Goal: Book appointment/travel/reservation

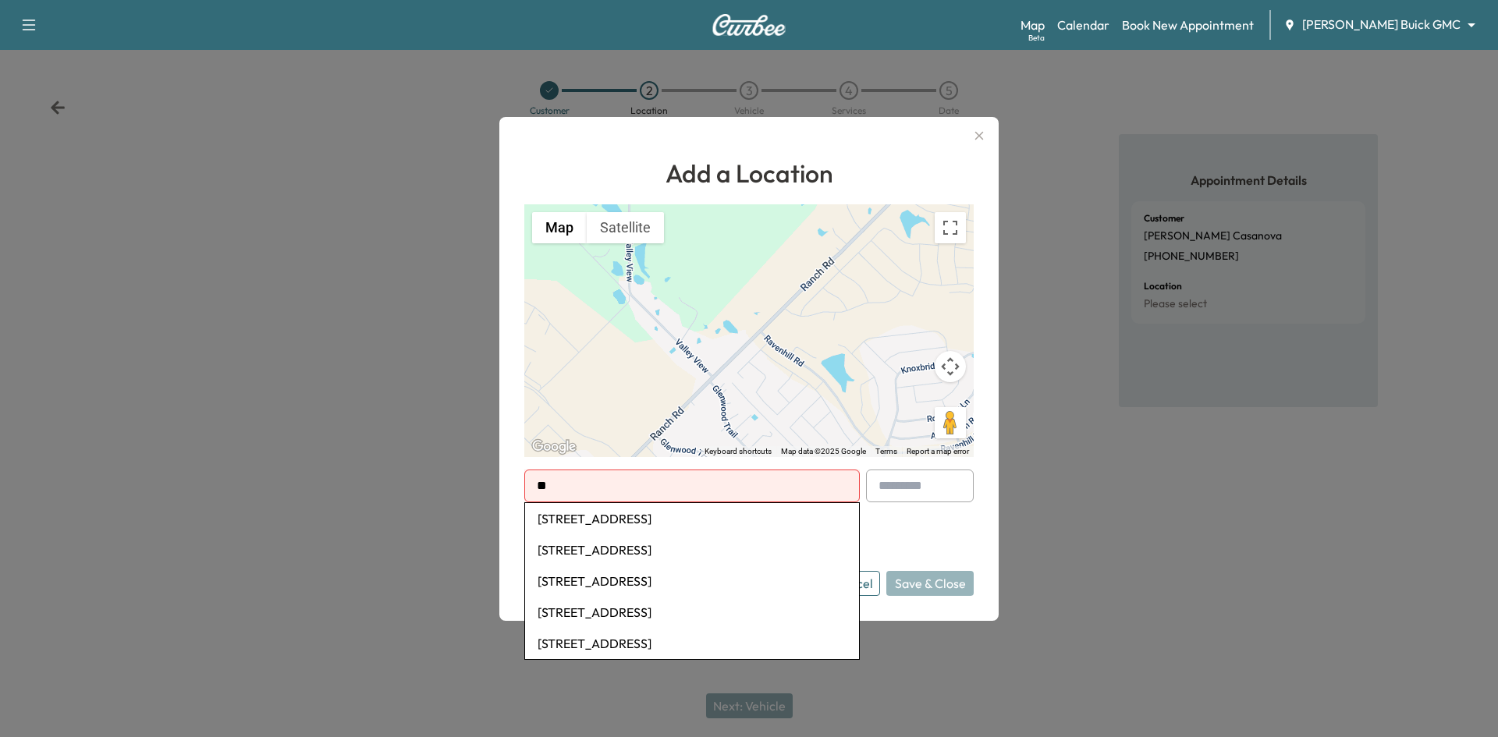
type input "*"
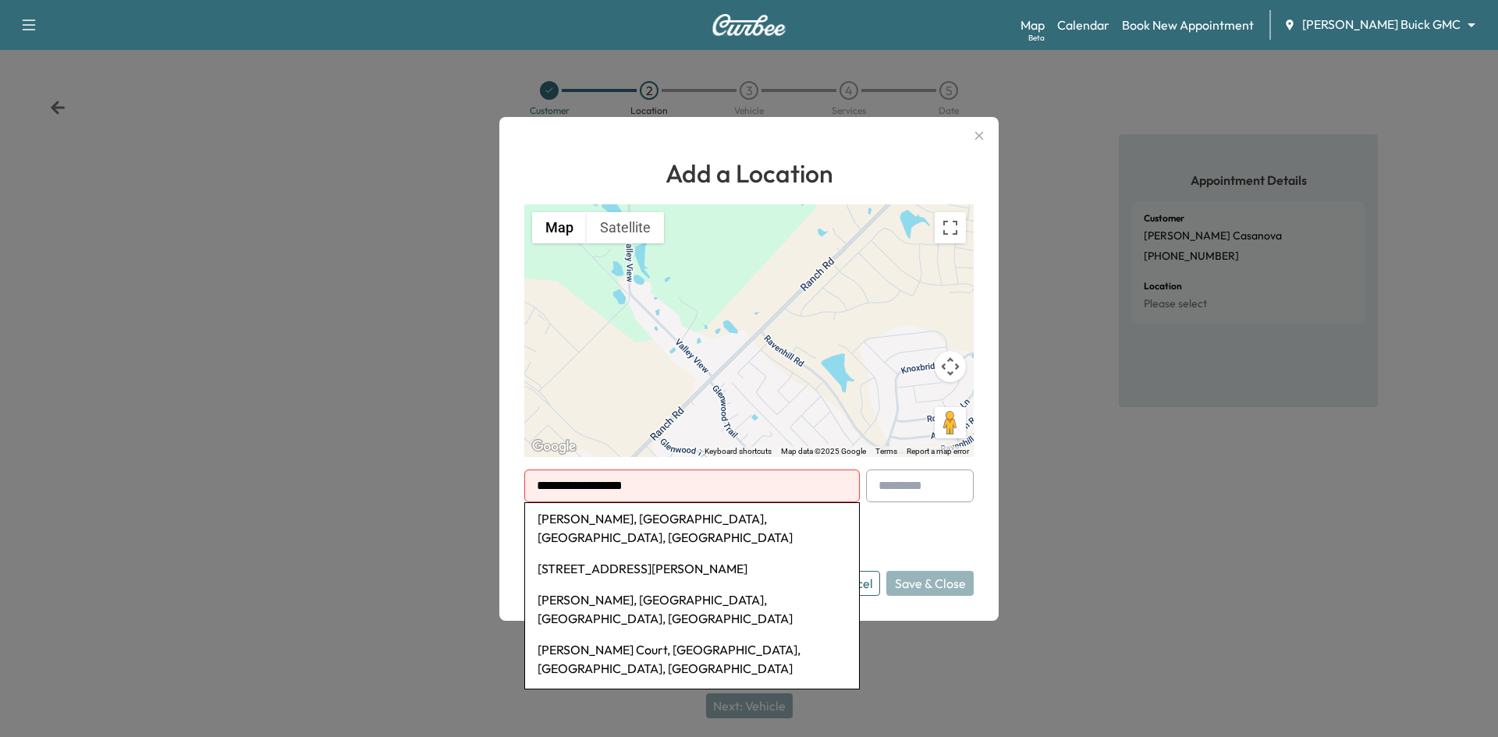
click at [739, 555] on li "[STREET_ADDRESS][PERSON_NAME]" at bounding box center [692, 568] width 334 height 31
type input "**********"
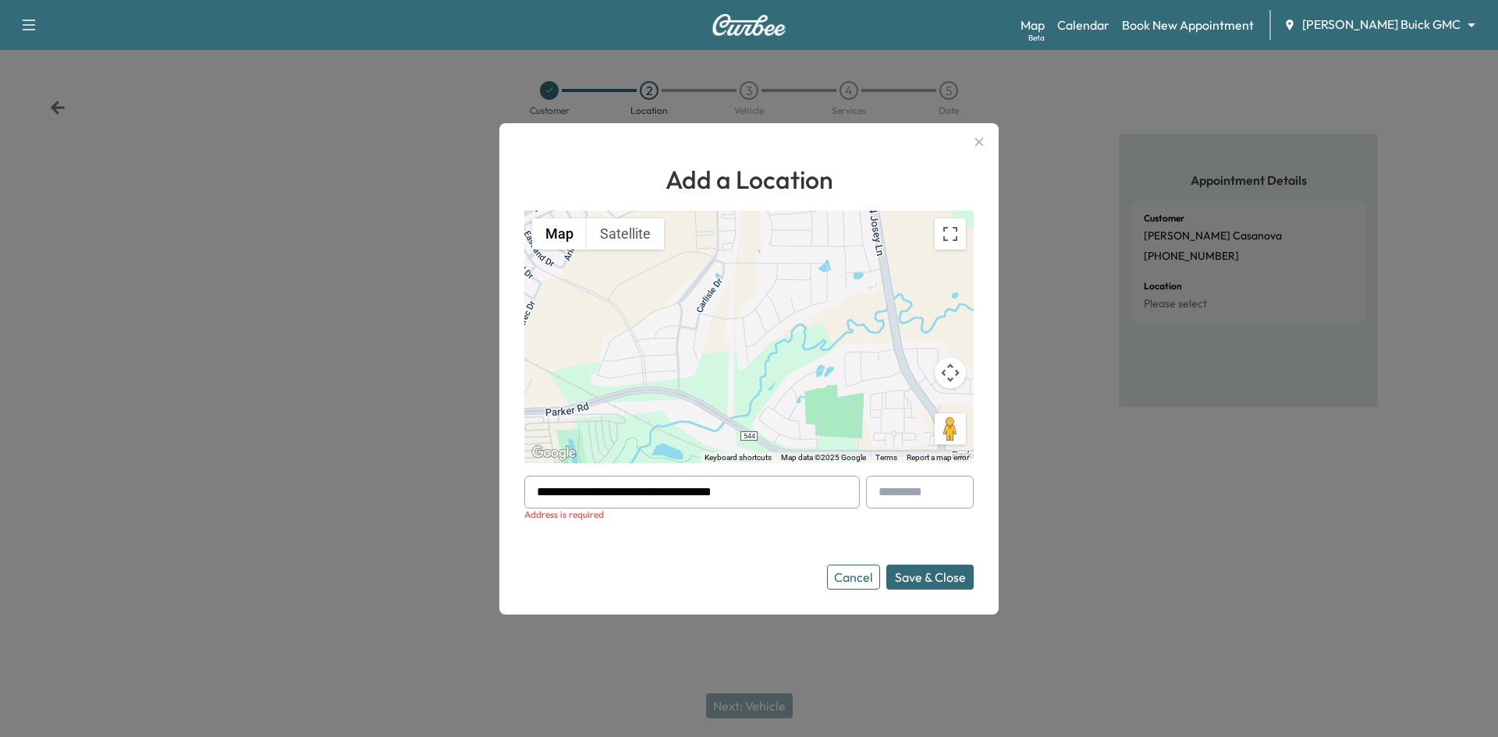
click at [980, 139] on icon "button" at bounding box center [979, 142] width 19 height 19
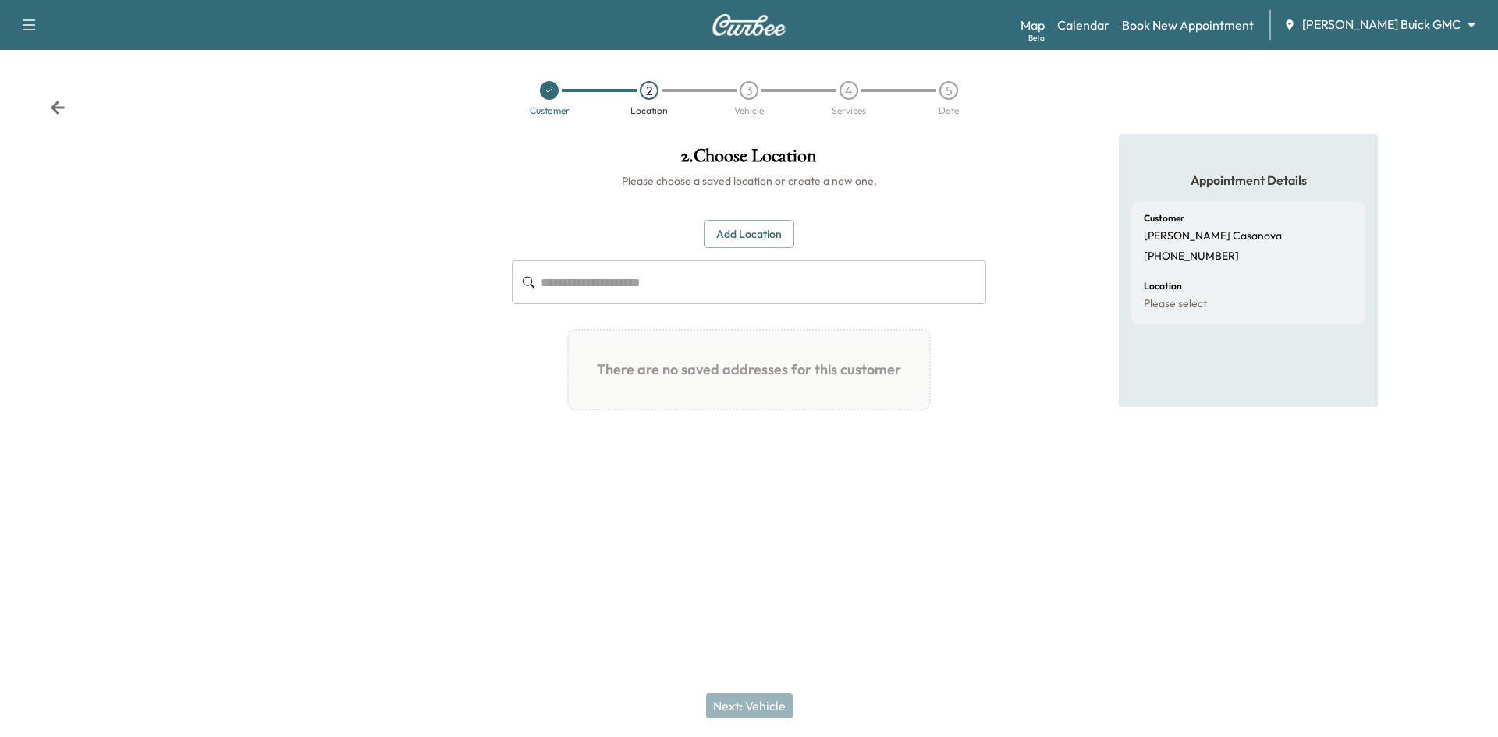
click at [728, 246] on button "Add Location" at bounding box center [749, 234] width 90 height 29
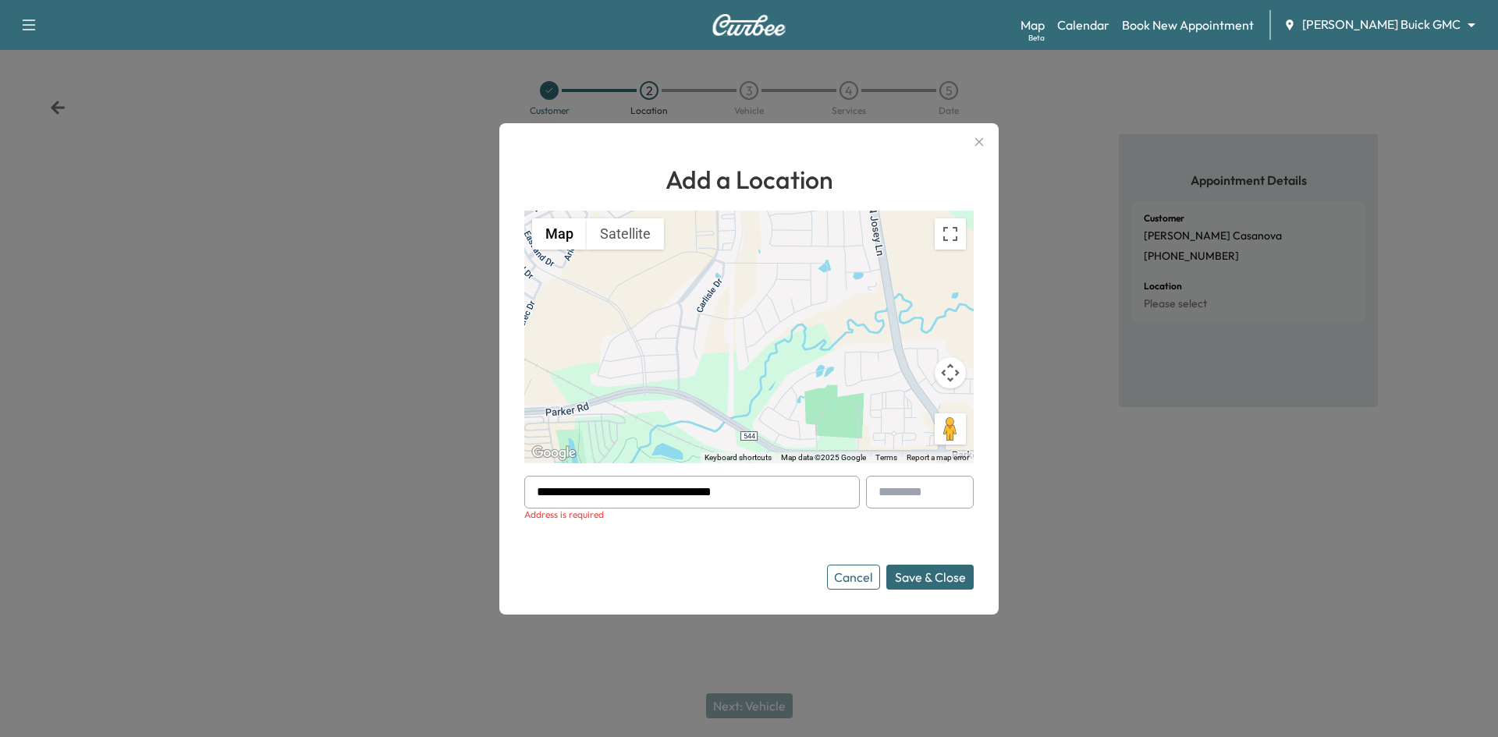
drag, startPoint x: 463, startPoint y: 488, endPoint x: 289, endPoint y: 502, distance: 173.7
click at [285, 501] on div "**********" at bounding box center [749, 368] width 1498 height 737
paste input "**********"
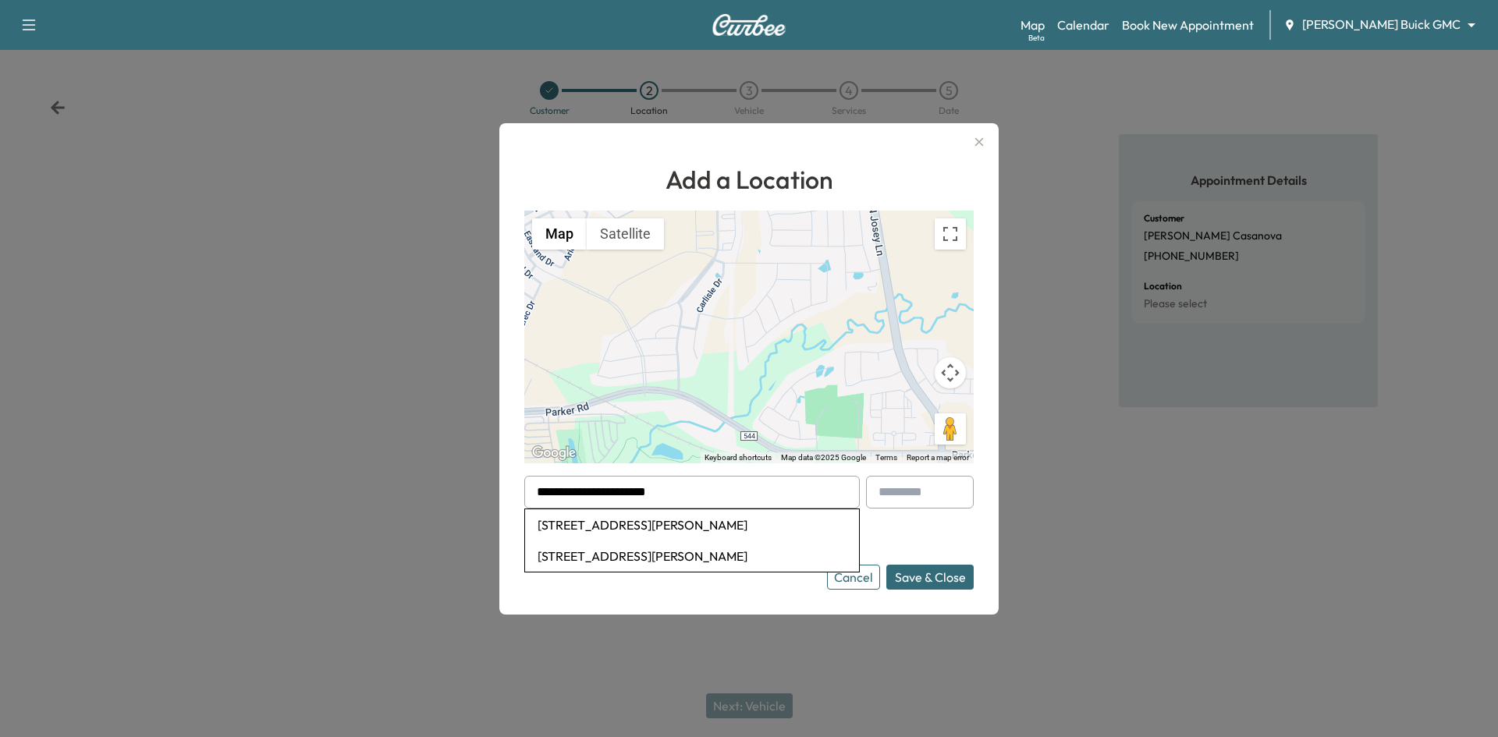
click at [759, 523] on li "[STREET_ADDRESS][PERSON_NAME]" at bounding box center [692, 524] width 334 height 31
type input "**********"
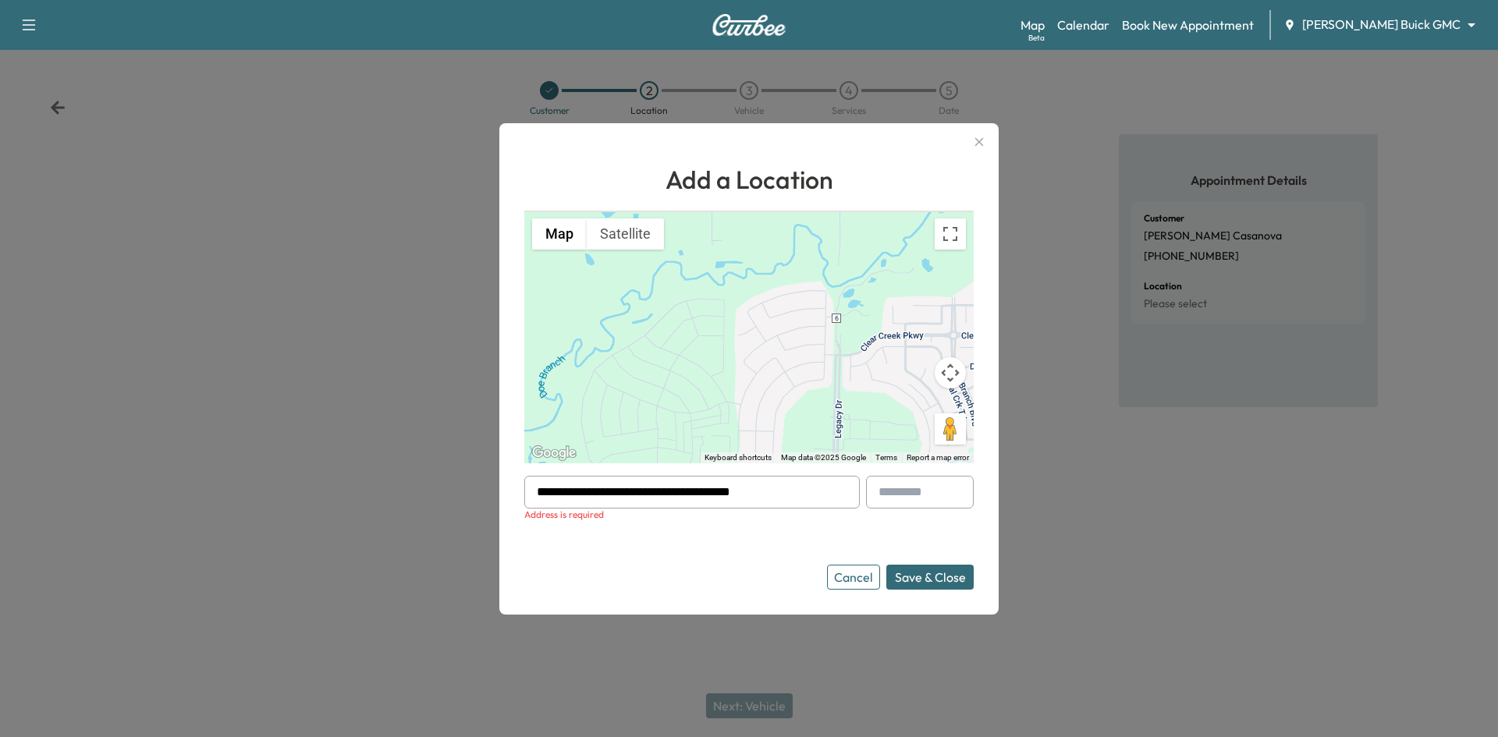
drag, startPoint x: 980, startPoint y: 139, endPoint x: 763, endPoint y: 131, distance: 217.8
click at [980, 139] on icon "button" at bounding box center [979, 142] width 19 height 19
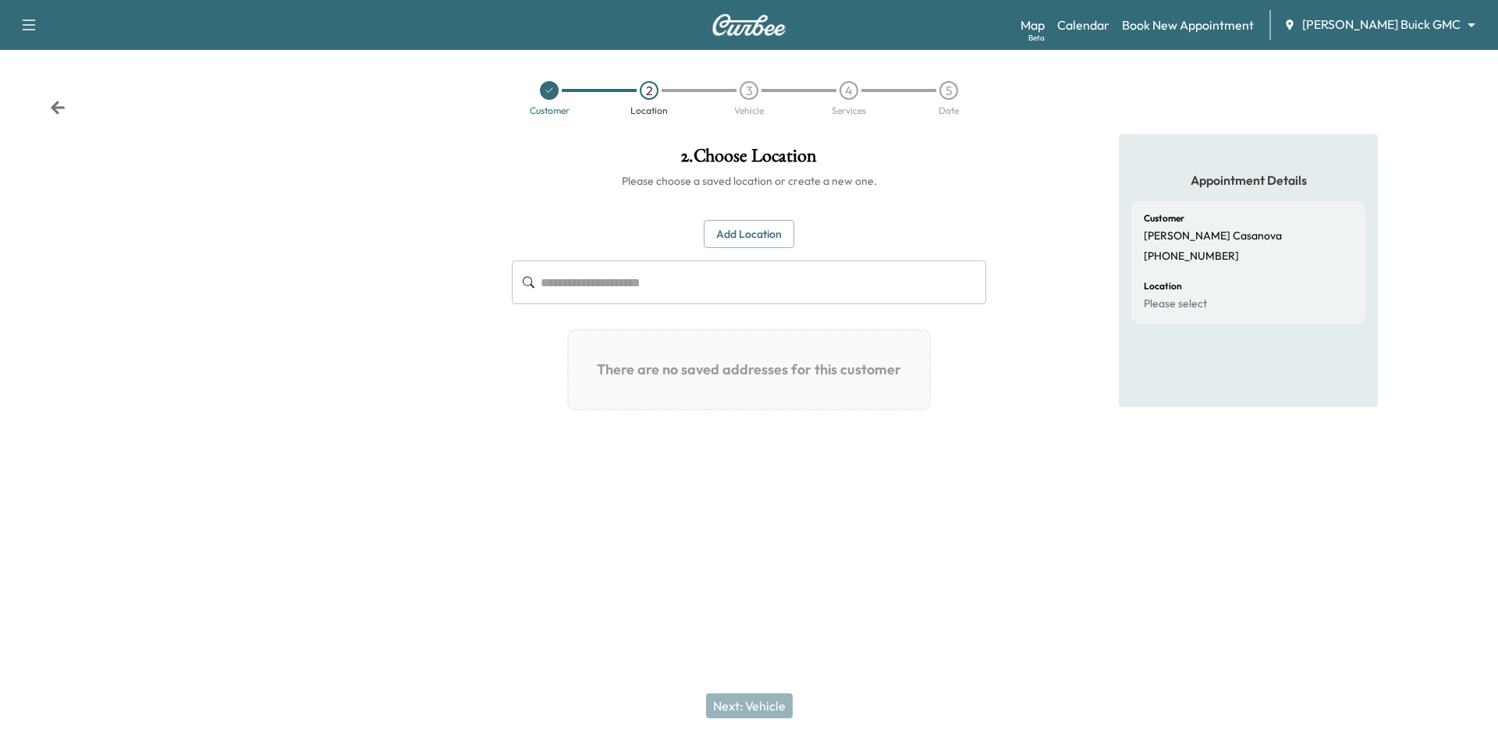
click at [551, 100] on div "Customer" at bounding box center [549, 98] width 100 height 34
click at [549, 89] on icon at bounding box center [548, 90] width 9 height 9
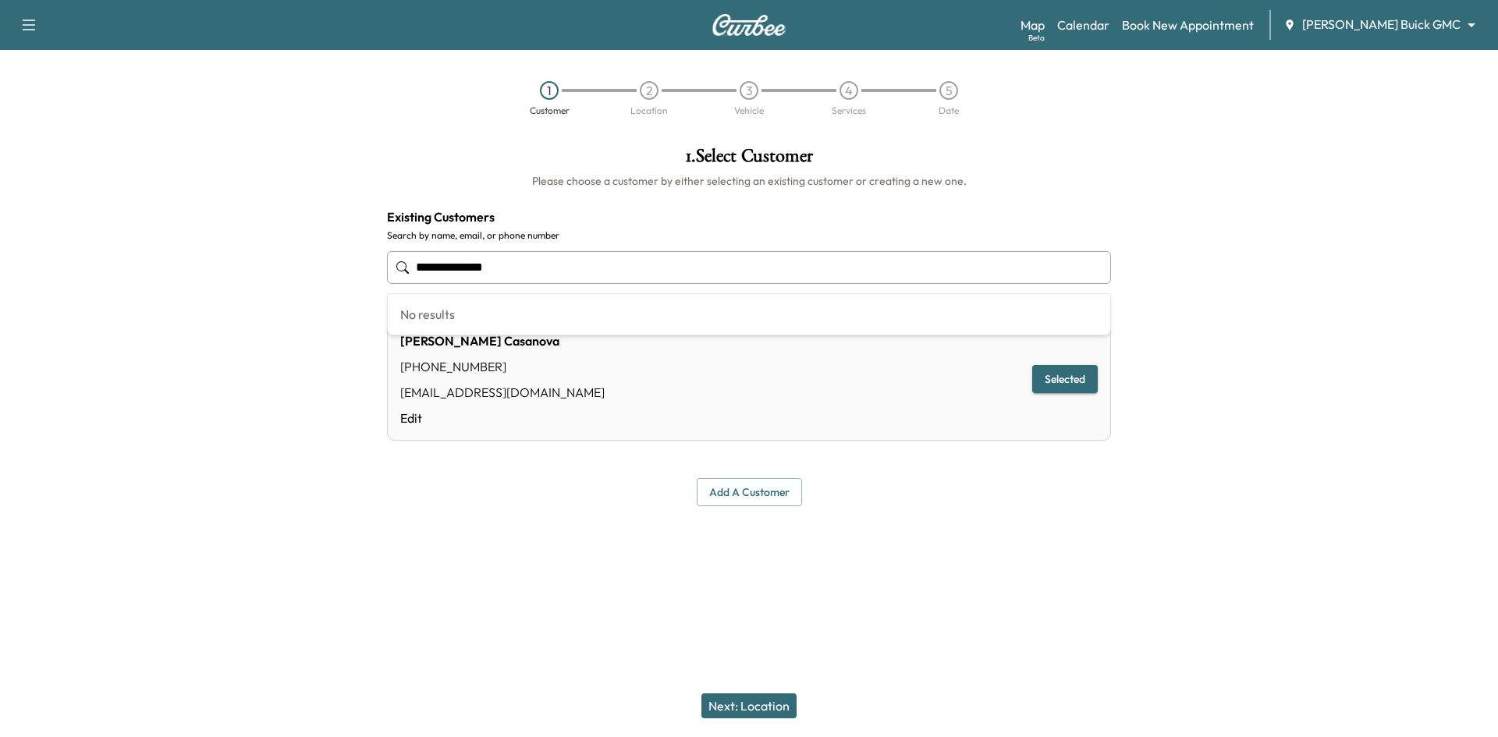
drag, startPoint x: 550, startPoint y: 264, endPoint x: 316, endPoint y: 285, distance: 234.9
click at [341, 289] on div "**********" at bounding box center [749, 326] width 1498 height 385
paste input "**********"
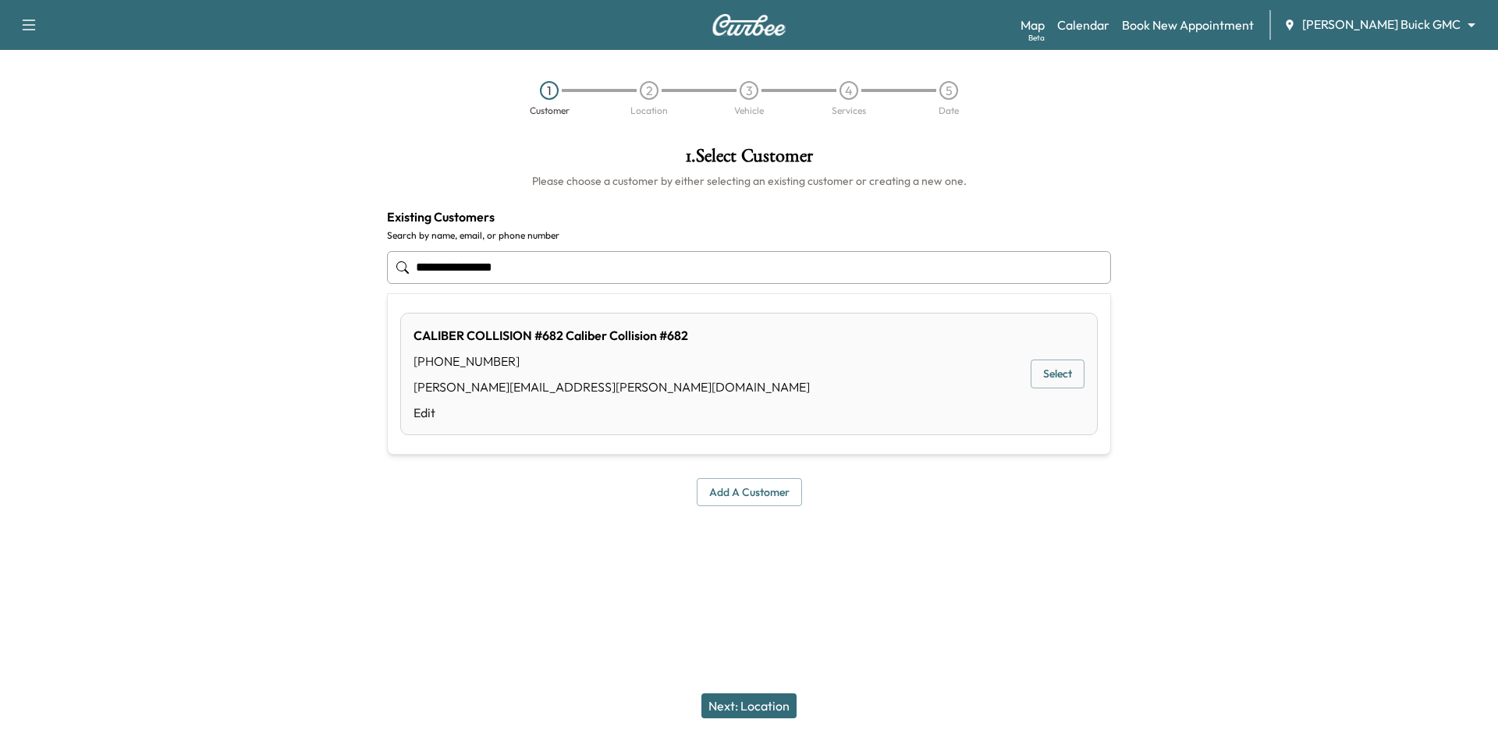
click at [478, 270] on input "**********" at bounding box center [749, 267] width 724 height 33
click at [512, 271] on input "**********" at bounding box center [749, 267] width 724 height 33
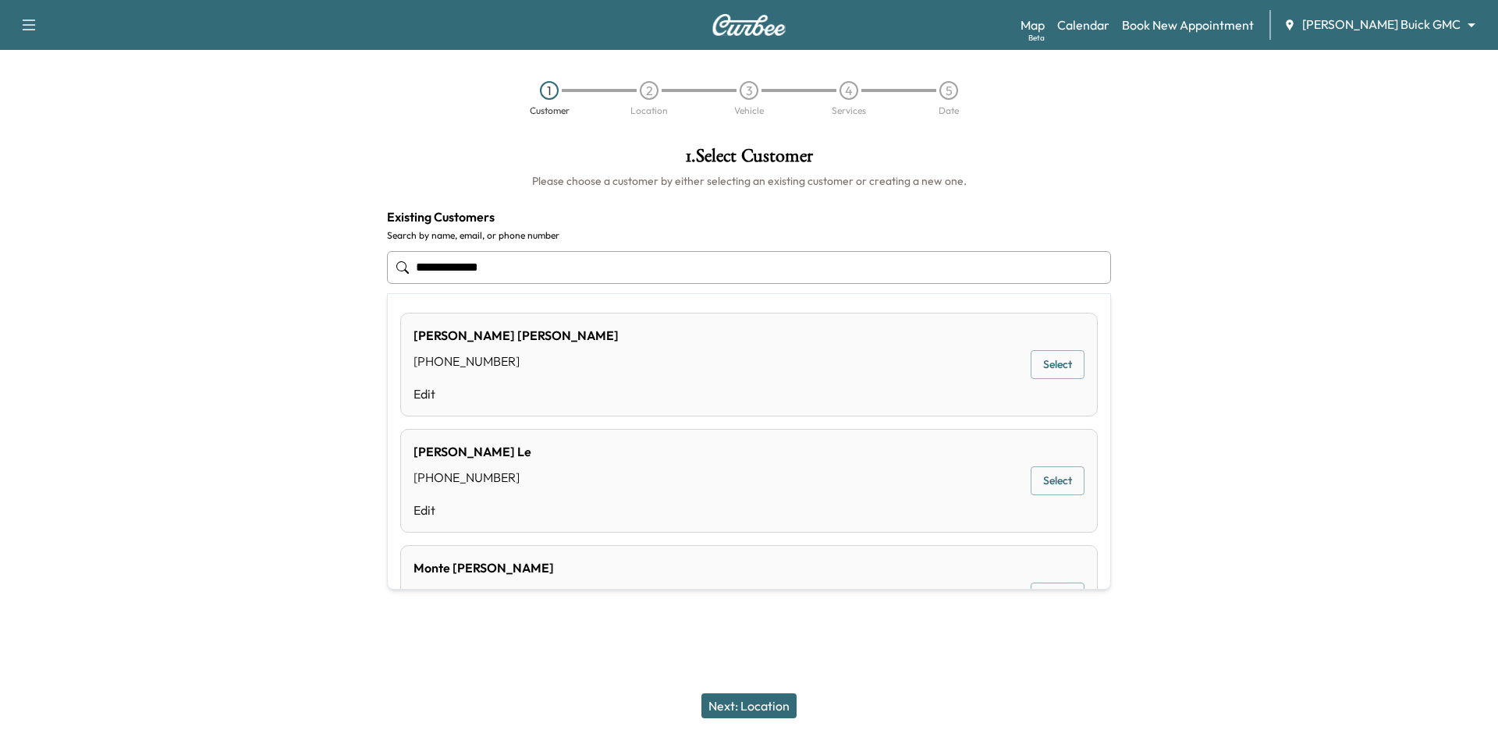
click at [548, 259] on input "**********" at bounding box center [749, 267] width 724 height 33
type input "**********"
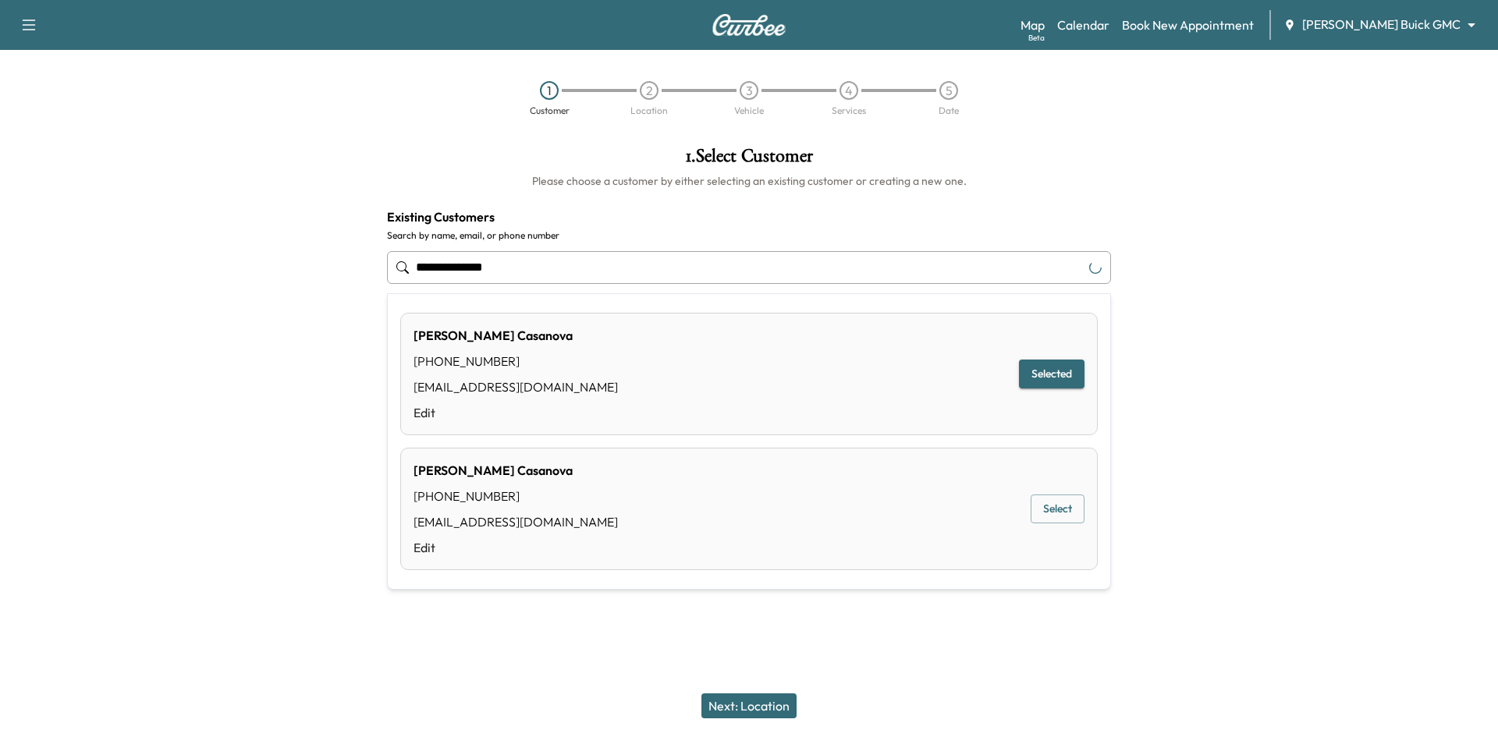
drag, startPoint x: 592, startPoint y: 264, endPoint x: 376, endPoint y: 276, distance: 216.4
click at [376, 278] on div "**********" at bounding box center [748, 326] width 749 height 385
paste input "**********"
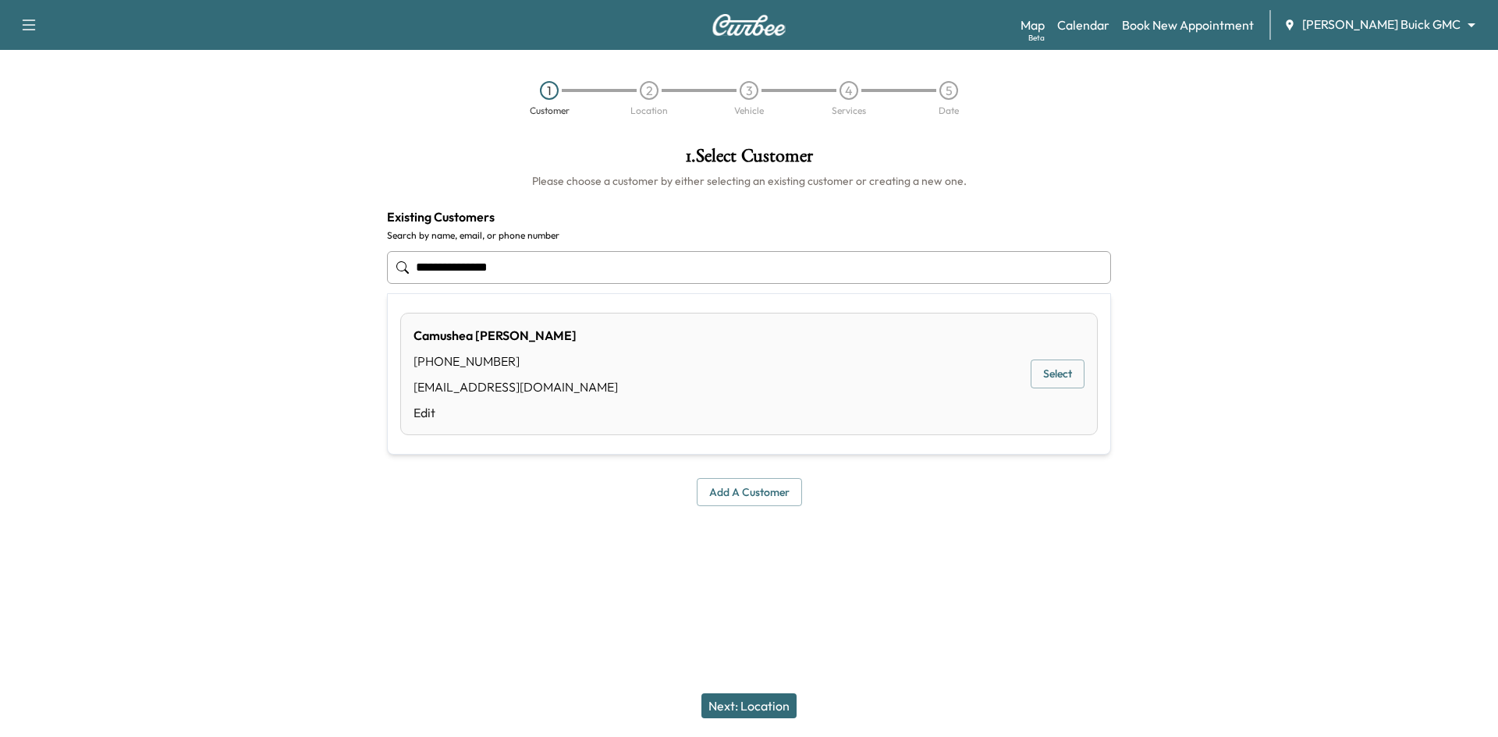
click at [1048, 378] on button "Select" at bounding box center [1057, 374] width 54 height 29
type input "**********"
drag, startPoint x: 752, startPoint y: 709, endPoint x: 743, endPoint y: 585, distance: 124.4
click at [753, 709] on button "Next: Location" at bounding box center [748, 705] width 95 height 25
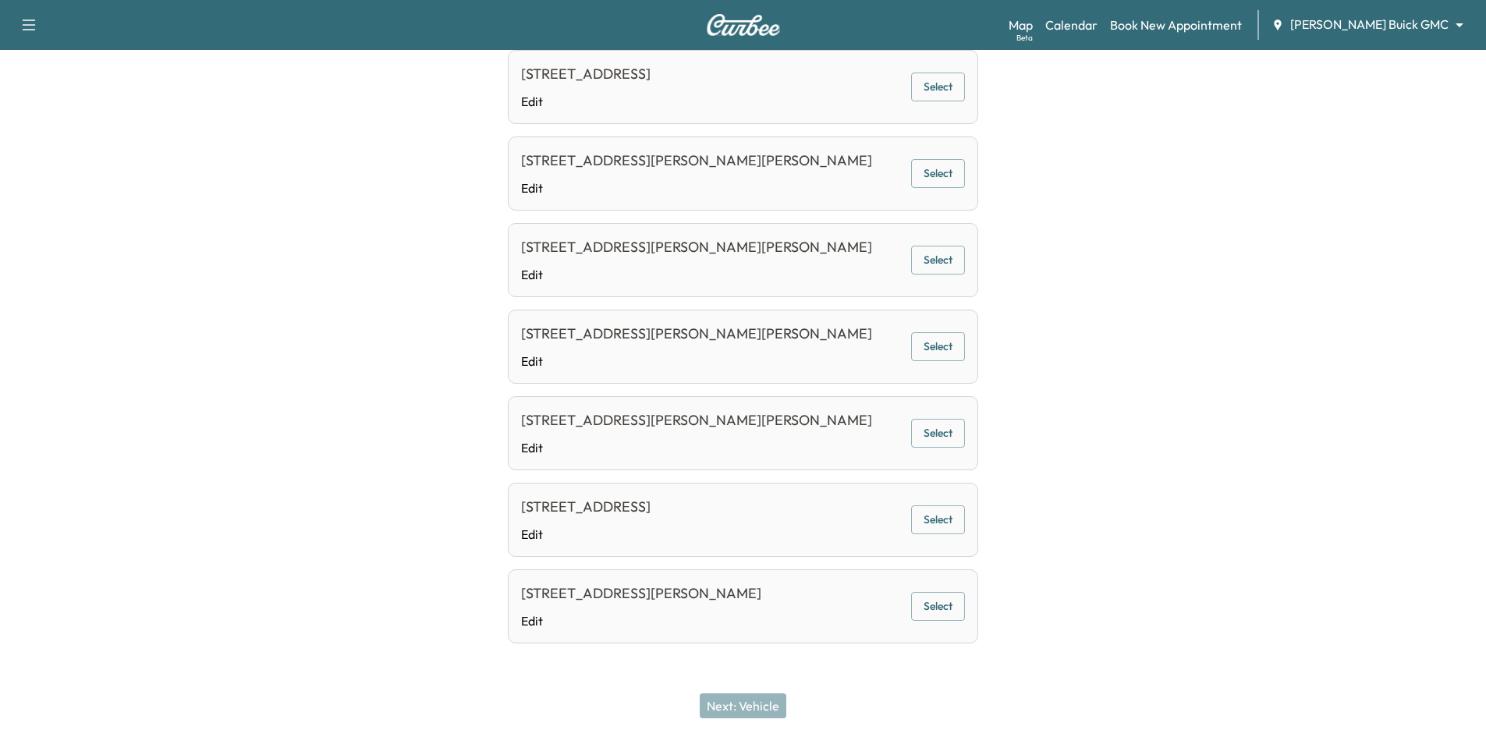
scroll to position [548, 0]
click at [920, 256] on button "Select" at bounding box center [938, 260] width 54 height 29
click at [771, 704] on button "Next: Vehicle" at bounding box center [743, 705] width 87 height 25
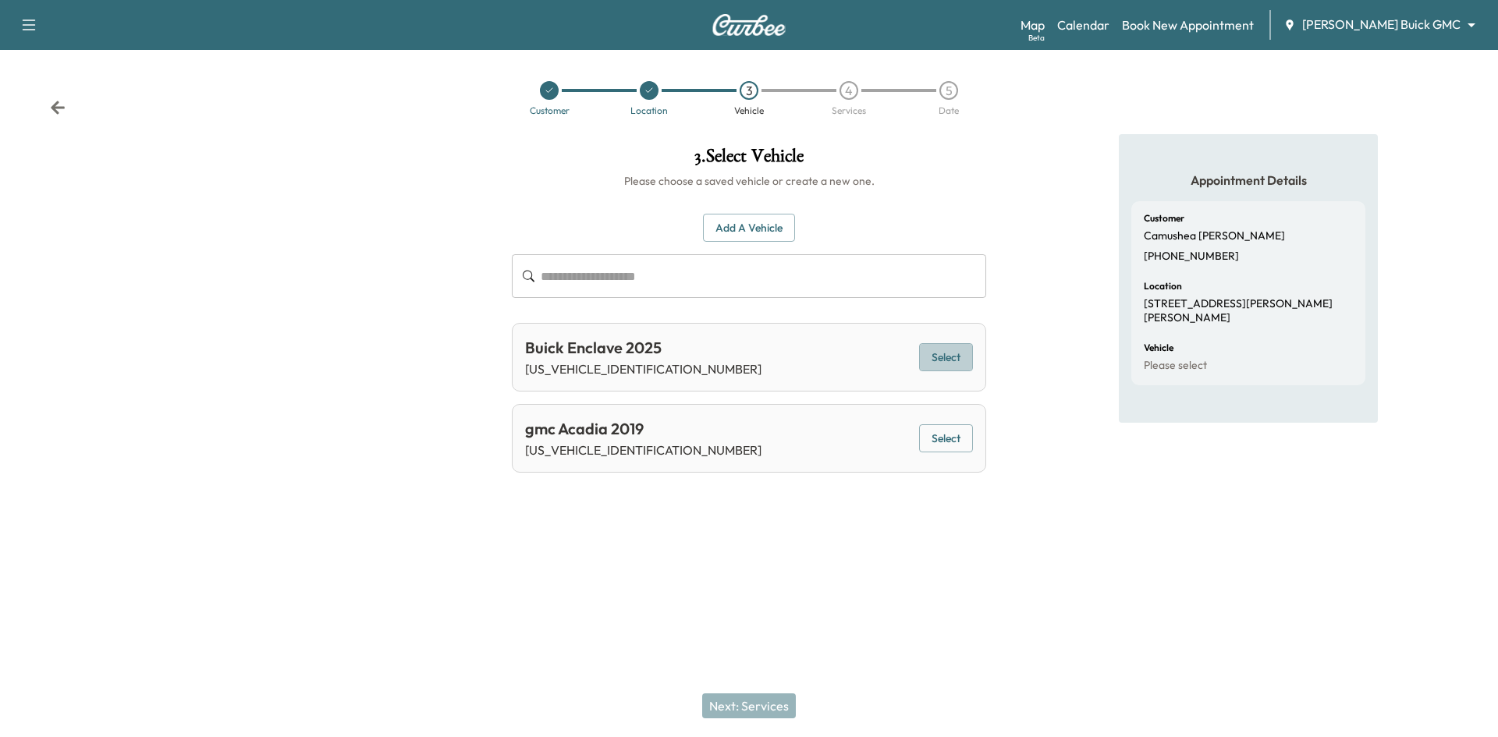
click at [948, 360] on button "Select" at bounding box center [946, 357] width 54 height 29
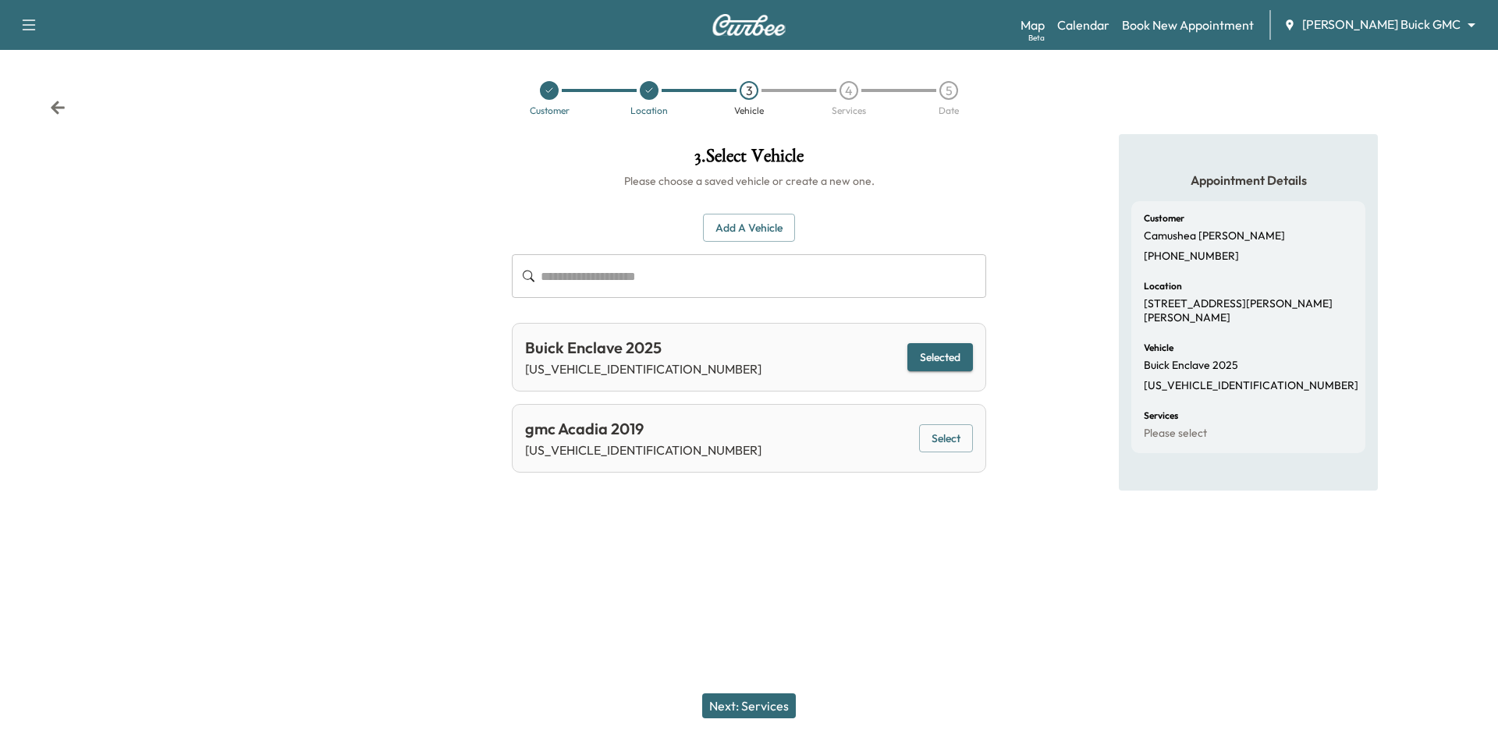
click at [748, 711] on button "Next: Services" at bounding box center [749, 705] width 94 height 25
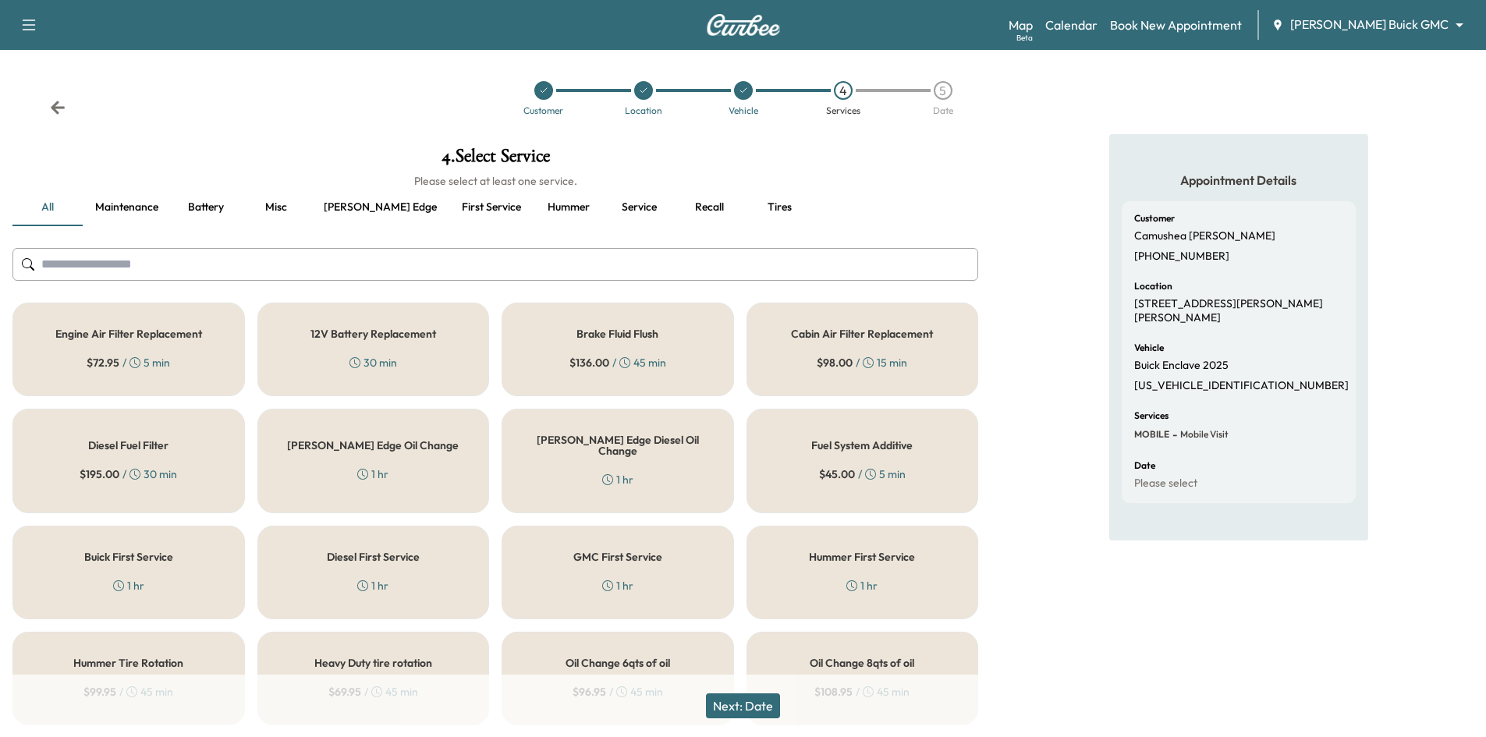
click at [547, 94] on icon at bounding box center [543, 90] width 9 height 9
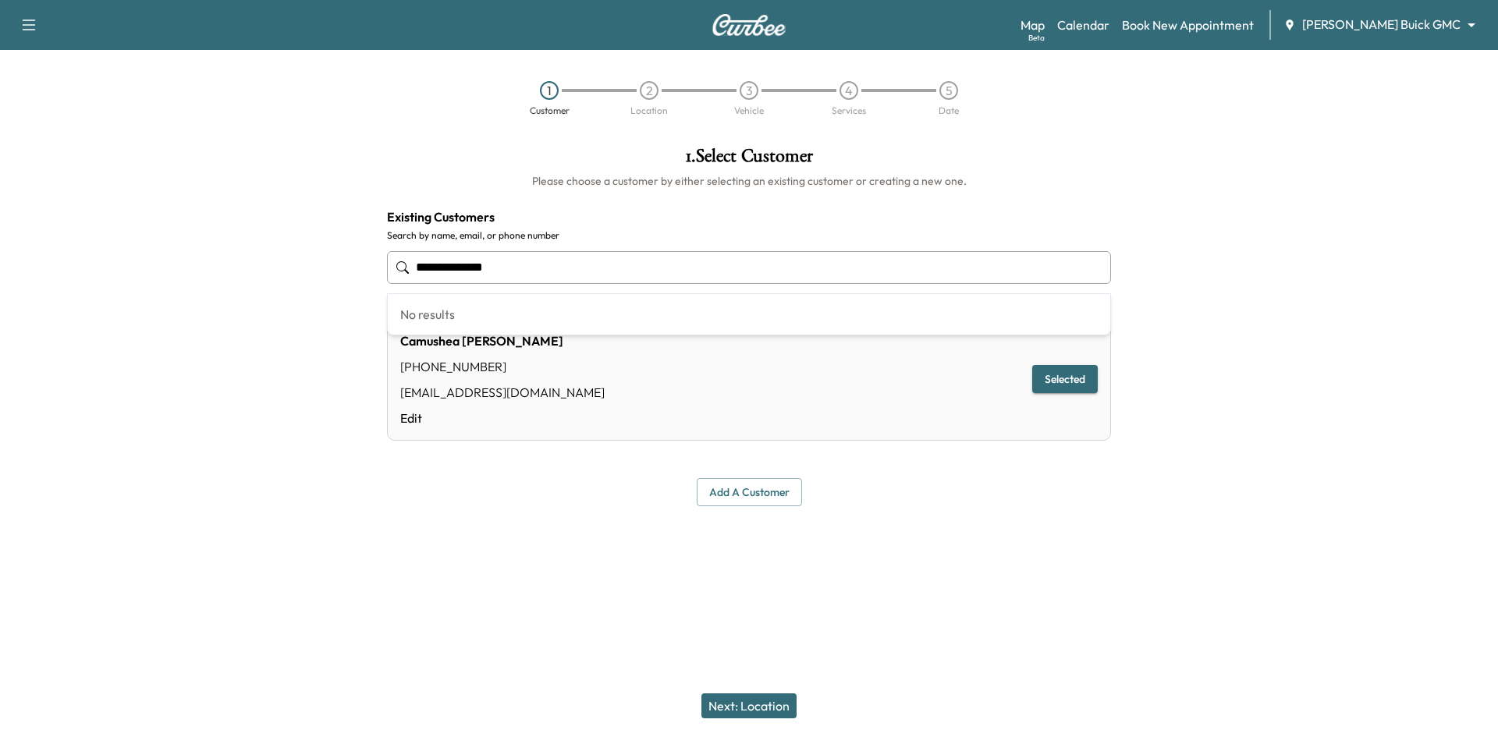
drag, startPoint x: 525, startPoint y: 274, endPoint x: 145, endPoint y: 259, distance: 380.2
click at [159, 250] on div "**********" at bounding box center [749, 326] width 1498 height 385
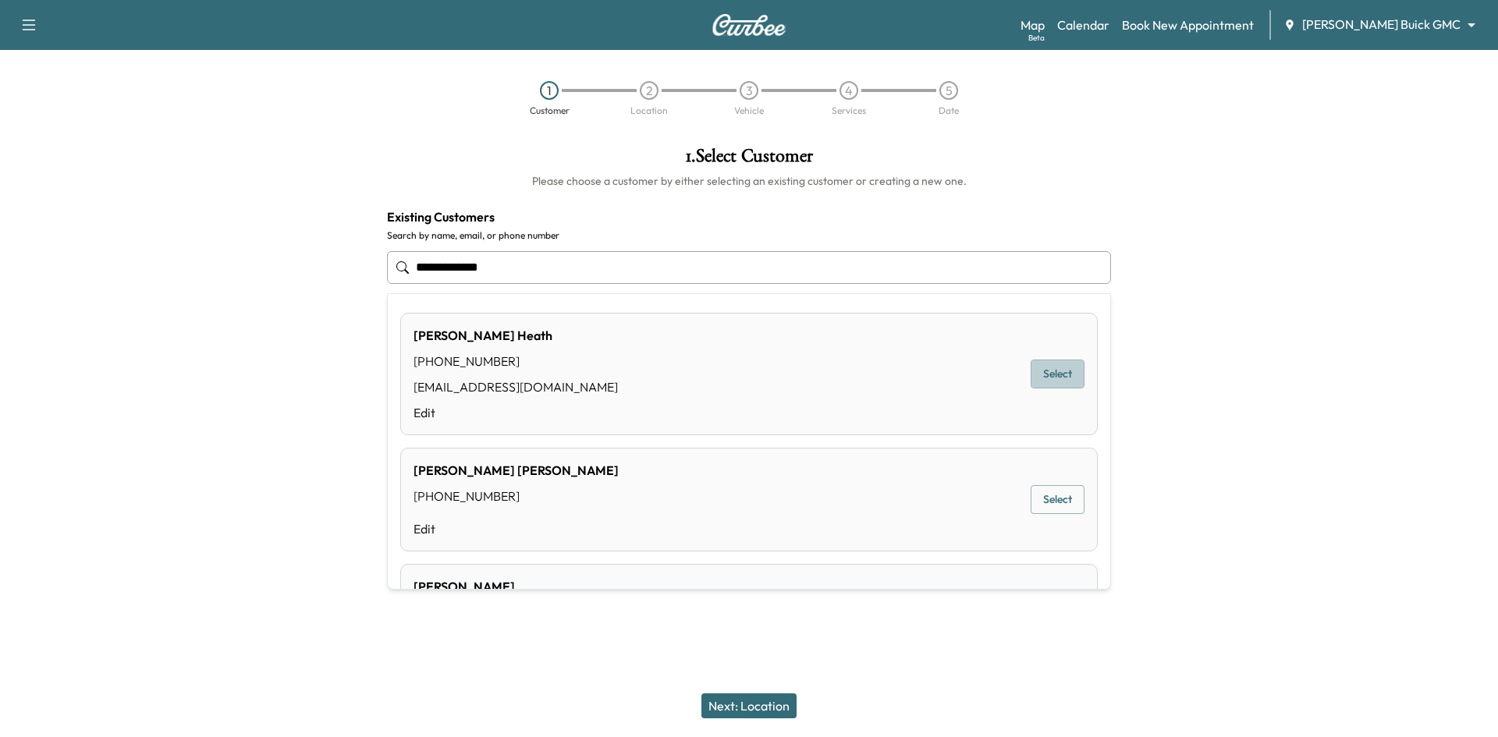
click at [1036, 378] on button "Select" at bounding box center [1057, 374] width 54 height 29
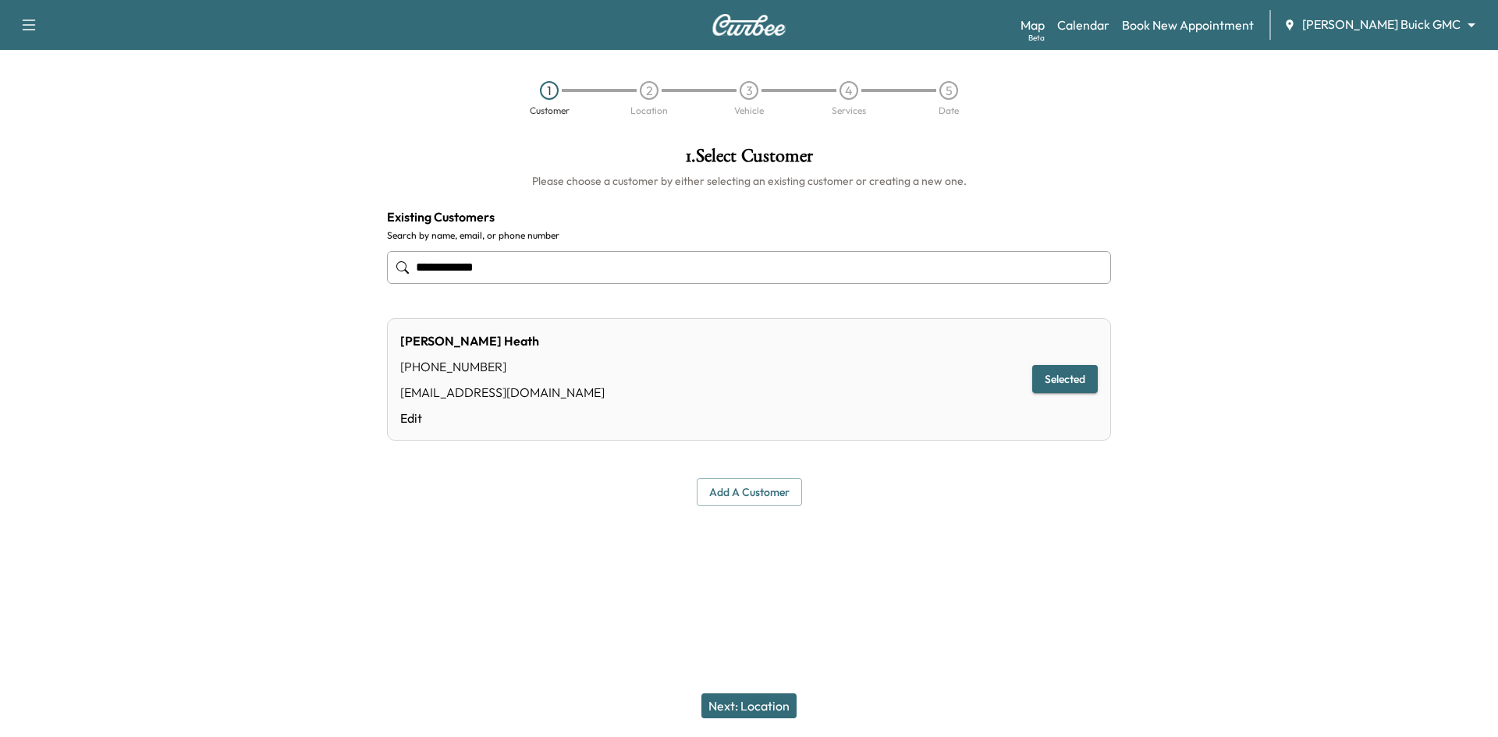
type input "**********"
click at [770, 706] on button "Next: Location" at bounding box center [748, 705] width 95 height 25
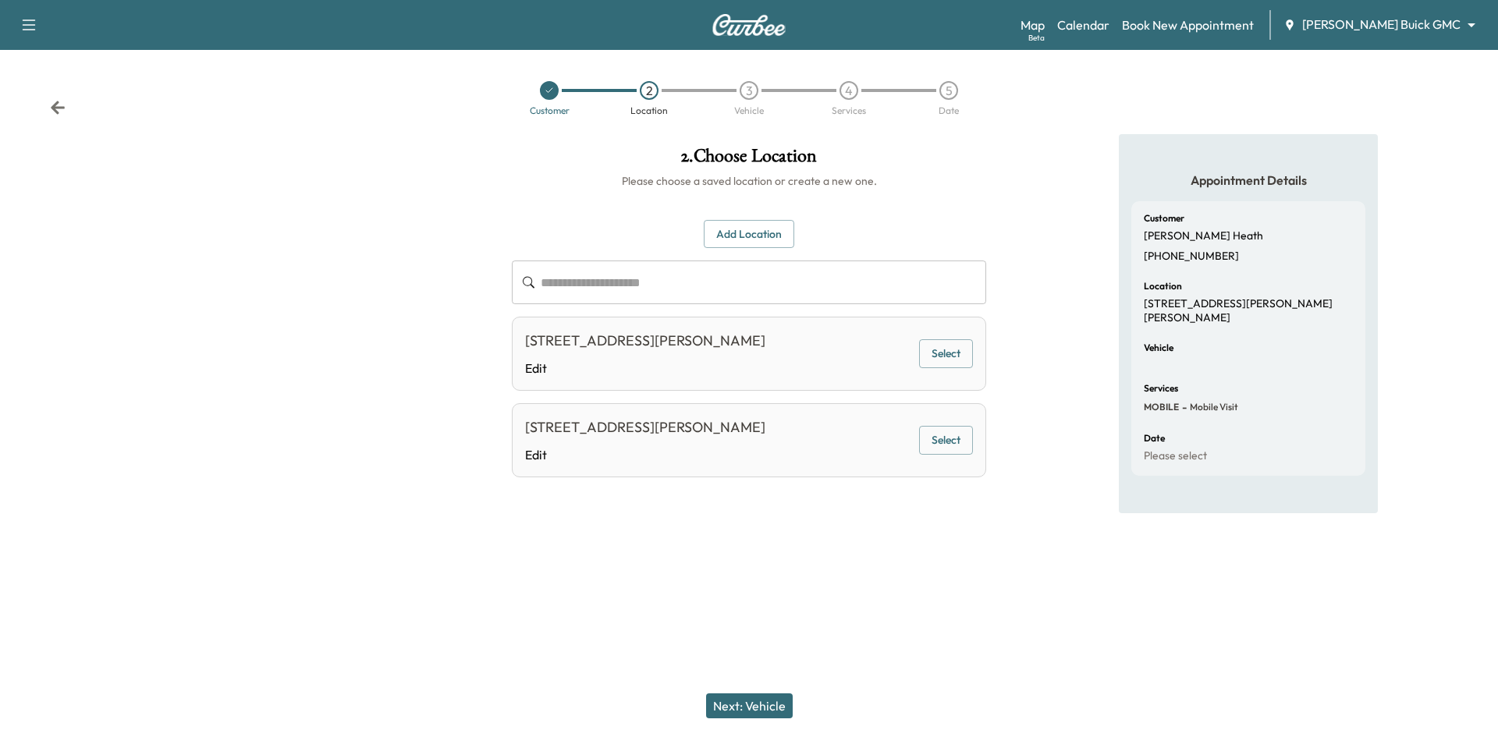
click at [948, 368] on button "Select" at bounding box center [946, 353] width 54 height 29
click at [777, 711] on button "Next: Vehicle" at bounding box center [749, 705] width 87 height 25
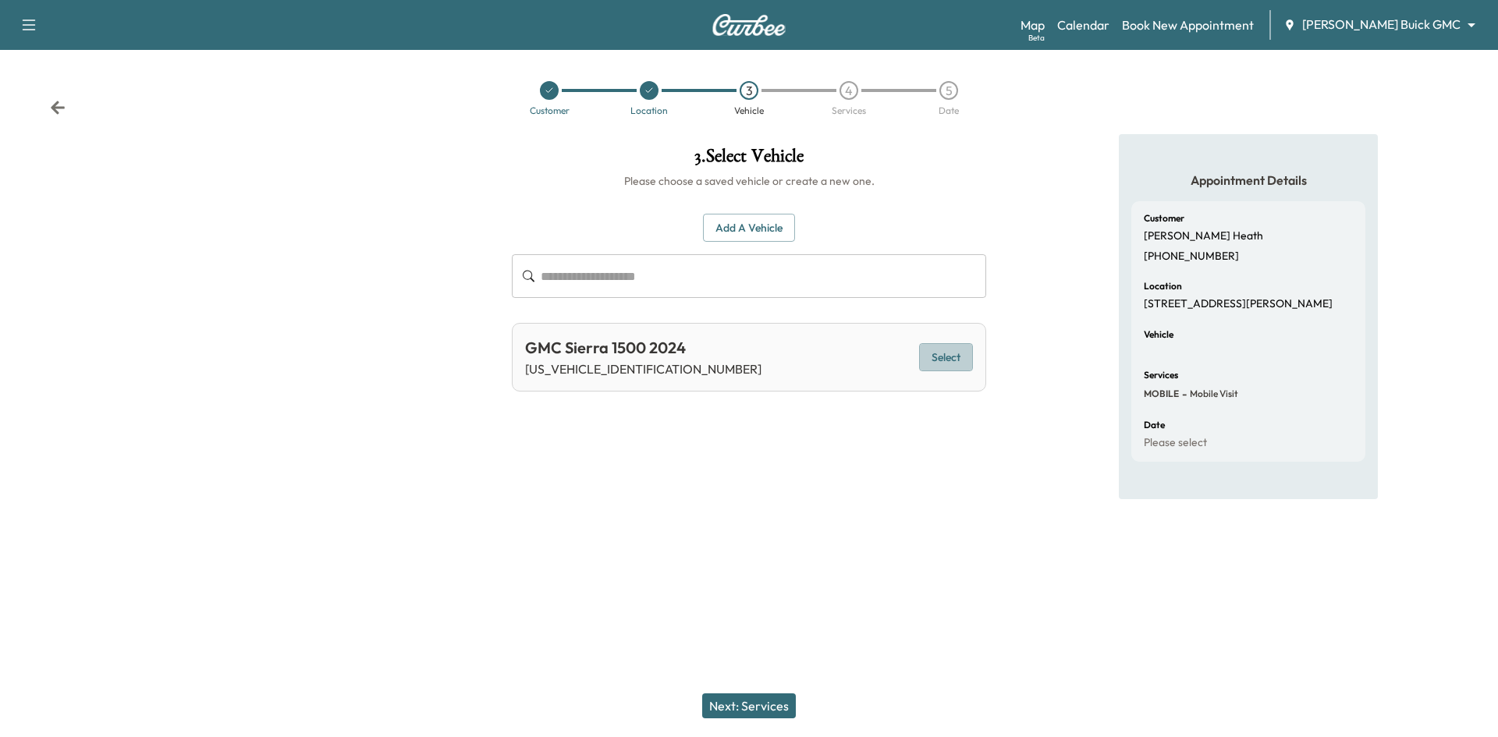
click at [956, 358] on button "Select" at bounding box center [946, 357] width 54 height 29
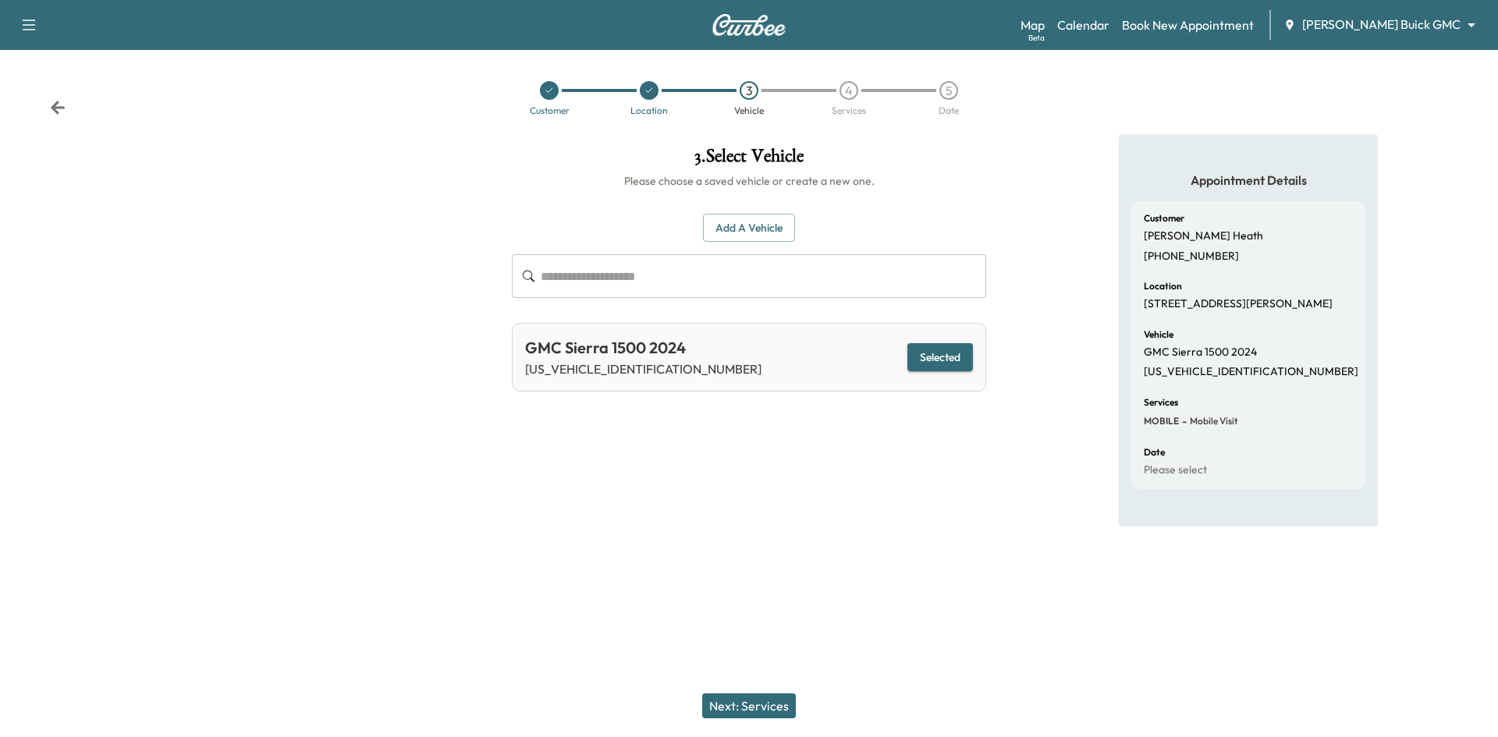
click at [778, 710] on button "Next: Services" at bounding box center [749, 705] width 94 height 25
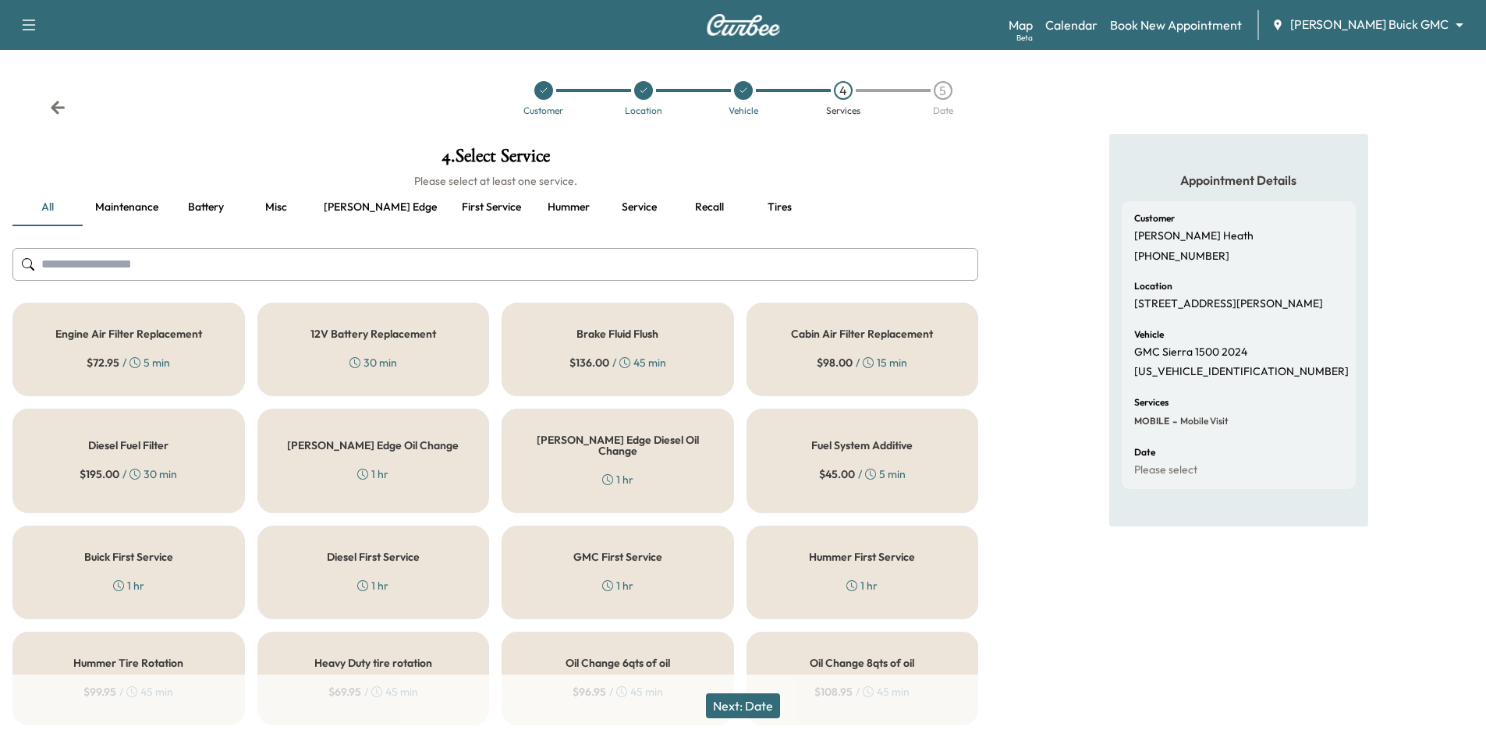
click at [460, 454] on div "Ewing Edge Oil Change 1 hr" at bounding box center [373, 461] width 232 height 105
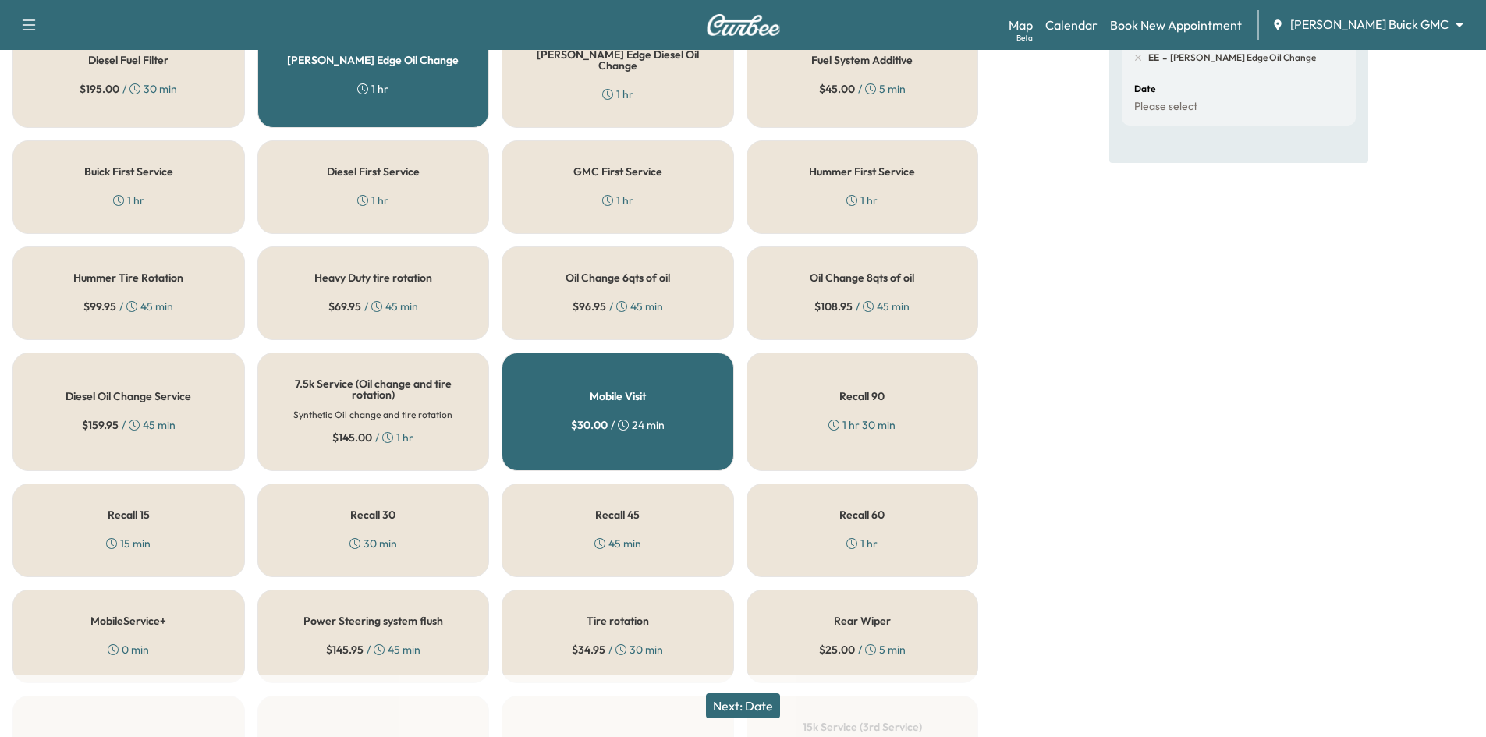
scroll to position [390, 0]
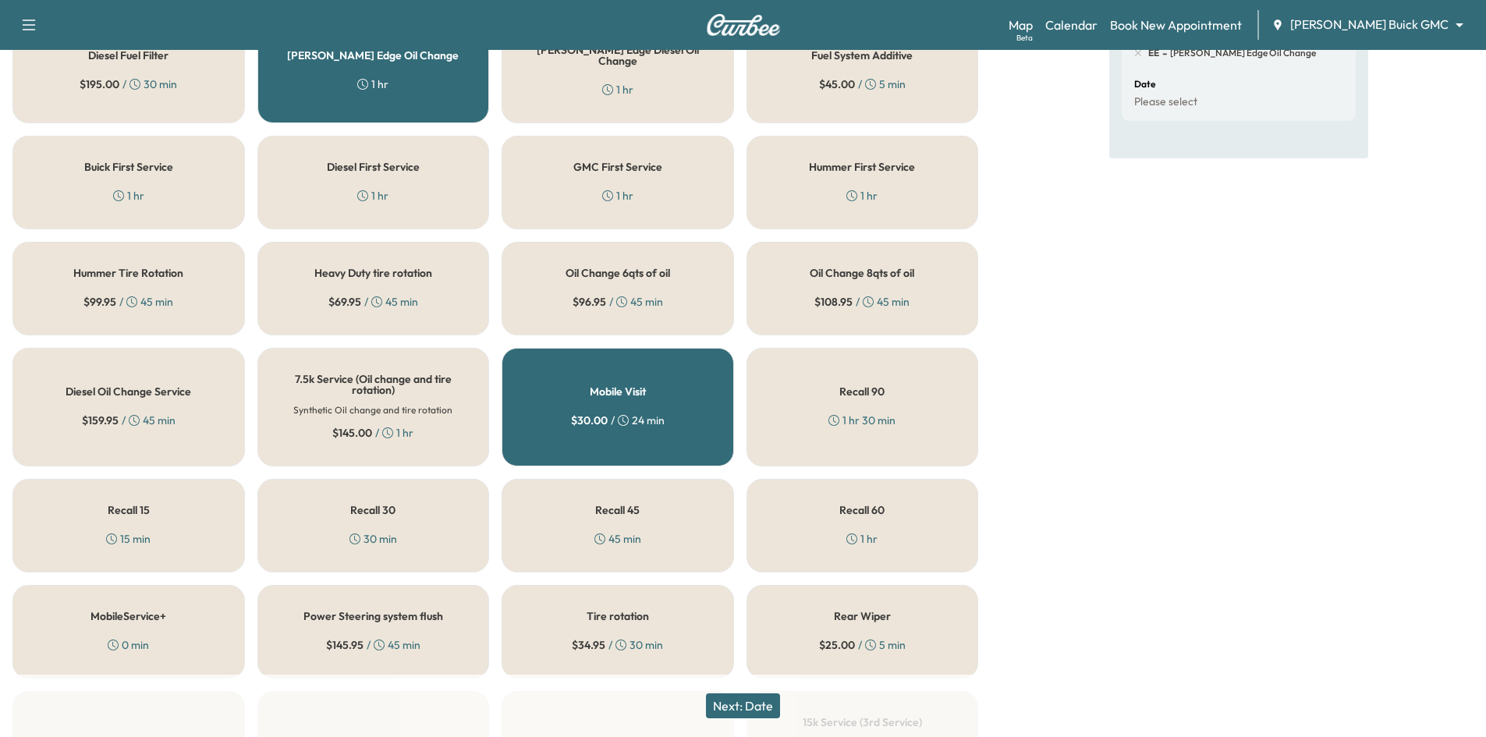
click at [679, 612] on div "Tire rotation $ 34.95 / 30 min" at bounding box center [618, 632] width 232 height 94
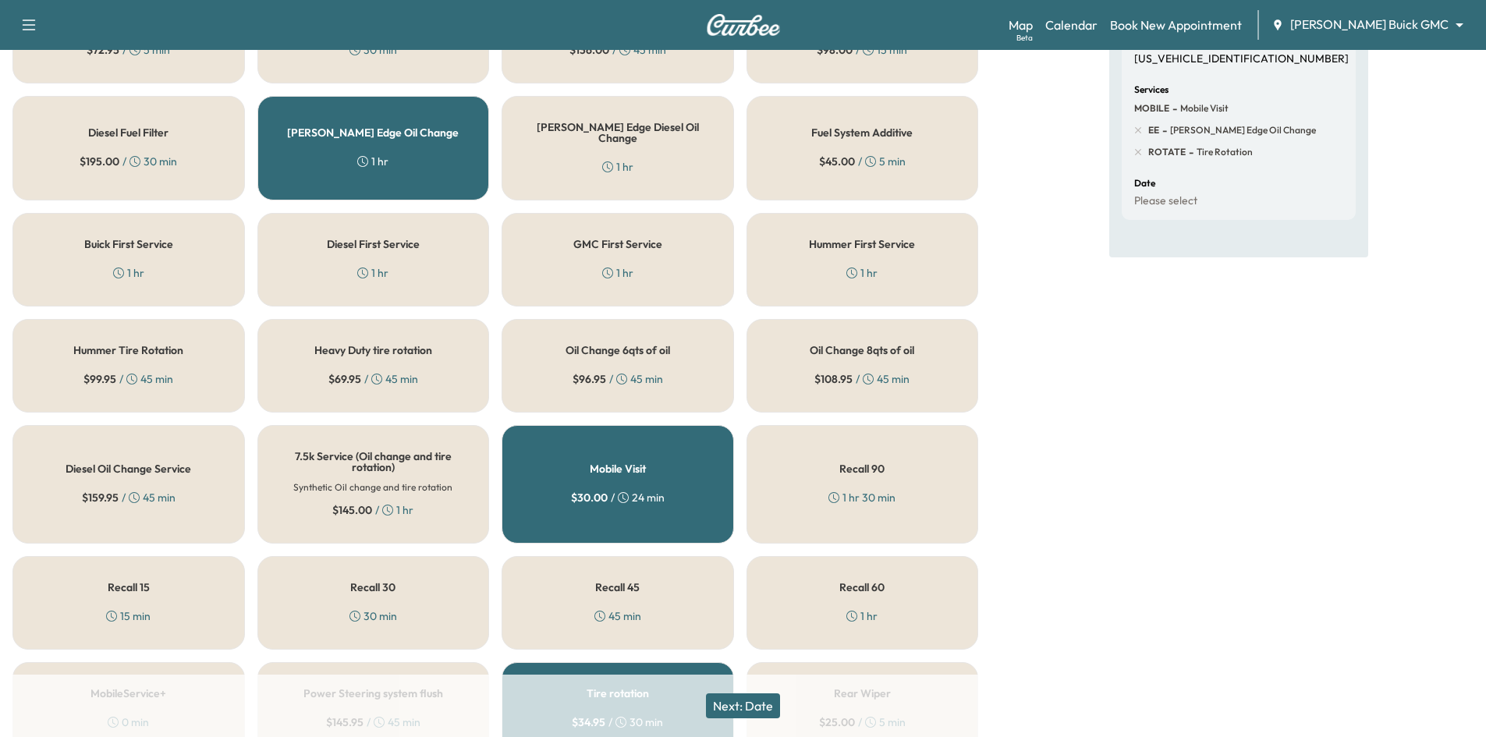
scroll to position [156, 0]
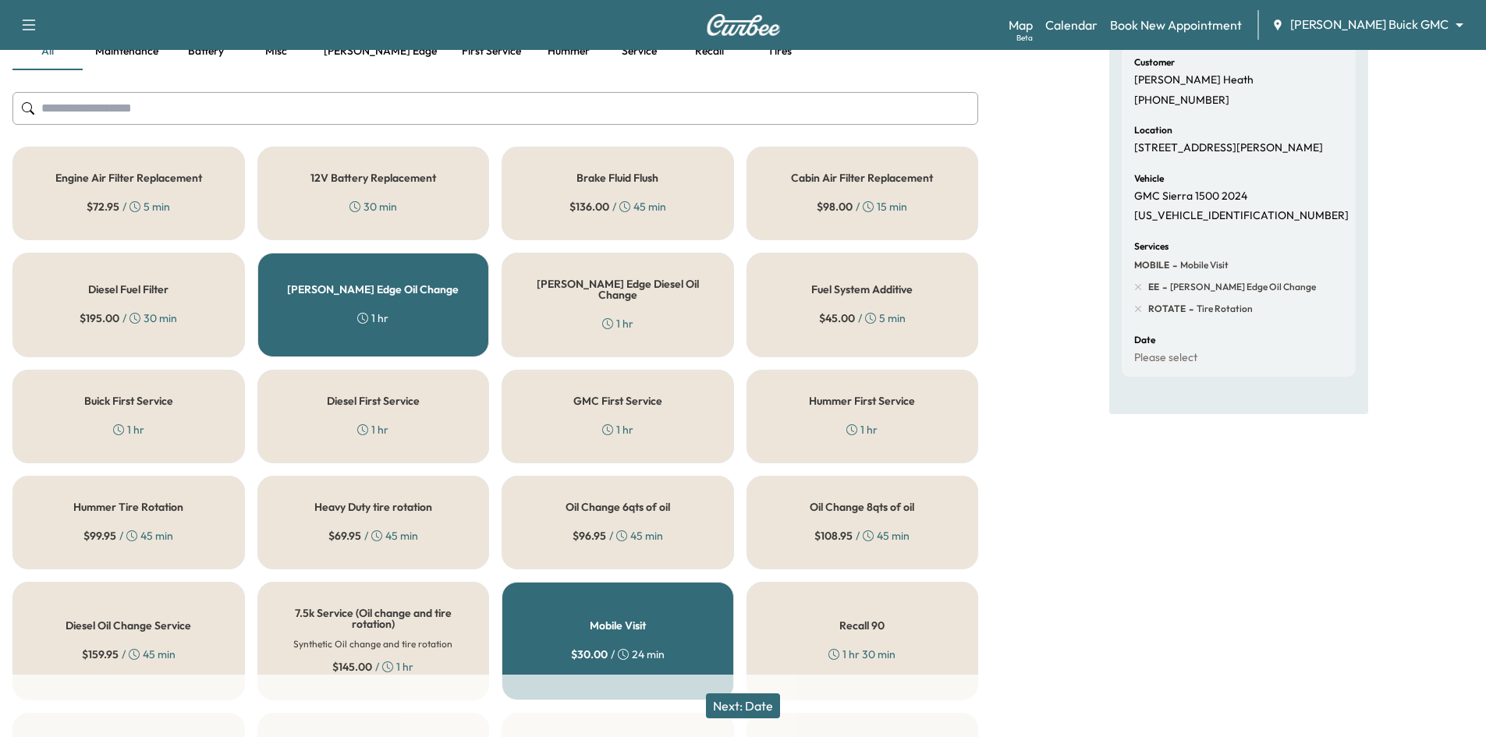
click at [746, 707] on button "Next: Date" at bounding box center [743, 705] width 74 height 25
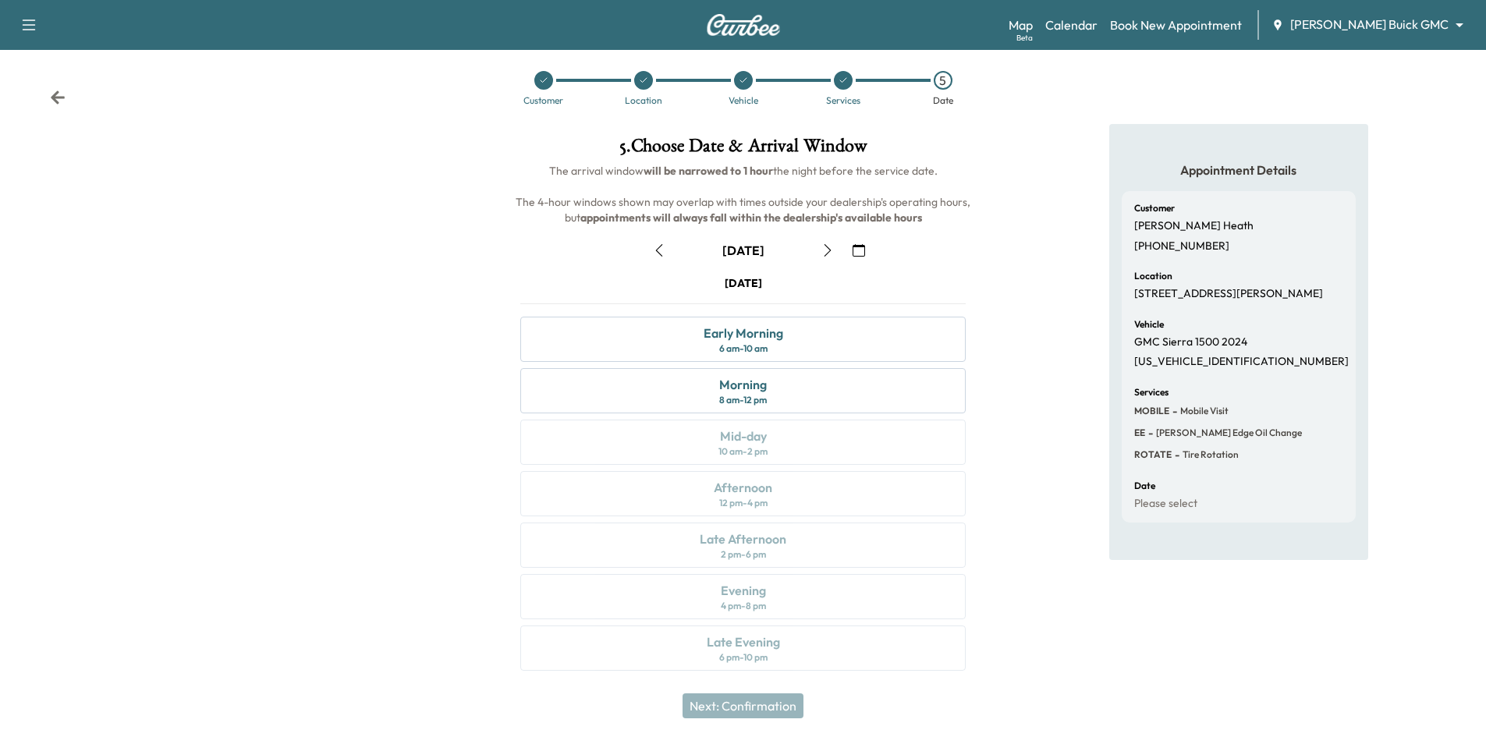
scroll to position [12, 0]
click at [543, 82] on icon at bounding box center [543, 77] width 9 height 9
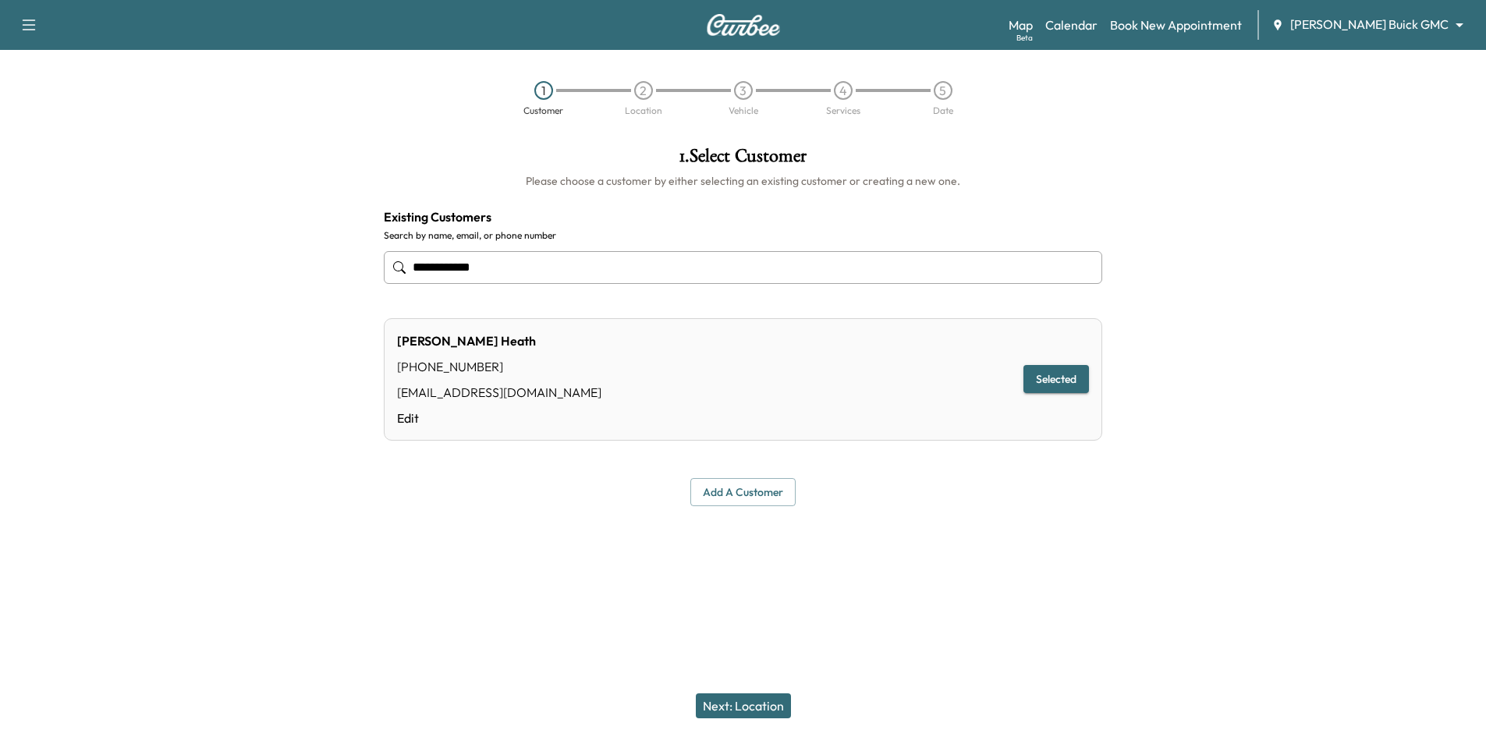
scroll to position [0, 0]
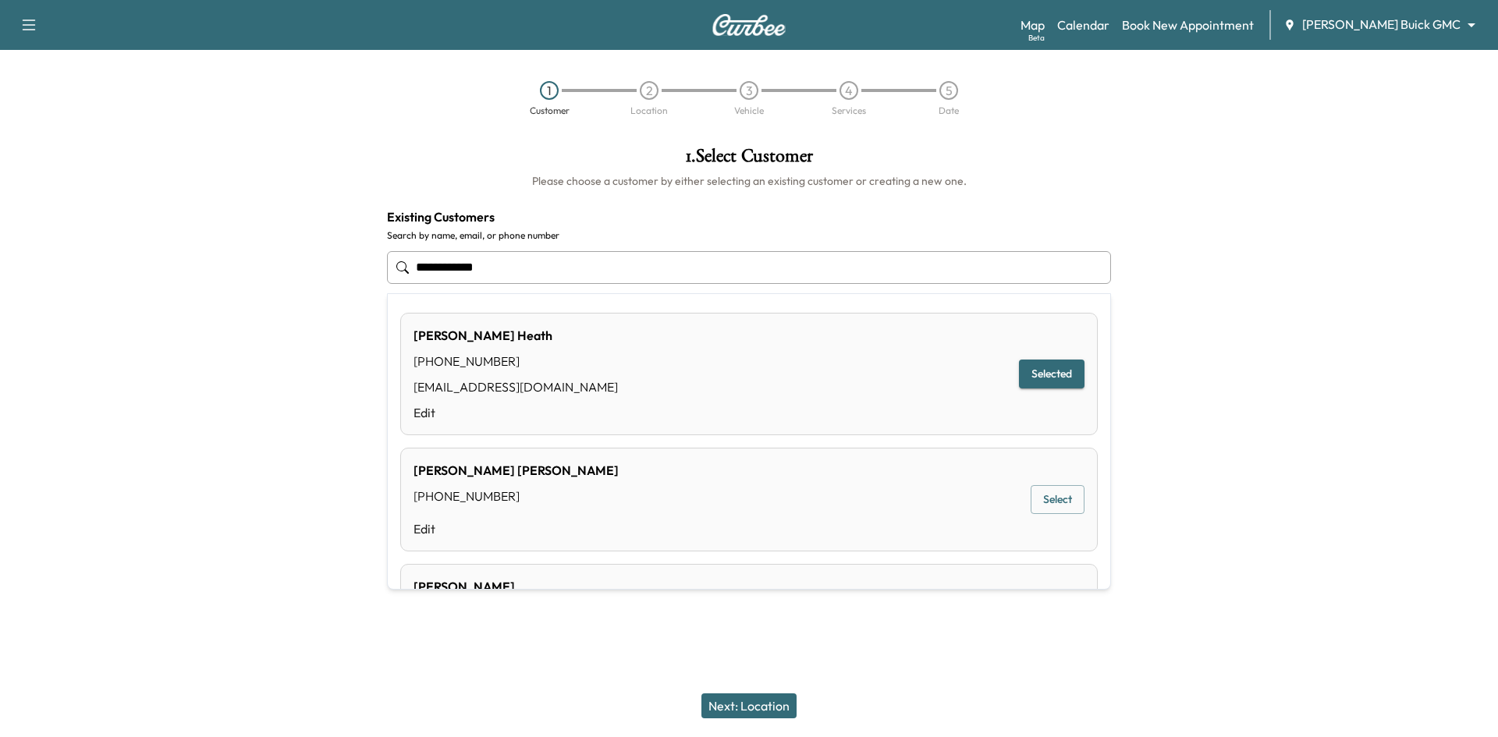
drag, startPoint x: 573, startPoint y: 264, endPoint x: 300, endPoint y: 275, distance: 273.2
click at [284, 275] on div "**********" at bounding box center [749, 326] width 1498 height 385
click at [1050, 377] on button "Select" at bounding box center [1057, 374] width 54 height 29
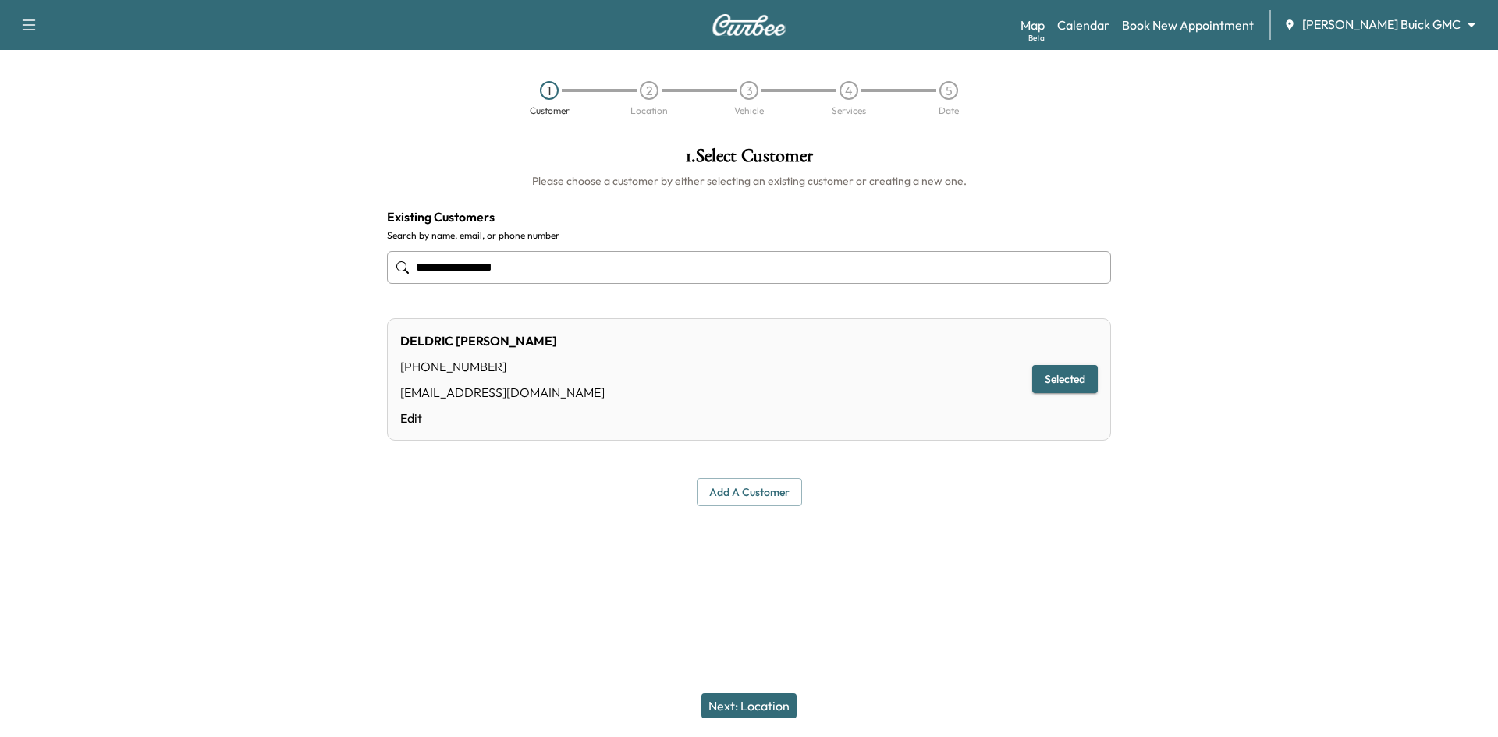
type input "**********"
click at [736, 706] on button "Next: Location" at bounding box center [748, 705] width 95 height 25
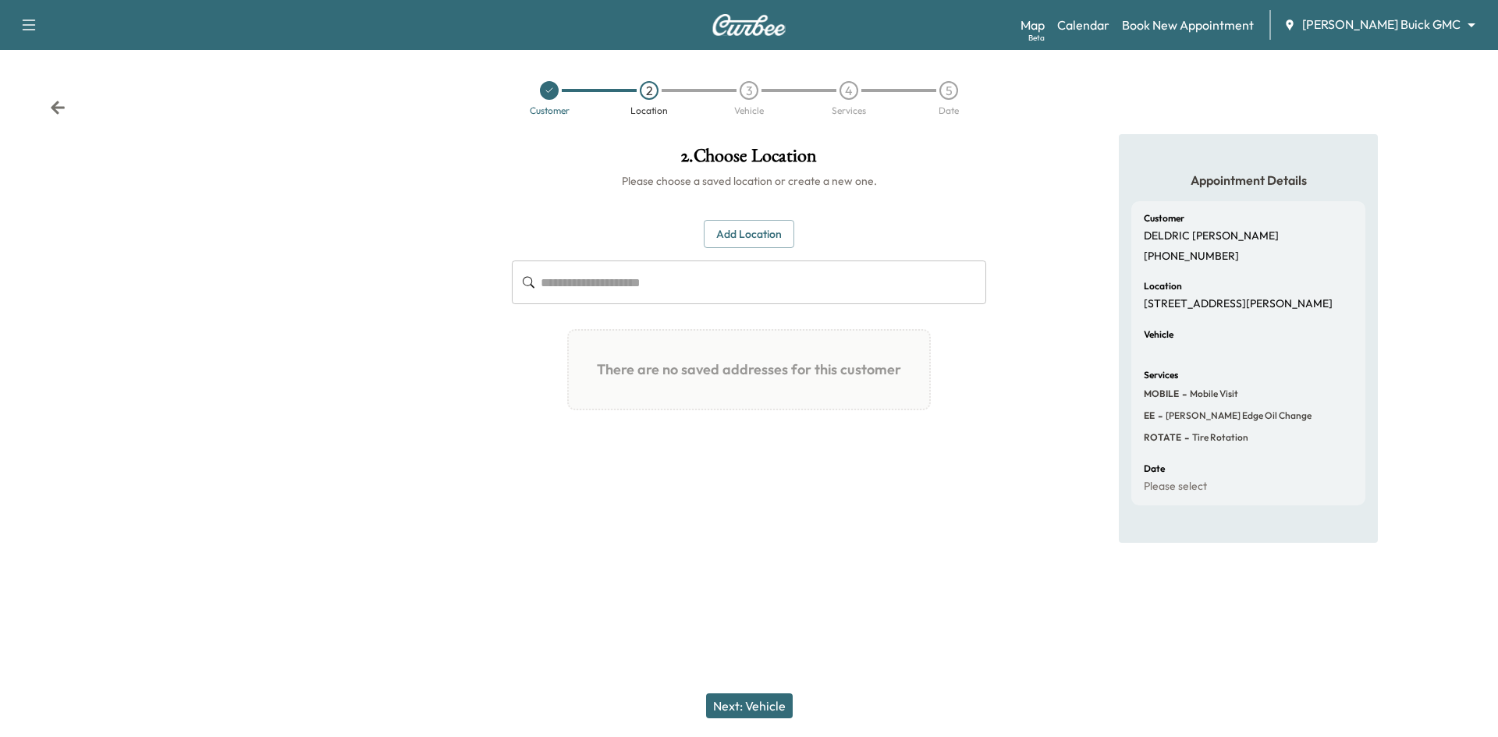
click at [754, 234] on button "Add Location" at bounding box center [749, 234] width 90 height 29
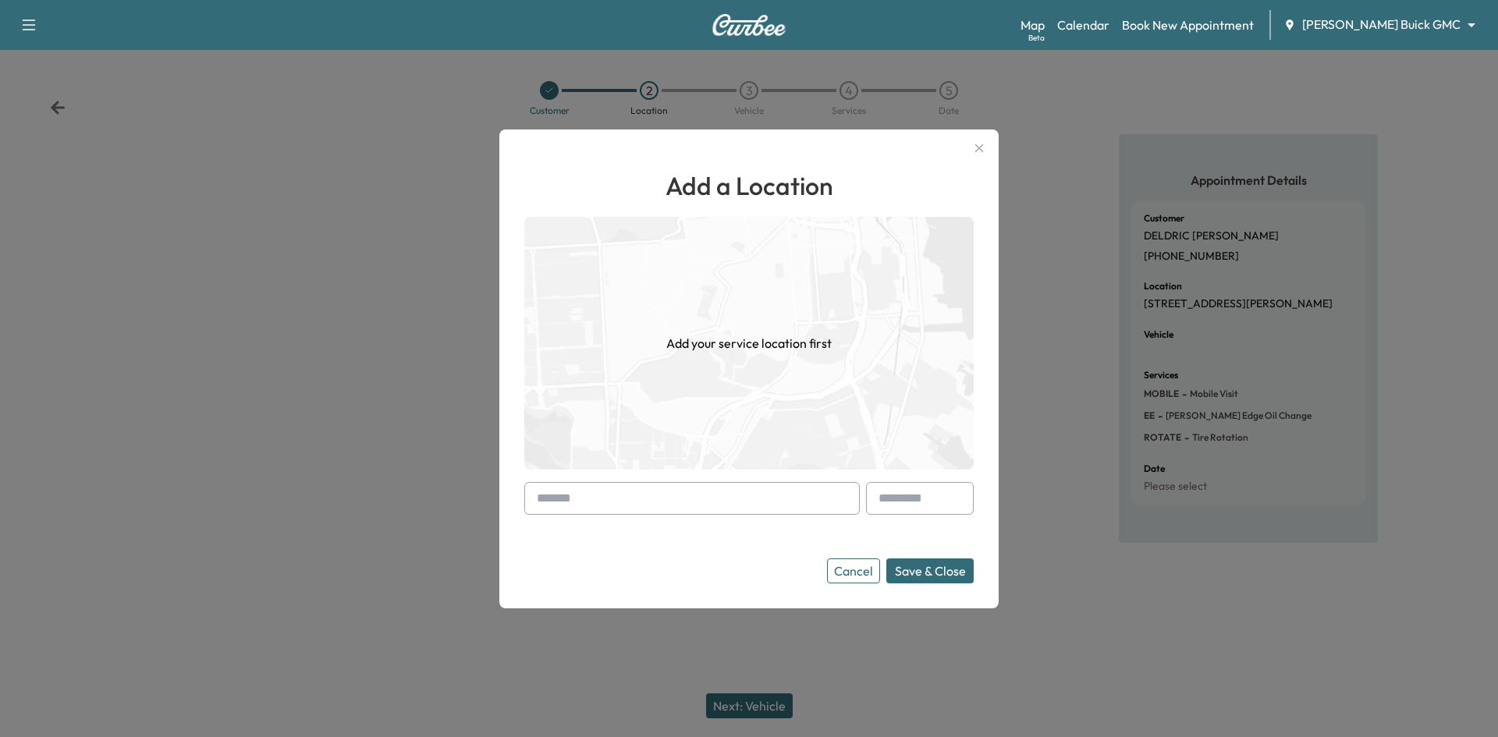
click at [814, 499] on input "text" at bounding box center [691, 498] width 335 height 33
click at [977, 147] on icon "button" at bounding box center [979, 148] width 9 height 9
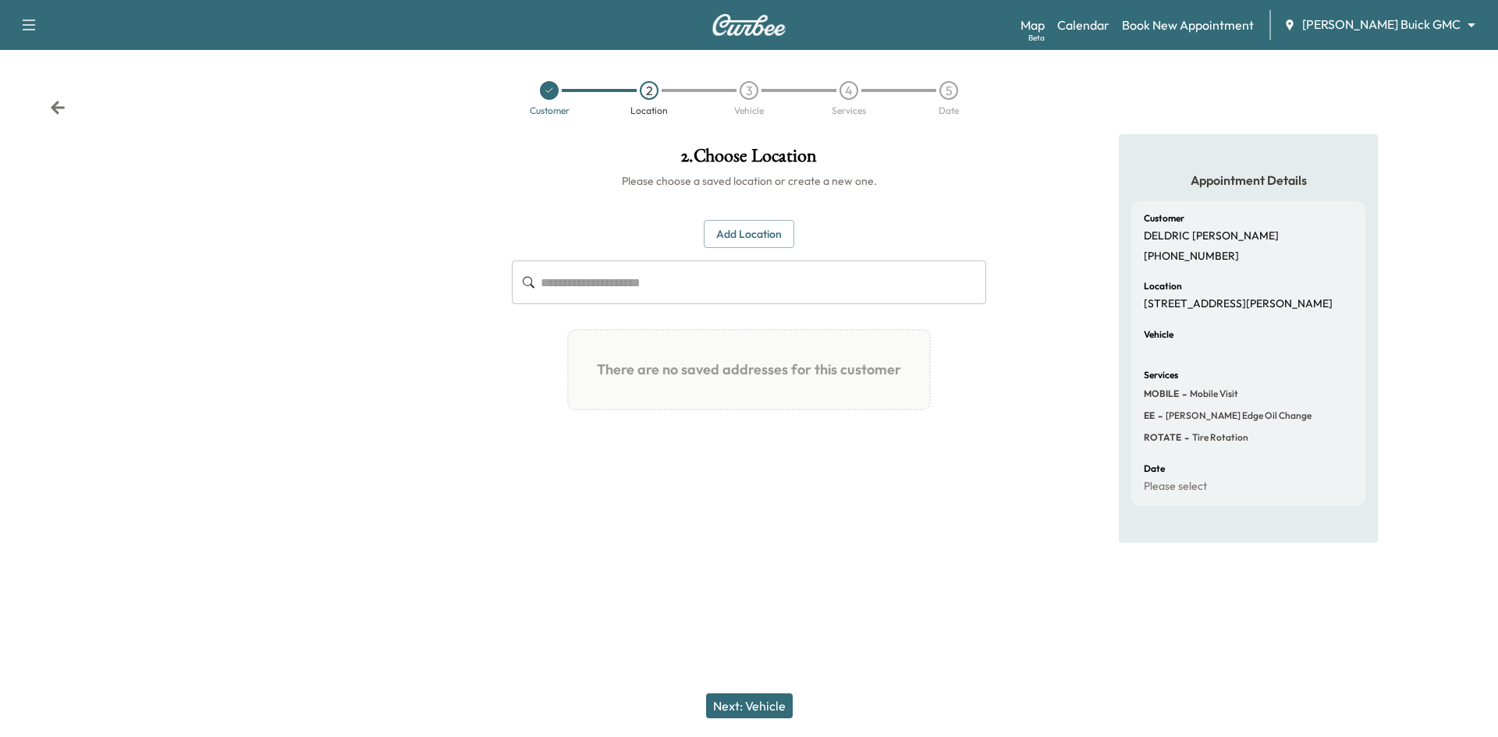
click at [746, 242] on button "Add Location" at bounding box center [749, 234] width 90 height 29
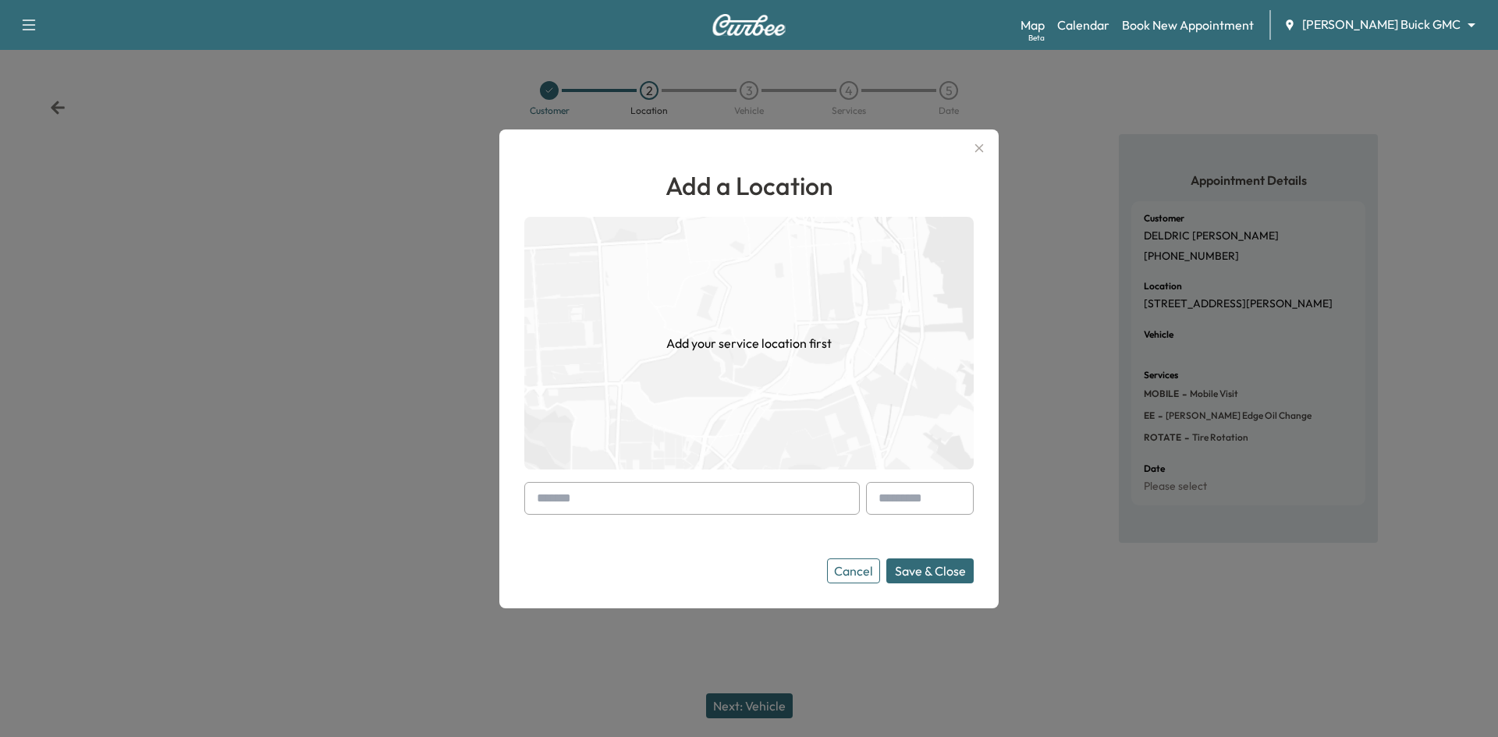
click at [700, 502] on input "text" at bounding box center [691, 498] width 335 height 33
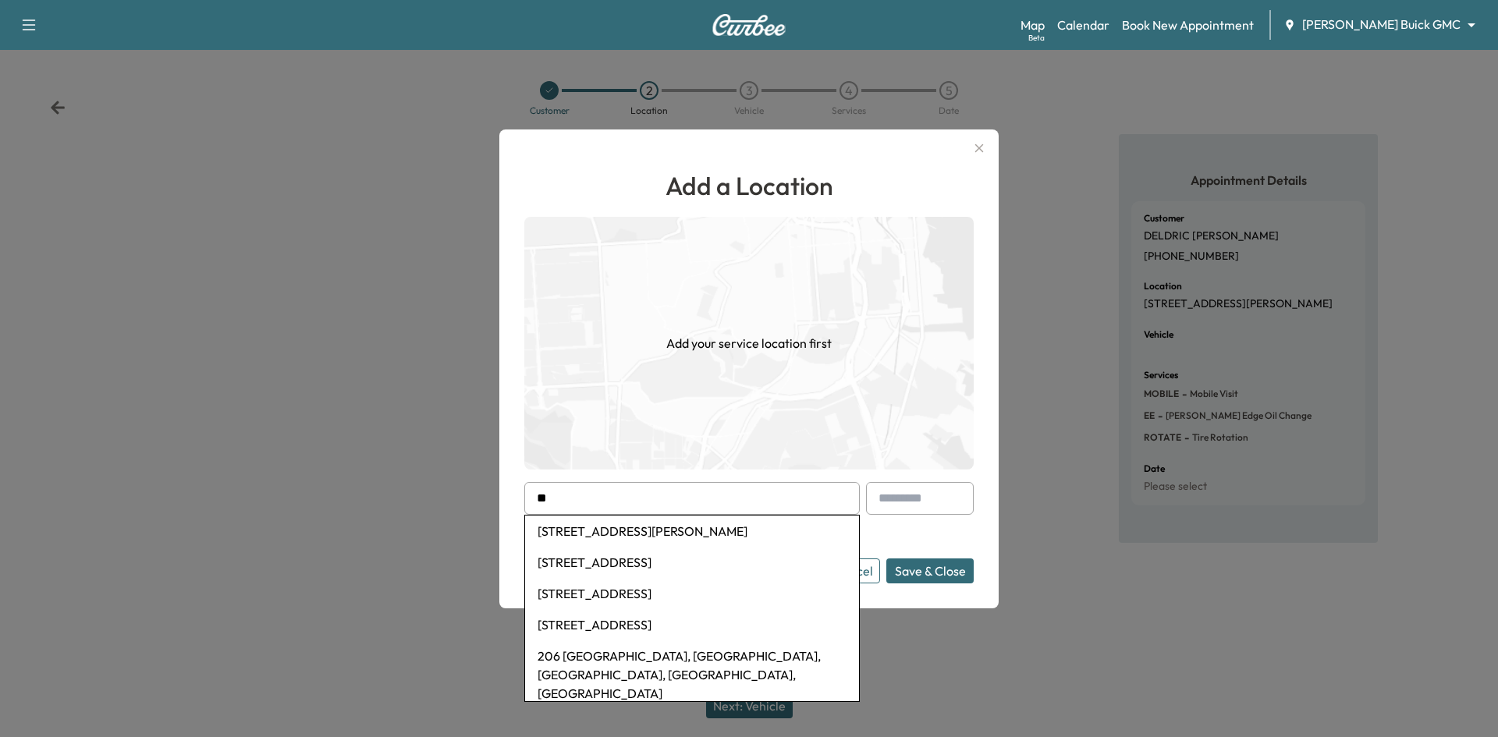
type input "*"
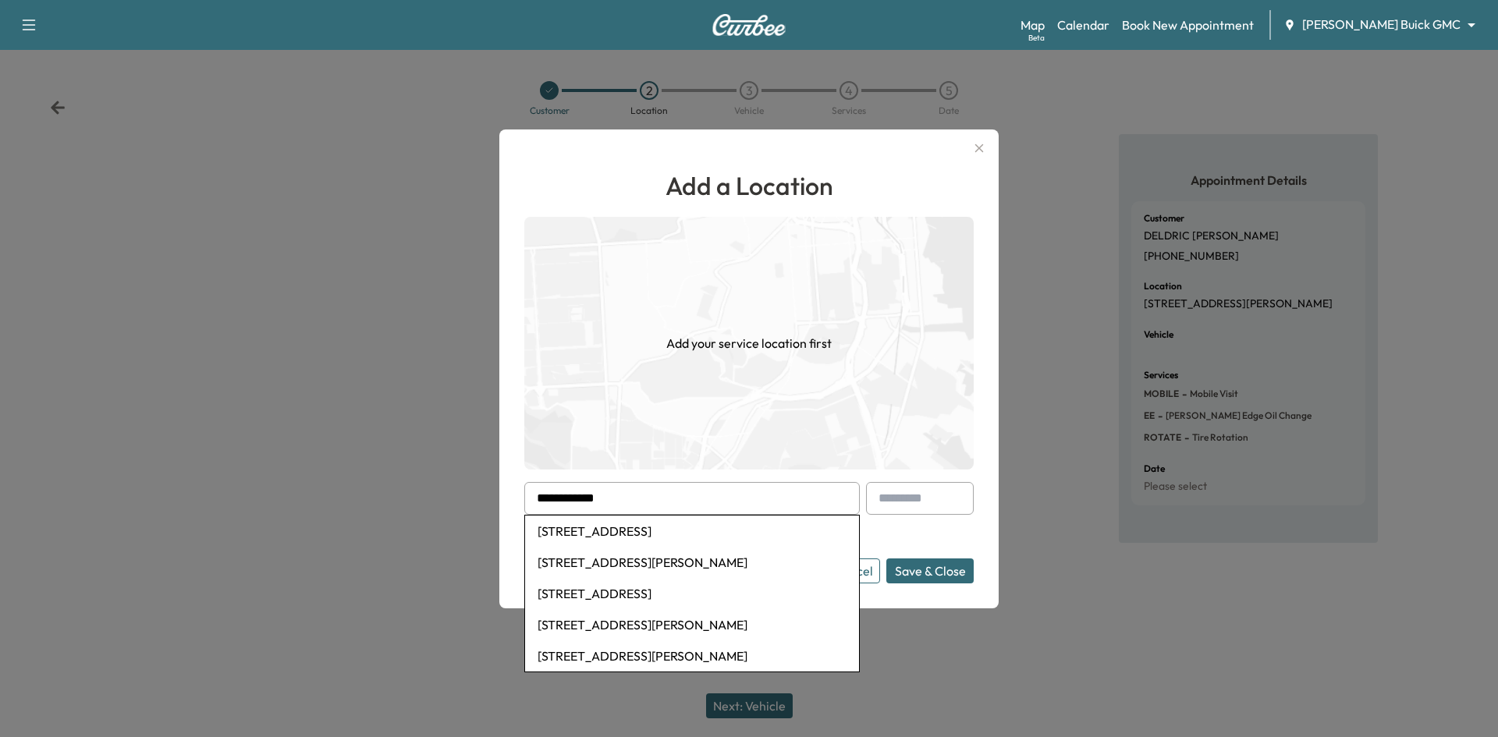
click at [652, 534] on li "13775 Blackwolf Run Trail, Frisco, TX, USA" at bounding box center [692, 531] width 334 height 31
type input "**********"
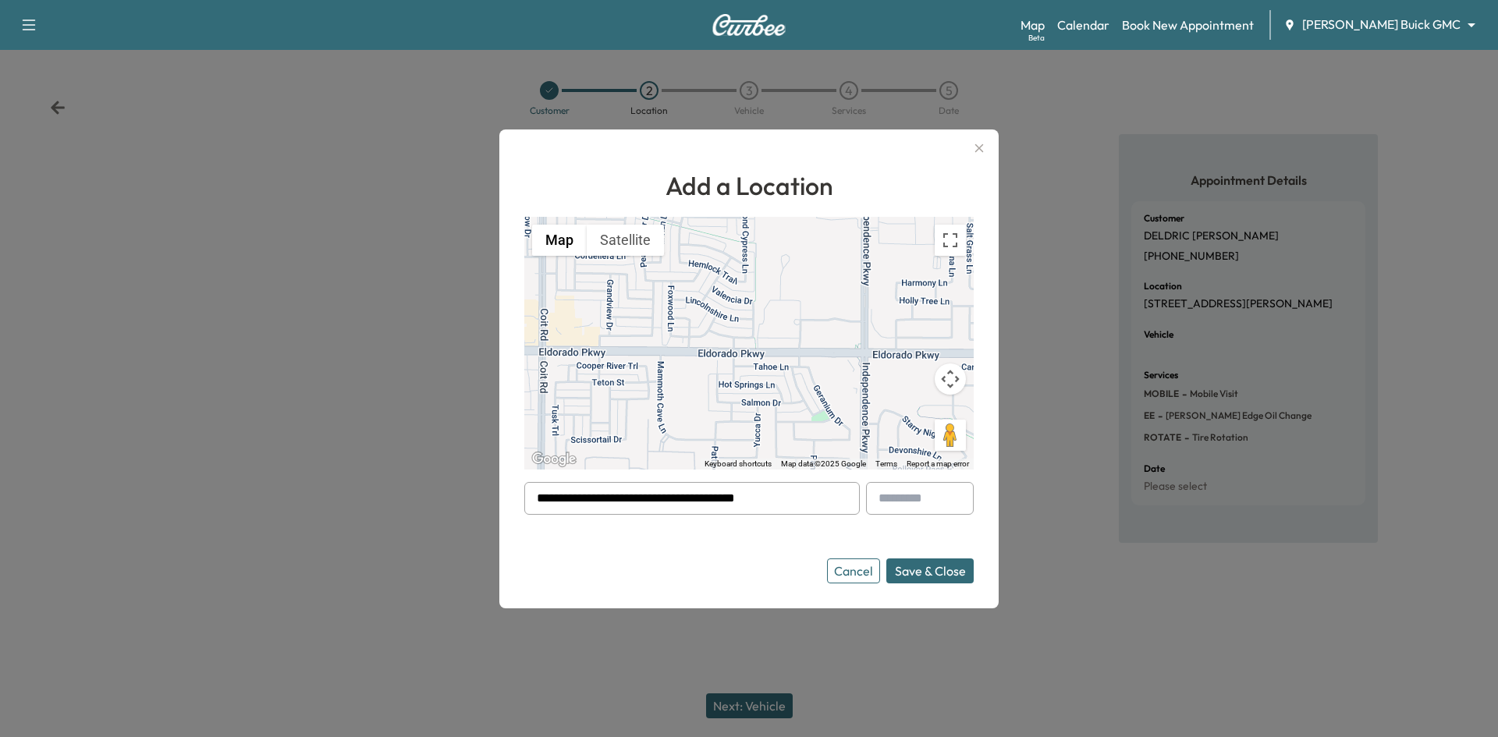
click at [926, 577] on button "Save & Close" at bounding box center [929, 570] width 87 height 25
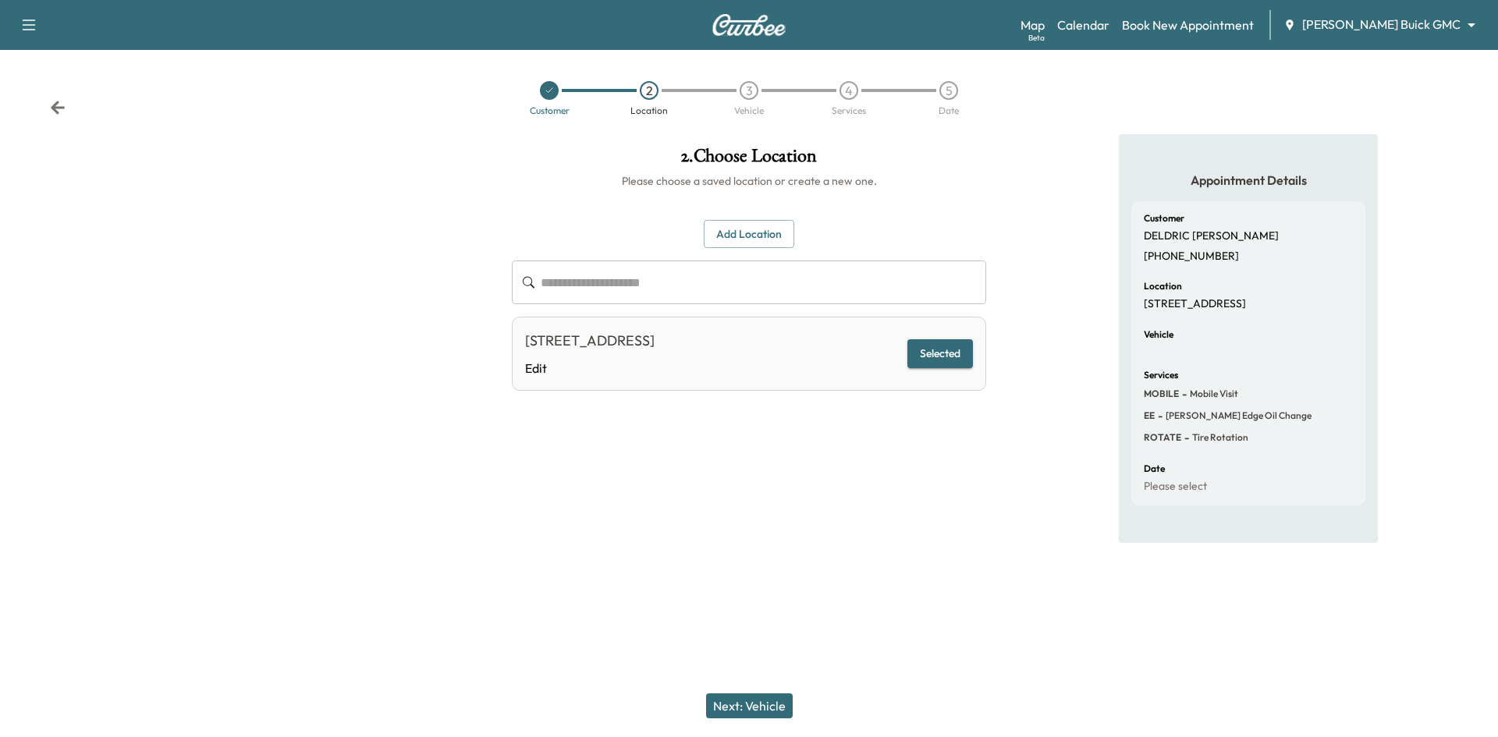
drag, startPoint x: 776, startPoint y: 711, endPoint x: 804, endPoint y: 665, distance: 53.9
click at [777, 710] on button "Next: Vehicle" at bounding box center [749, 705] width 87 height 25
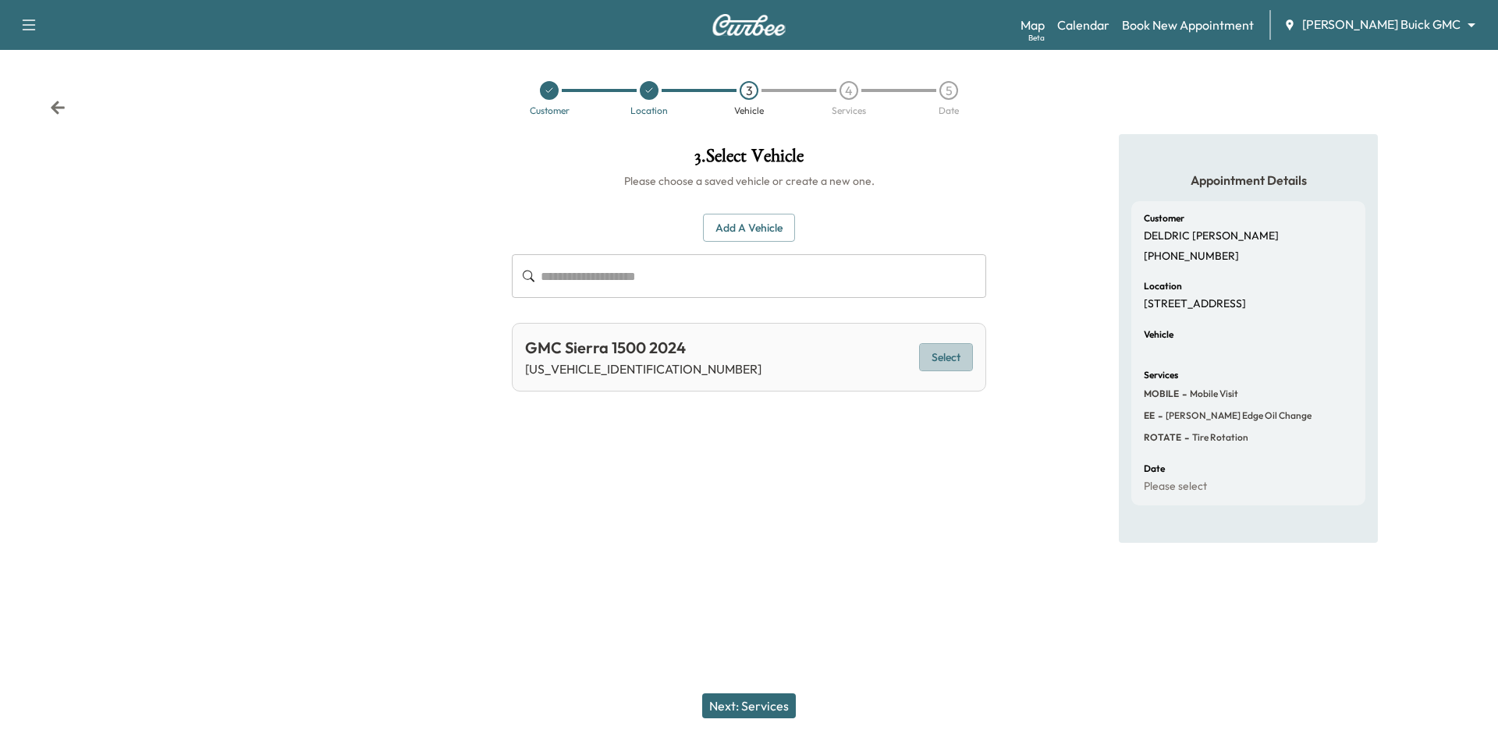
click at [933, 352] on button "Select" at bounding box center [946, 357] width 54 height 29
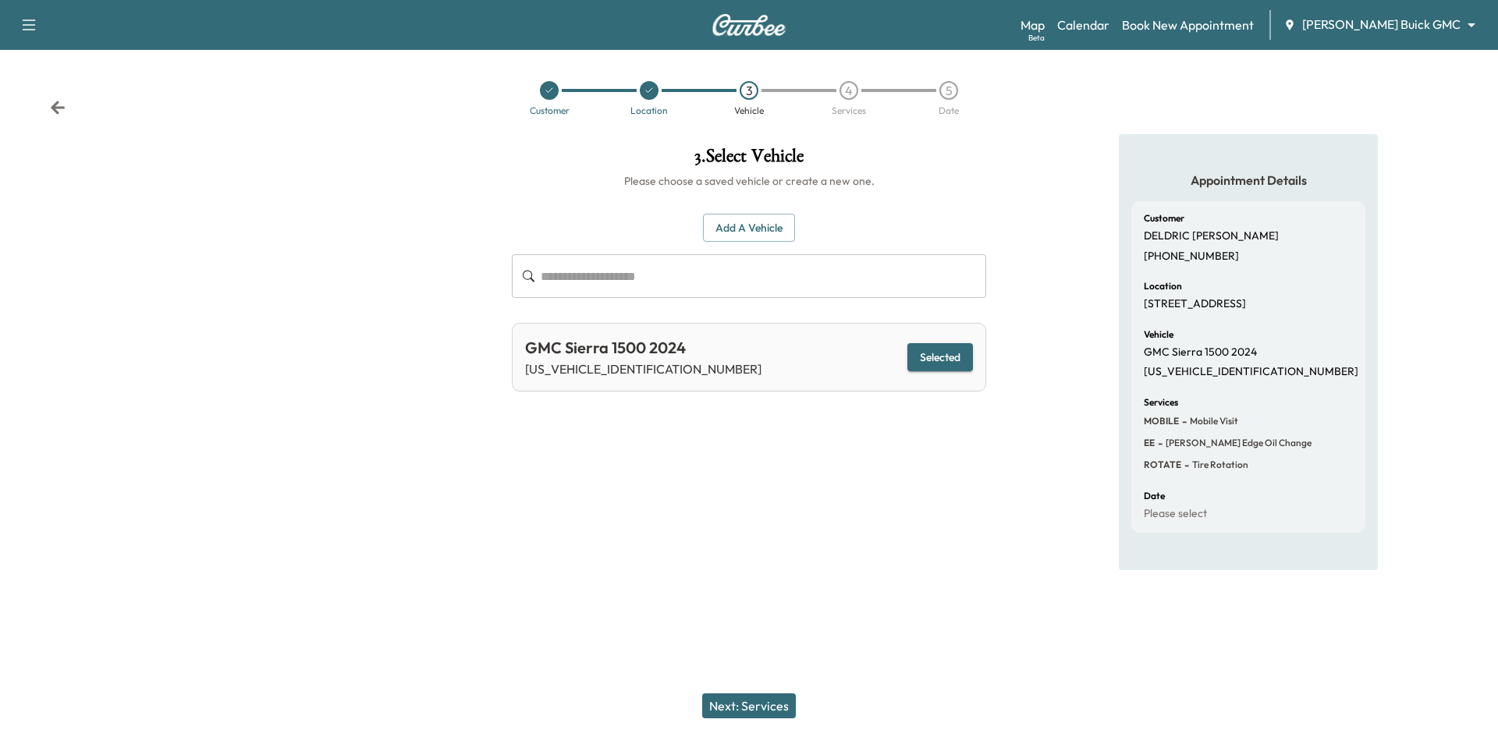
click at [541, 94] on div at bounding box center [549, 90] width 19 height 19
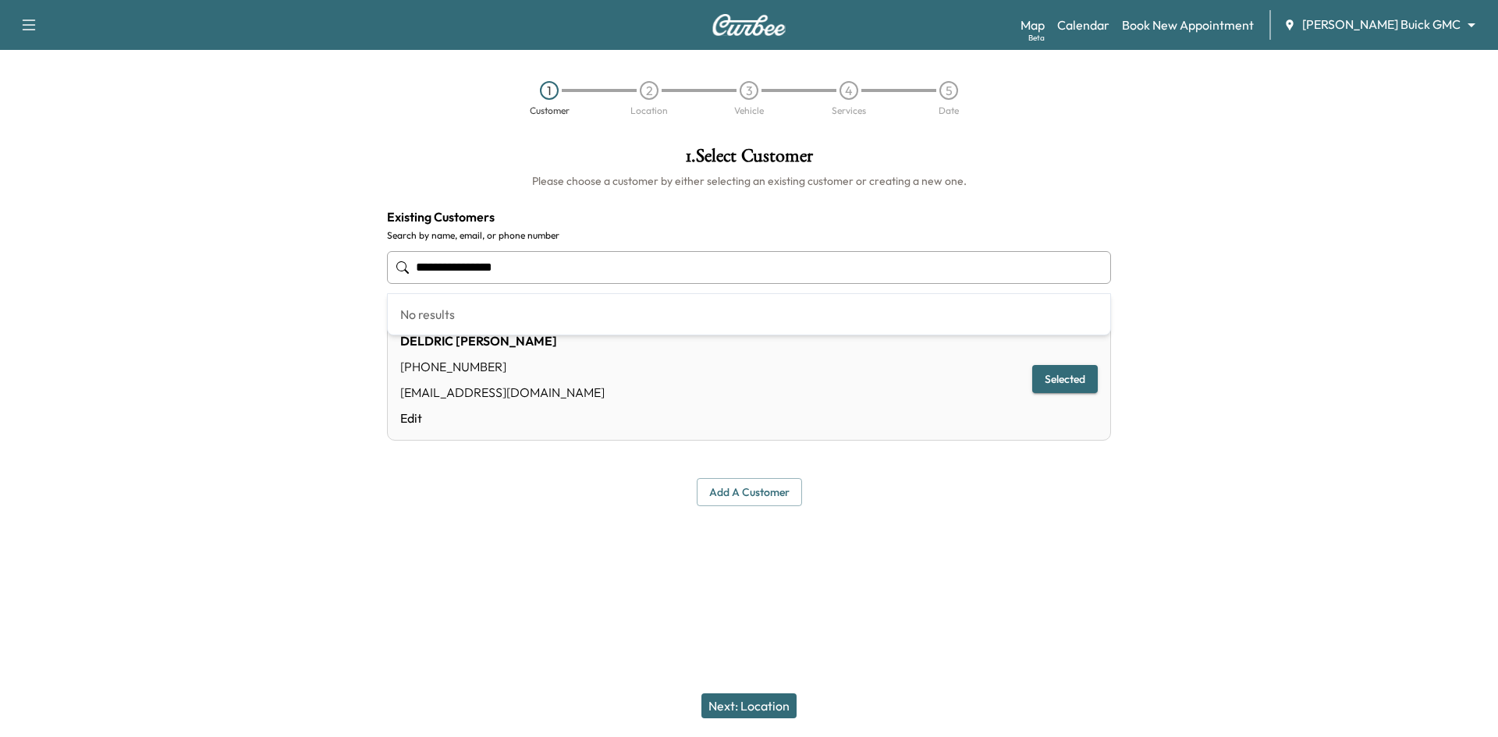
drag, startPoint x: 548, startPoint y: 271, endPoint x: 250, endPoint y: 298, distance: 299.1
click at [226, 289] on div "**********" at bounding box center [749, 326] width 1498 height 385
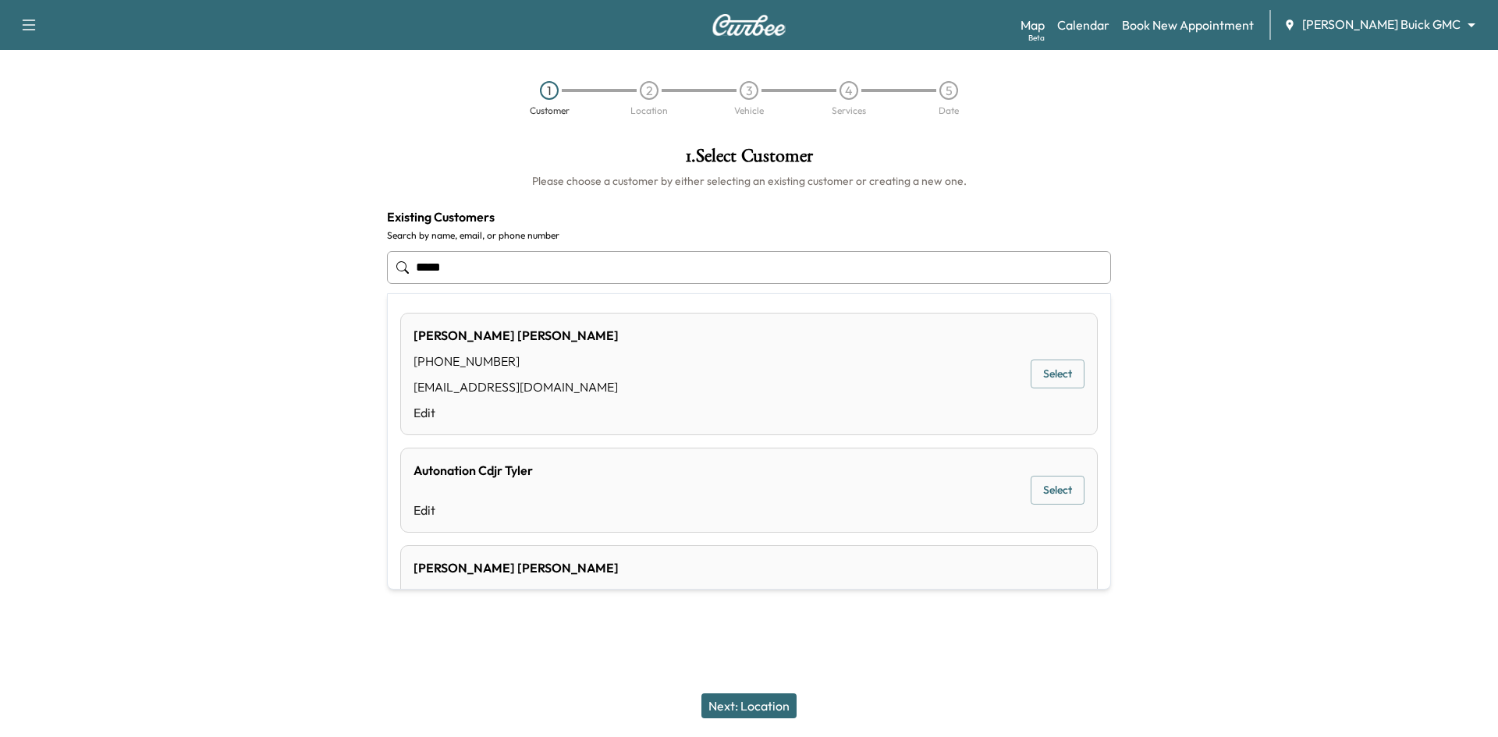
type input "**********"
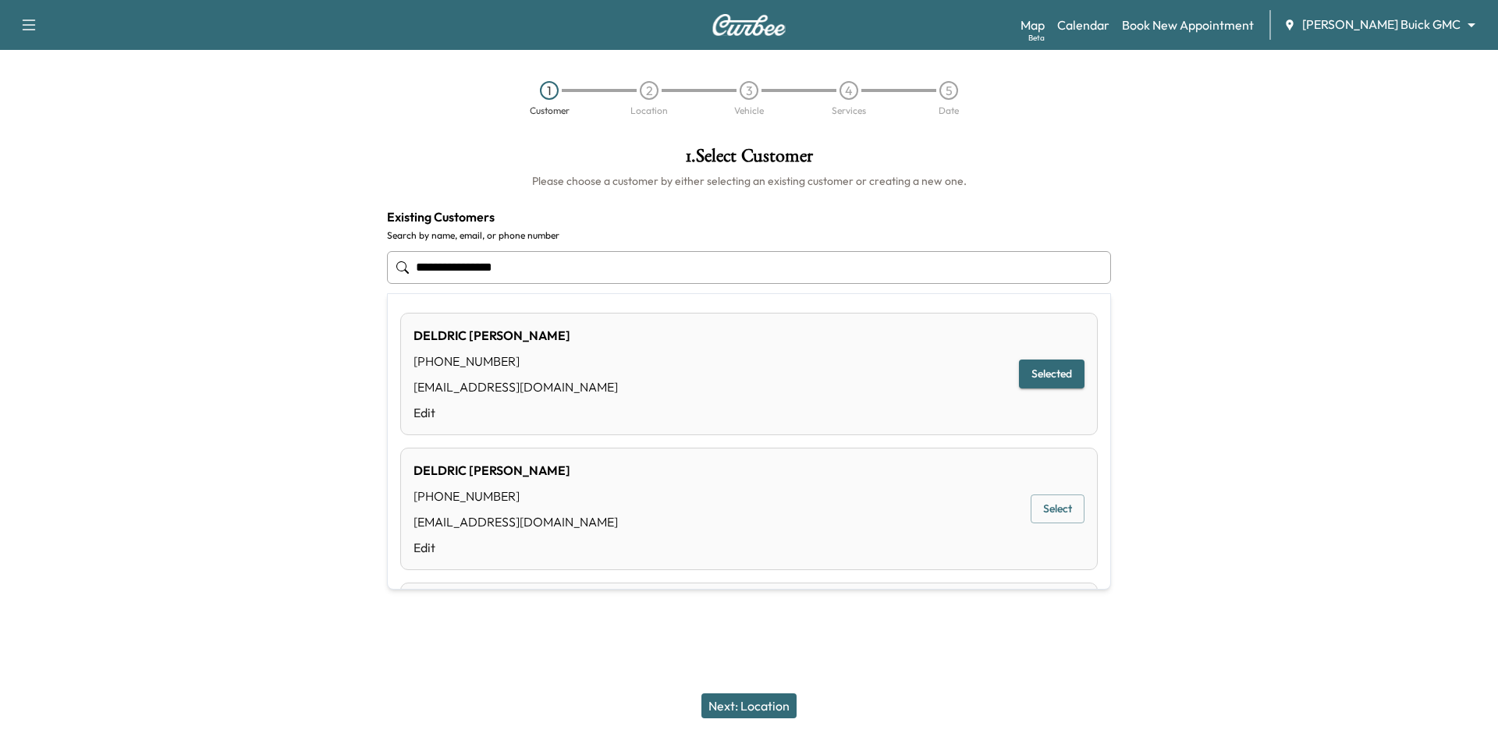
drag, startPoint x: 703, startPoint y: 252, endPoint x: -7, endPoint y: 259, distance: 709.8
click at [0, 259] on html "**********" at bounding box center [749, 368] width 1498 height 737
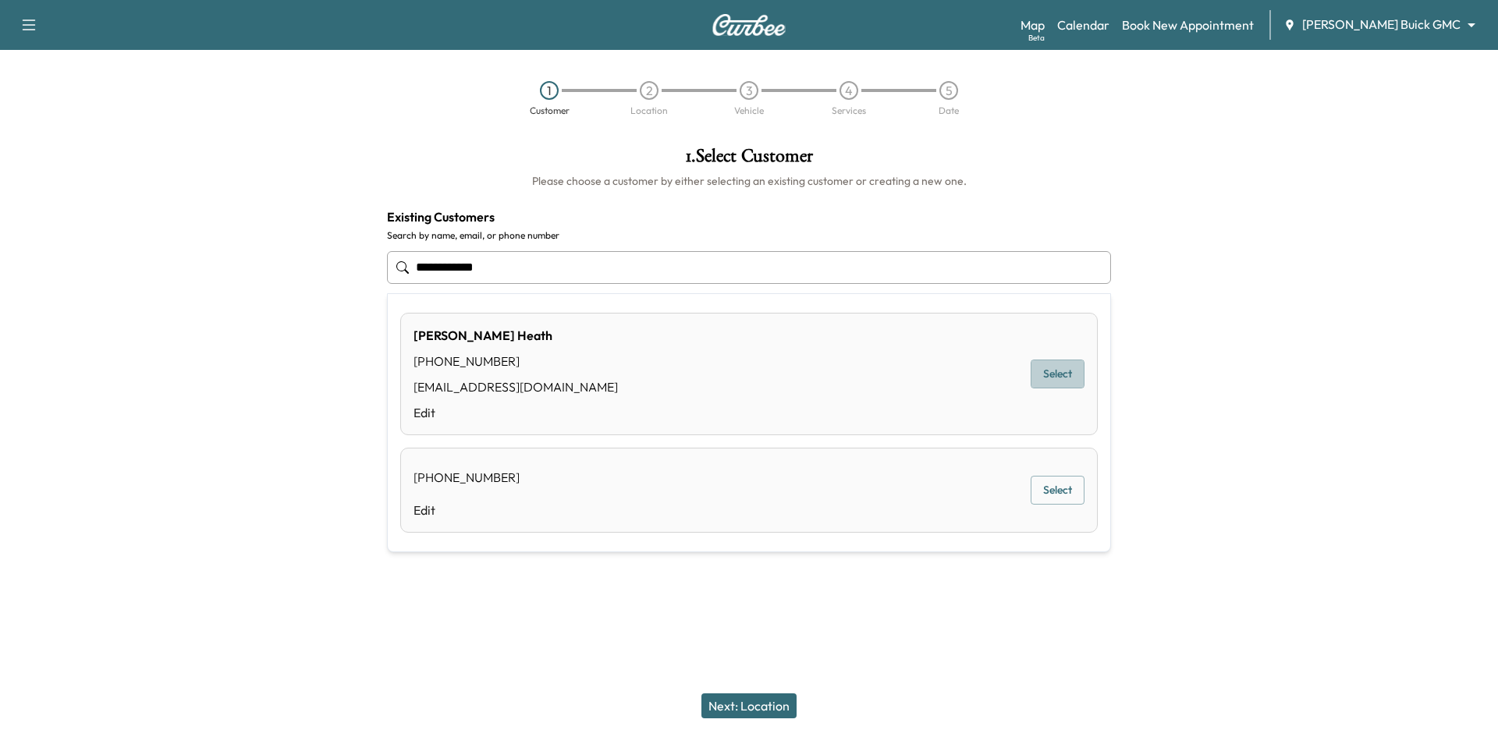
click at [1048, 379] on button "Select" at bounding box center [1057, 374] width 54 height 29
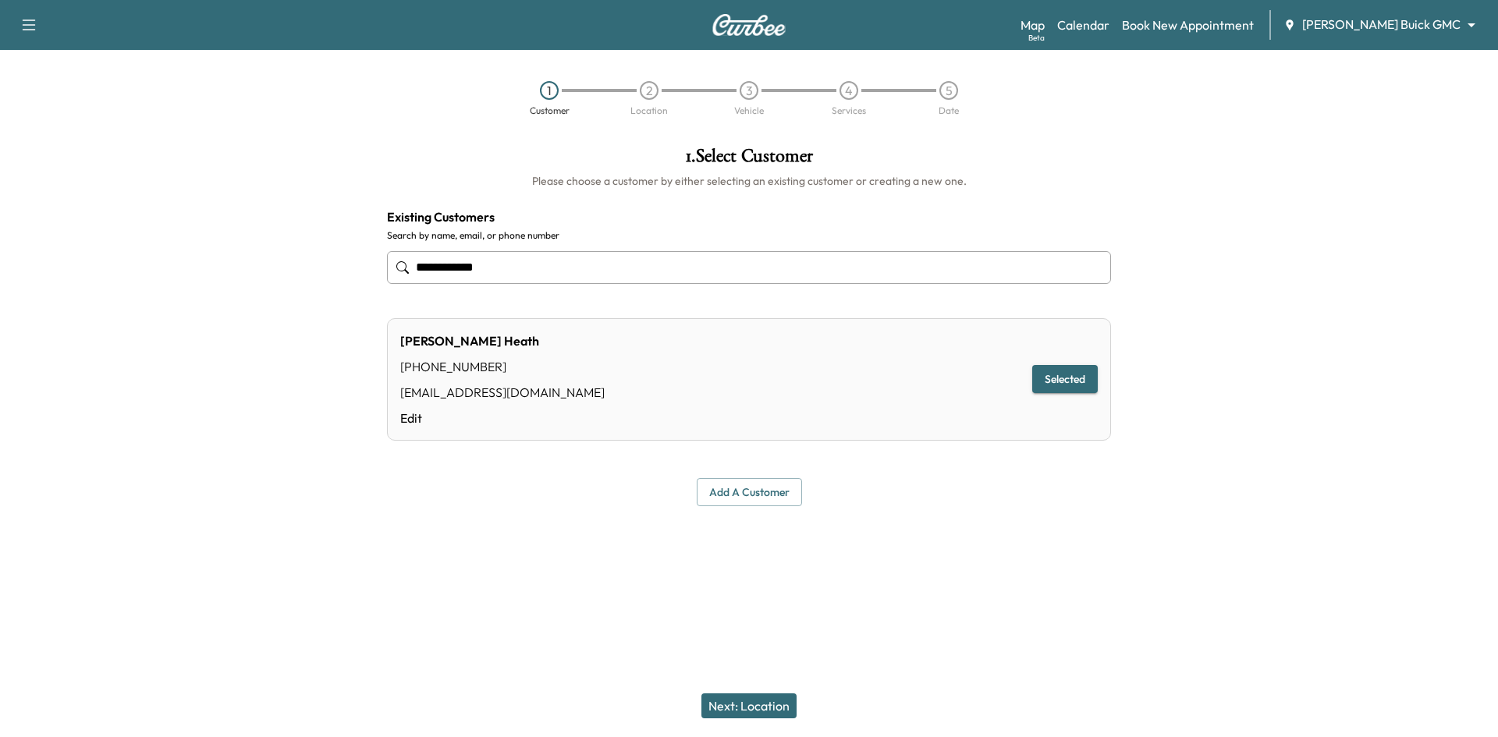
type input "**********"
click at [774, 700] on button "Next: Location" at bounding box center [748, 705] width 95 height 25
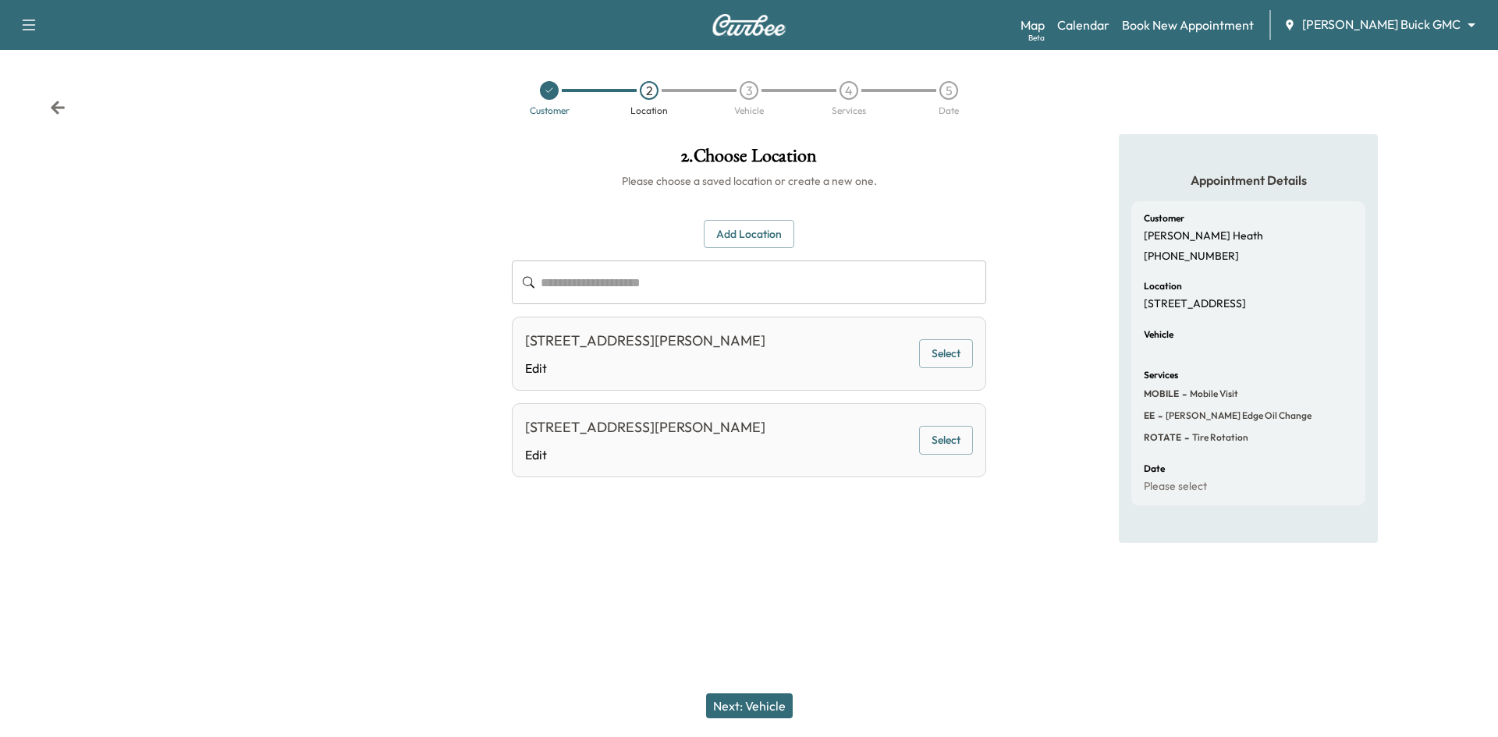
click at [941, 368] on button "Select" at bounding box center [946, 353] width 54 height 29
click at [754, 711] on button "Next: Vehicle" at bounding box center [749, 705] width 87 height 25
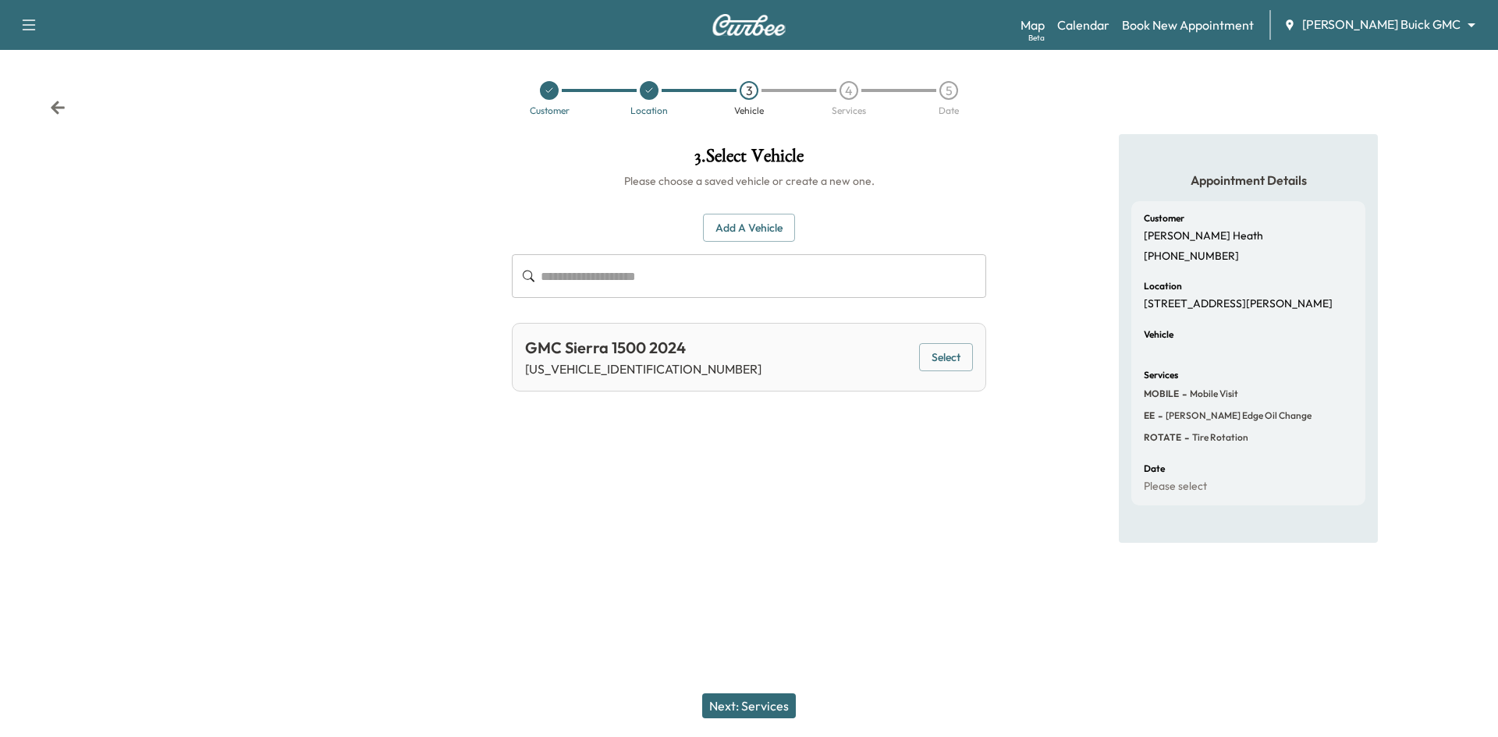
click at [934, 363] on button "Select" at bounding box center [946, 357] width 54 height 29
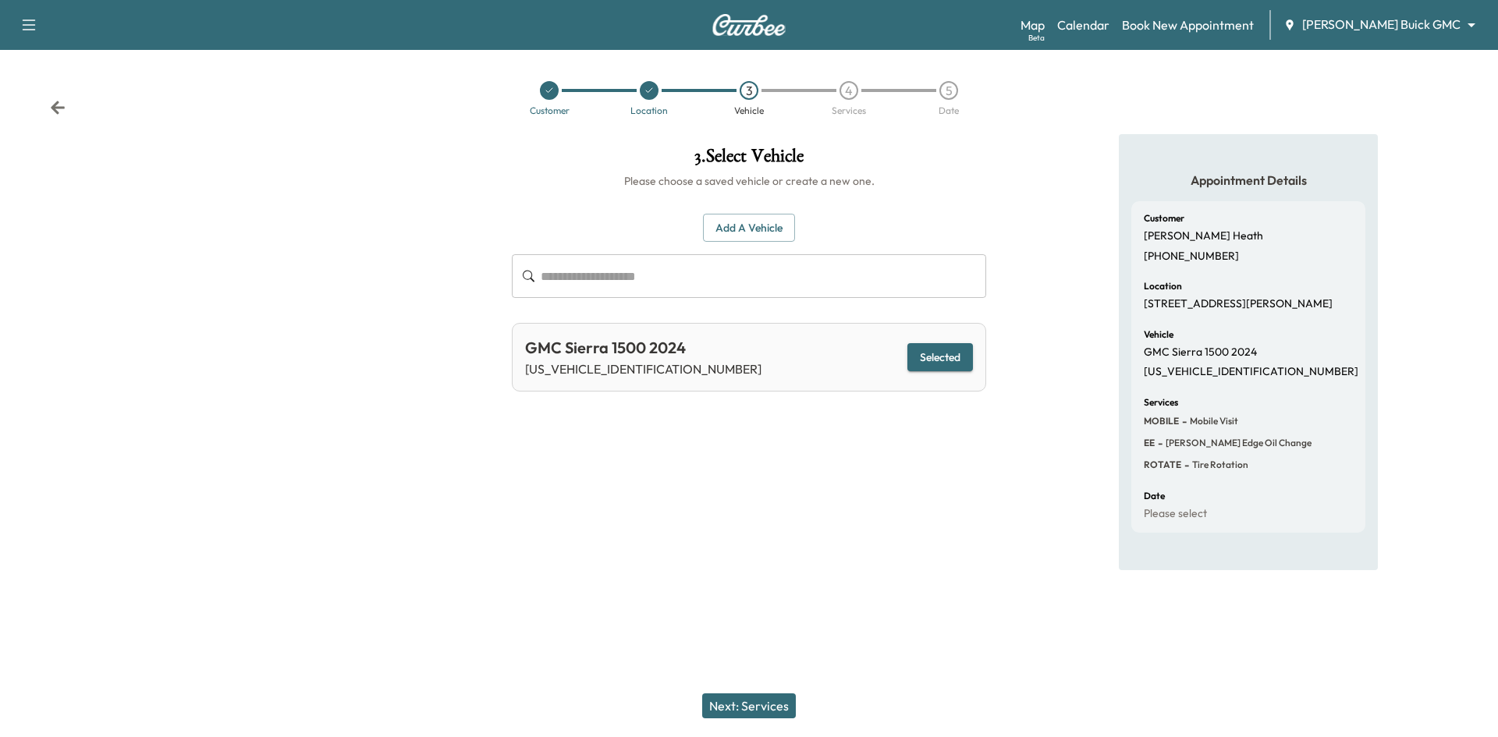
click at [1216, 379] on p "3GTUUEEL0RG112313" at bounding box center [1250, 372] width 215 height 14
copy p "3GTUUEEL0RG112313"
click at [553, 94] on icon at bounding box center [548, 90] width 9 height 9
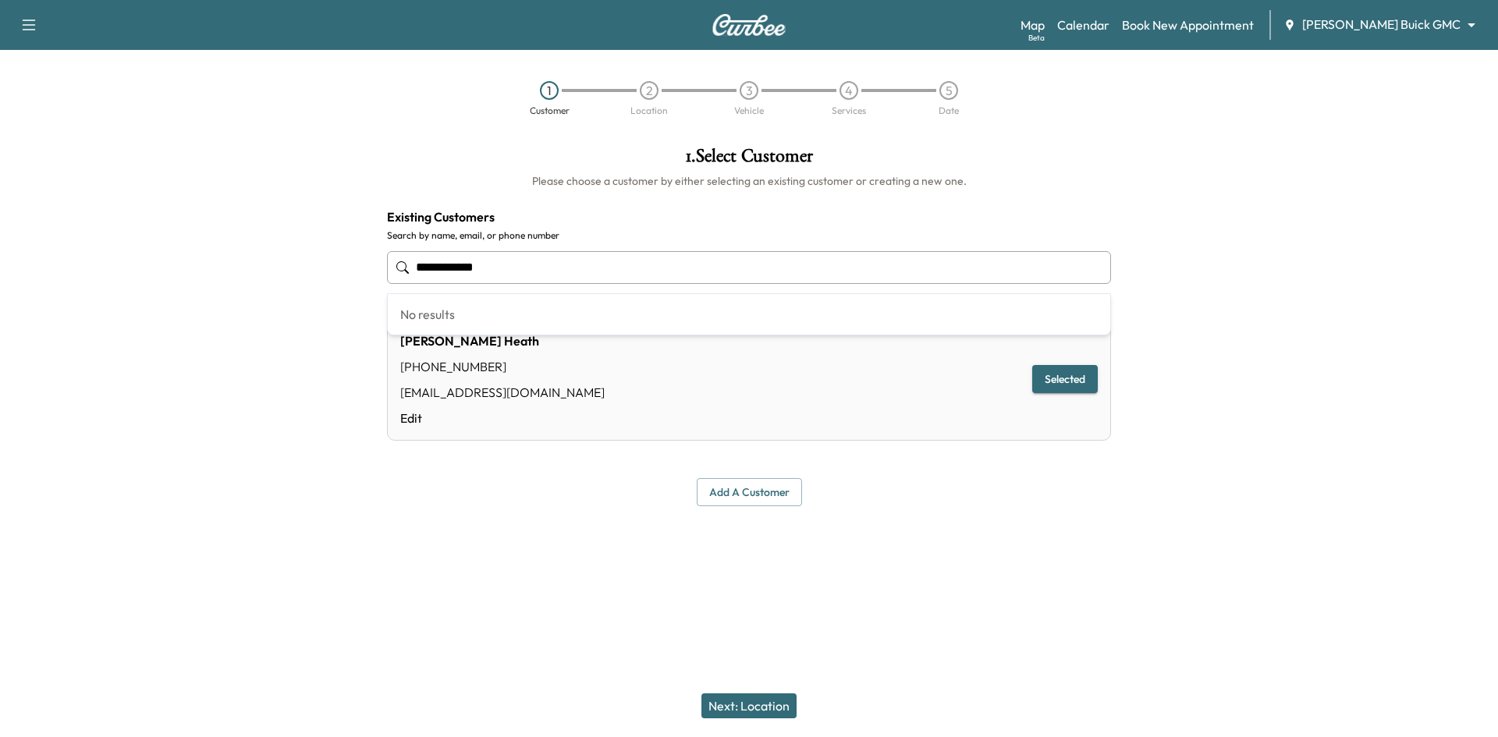
drag, startPoint x: 563, startPoint y: 267, endPoint x: 346, endPoint y: 257, distance: 217.8
click at [309, 271] on div "**********" at bounding box center [749, 326] width 1498 height 385
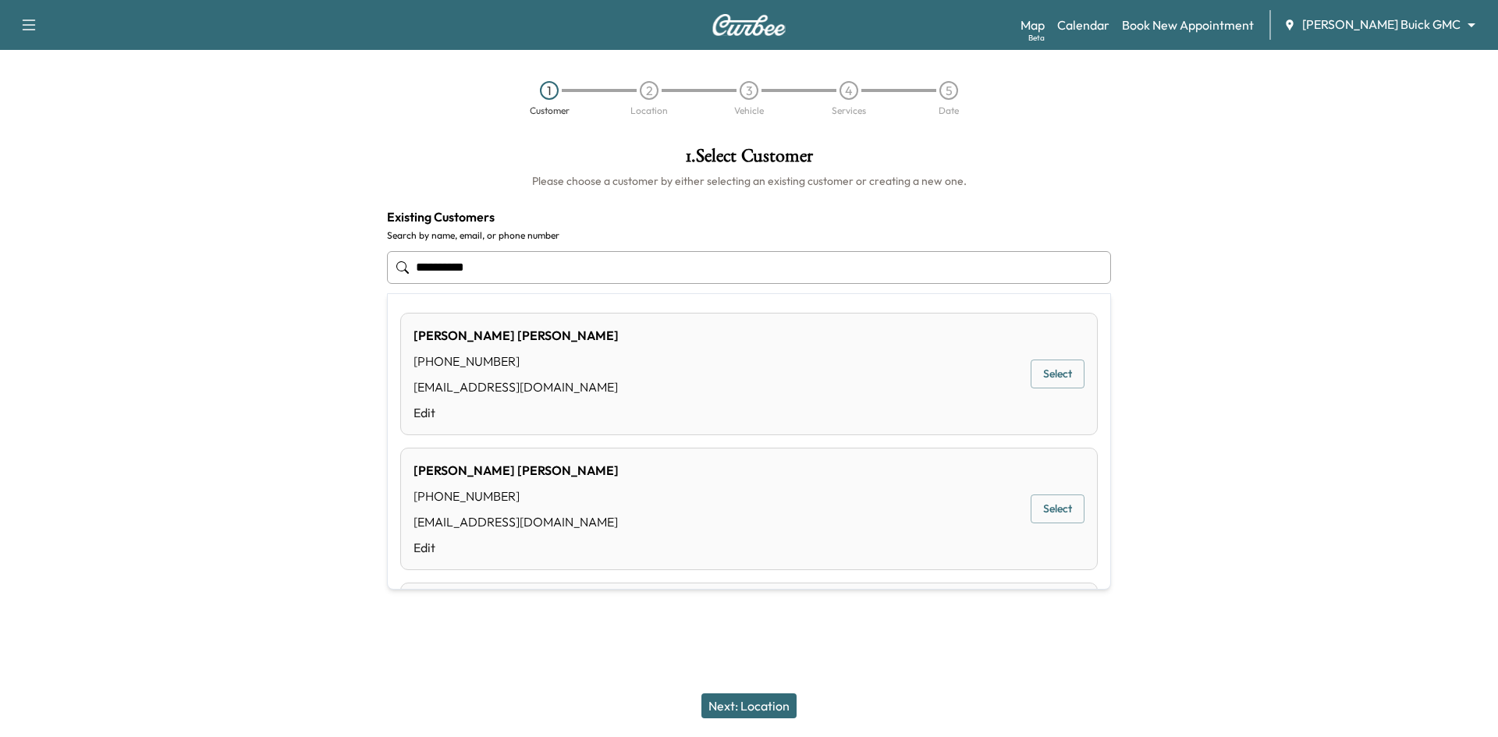
click at [1038, 379] on button "Select" at bounding box center [1057, 374] width 54 height 29
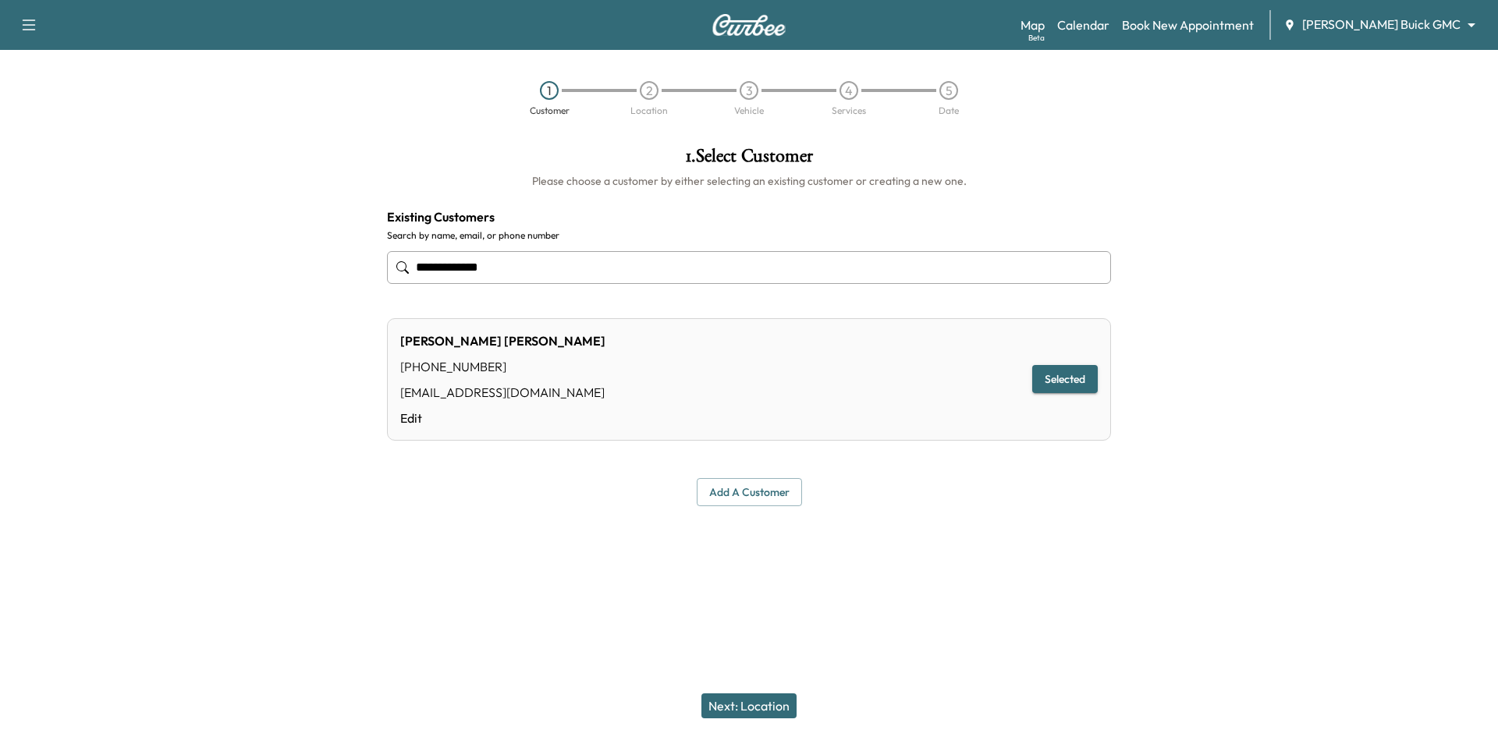
type input "**********"
click at [746, 707] on button "Next: Location" at bounding box center [748, 705] width 95 height 25
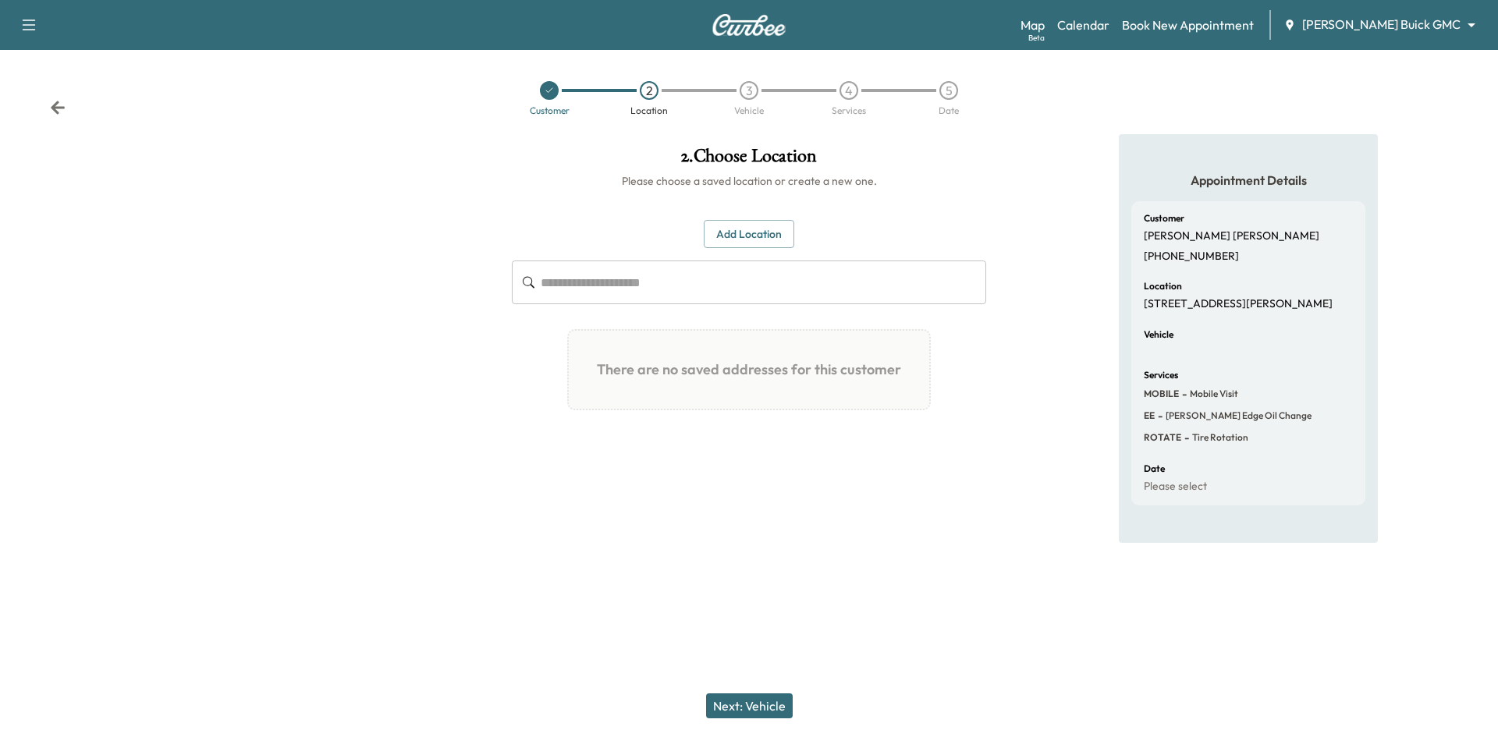
click at [757, 236] on button "Add Location" at bounding box center [749, 234] width 90 height 29
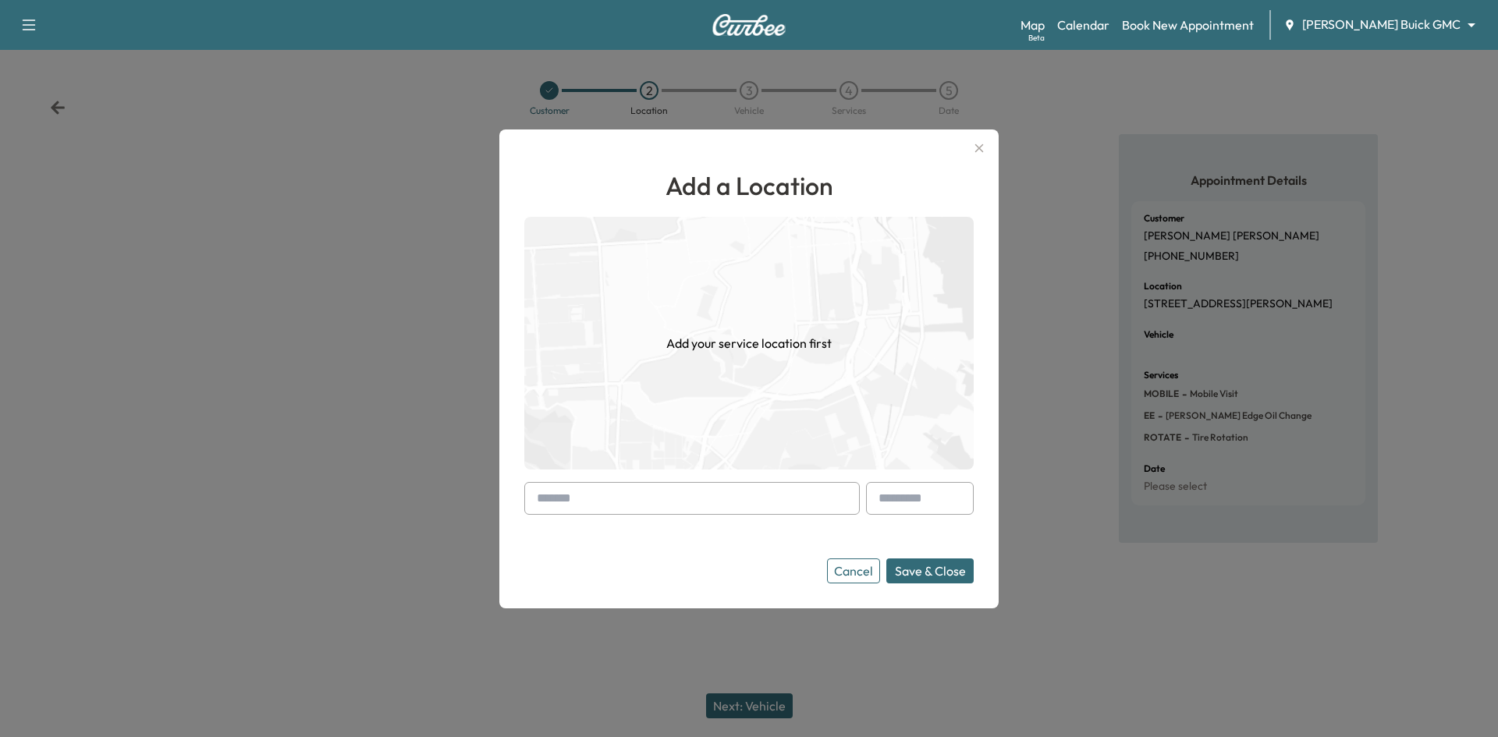
click at [624, 495] on input "text" at bounding box center [691, 498] width 335 height 33
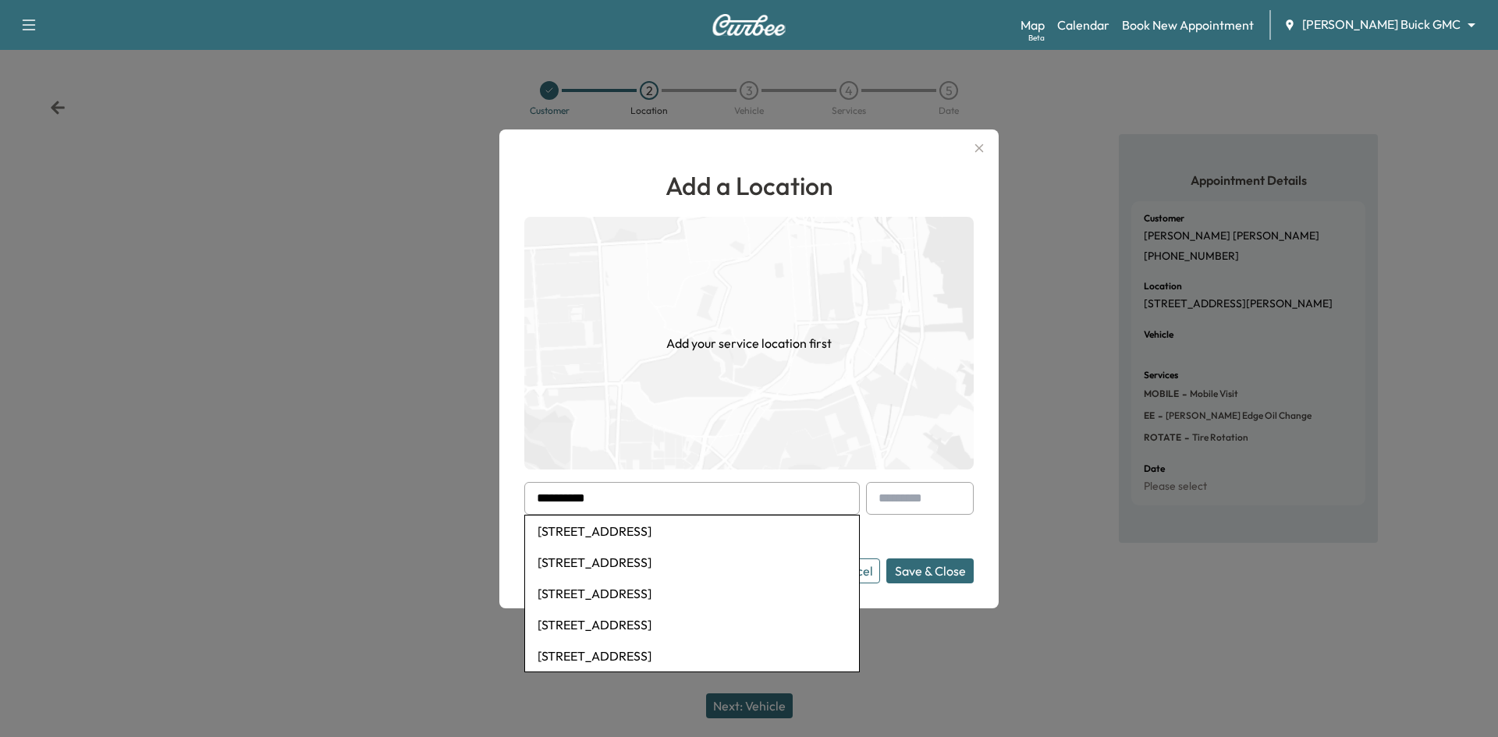
click at [663, 534] on li "2805 Fieldlark Drive, Plano, TX, USA" at bounding box center [692, 531] width 334 height 31
type input "**********"
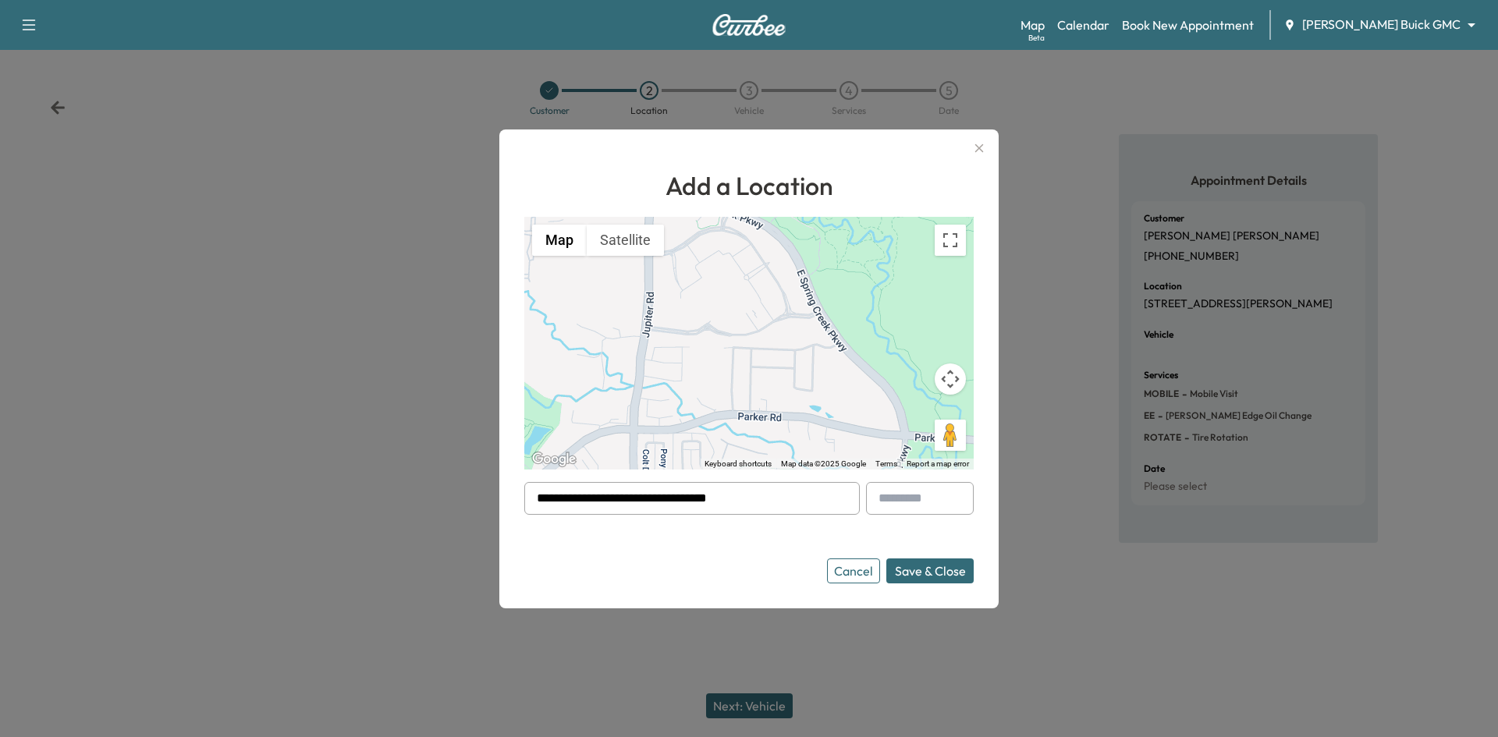
click at [932, 569] on button "Save & Close" at bounding box center [929, 570] width 87 height 25
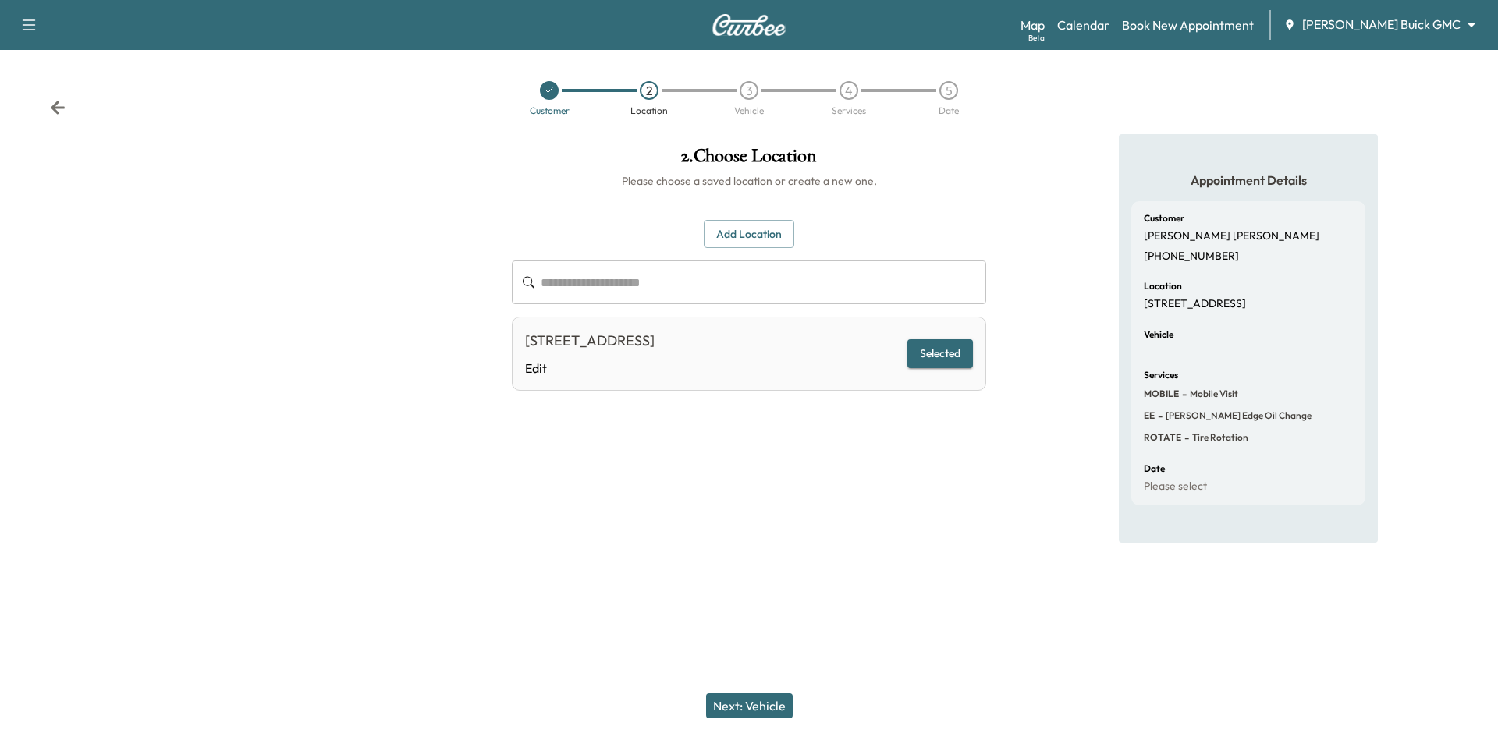
click at [767, 707] on button "Next: Vehicle" at bounding box center [749, 705] width 87 height 25
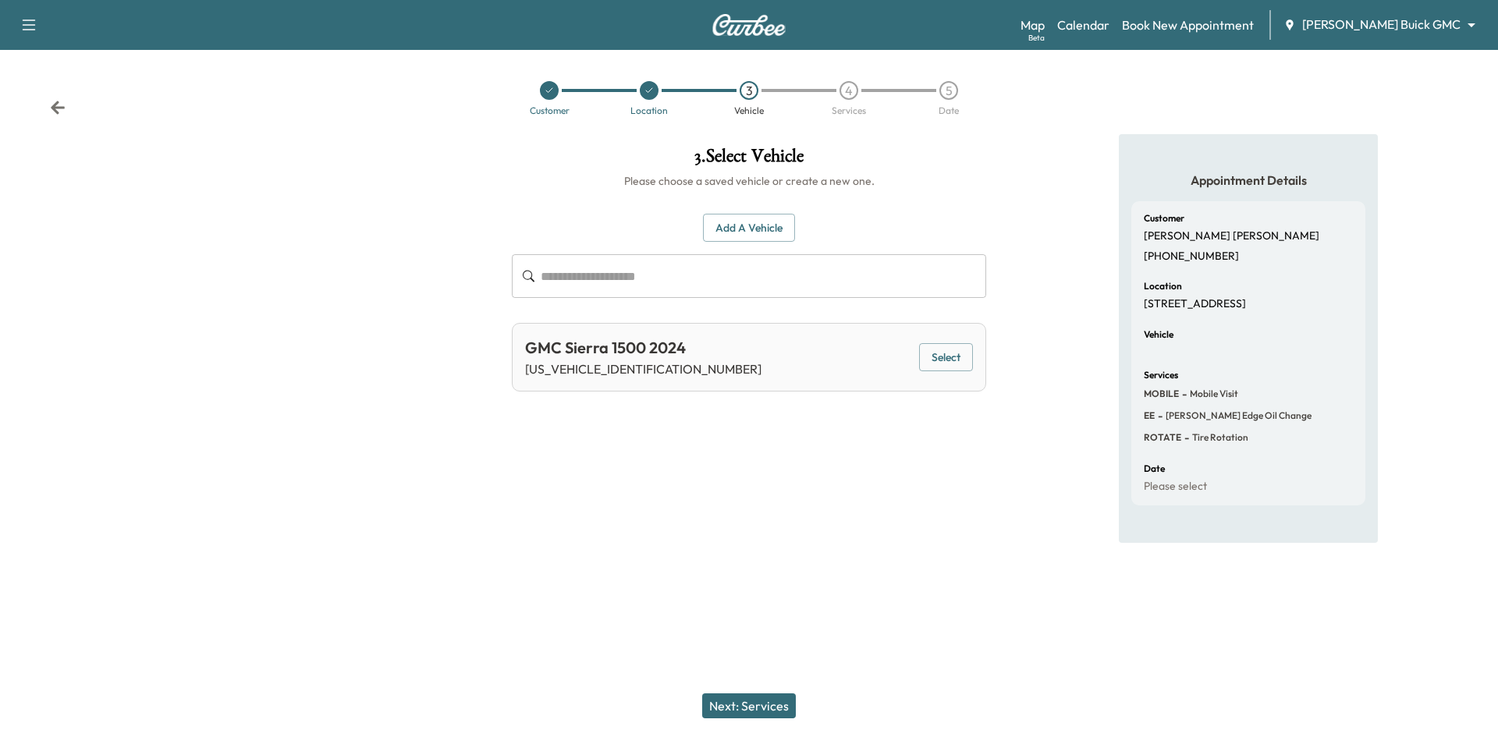
click at [948, 350] on button "Select" at bounding box center [946, 357] width 54 height 29
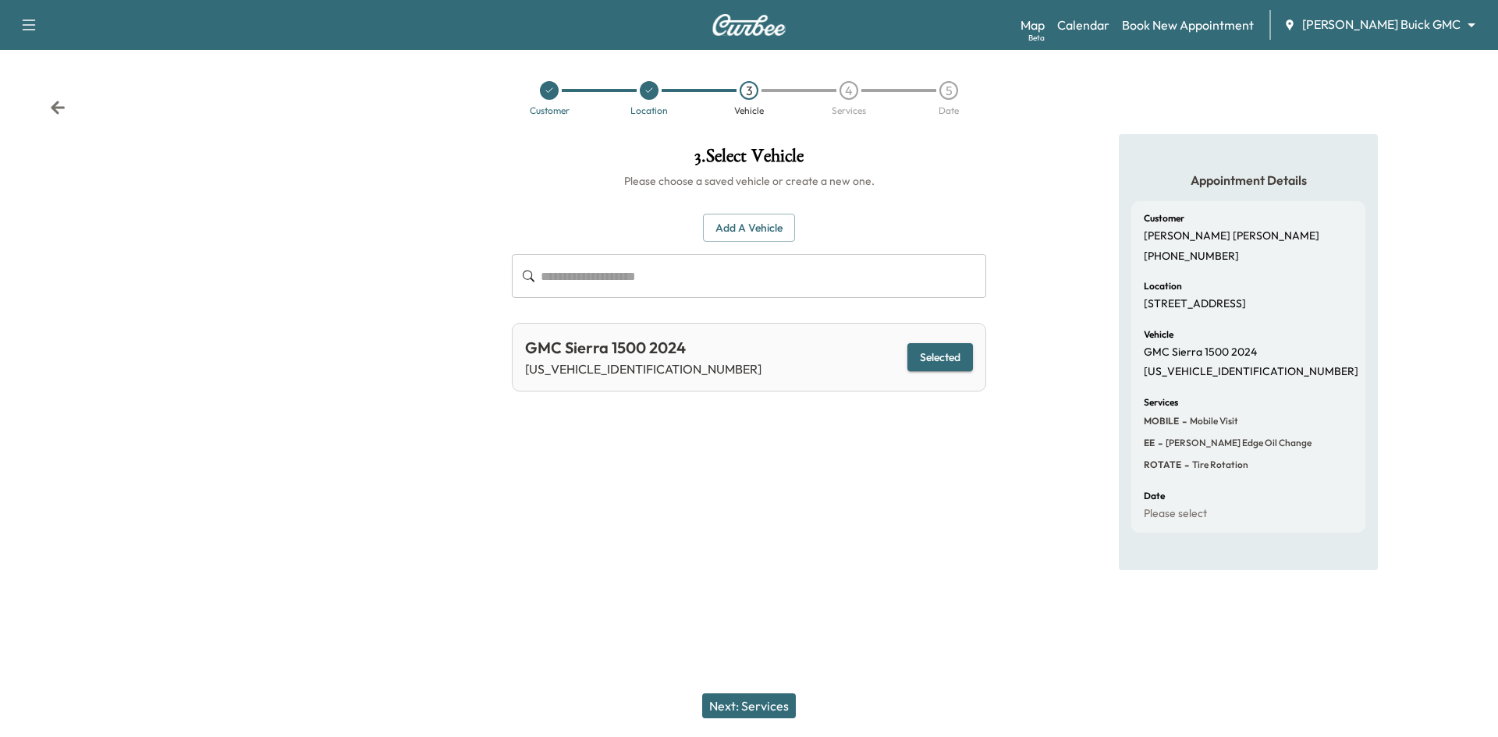
click at [752, 711] on button "Next: Services" at bounding box center [749, 705] width 94 height 25
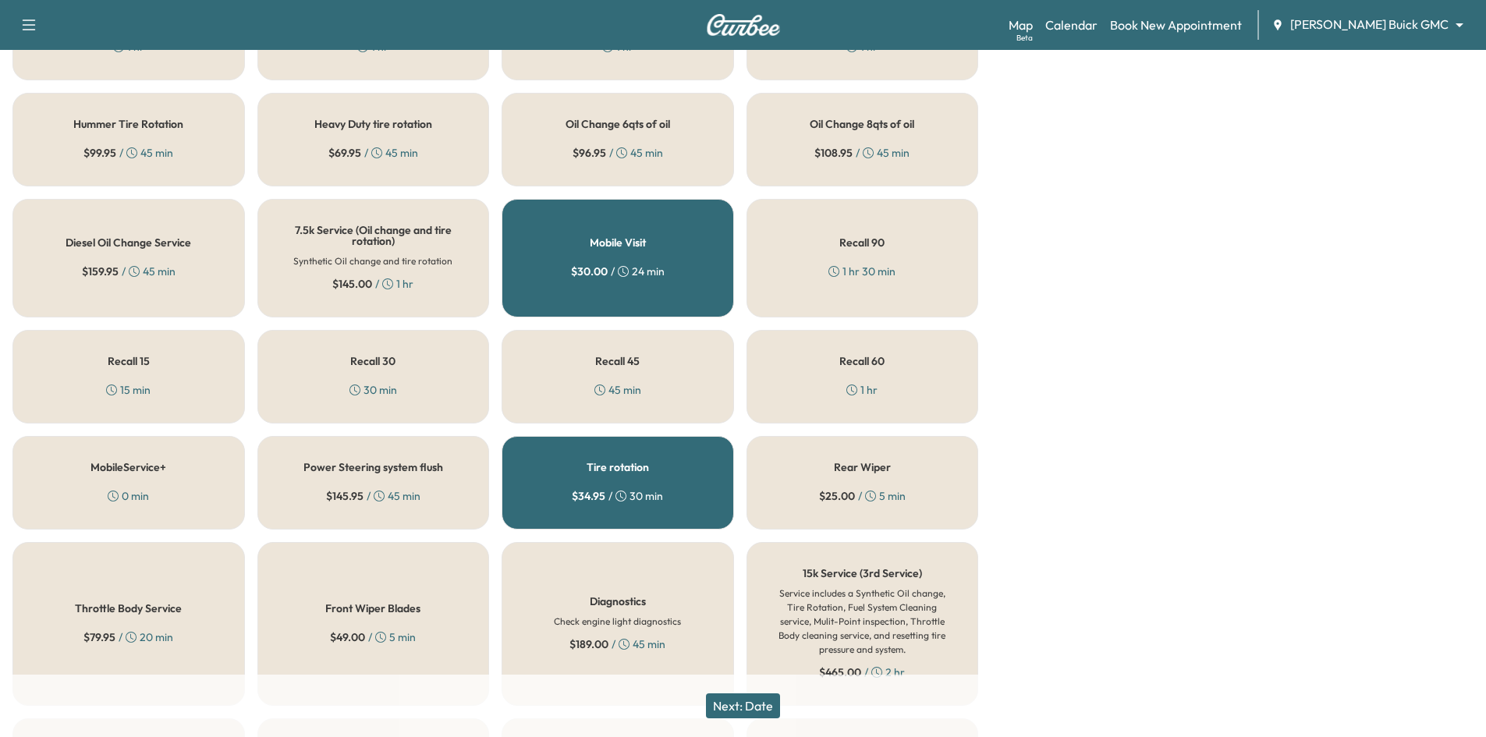
scroll to position [546, 0]
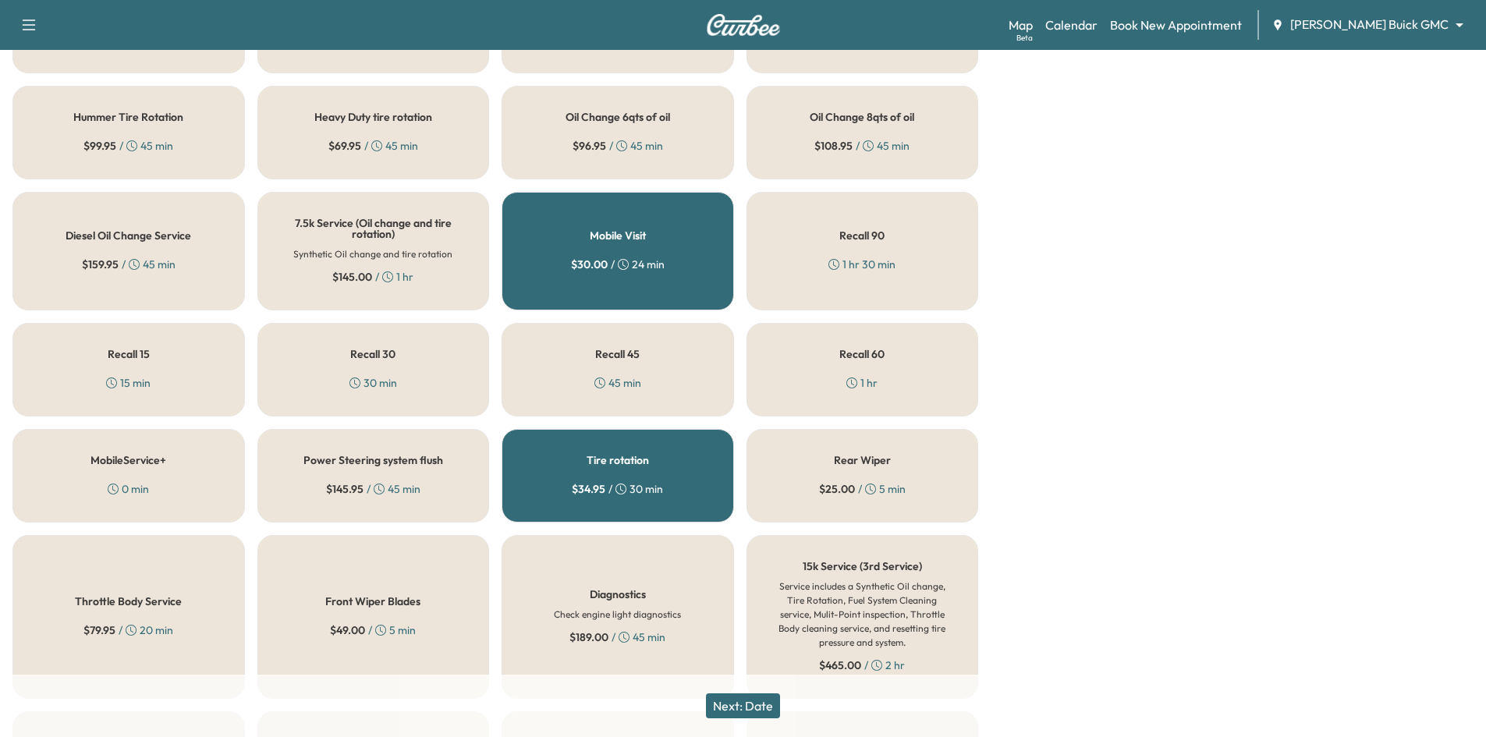
click at [763, 707] on button "Next: Date" at bounding box center [743, 705] width 74 height 25
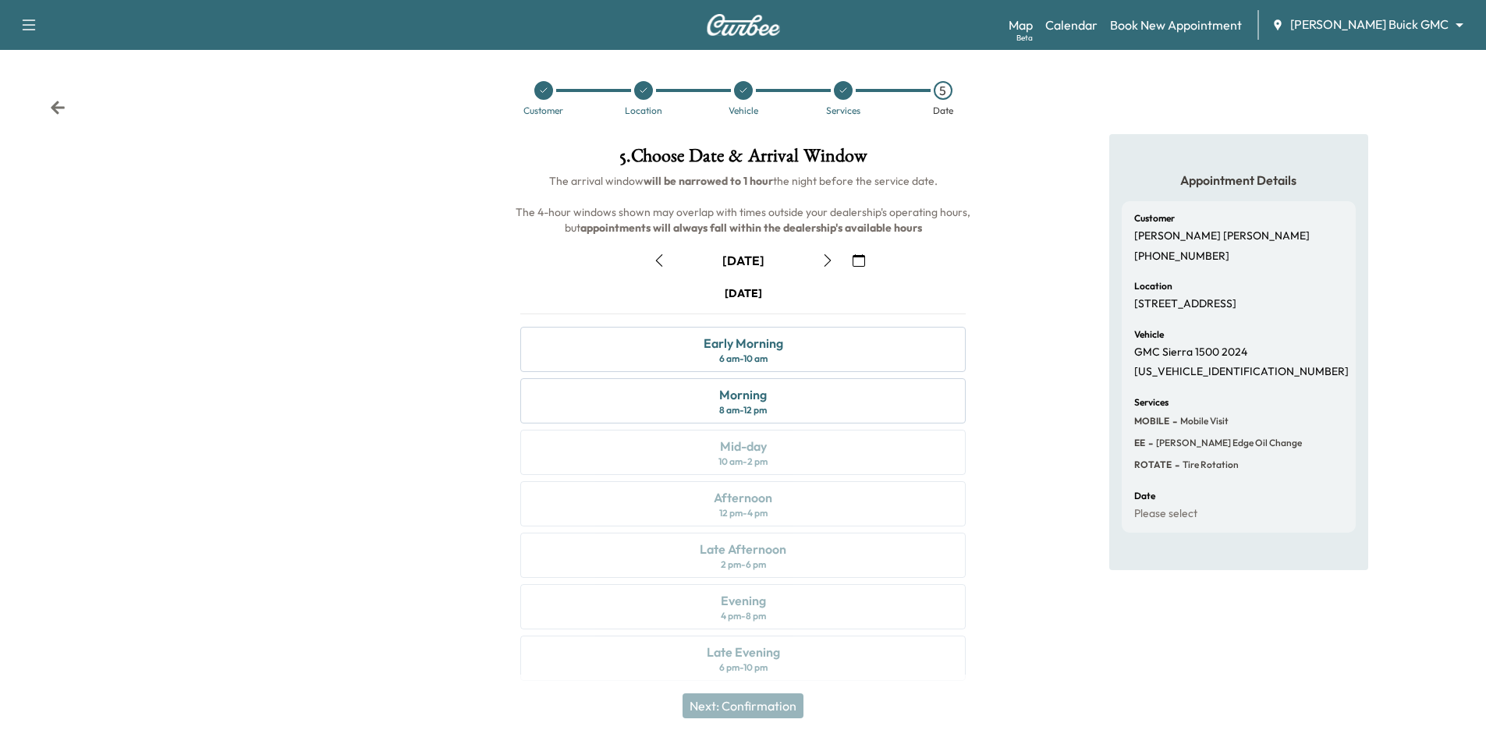
click at [1221, 368] on p "3GTUUCED1RG422032" at bounding box center [1241, 372] width 215 height 14
click at [1219, 368] on p "3GTUUCED1RG422032" at bounding box center [1241, 372] width 215 height 14
click at [1210, 372] on p "3GTUUCED1RG422032" at bounding box center [1241, 372] width 215 height 14
click at [1209, 373] on p "3GTUUCED1RG422032" at bounding box center [1241, 372] width 215 height 14
copy p "3GTUUCED1RG422032"
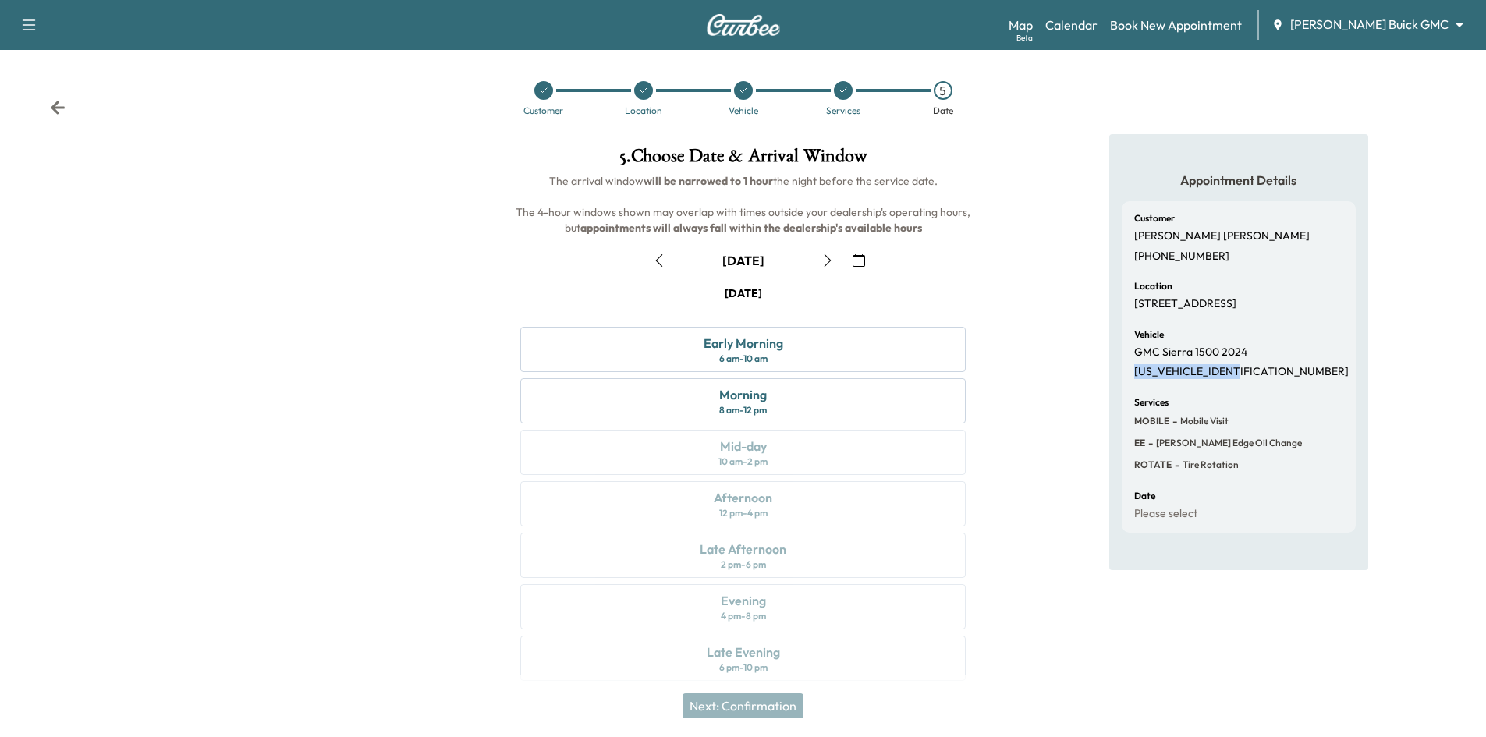
click at [643, 97] on div at bounding box center [643, 90] width 19 height 19
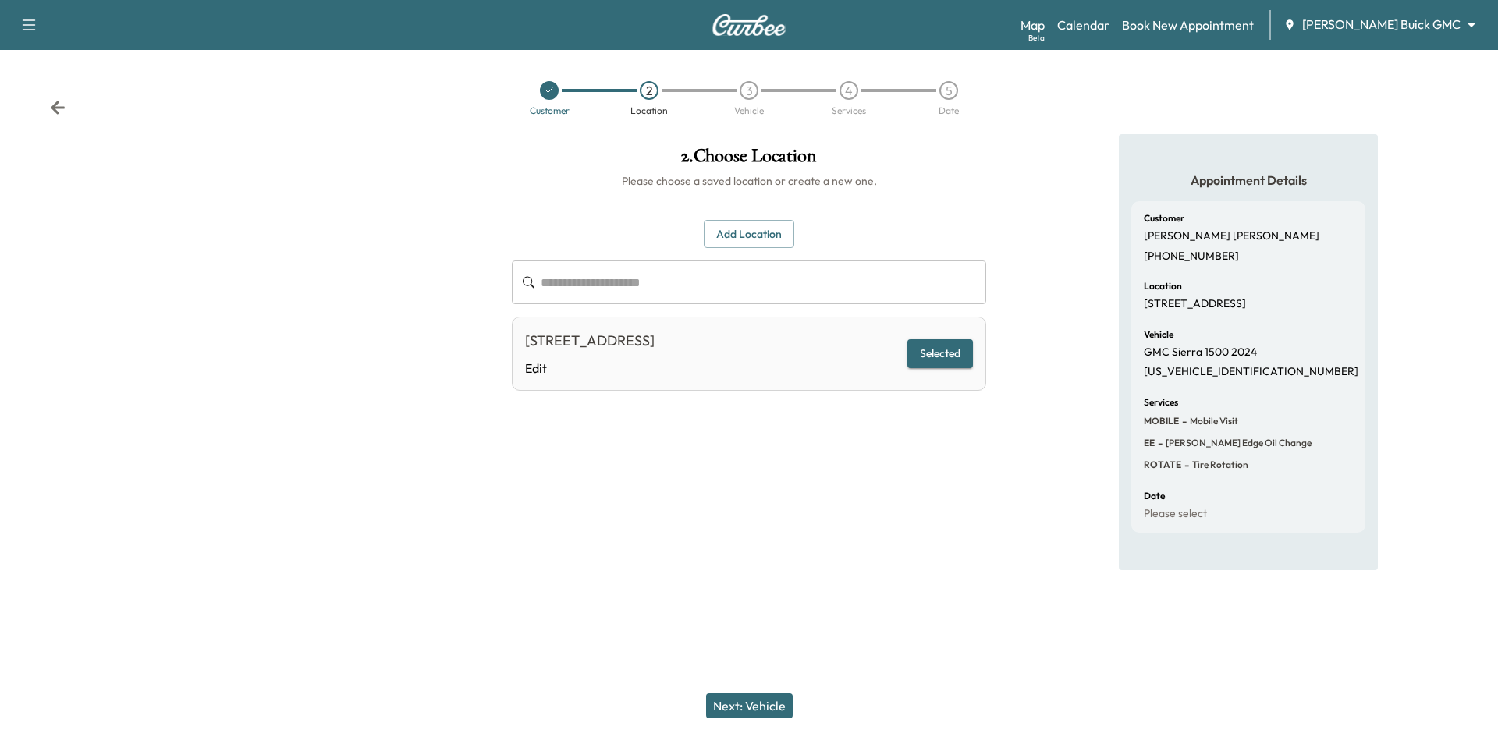
click at [747, 94] on div "3" at bounding box center [748, 90] width 19 height 19
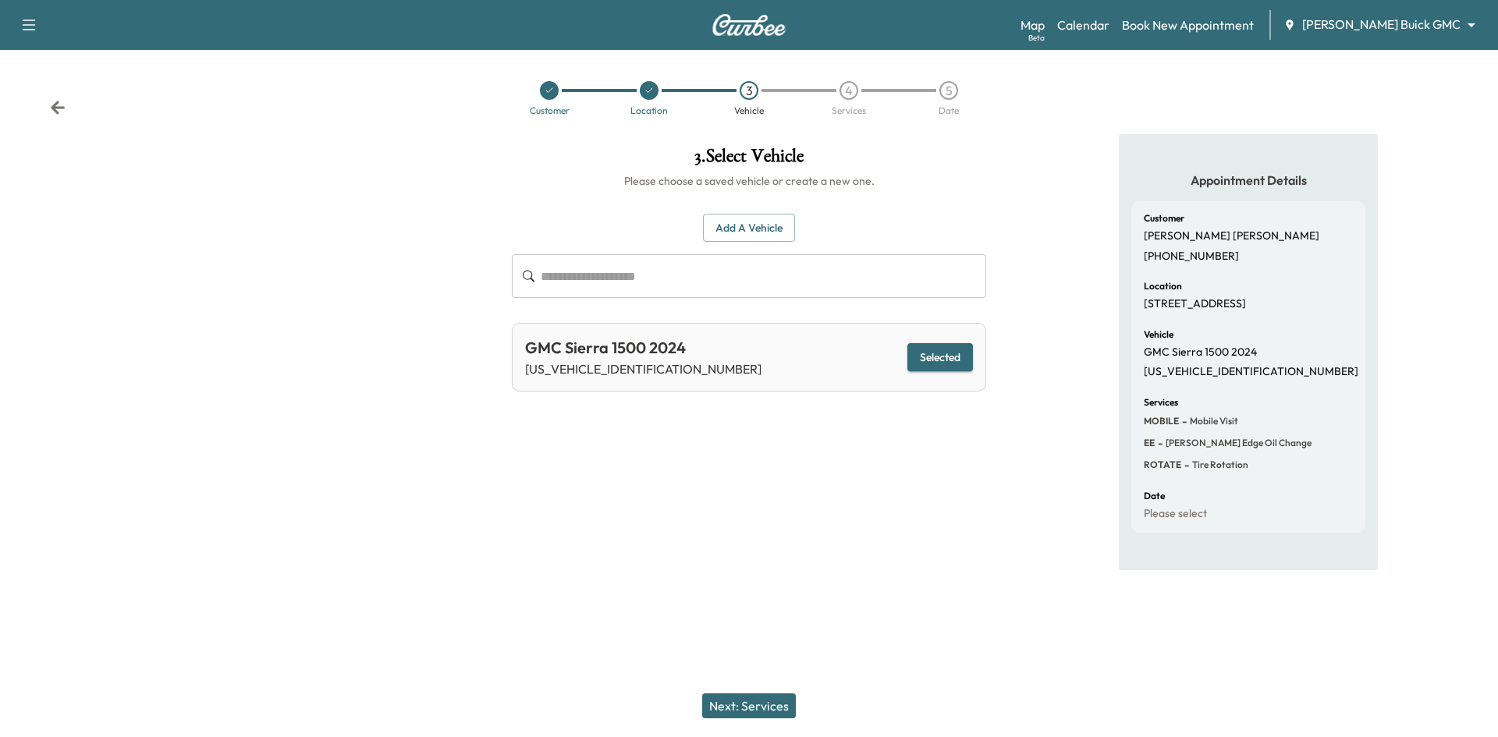
click at [753, 96] on div "3" at bounding box center [748, 90] width 19 height 19
click at [843, 94] on div "4" at bounding box center [848, 90] width 19 height 19
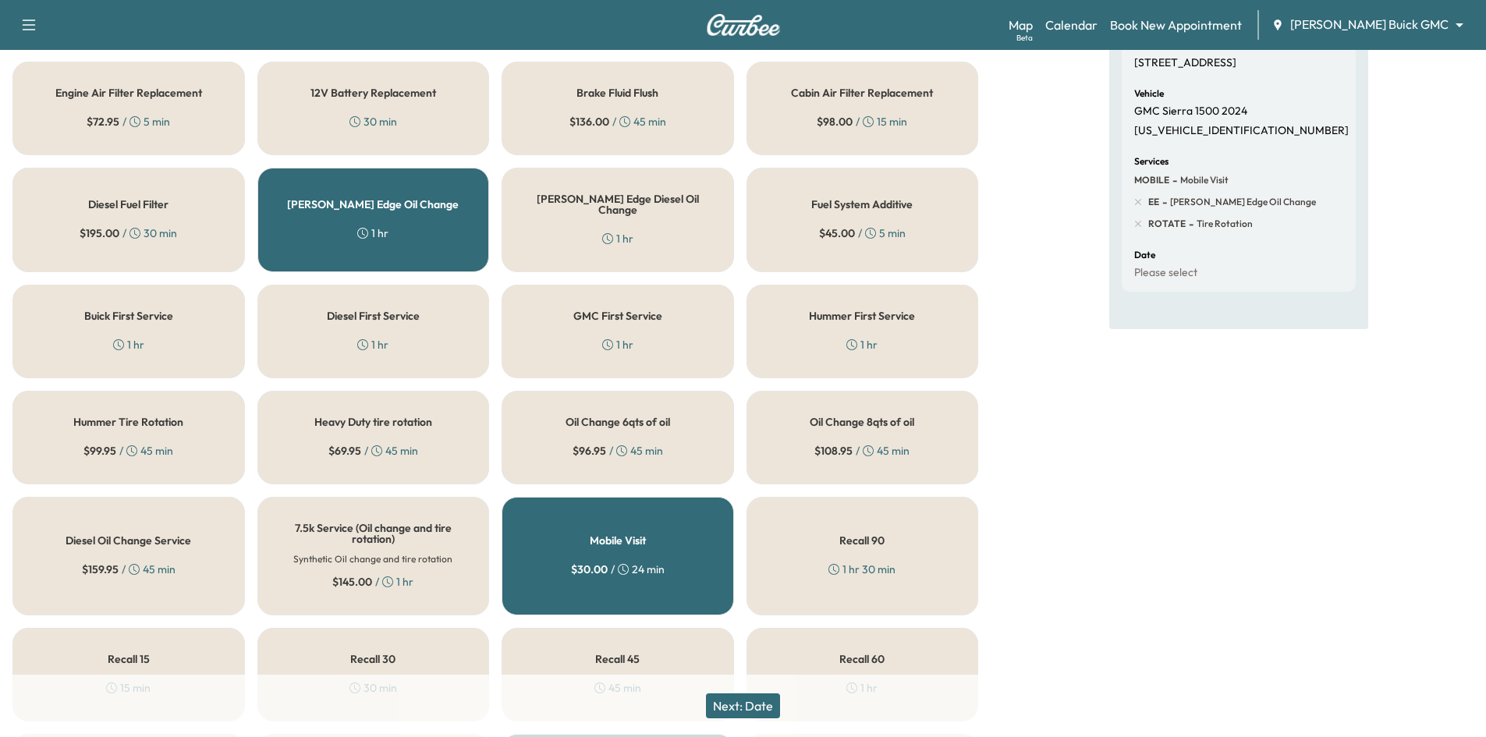
scroll to position [234, 0]
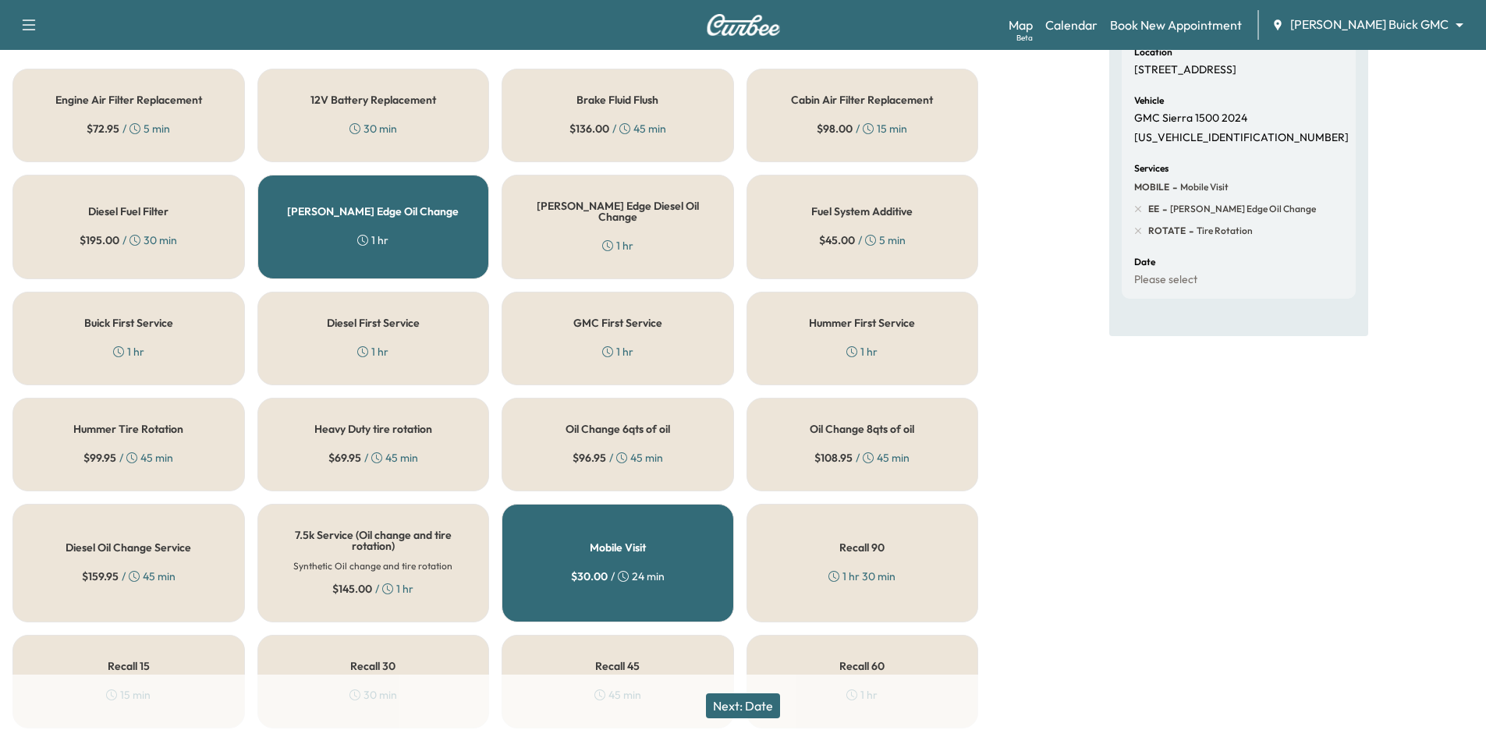
click at [761, 711] on button "Next: Date" at bounding box center [743, 705] width 74 height 25
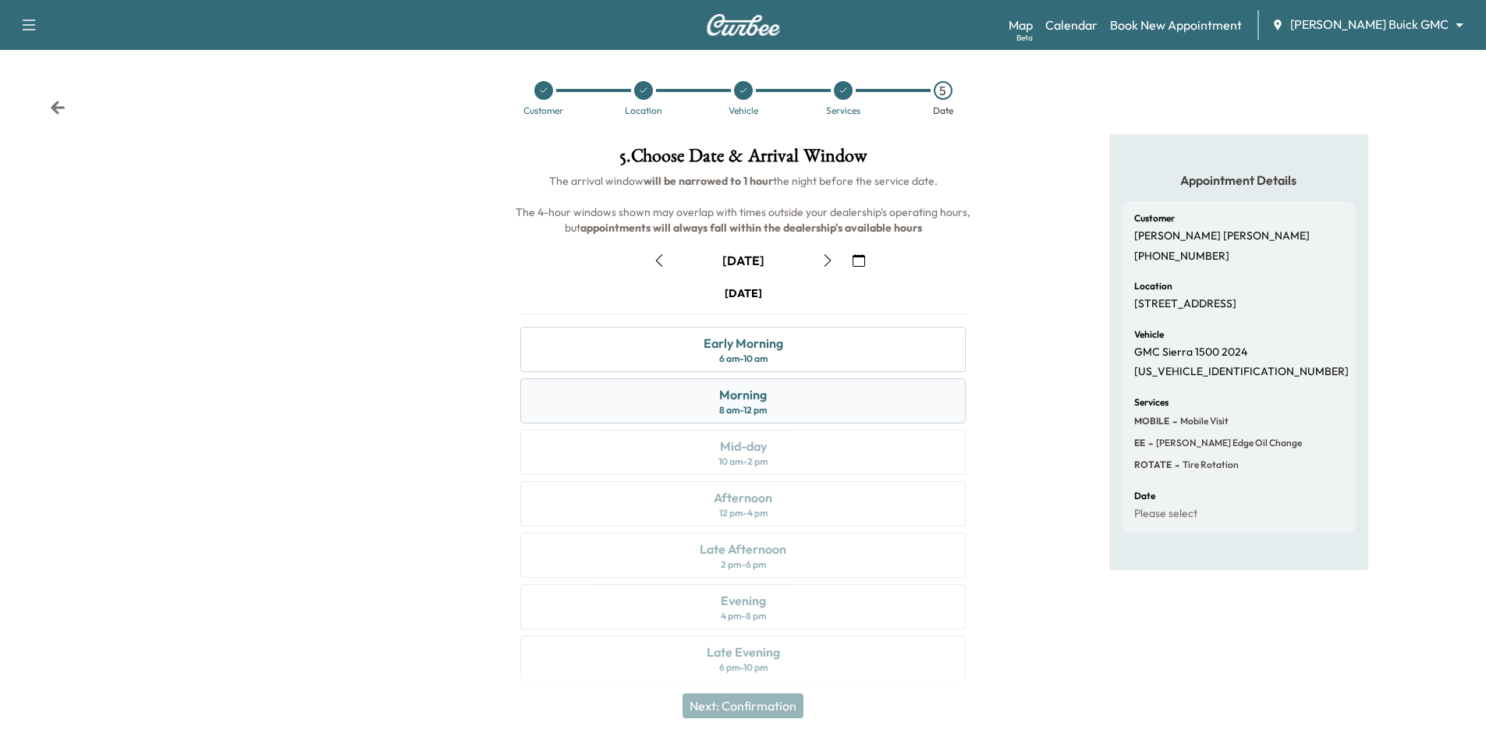
scroll to position [12, 0]
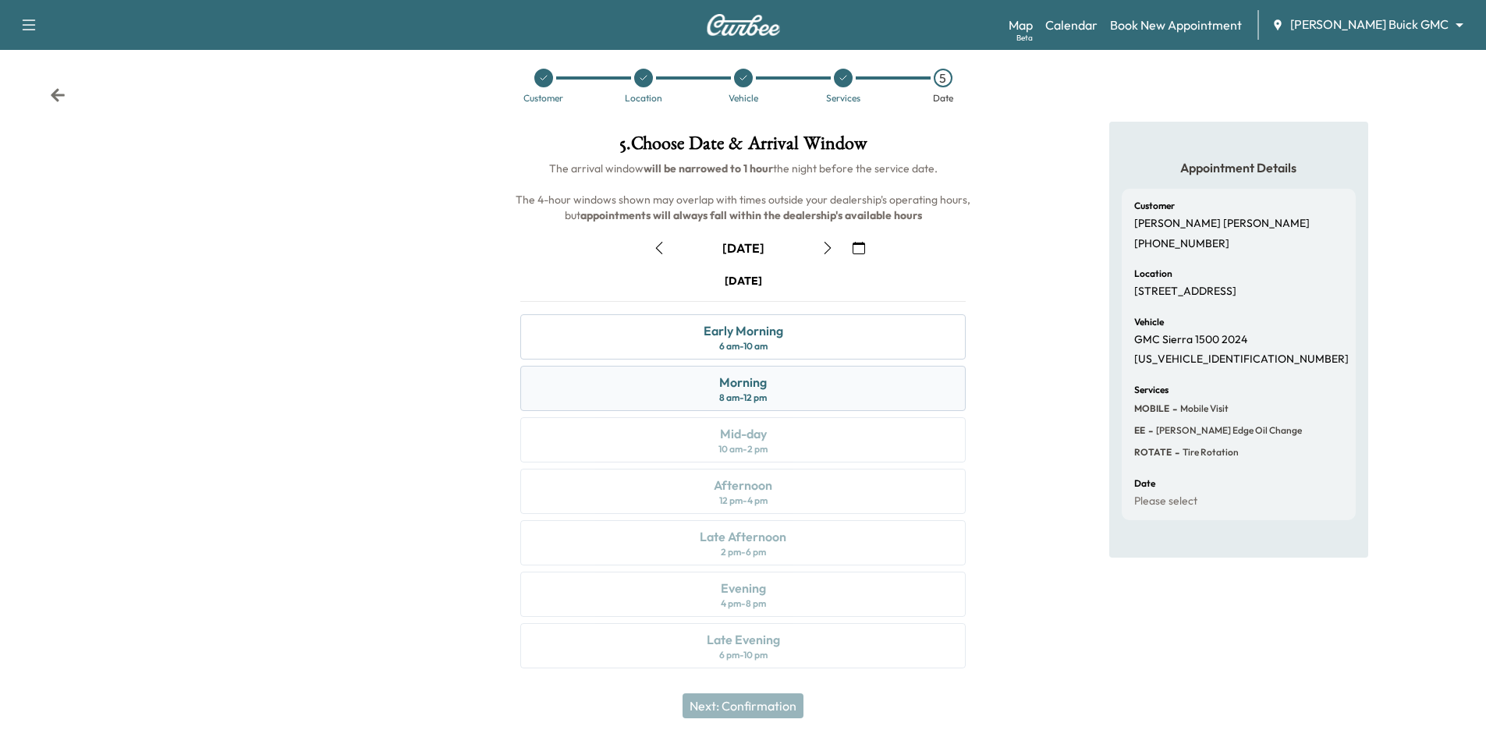
click at [924, 388] on div "Morning 8 am - 12 pm" at bounding box center [742, 388] width 445 height 45
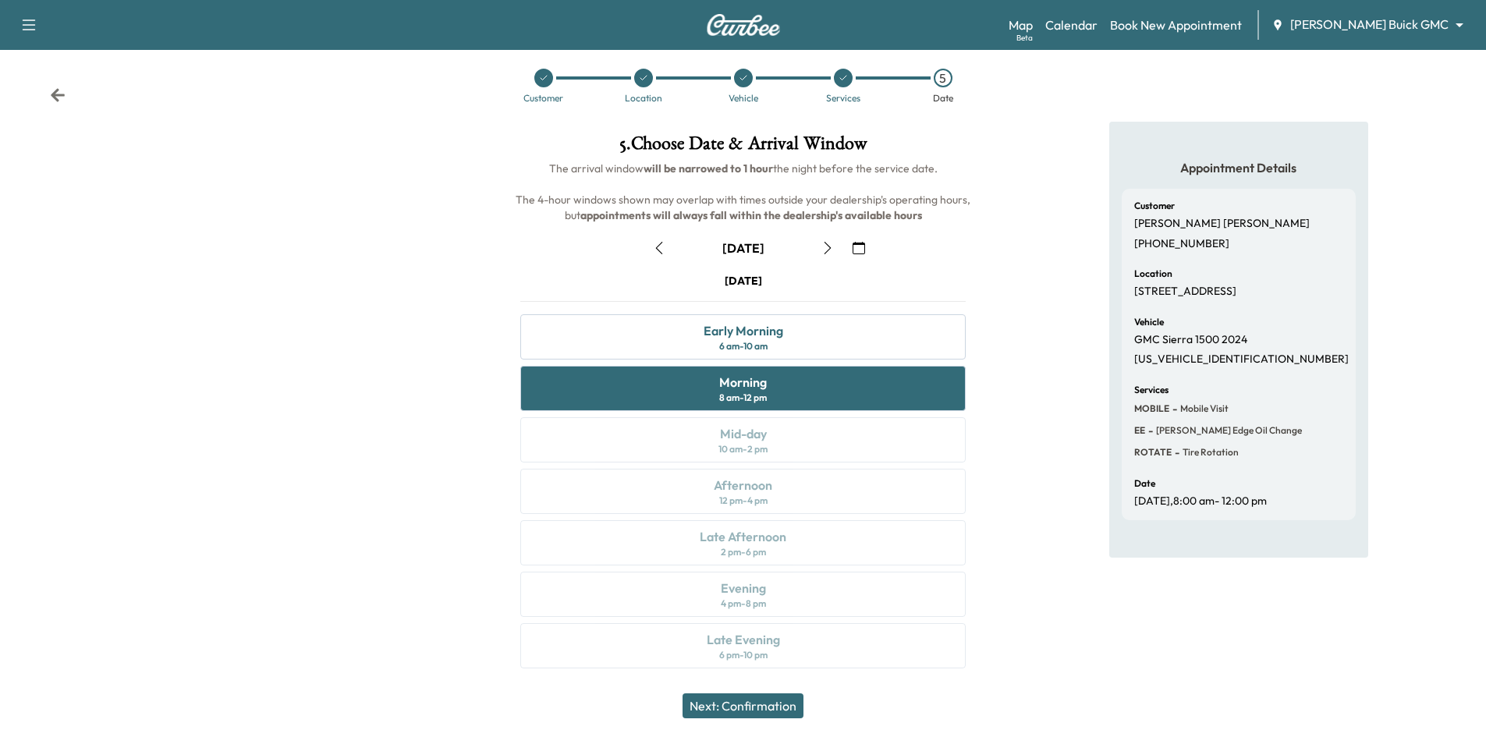
click at [929, 207] on h6 "The arrival window will be narrowed to 1 hour the night before the service date…" at bounding box center [743, 192] width 470 height 62
click at [853, 246] on icon "button" at bounding box center [859, 248] width 12 height 12
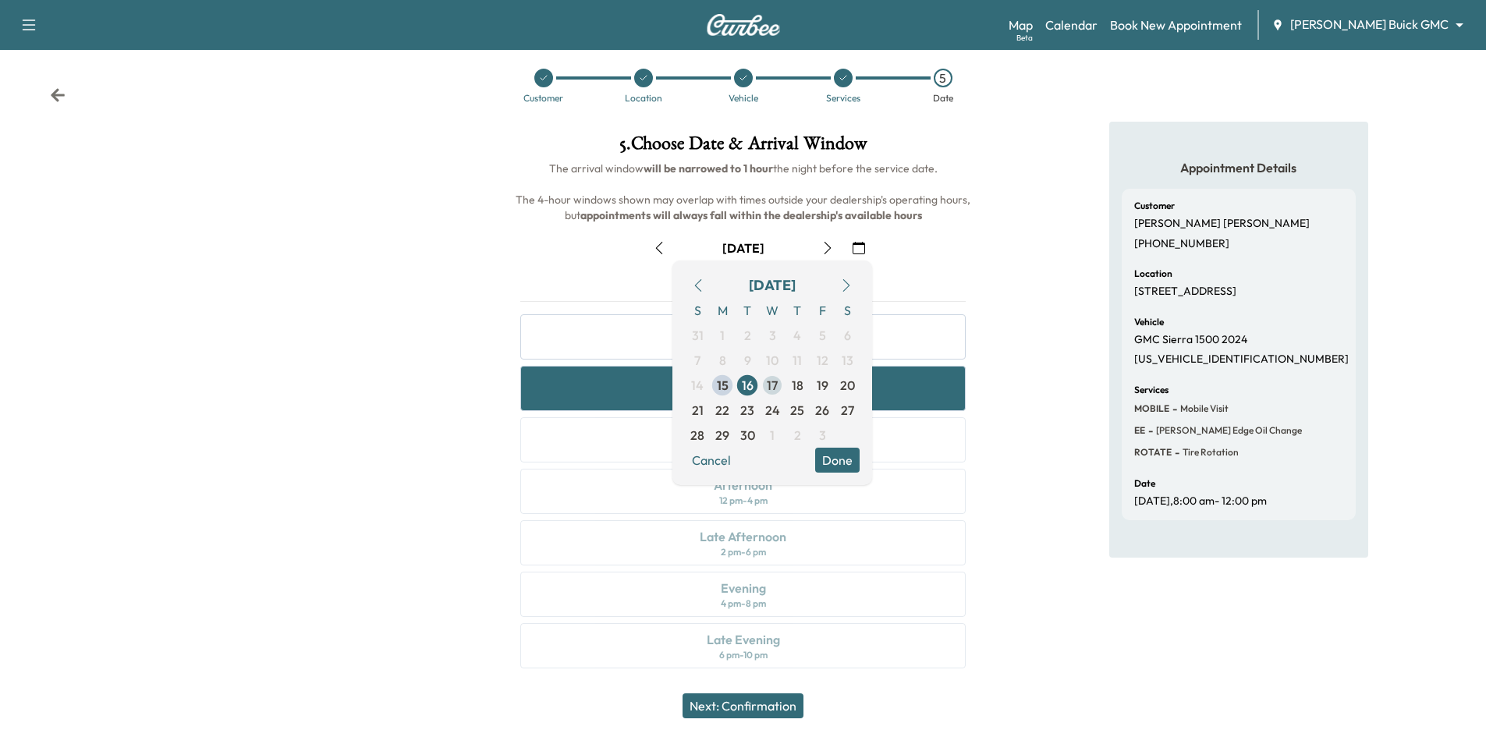
click at [777, 388] on span "17" at bounding box center [772, 385] width 11 height 19
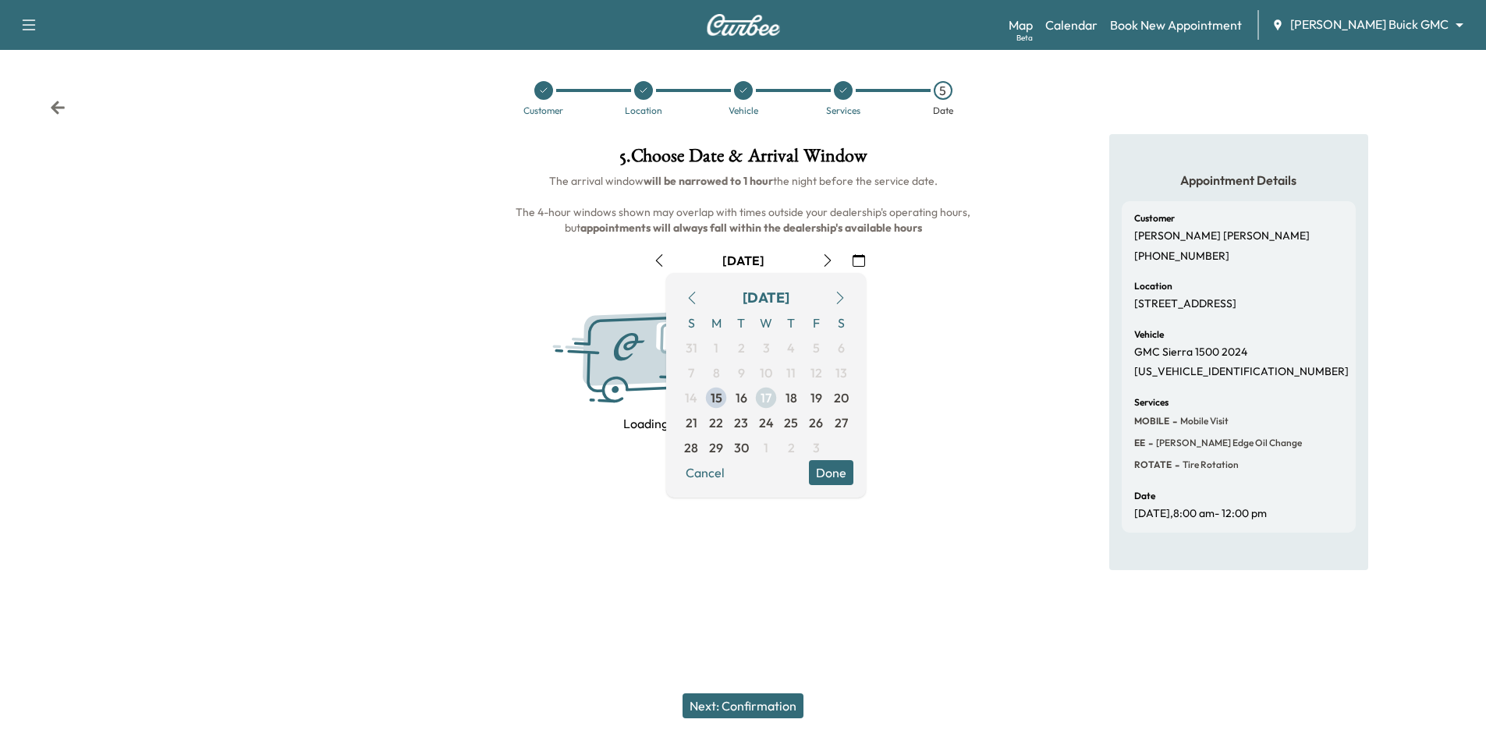
scroll to position [0, 0]
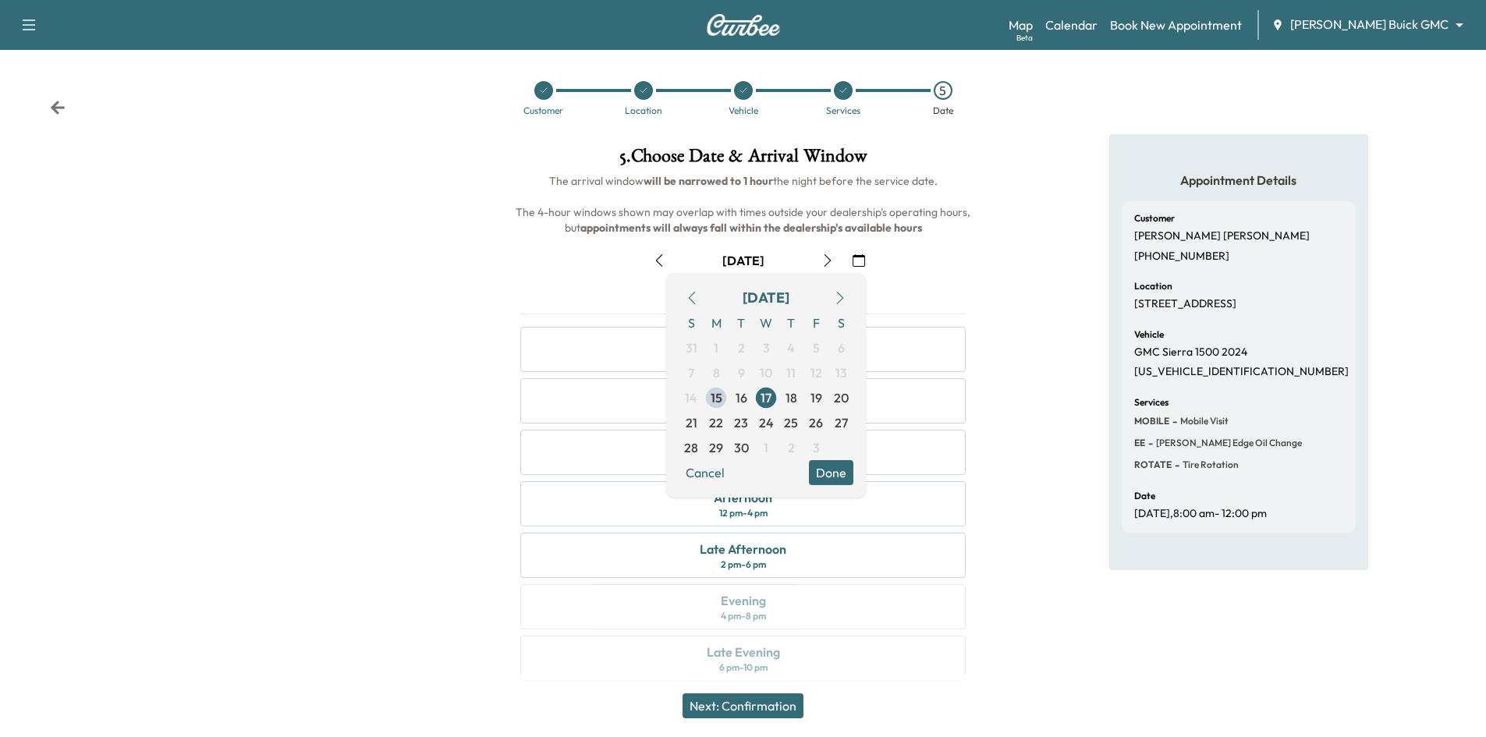
click at [842, 477] on button "Done" at bounding box center [831, 472] width 44 height 25
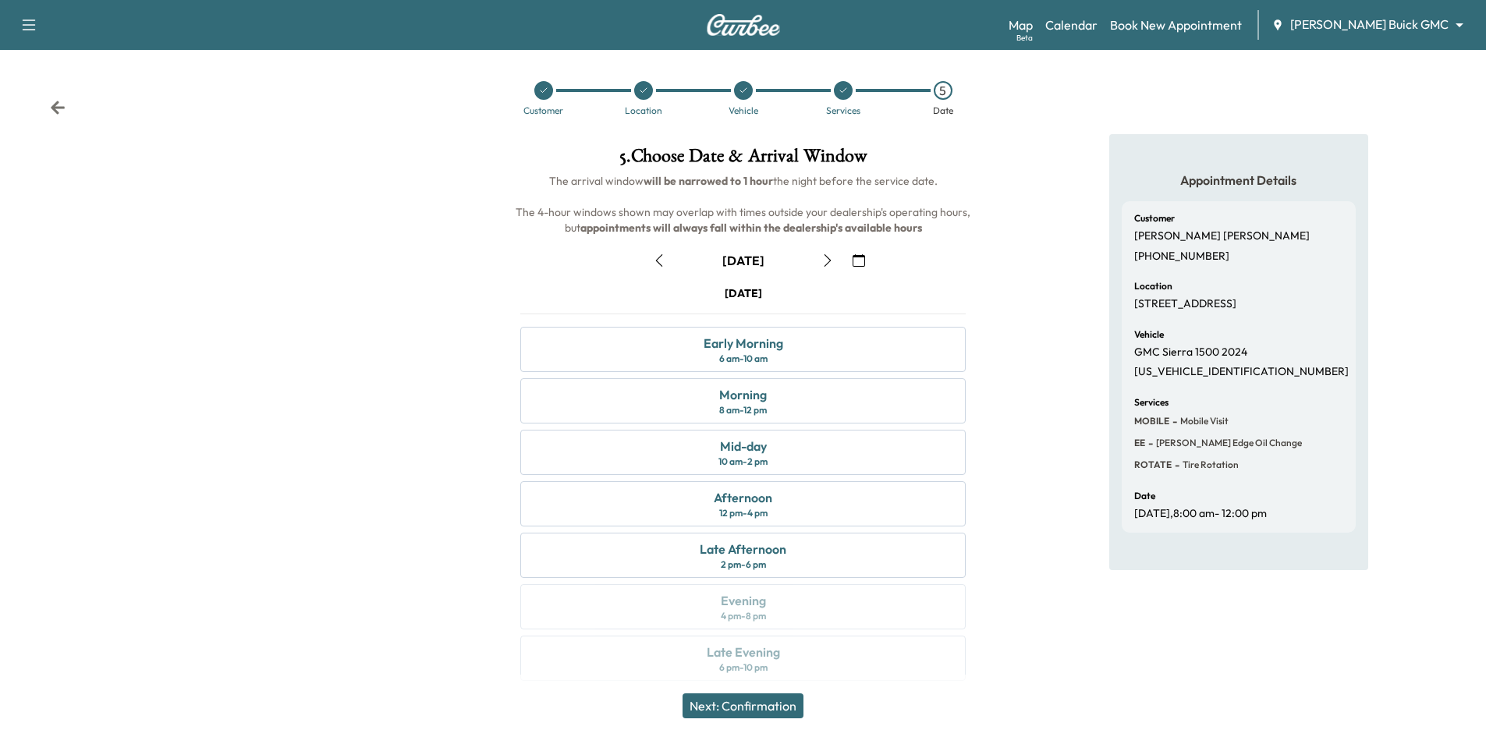
click at [648, 94] on div at bounding box center [643, 90] width 19 height 19
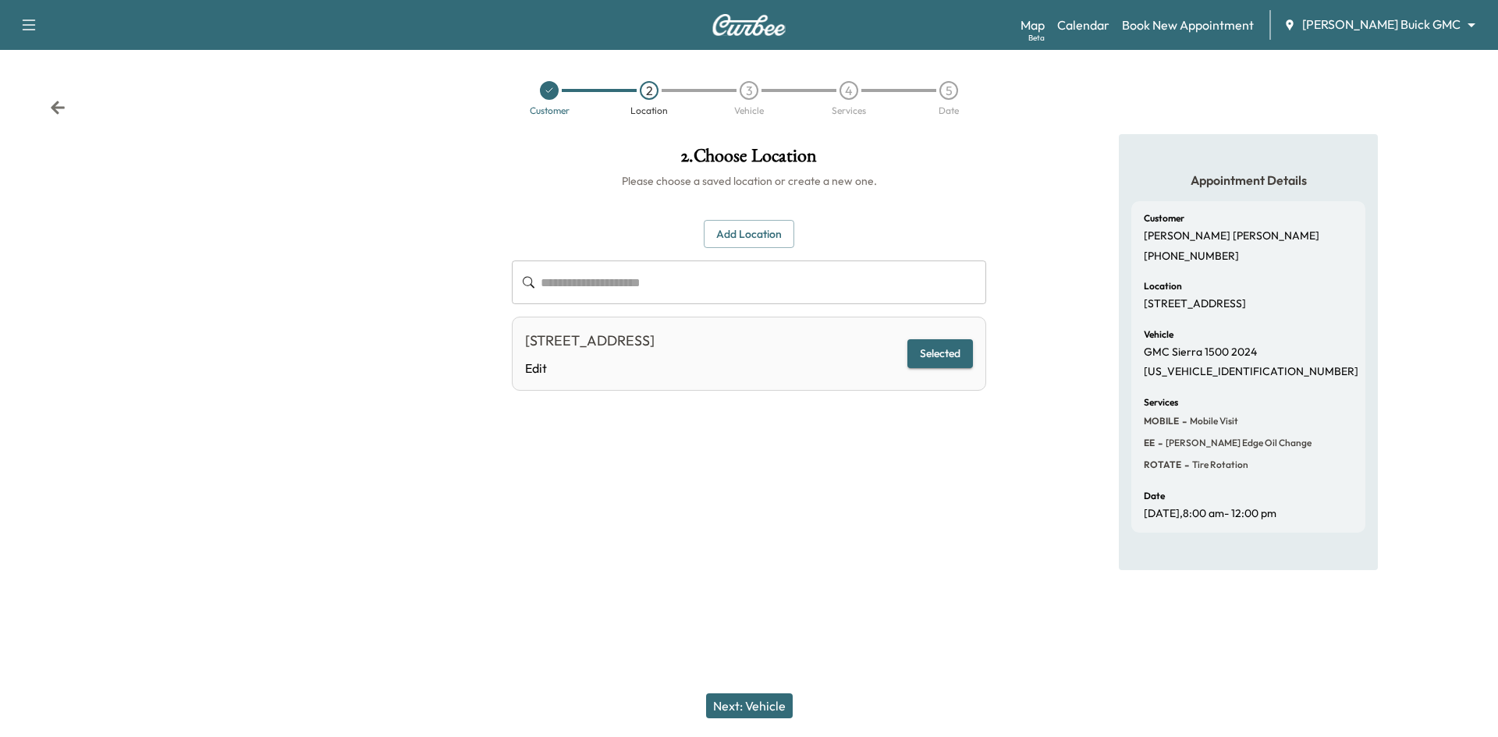
click at [751, 239] on button "Add Location" at bounding box center [749, 234] width 90 height 29
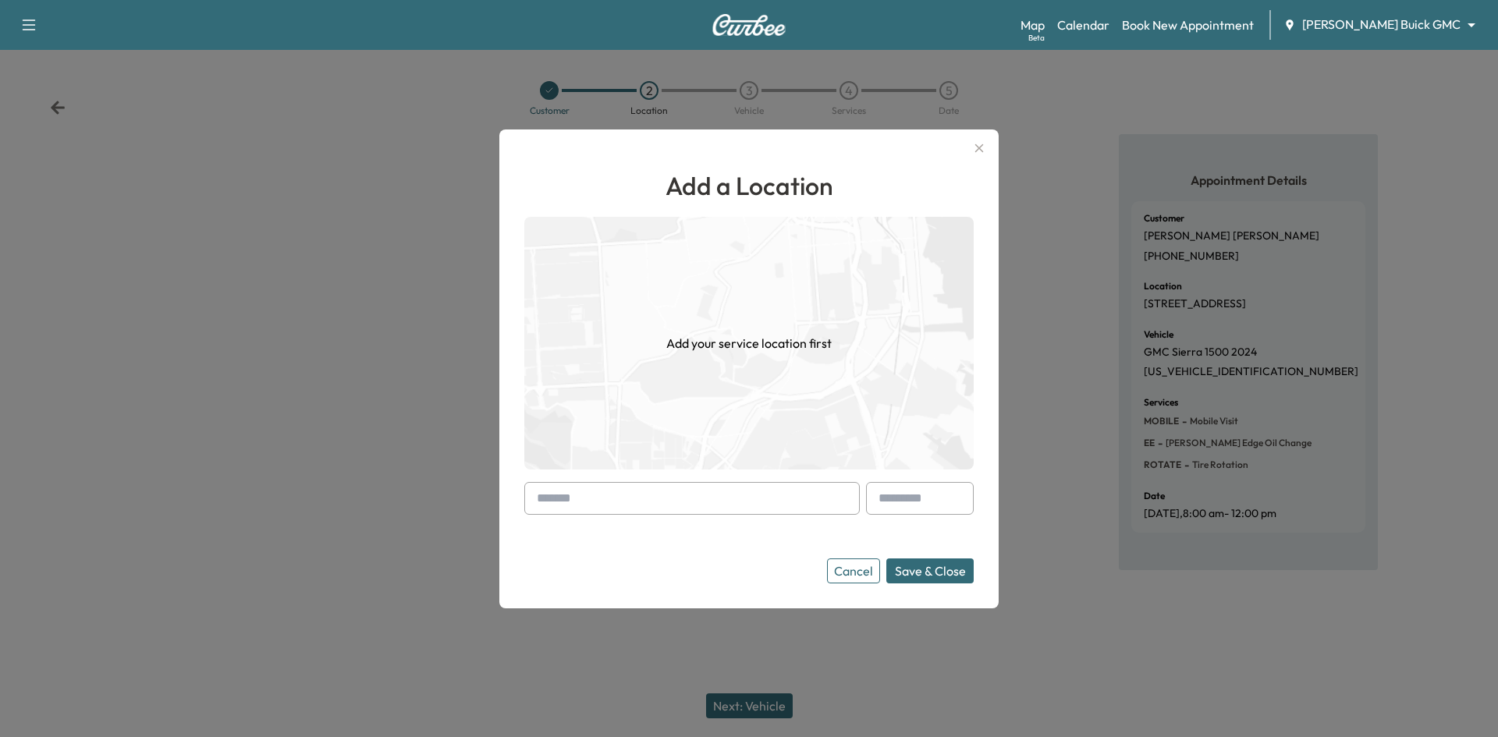
drag, startPoint x: 831, startPoint y: 480, endPoint x: 830, endPoint y: 496, distance: 15.6
click at [830, 487] on div "Add a Location Add your service location first Cancel Save & Close" at bounding box center [748, 375] width 449 height 417
drag, startPoint x: 830, startPoint y: 499, endPoint x: 842, endPoint y: 477, distance: 25.2
click at [831, 497] on input "text" at bounding box center [691, 498] width 335 height 33
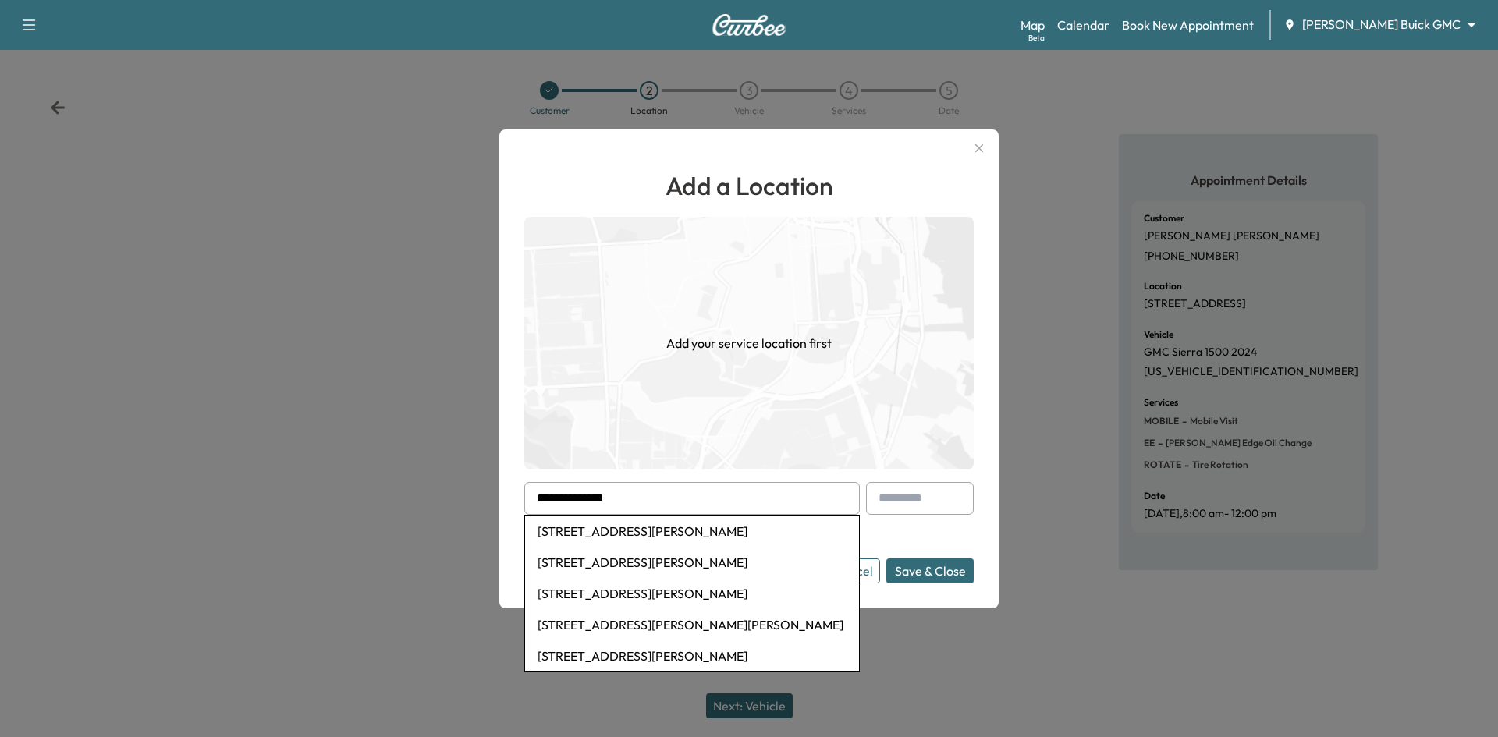
click at [710, 537] on li "1650 John King Boulevard, Rockwall, TX, USA" at bounding box center [692, 531] width 334 height 31
type input "**********"
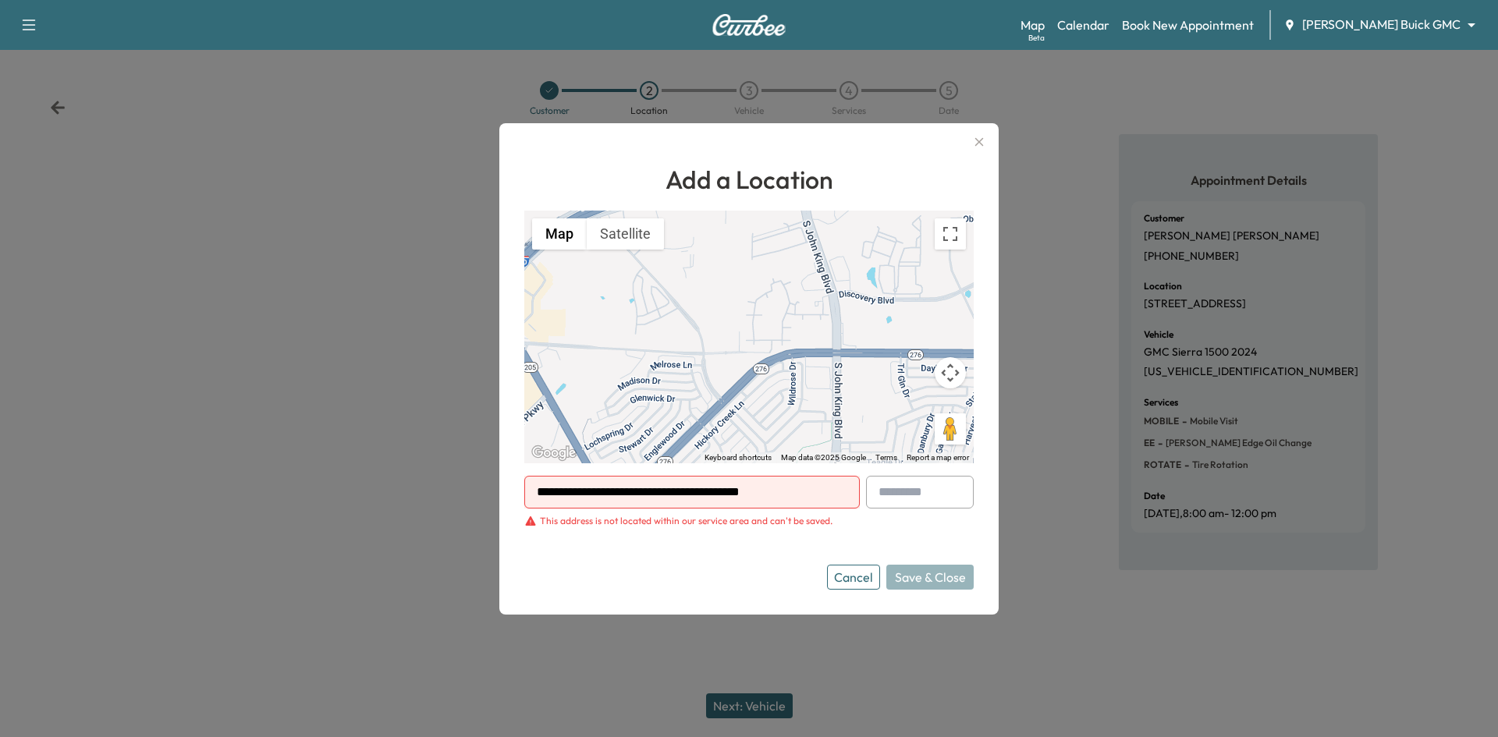
click at [979, 140] on icon "button" at bounding box center [979, 142] width 19 height 19
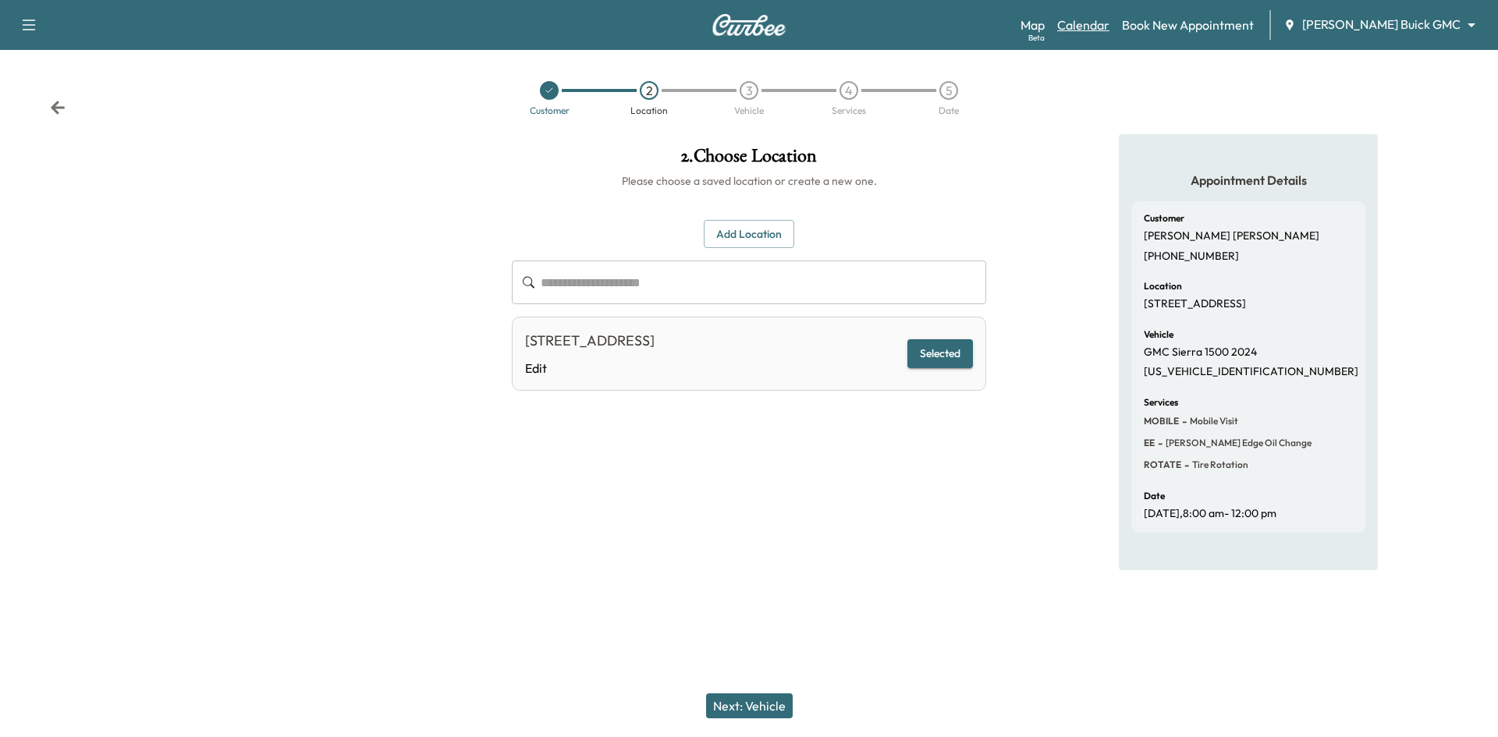
click at [1109, 28] on link "Calendar" at bounding box center [1083, 25] width 52 height 19
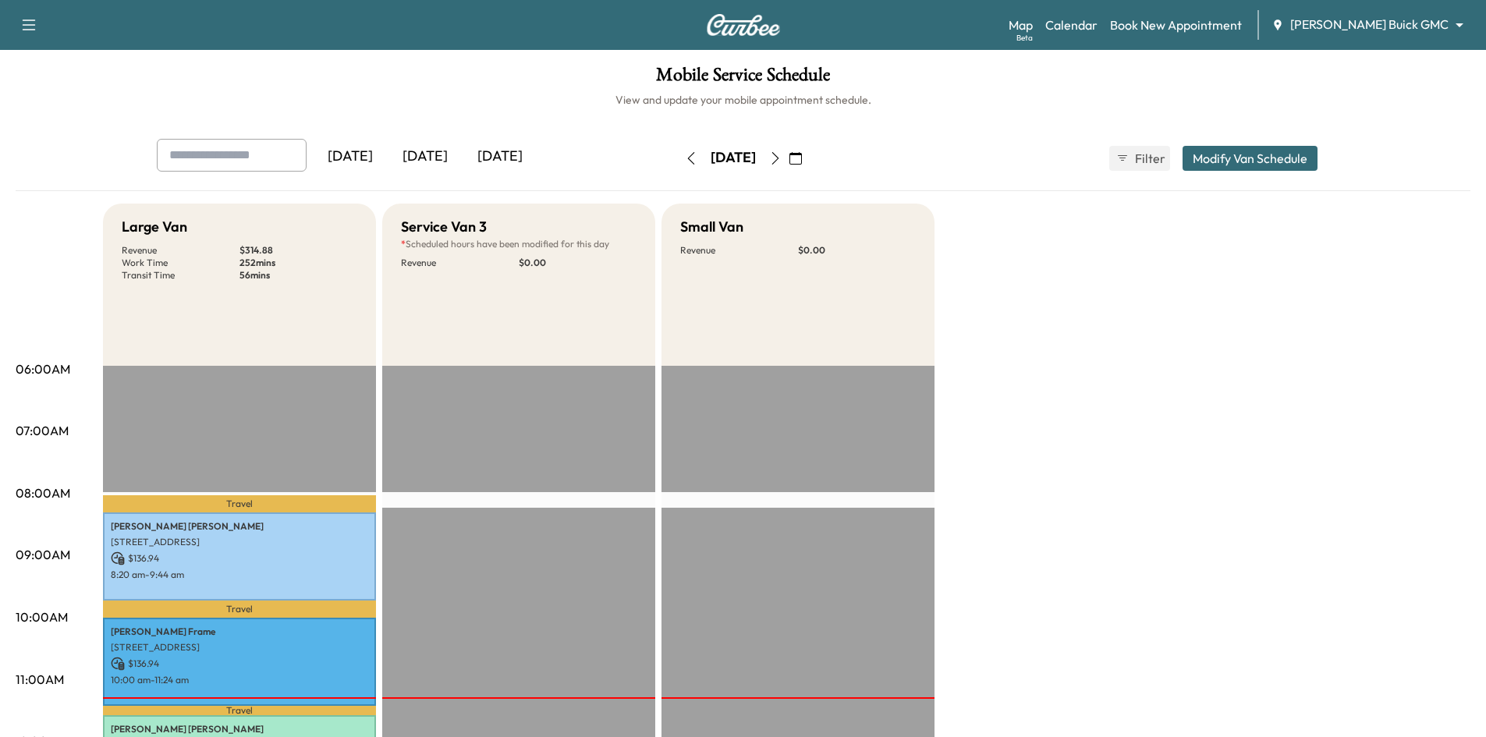
click at [782, 156] on icon "button" at bounding box center [775, 158] width 12 height 12
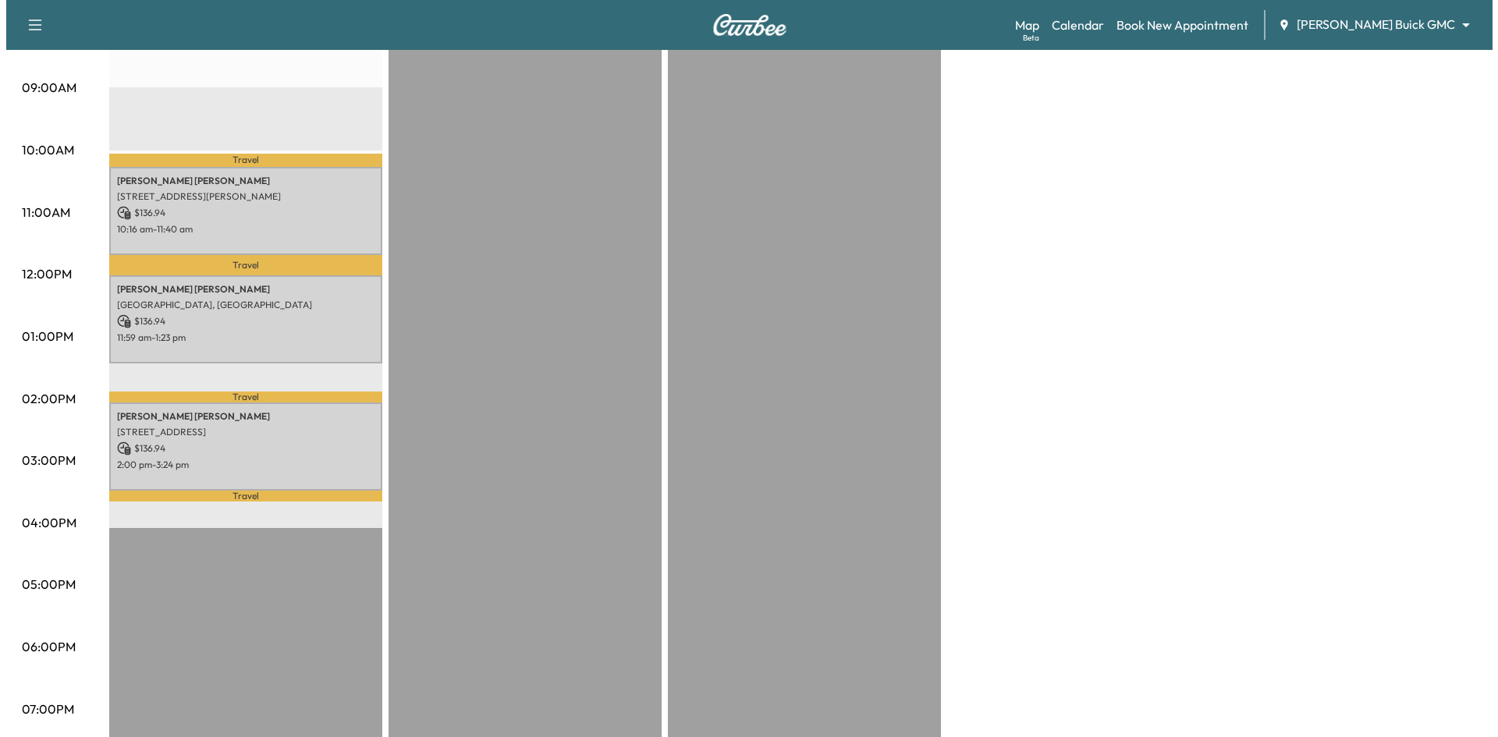
scroll to position [468, 0]
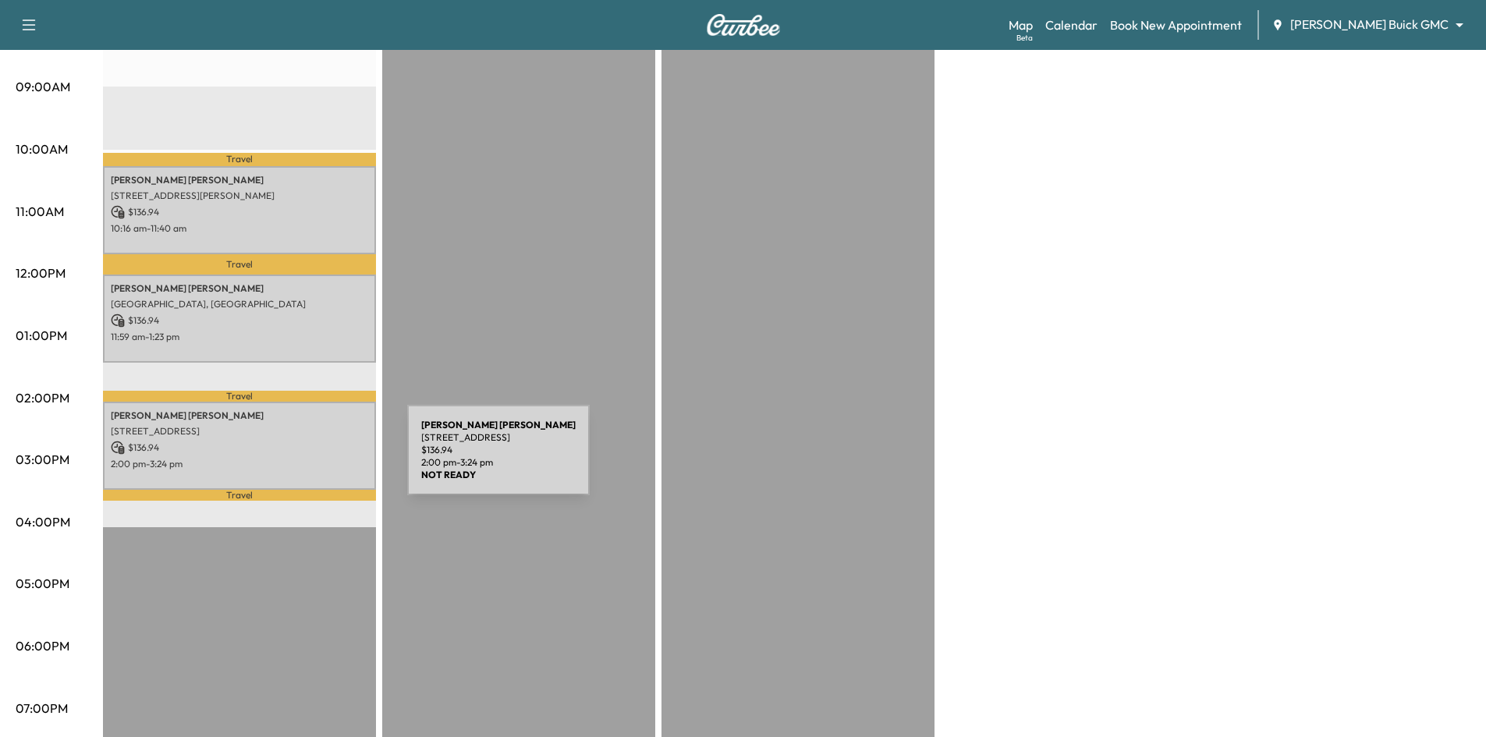
click at [290, 459] on p "2:00 pm - 3:24 pm" at bounding box center [239, 464] width 257 height 12
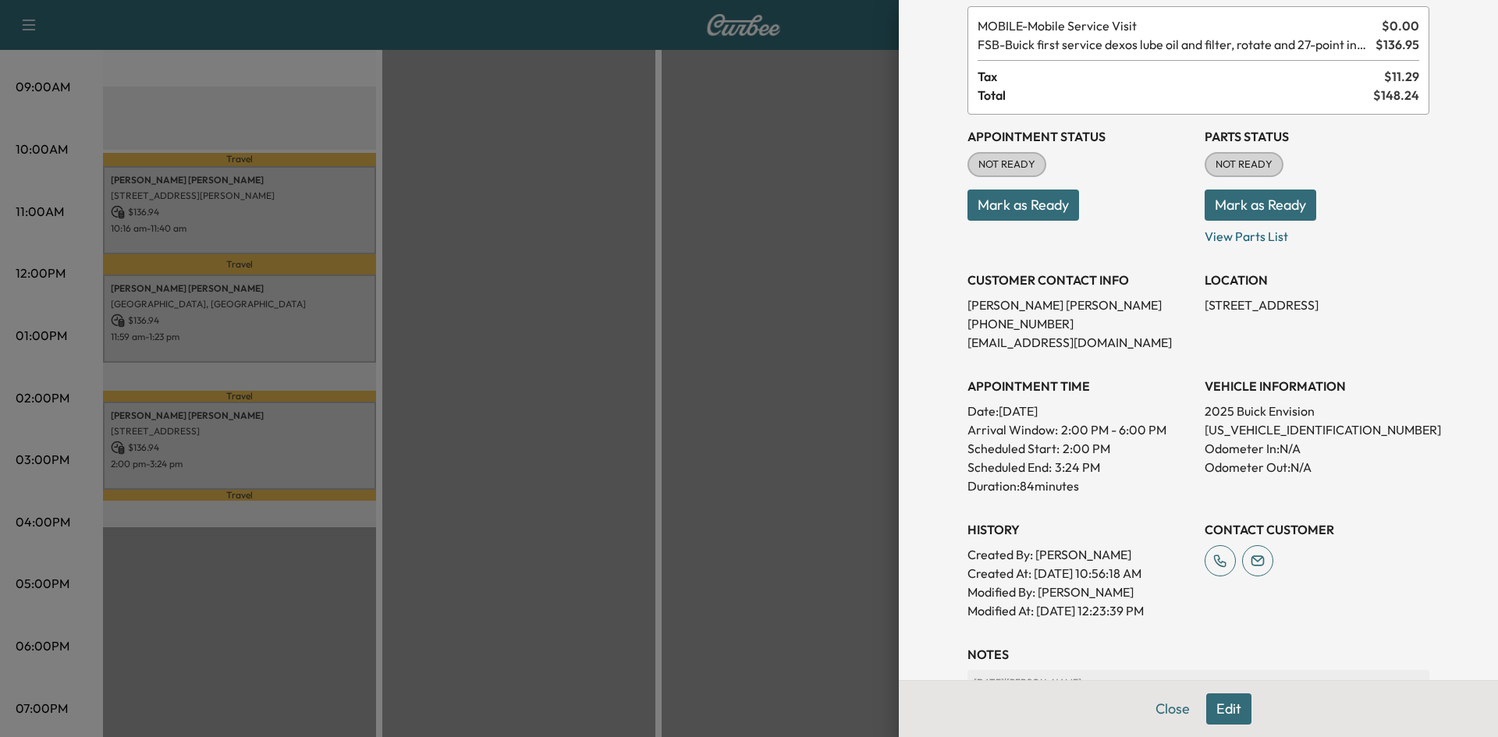
scroll to position [0, 0]
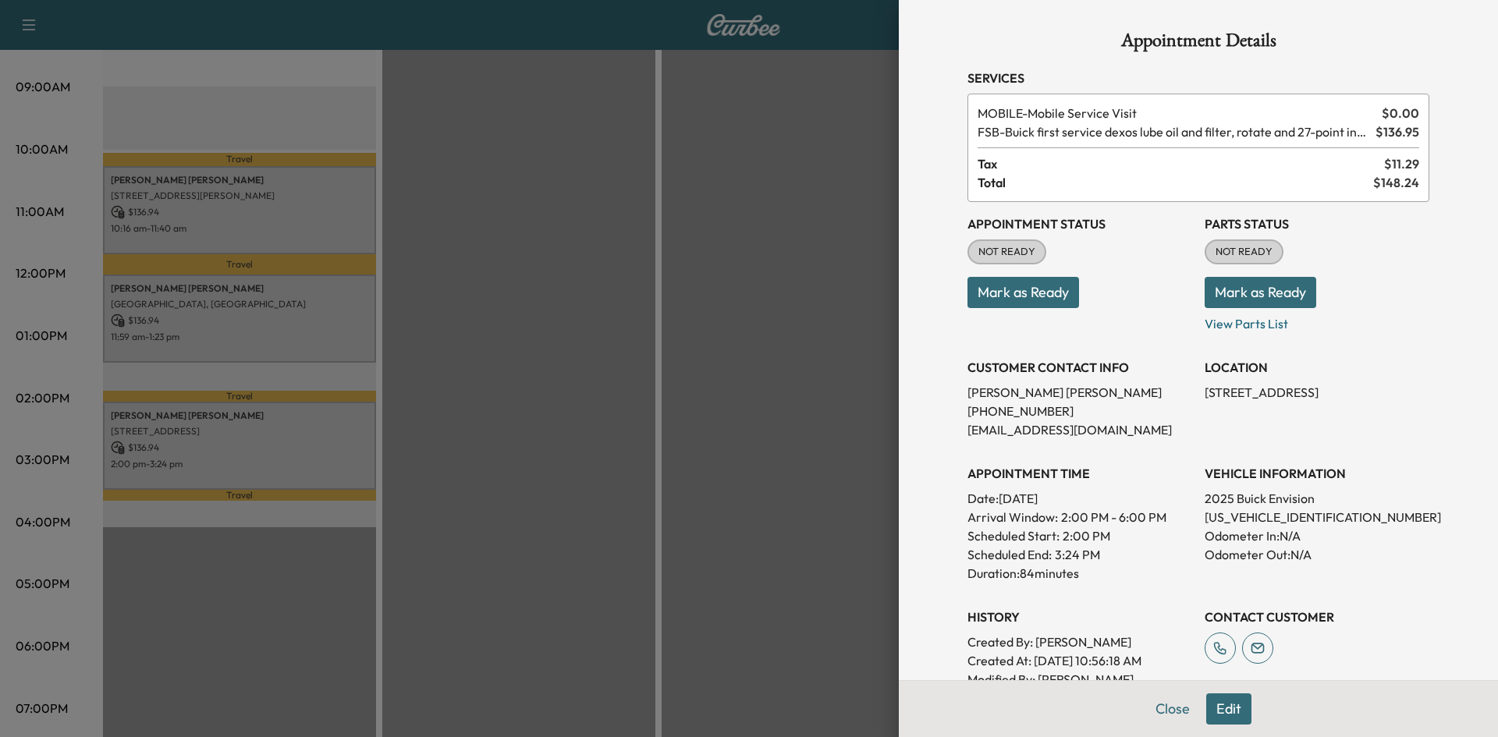
click at [1282, 515] on p "LRBFZLE42SD013212" at bounding box center [1316, 517] width 225 height 19
copy p "LRBFZLE42SD013212"
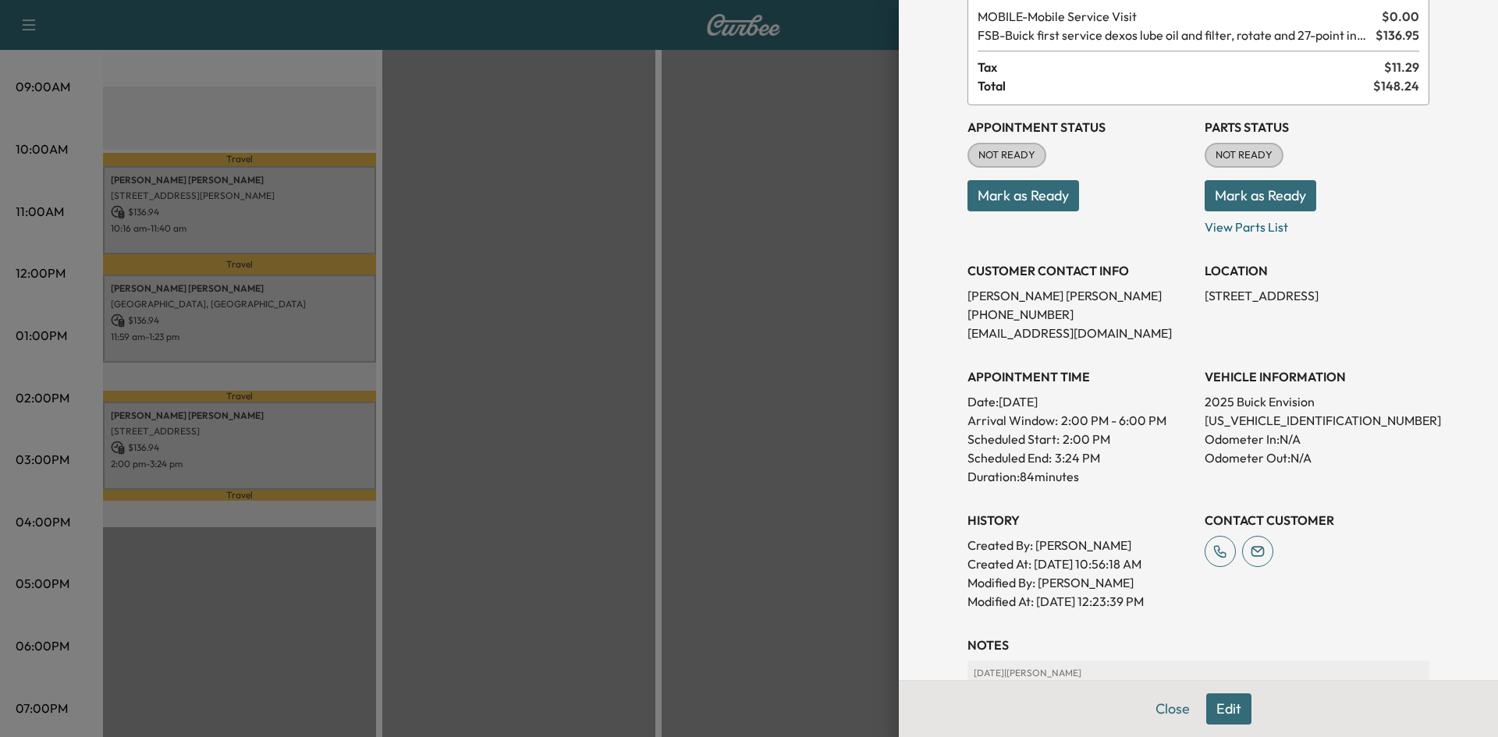
scroll to position [234, 0]
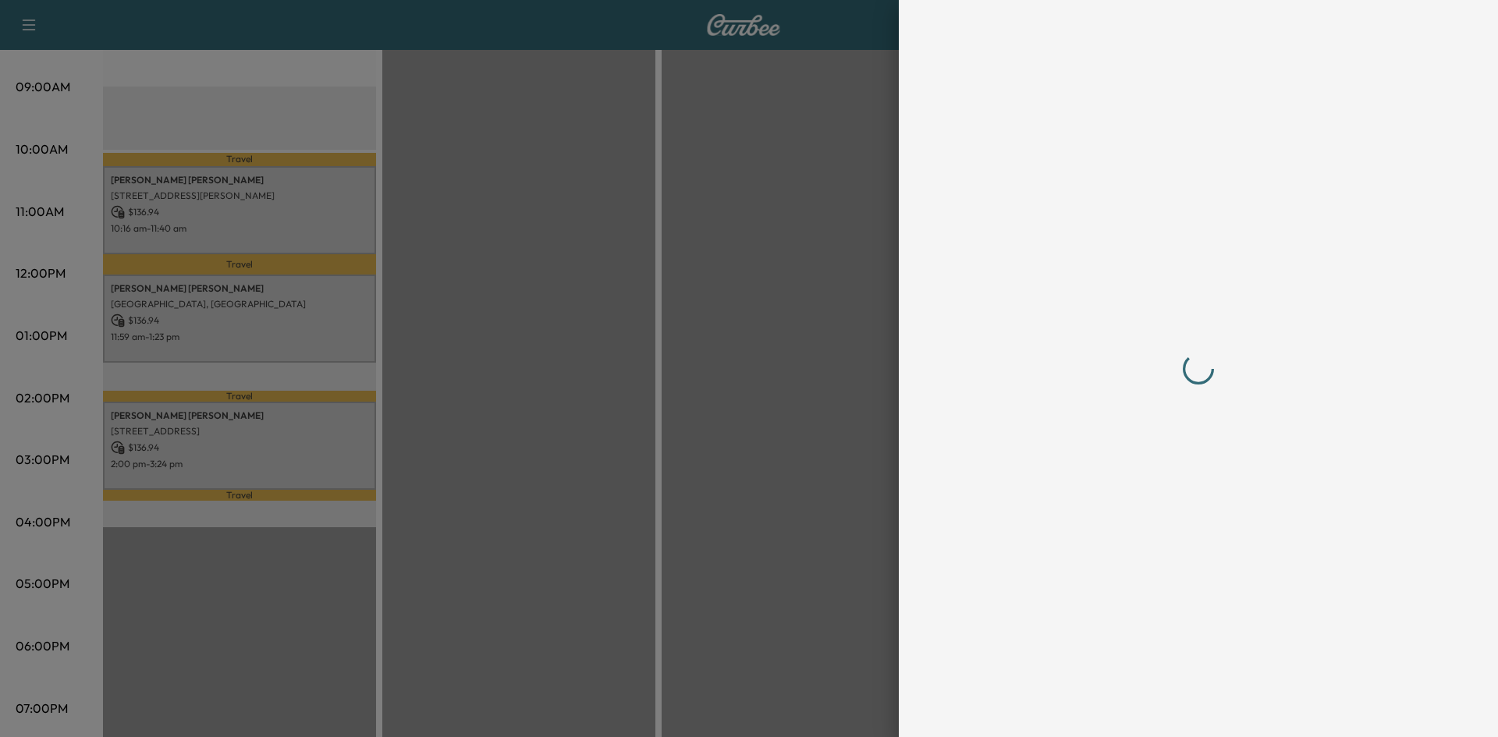
click at [1207, 708] on div at bounding box center [1197, 368] width 499 height 737
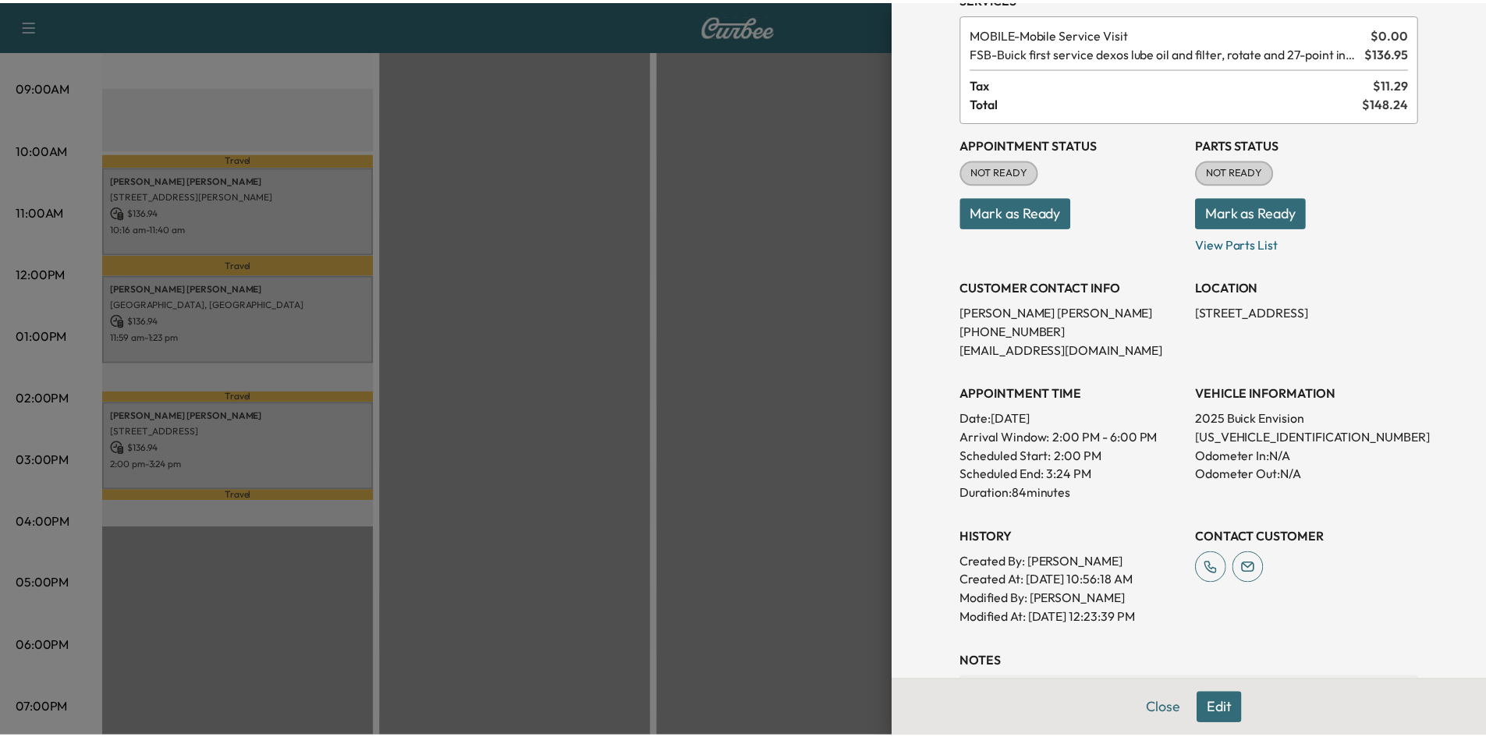
scroll to position [0, 0]
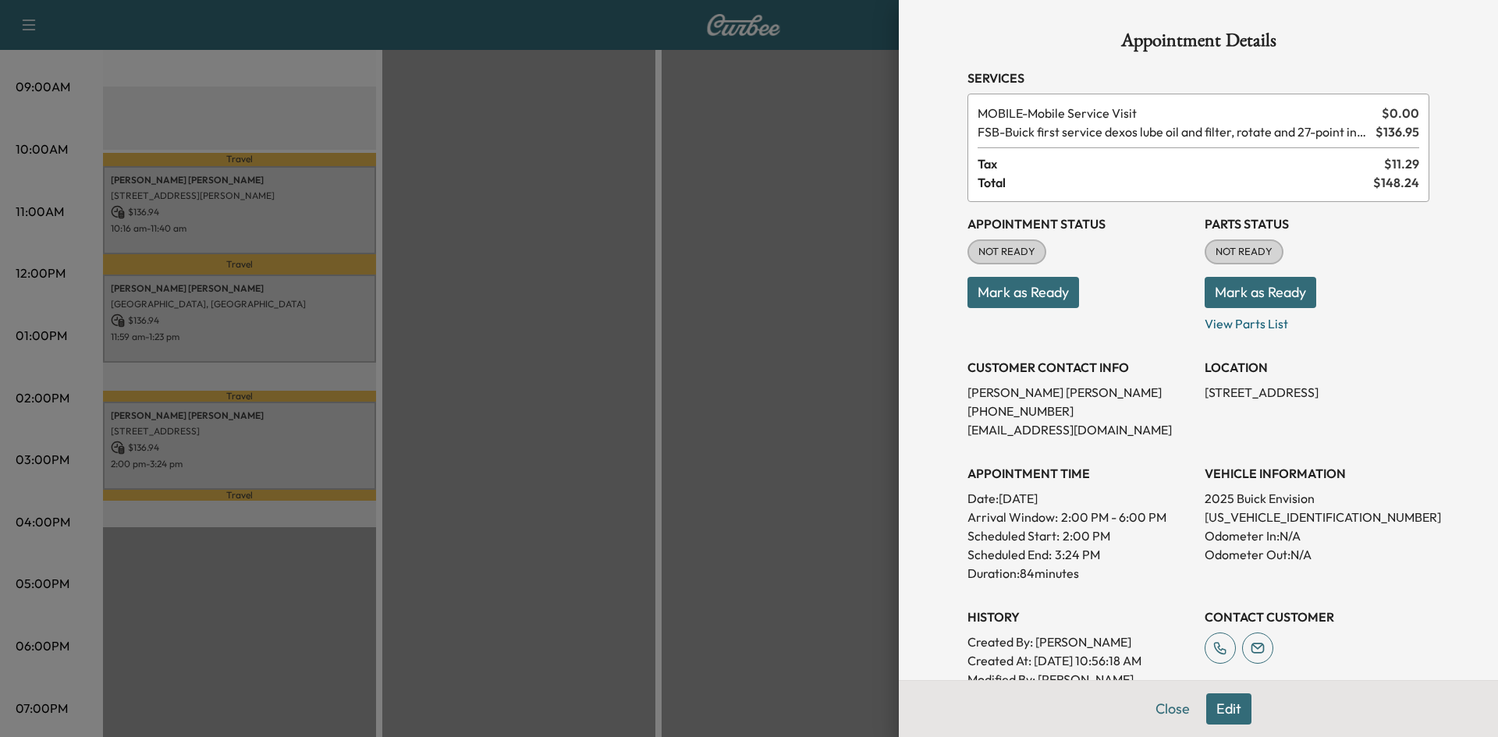
click at [1221, 708] on button "Edit" at bounding box center [1228, 708] width 45 height 31
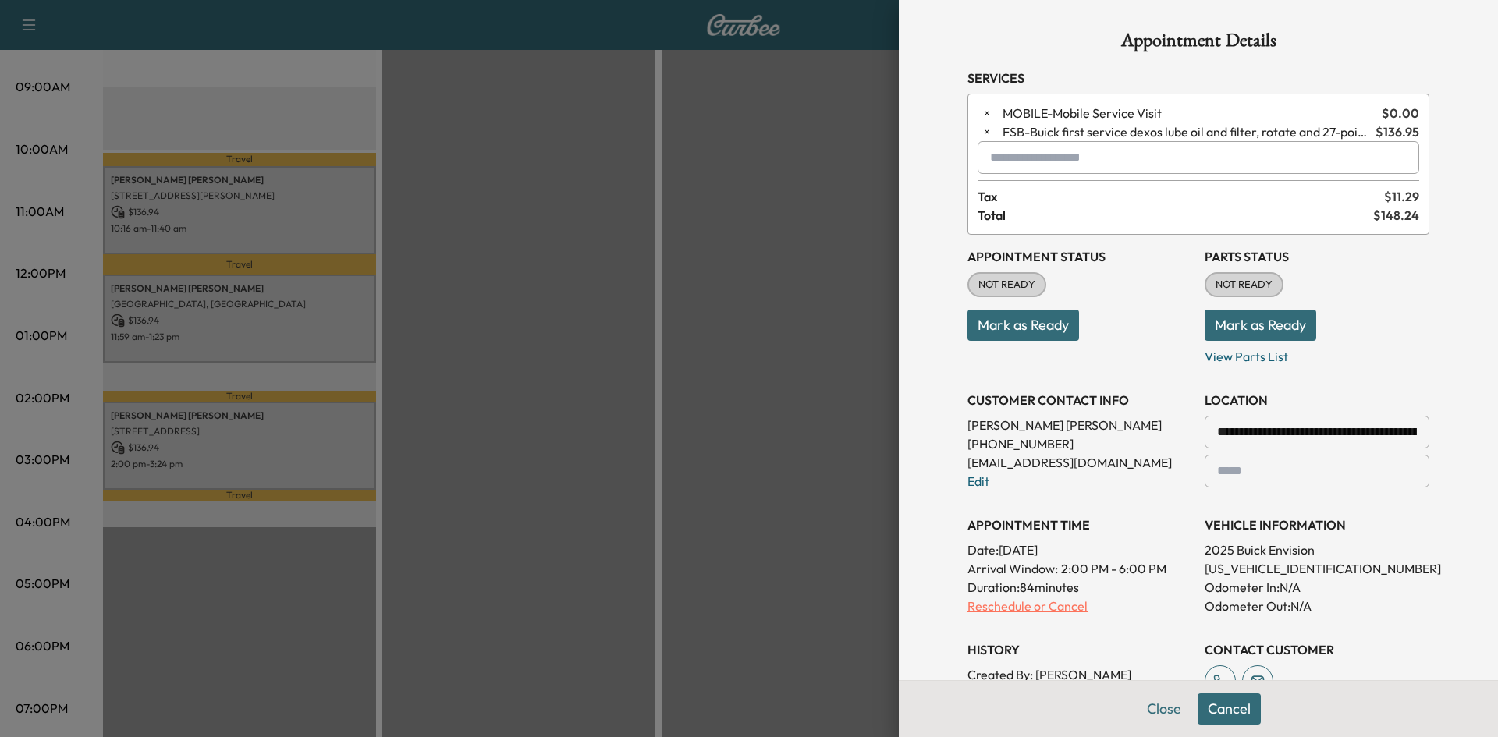
click at [1044, 606] on p "Reschedule or Cancel" at bounding box center [1079, 606] width 225 height 19
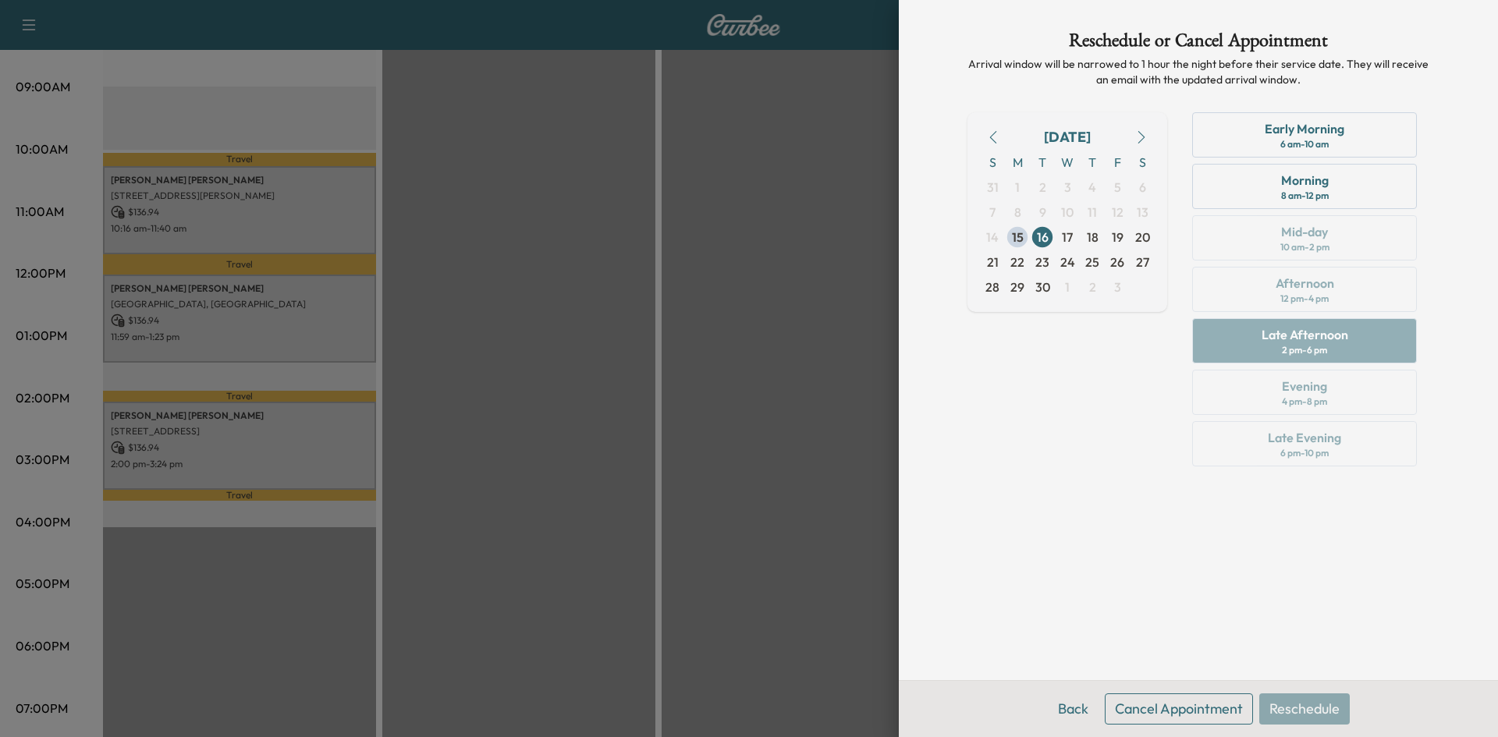
click at [1188, 710] on button "Cancel Appointment" at bounding box center [1178, 708] width 148 height 31
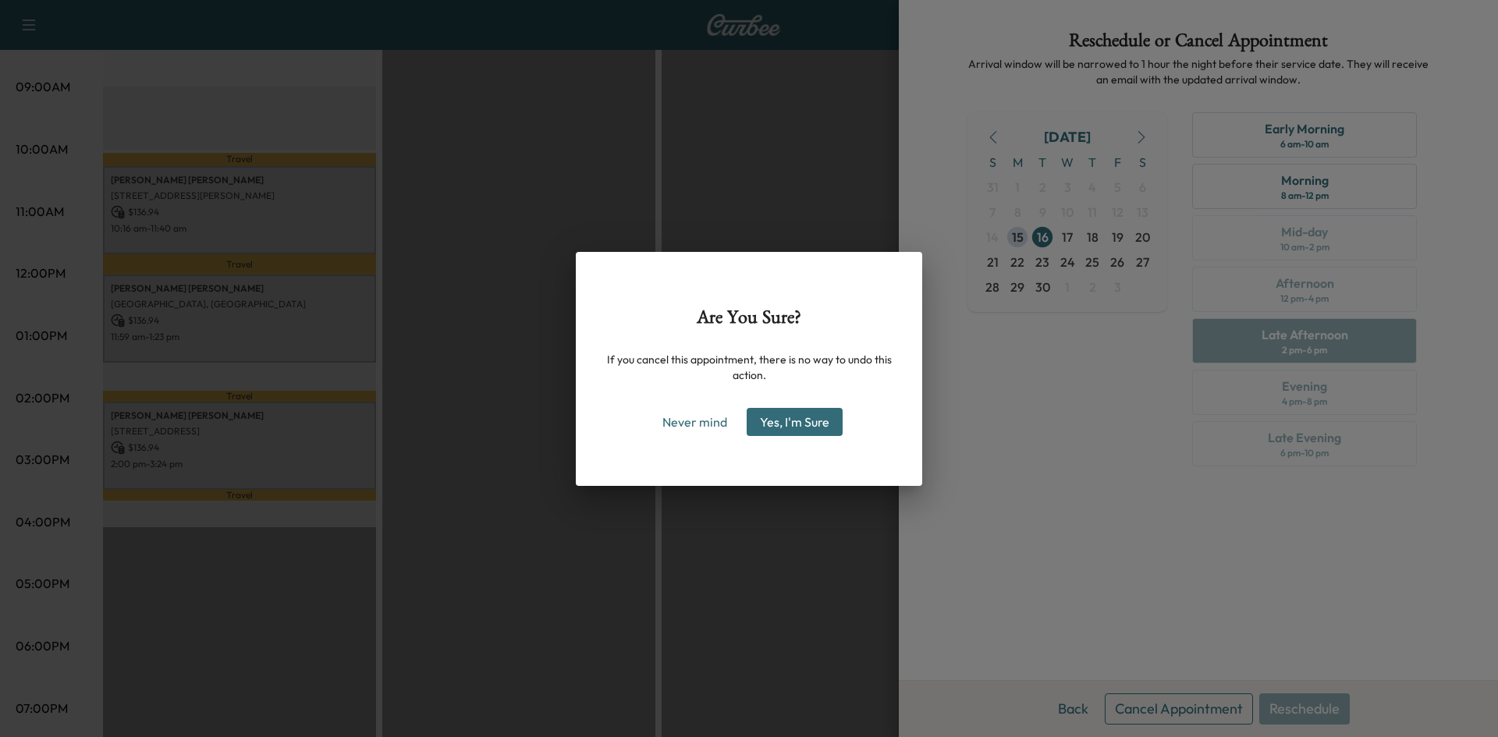
click at [803, 420] on button "Yes, I'm Sure" at bounding box center [794, 422] width 96 height 28
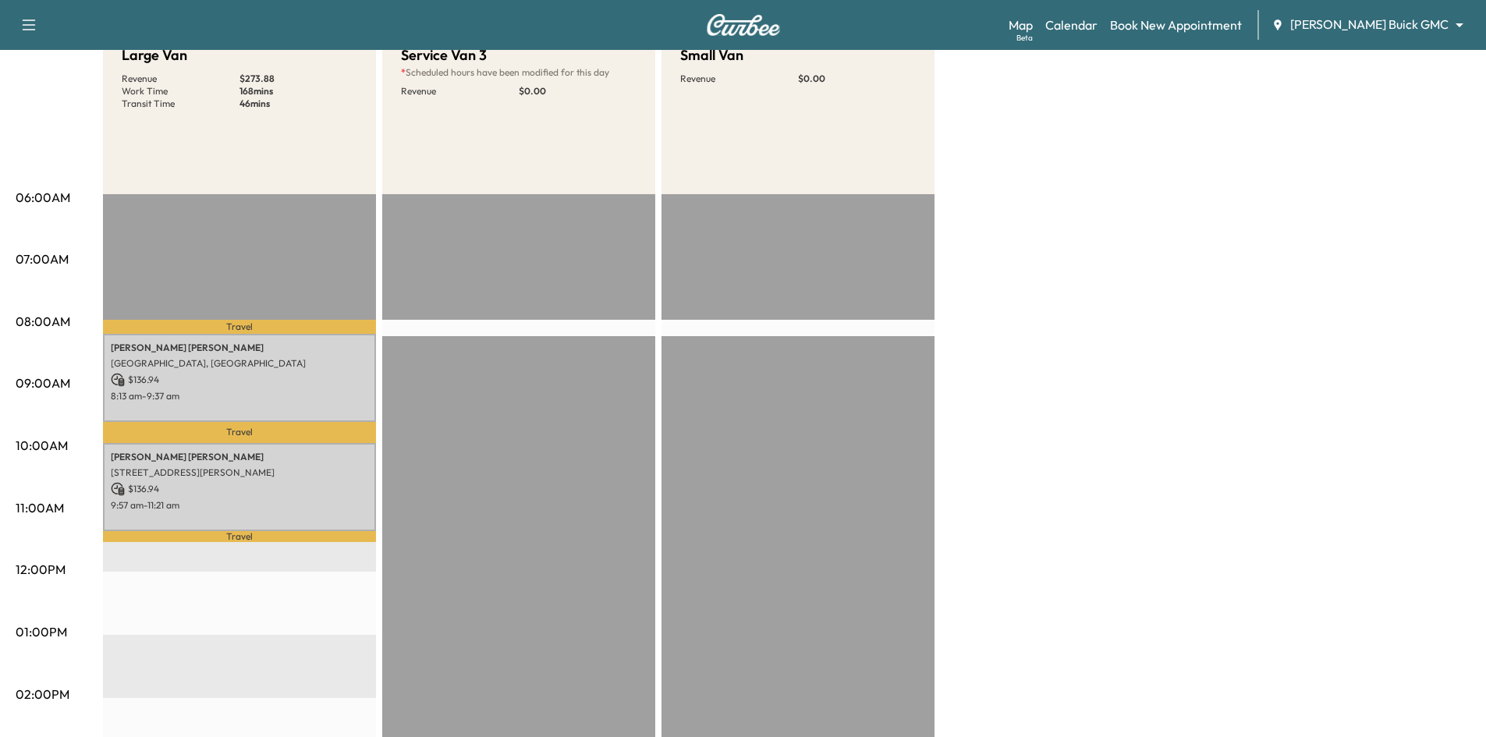
scroll to position [312, 0]
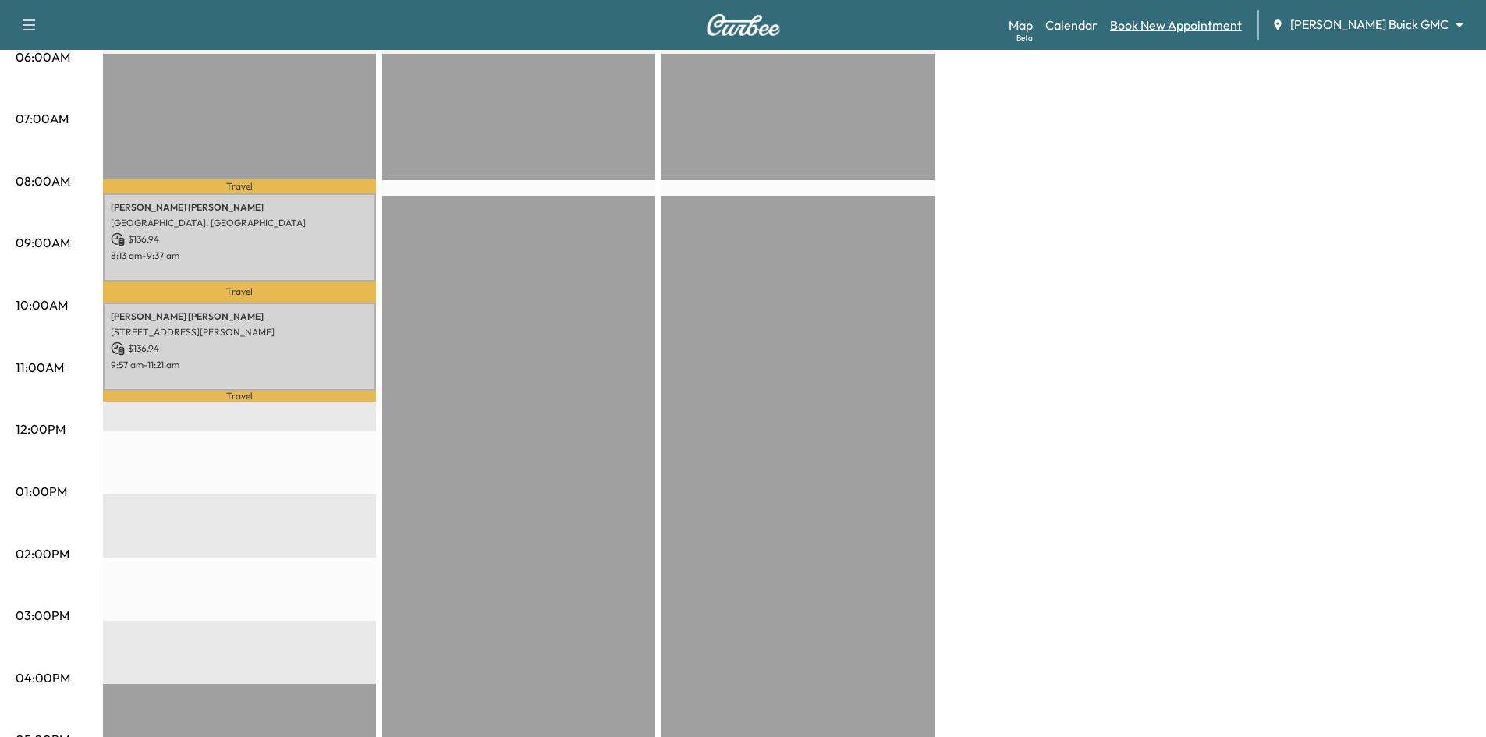
click at [1226, 27] on link "Book New Appointment" at bounding box center [1176, 25] width 132 height 19
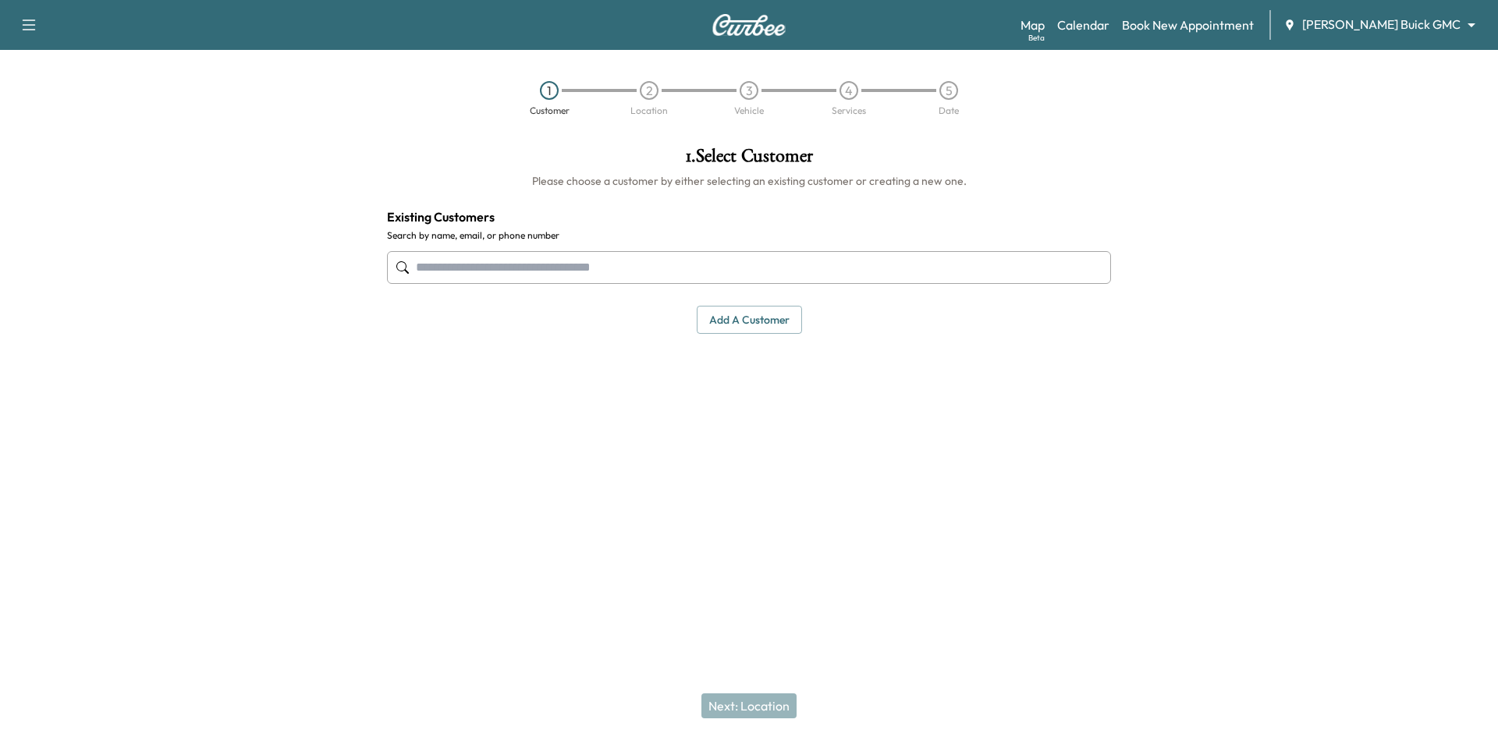
click at [683, 275] on input "text" at bounding box center [749, 267] width 724 height 33
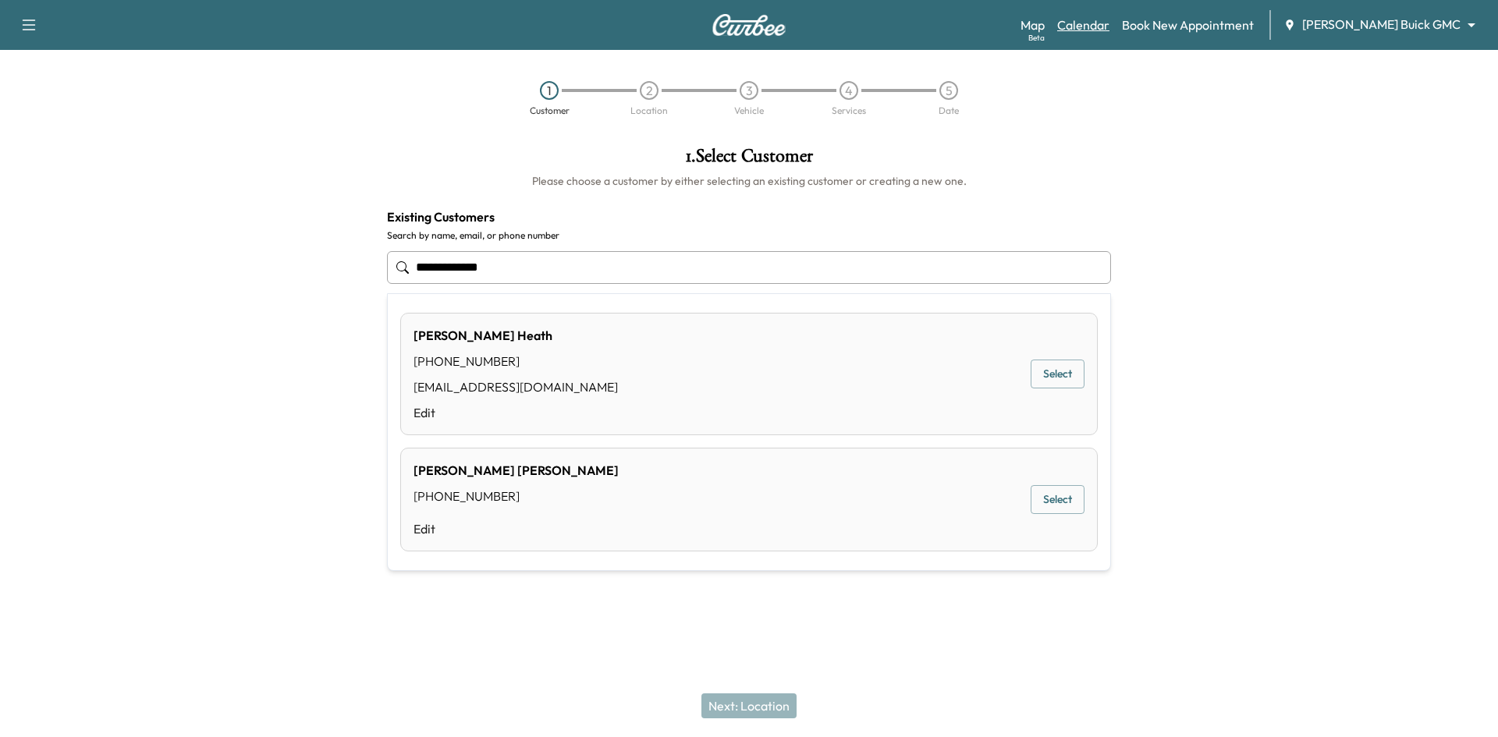
type input "**********"
click at [1109, 27] on link "Calendar" at bounding box center [1083, 25] width 52 height 19
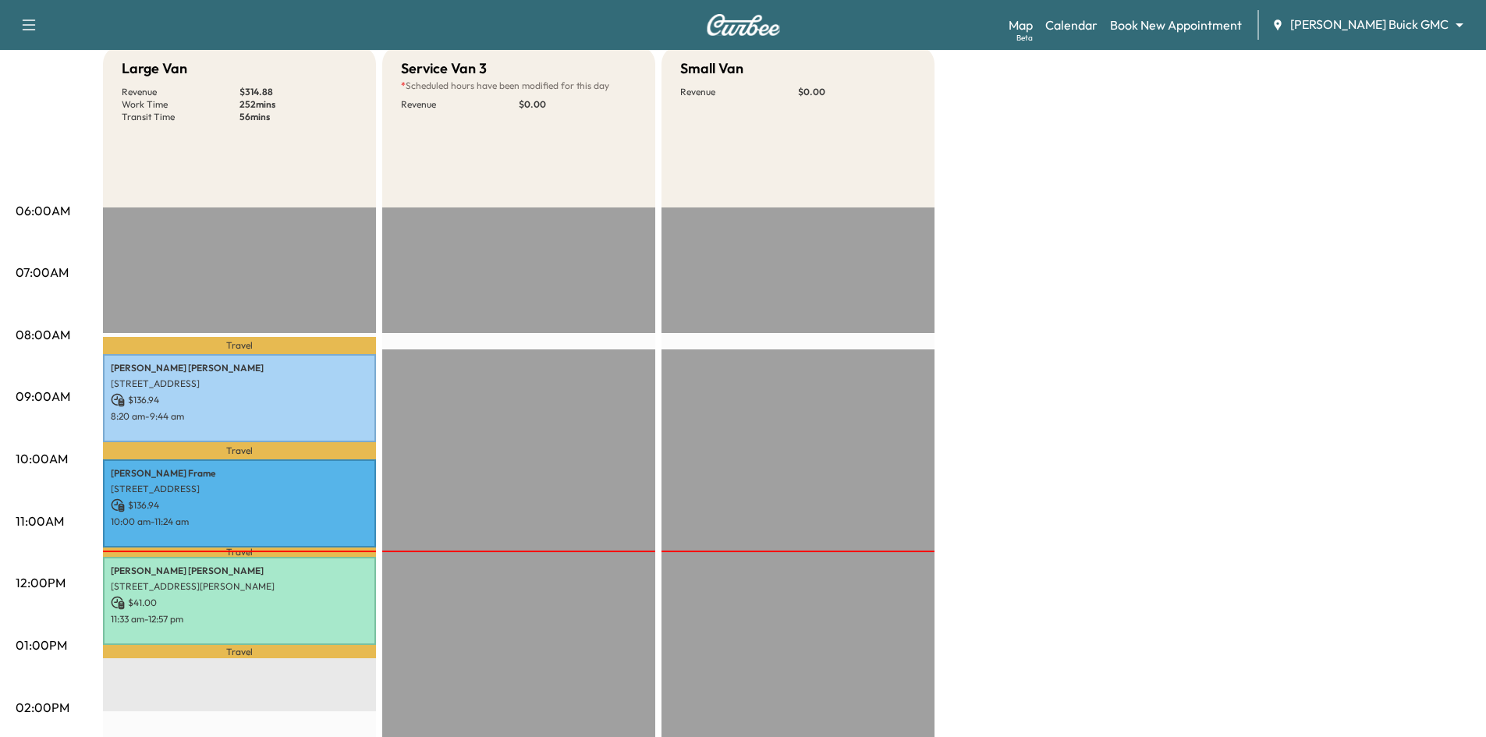
scroll to position [234, 0]
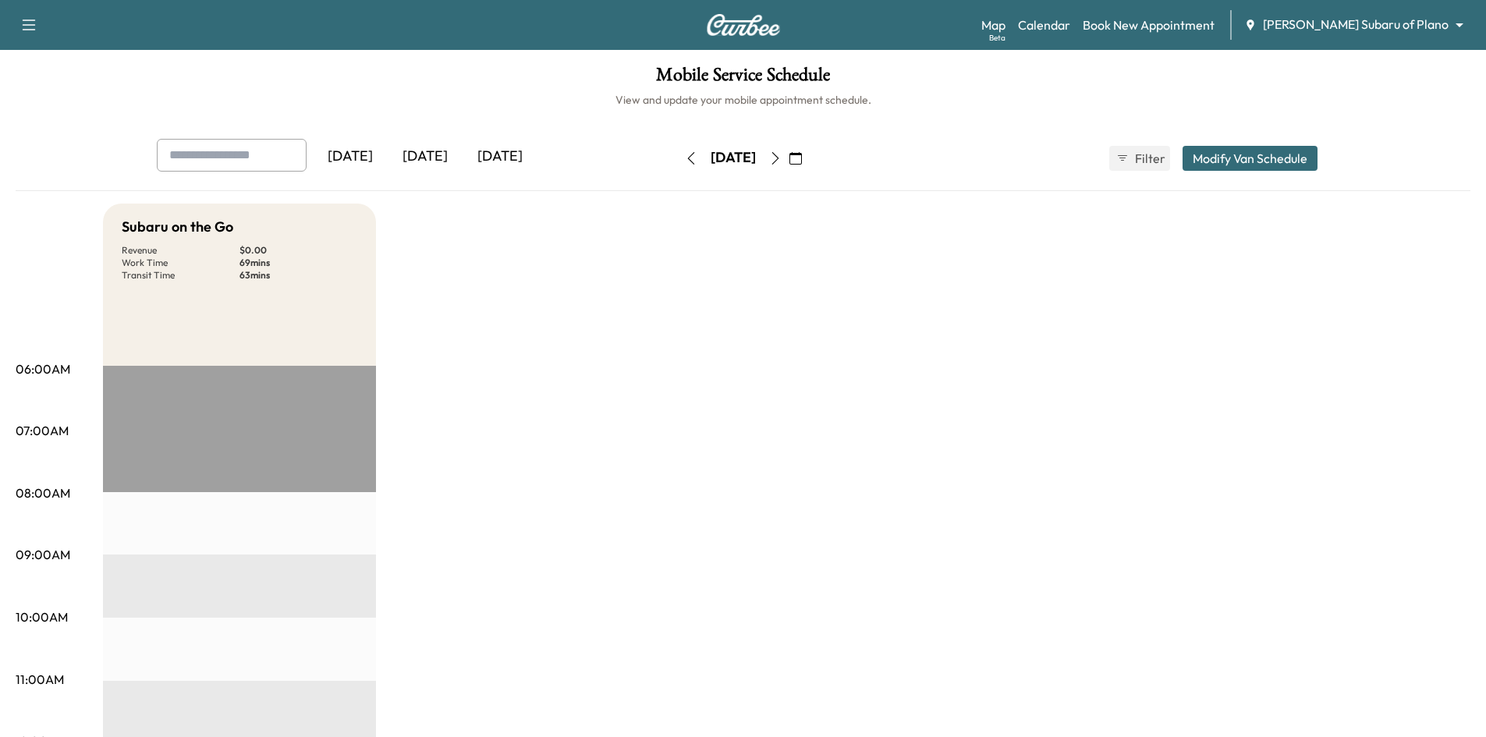
click at [426, 154] on div "[DATE]" at bounding box center [425, 157] width 75 height 36
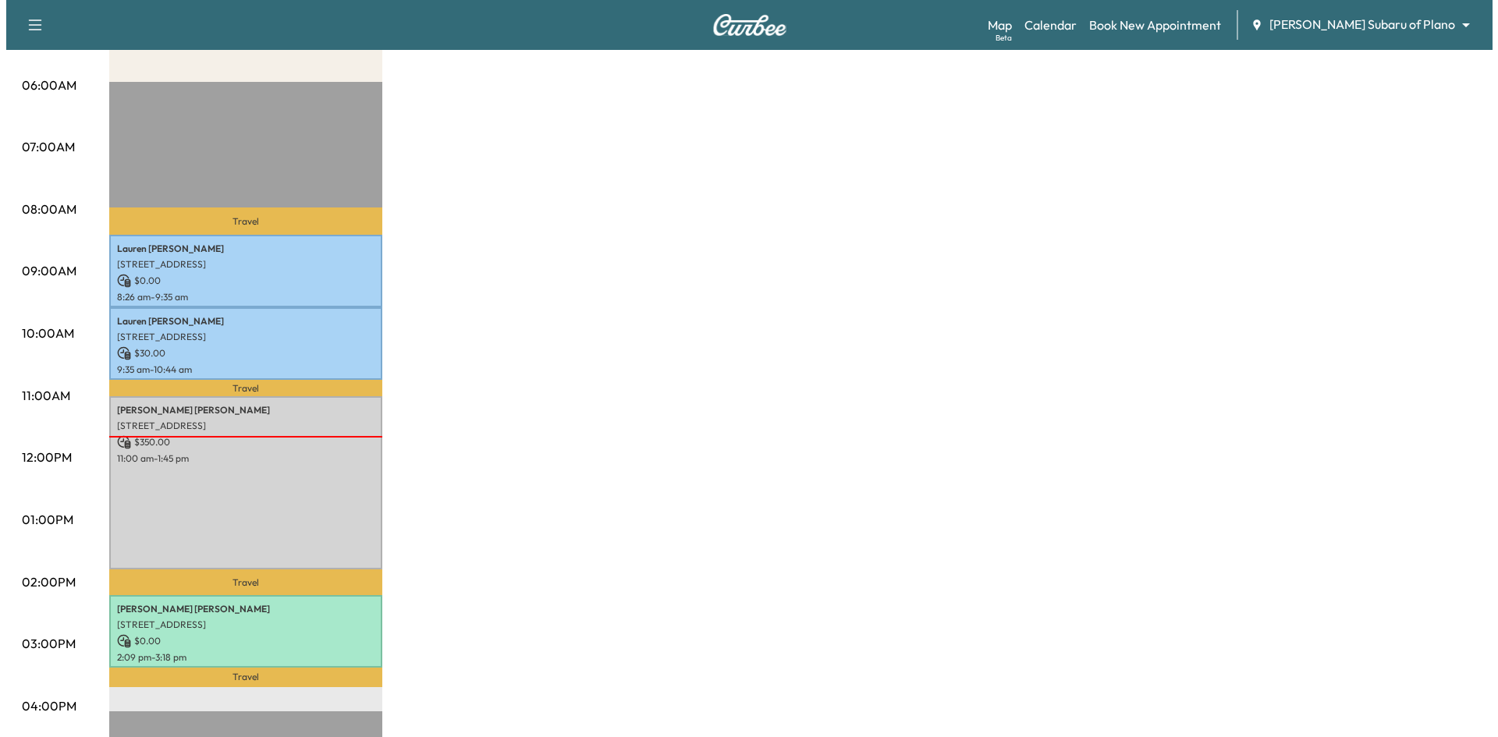
scroll to position [312, 0]
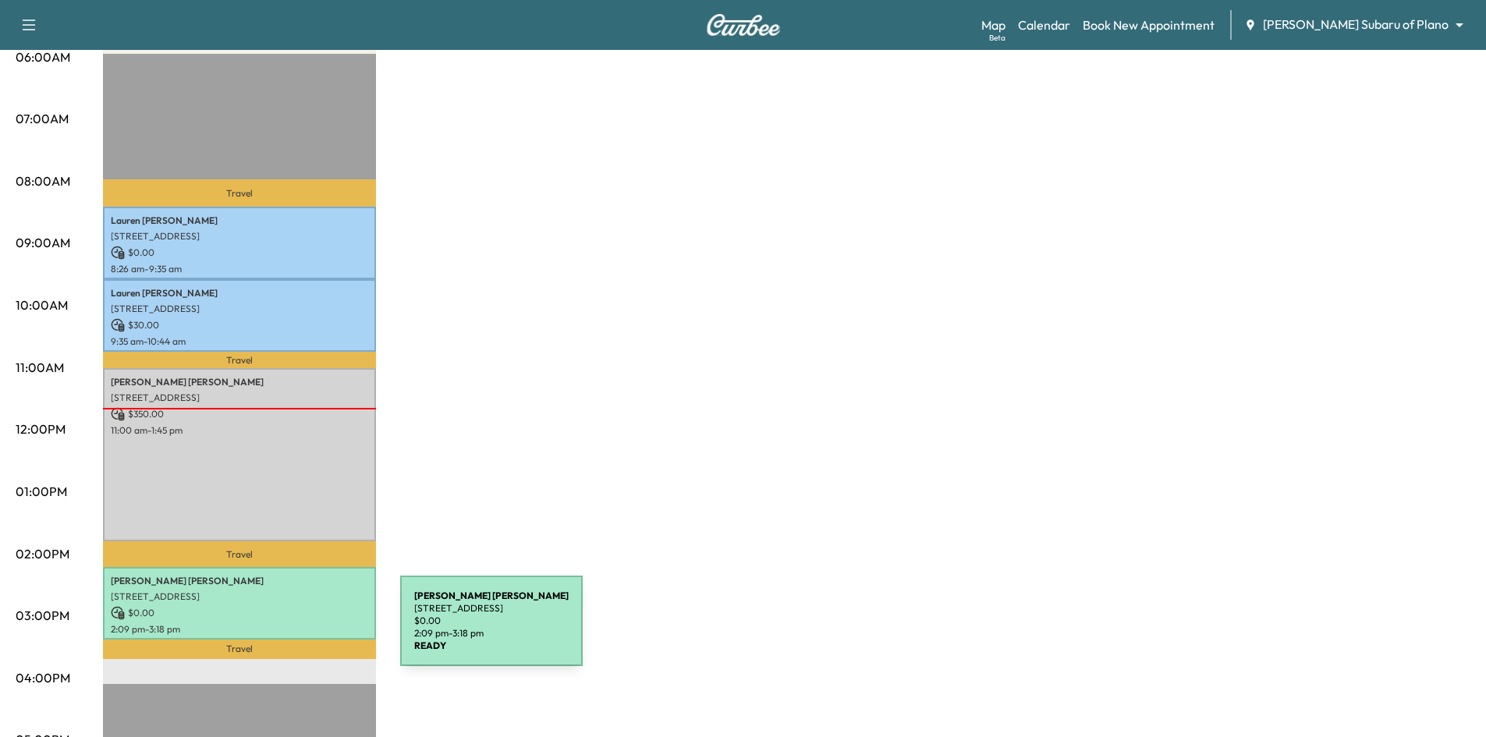
click at [285, 610] on p "$ 0.00" at bounding box center [239, 613] width 257 height 14
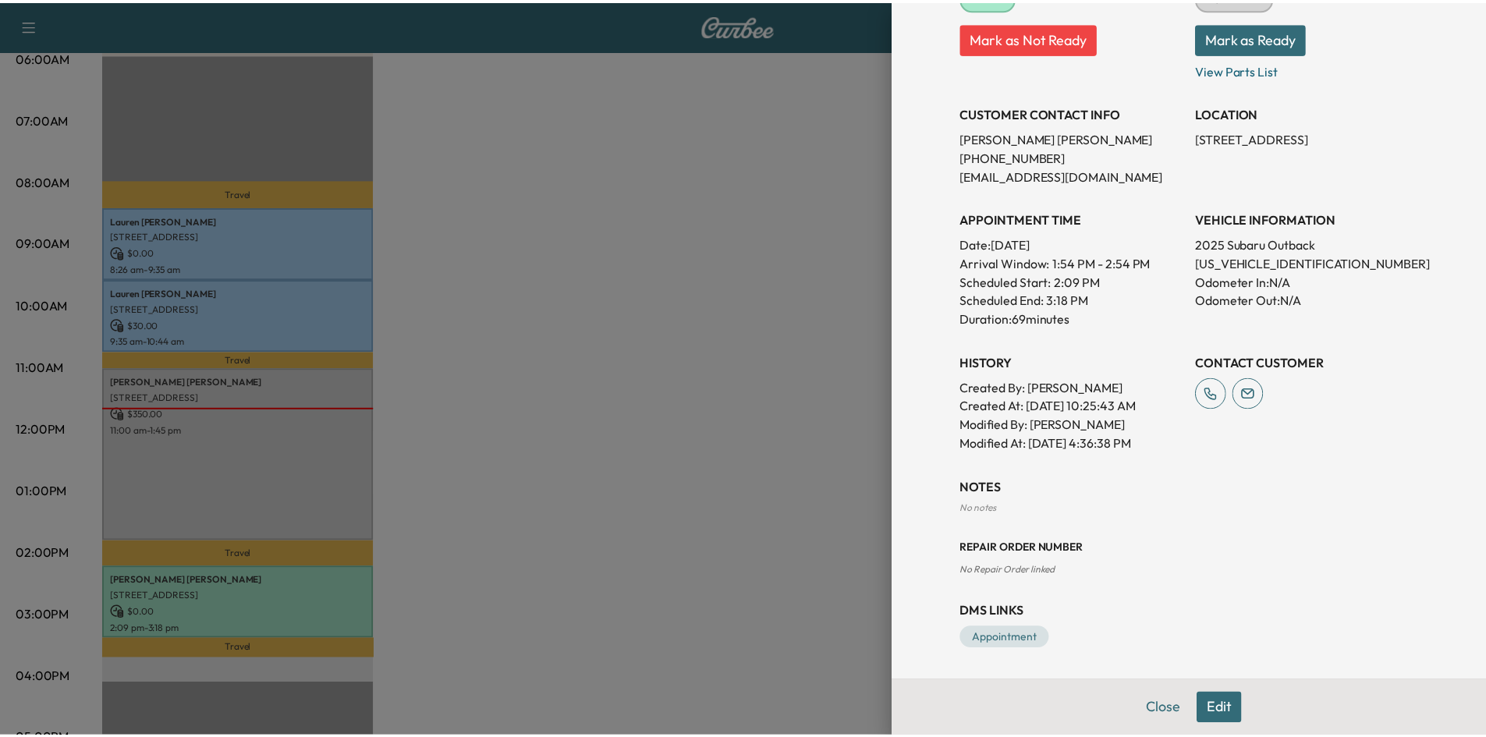
scroll to position [177, 0]
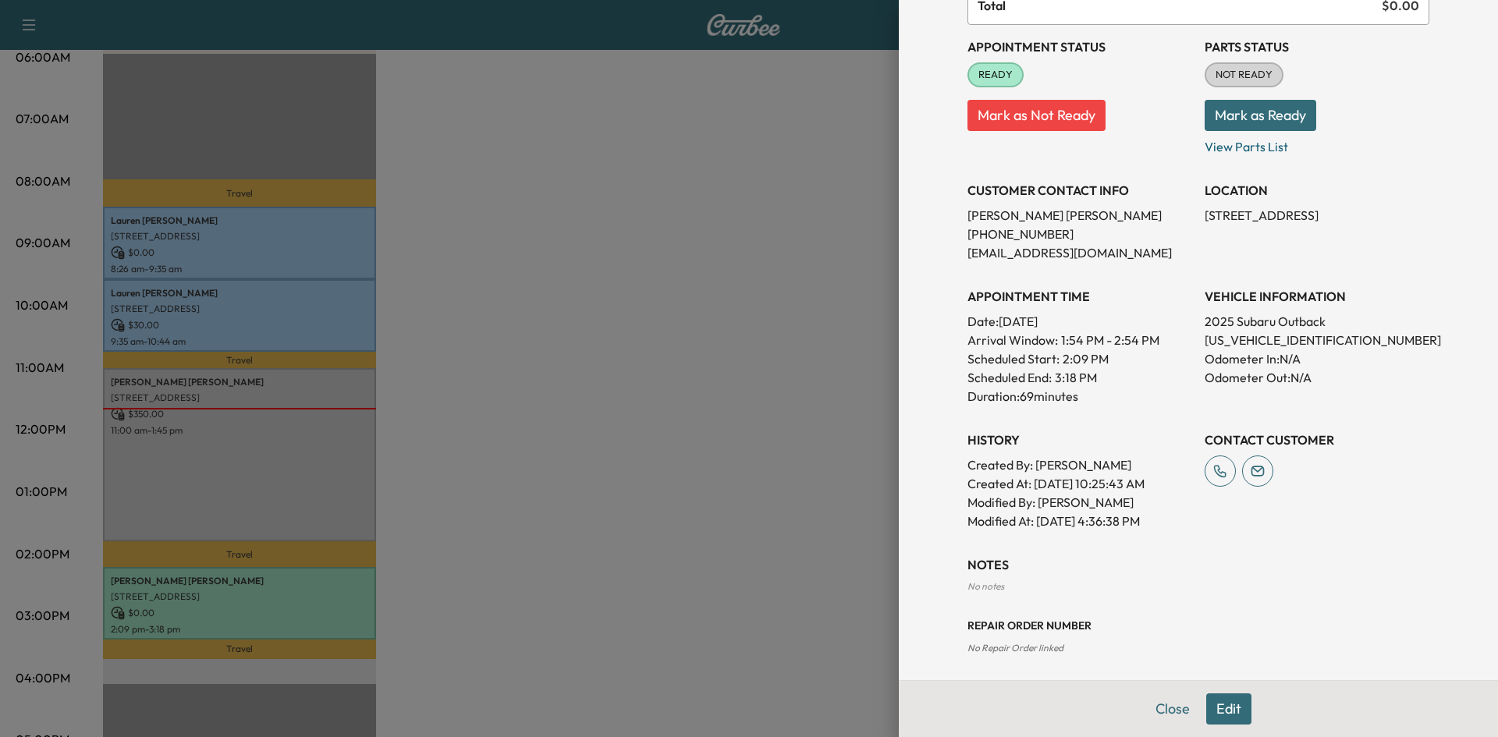
click at [774, 390] on div at bounding box center [749, 368] width 1498 height 737
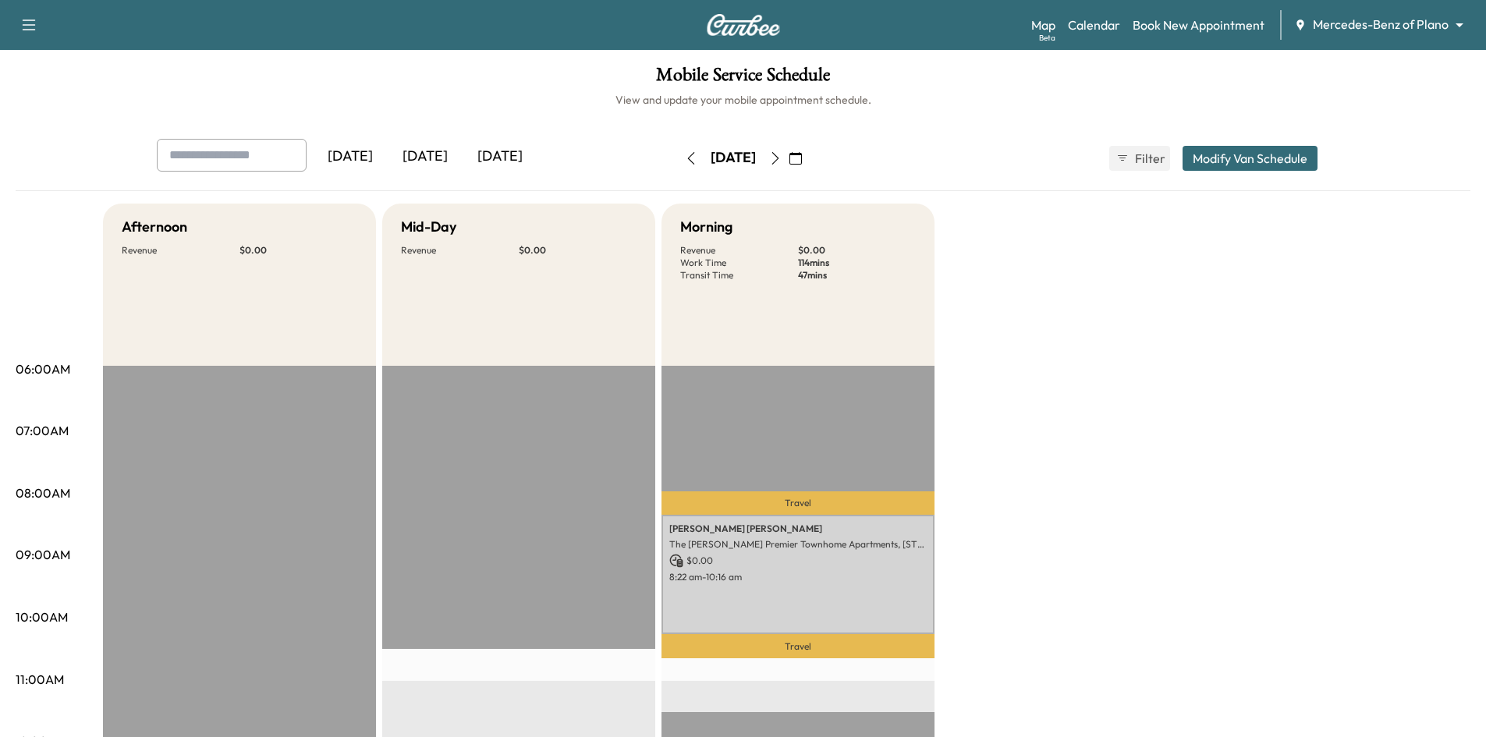
scroll to position [78, 0]
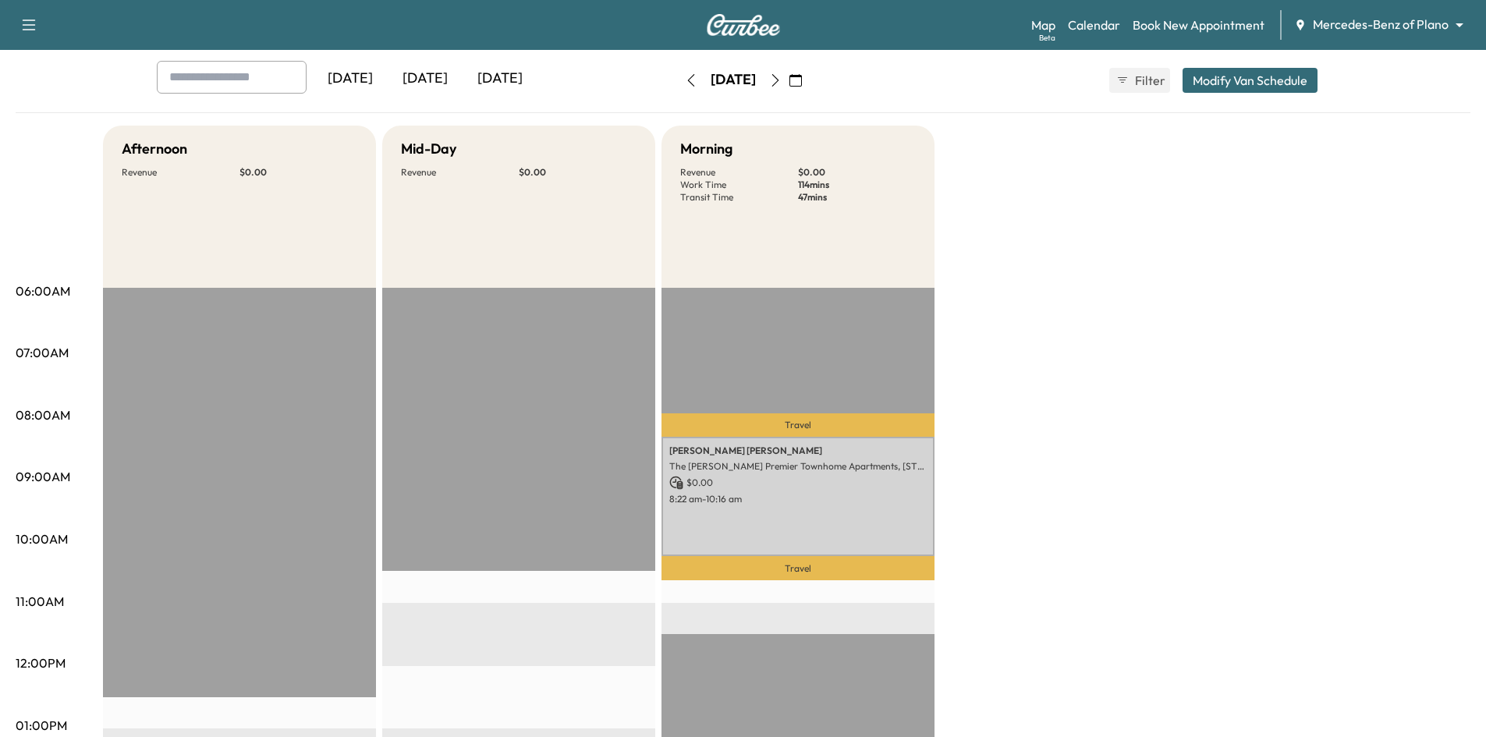
click at [687, 82] on icon "button" at bounding box center [690, 80] width 7 height 12
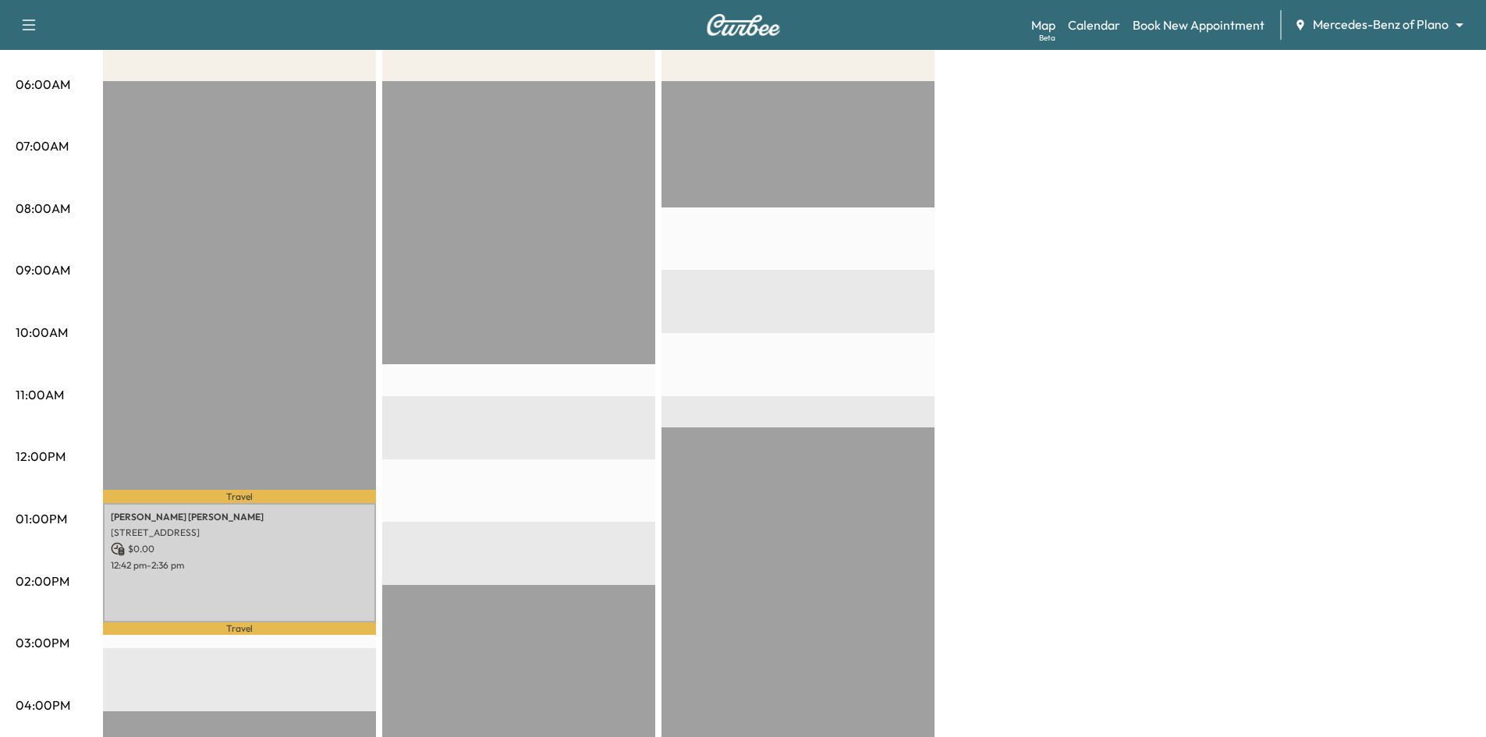
scroll to position [312, 0]
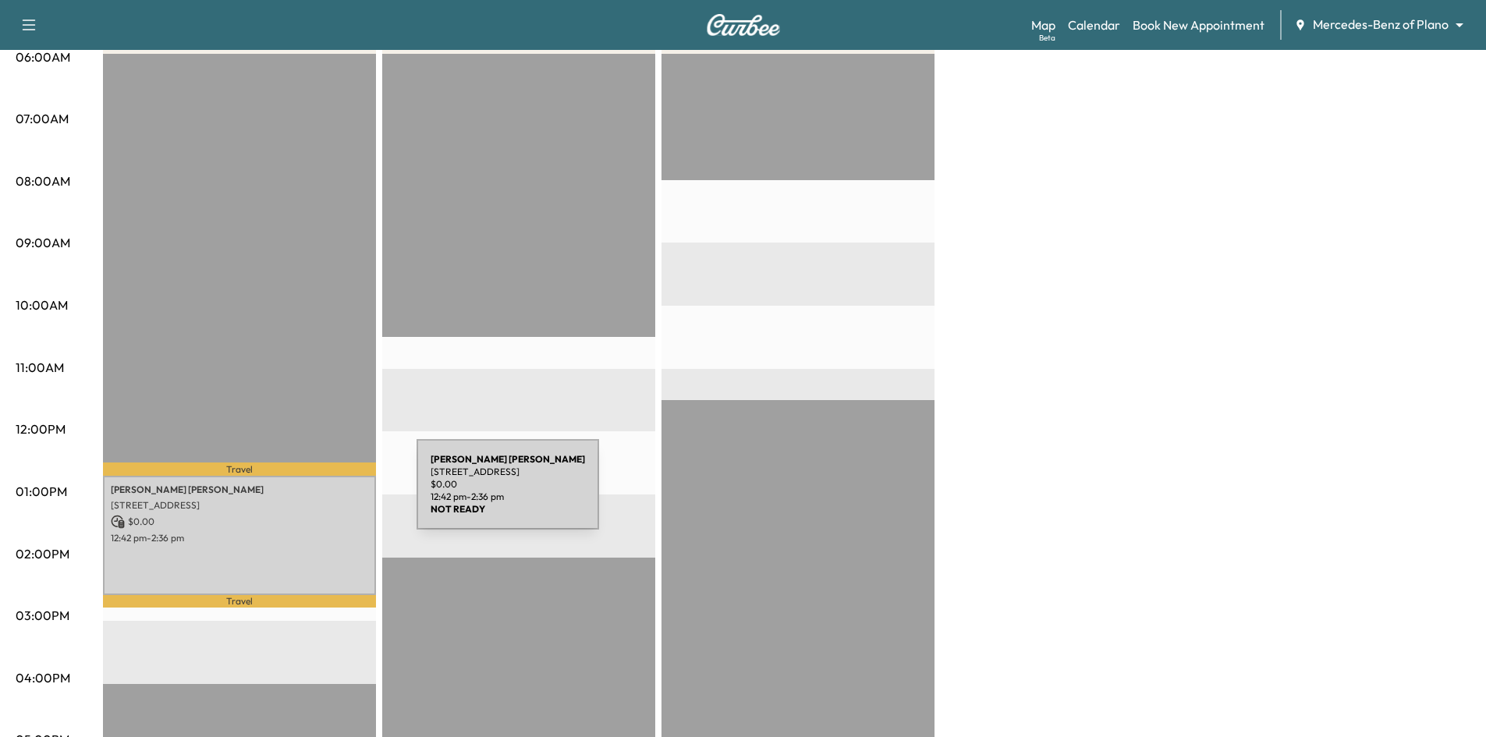
click at [300, 499] on p "7740 TRAVELLER ST UNIT 109, FRISCO, TX 75034, USA" at bounding box center [239, 505] width 257 height 12
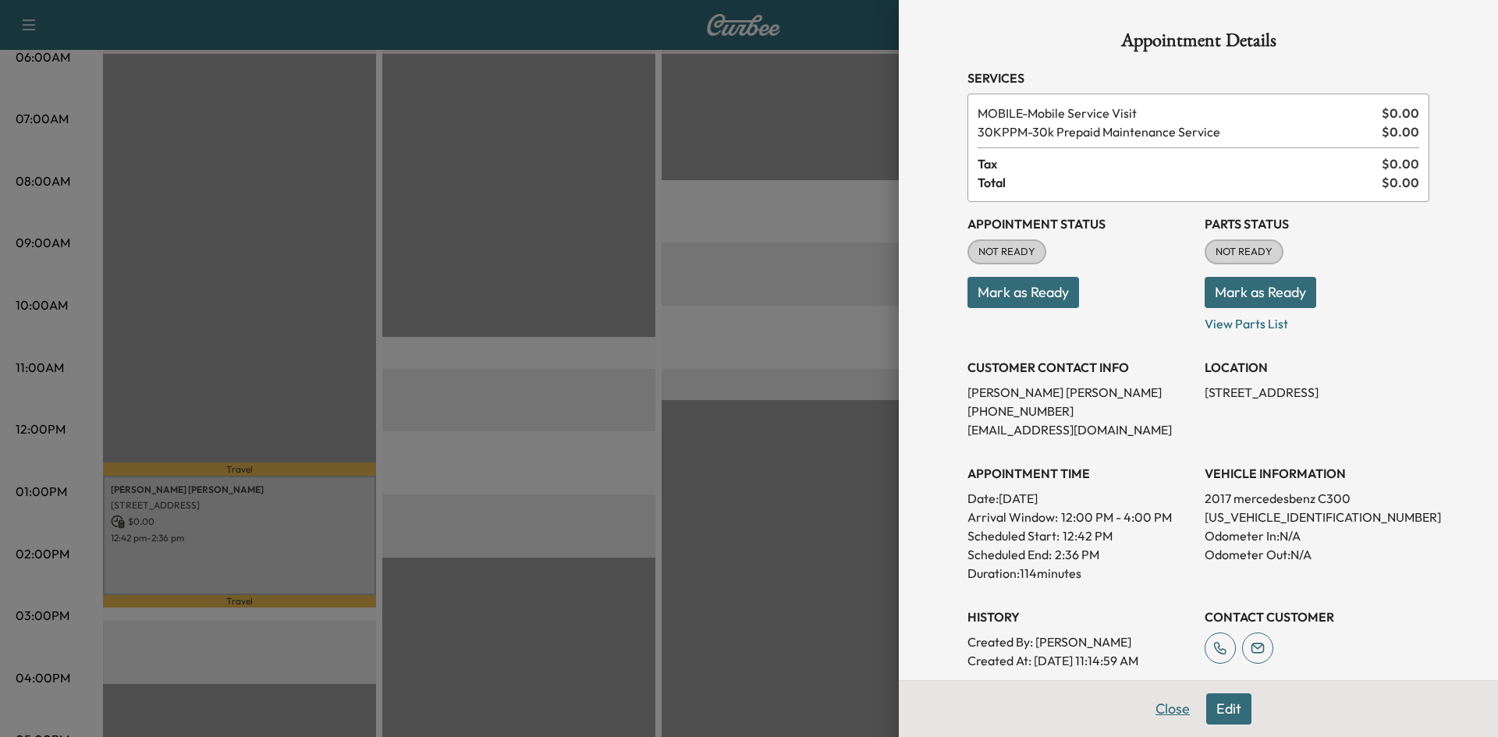
click at [1165, 713] on button "Close" at bounding box center [1172, 708] width 55 height 31
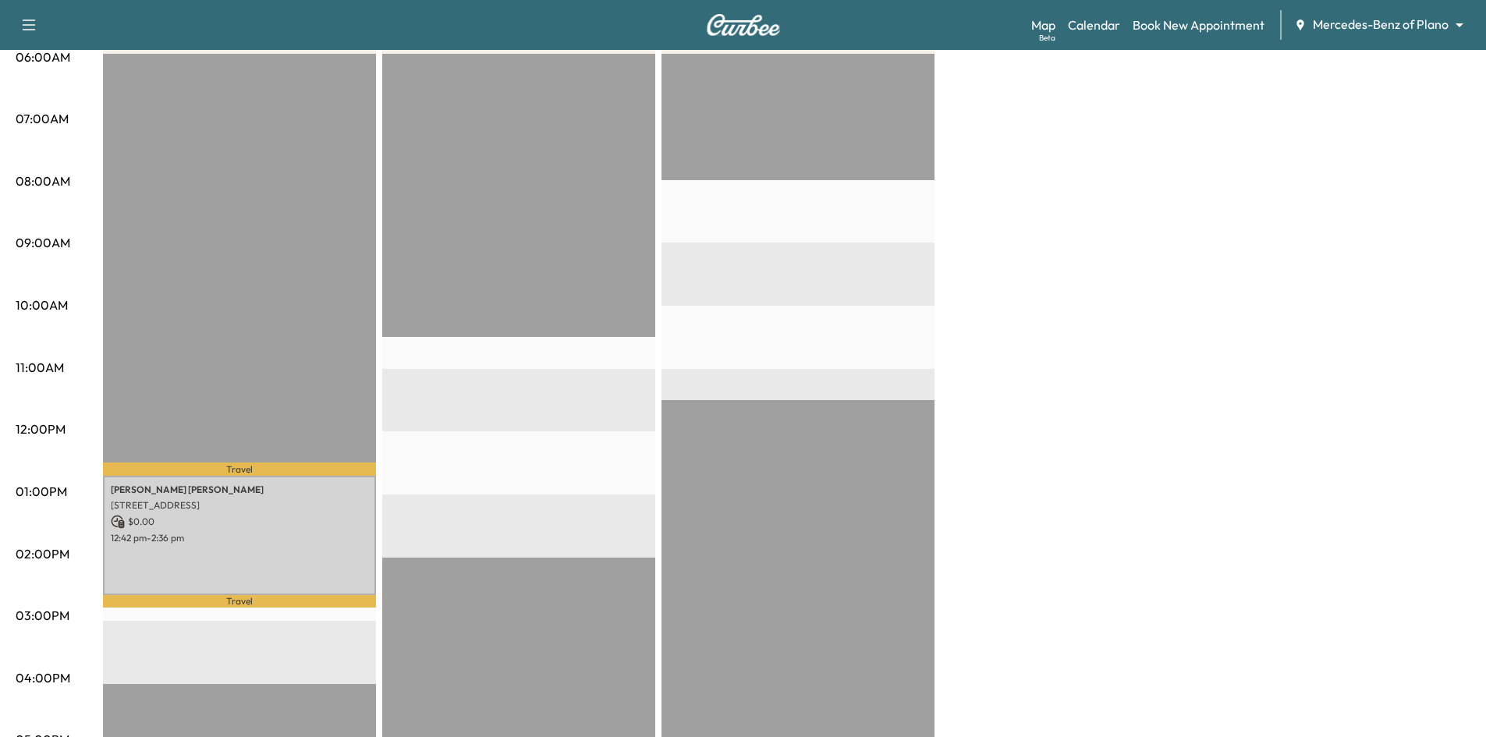
drag, startPoint x: 998, startPoint y: 307, endPoint x: 997, endPoint y: 279, distance: 28.1
click at [998, 301] on div "Afternoon Revenue $ 0.00 Work Time 114 mins Transit Time 26 mins Travel Josephi…" at bounding box center [786, 477] width 1367 height 1170
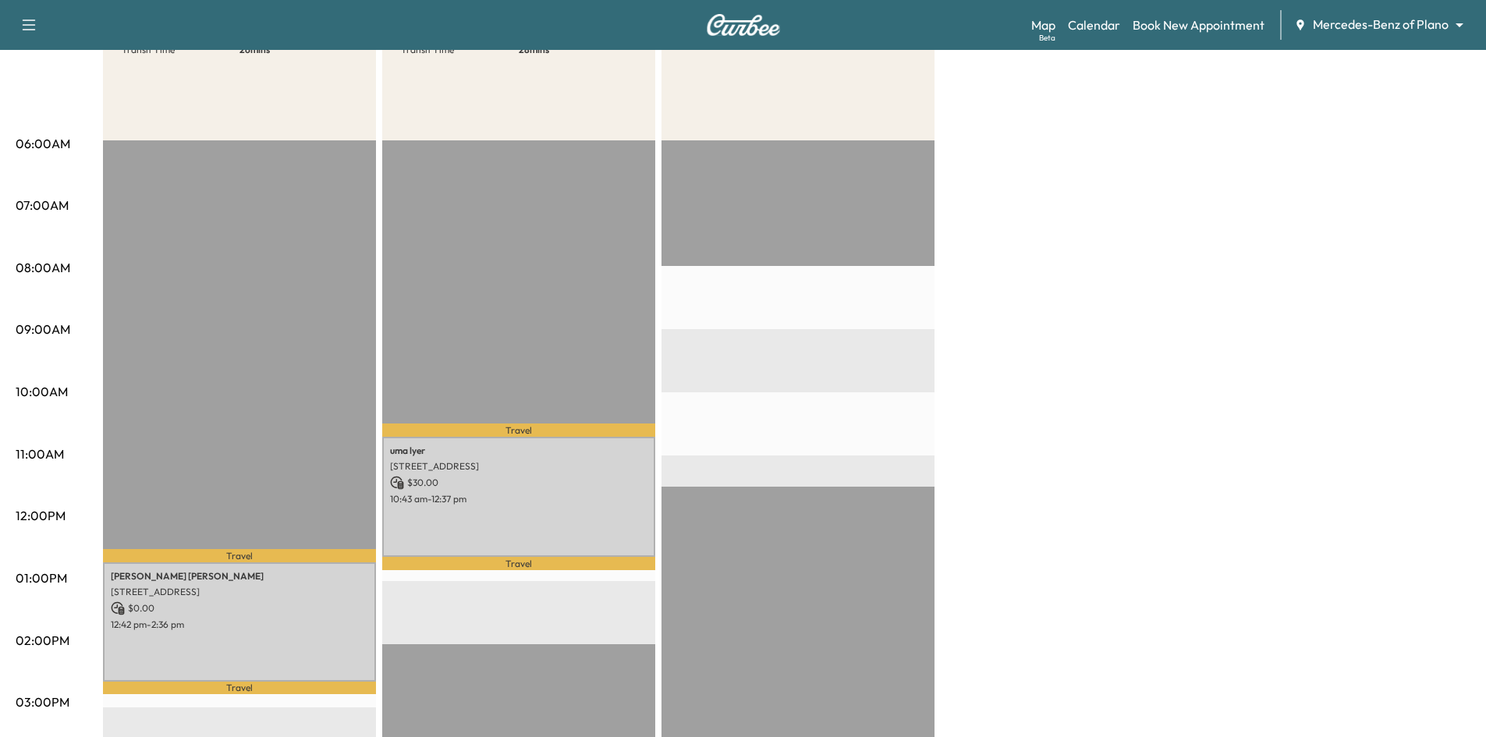
scroll to position [78, 0]
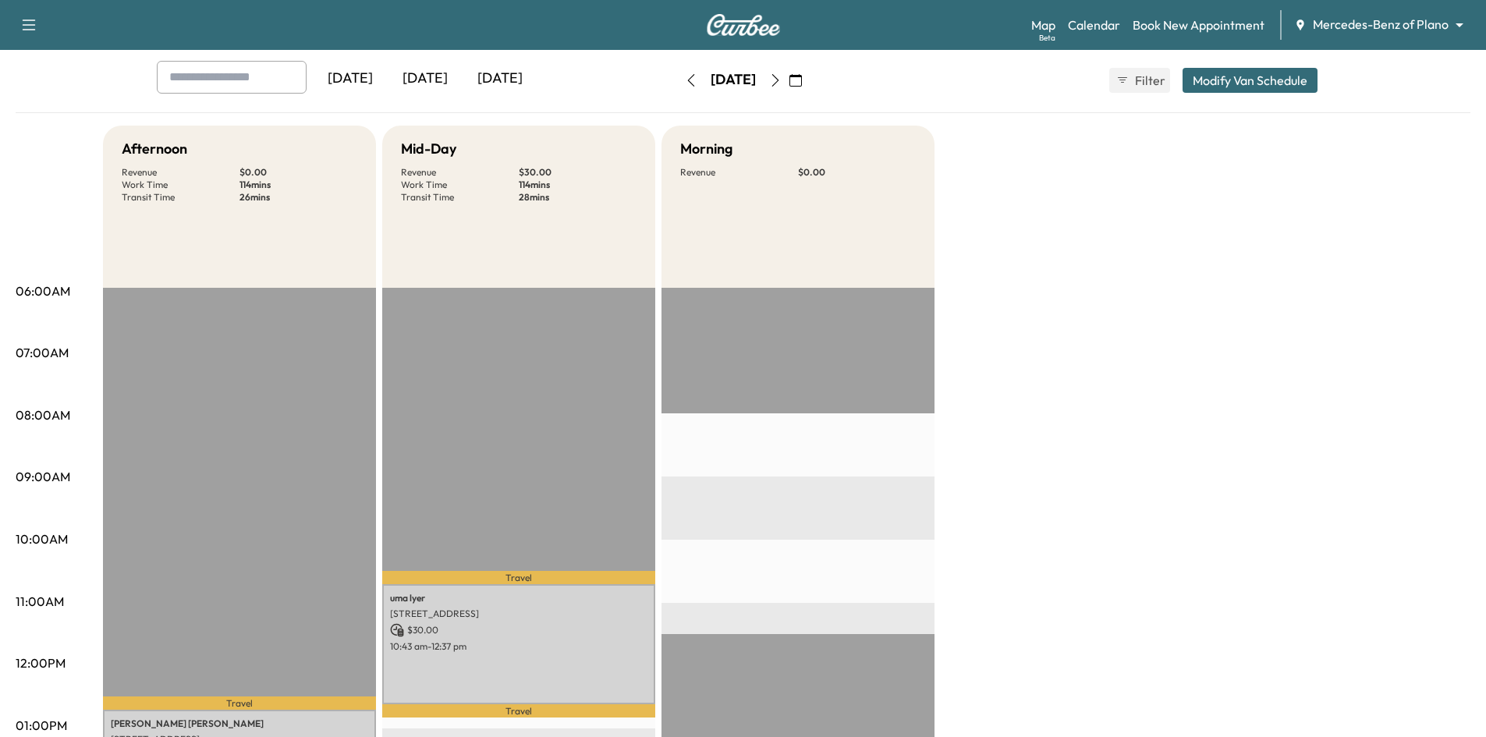
click at [782, 83] on icon "button" at bounding box center [775, 80] width 12 height 12
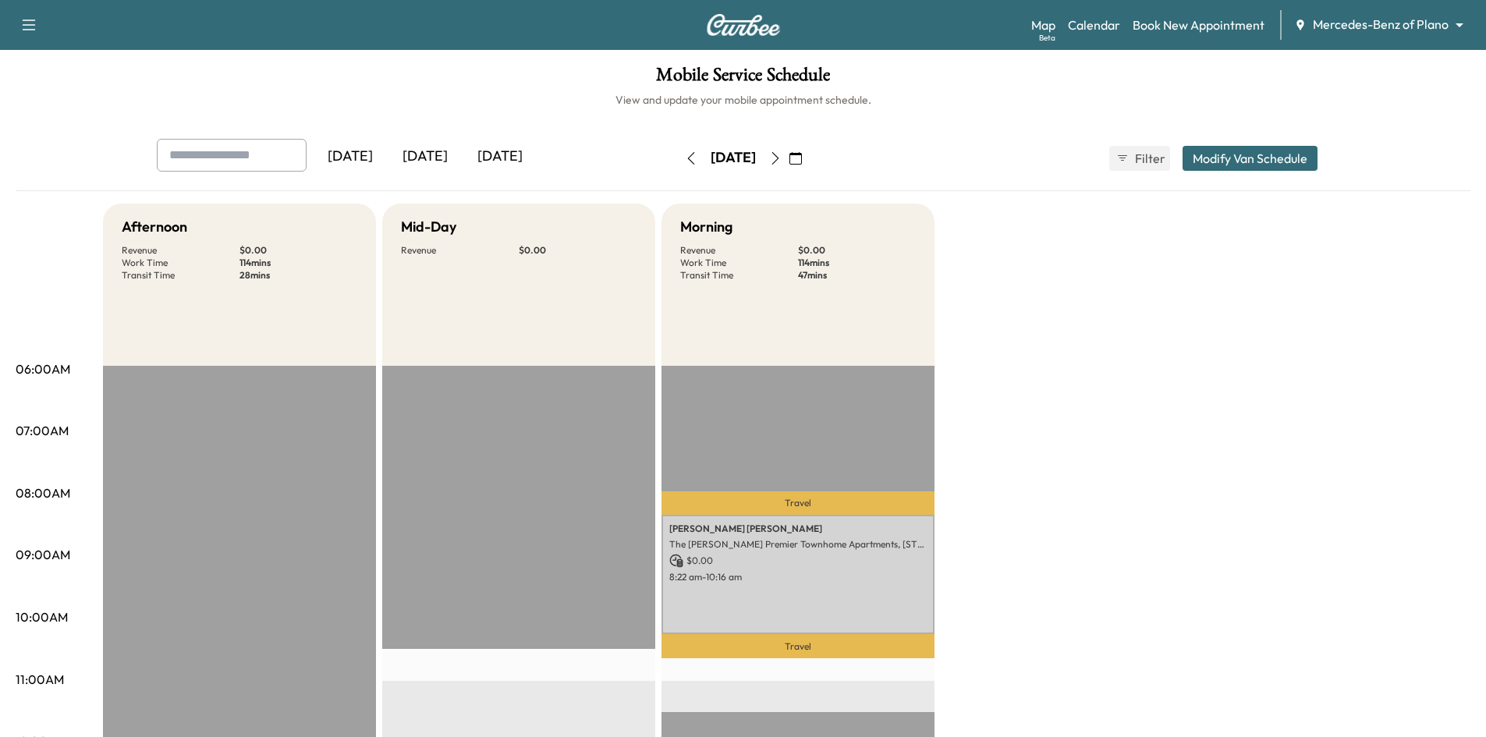
click at [685, 155] on icon "button" at bounding box center [691, 158] width 12 height 12
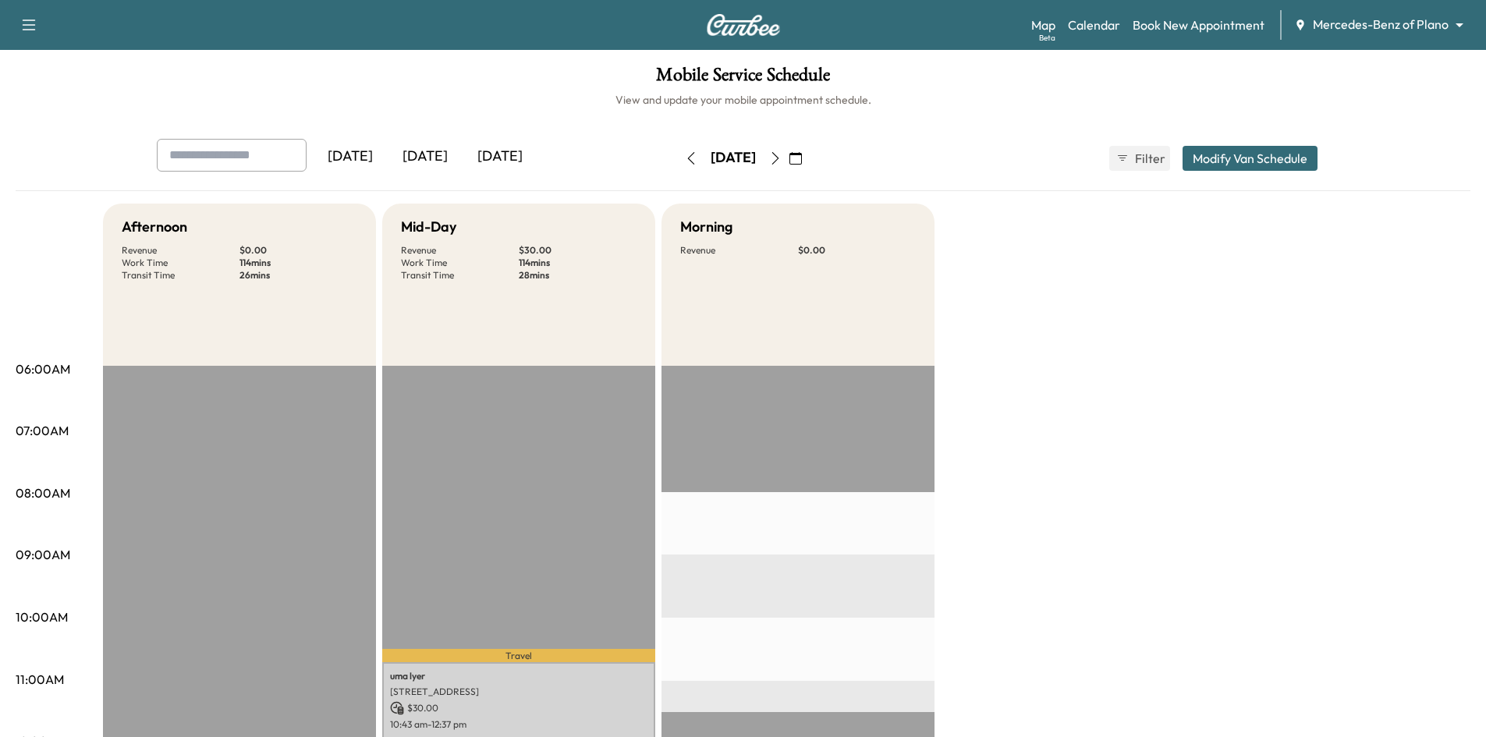
click at [782, 158] on icon "button" at bounding box center [775, 158] width 12 height 12
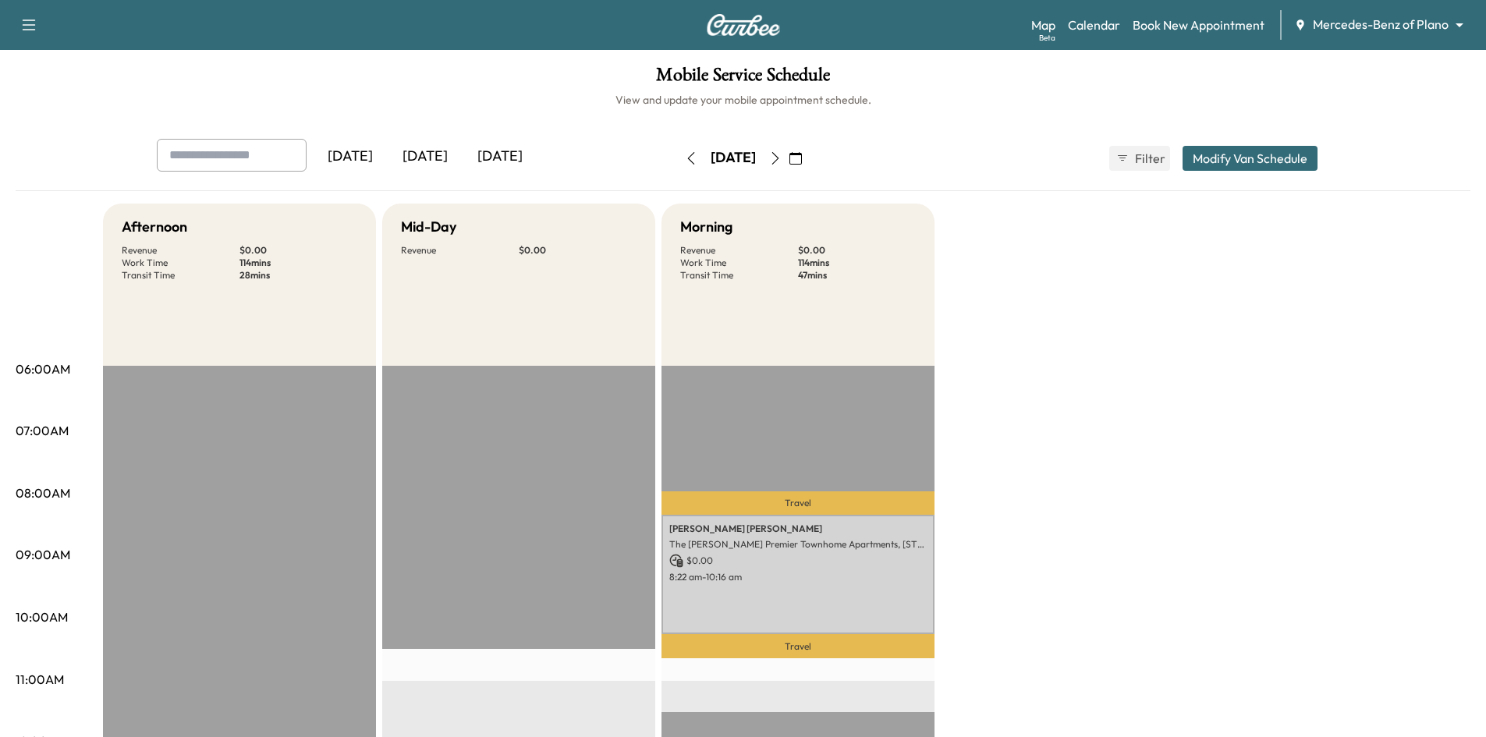
scroll to position [312, 0]
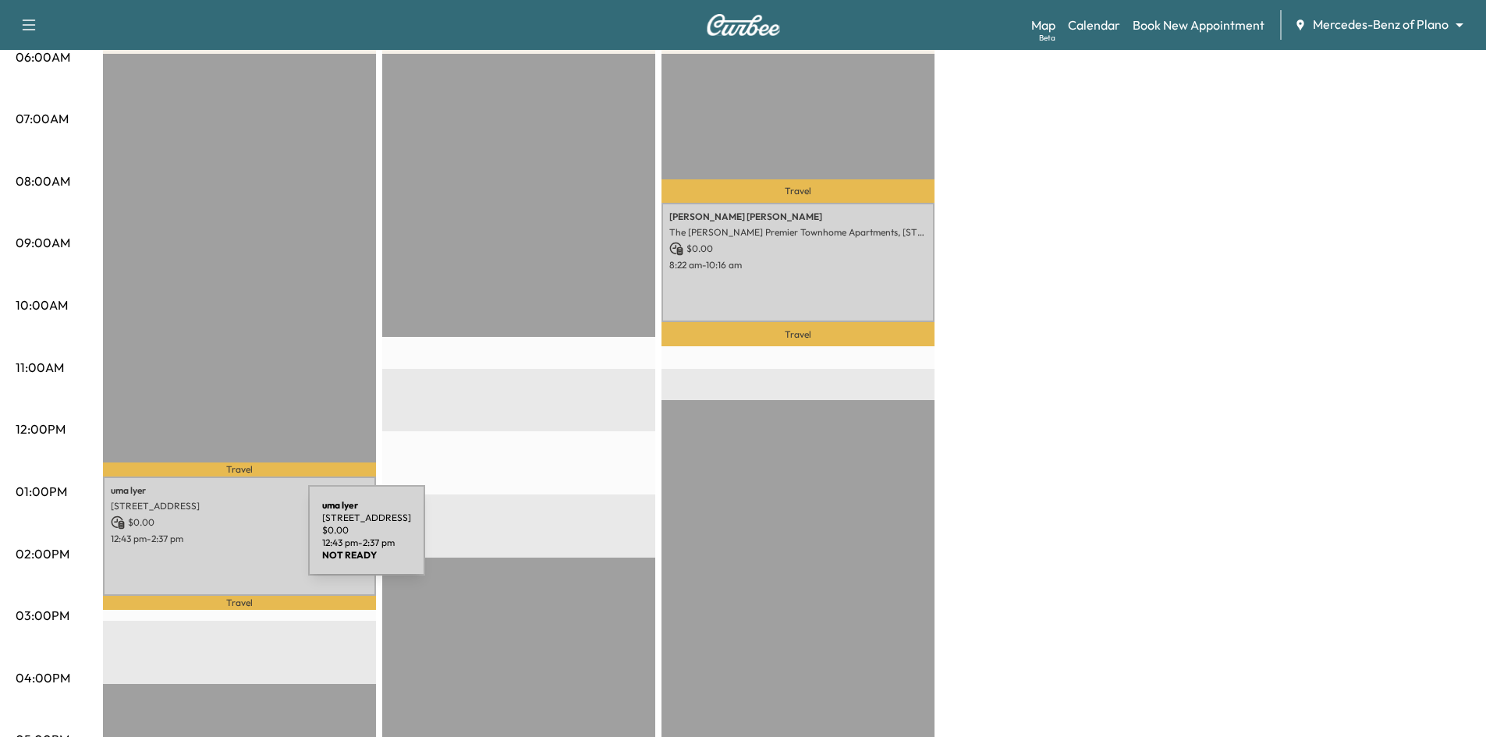
click at [204, 537] on p "12:43 pm - 2:37 pm" at bounding box center [239, 539] width 257 height 12
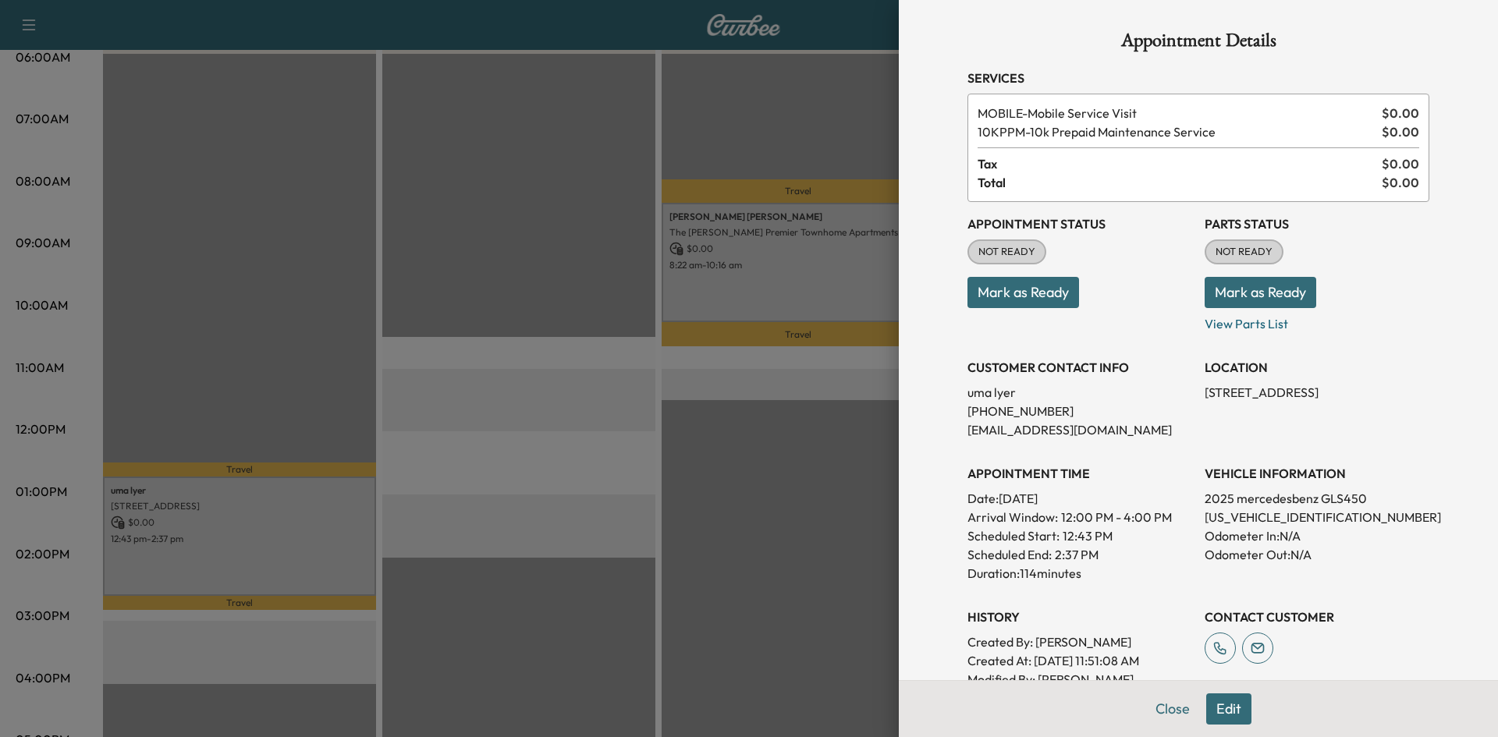
drag, startPoint x: 592, startPoint y: 386, endPoint x: 601, endPoint y: 360, distance: 27.9
click at [594, 378] on div at bounding box center [749, 368] width 1498 height 737
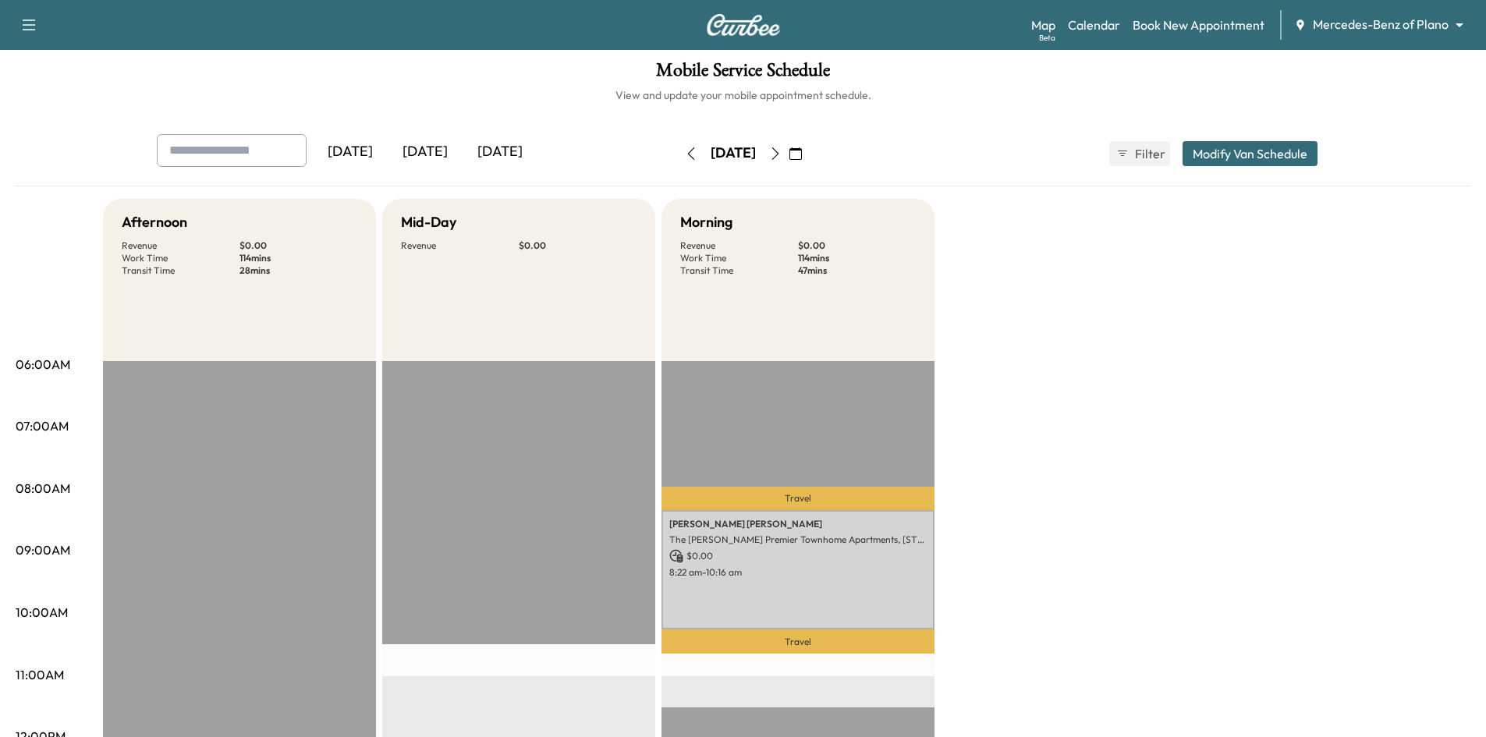
scroll to position [0, 0]
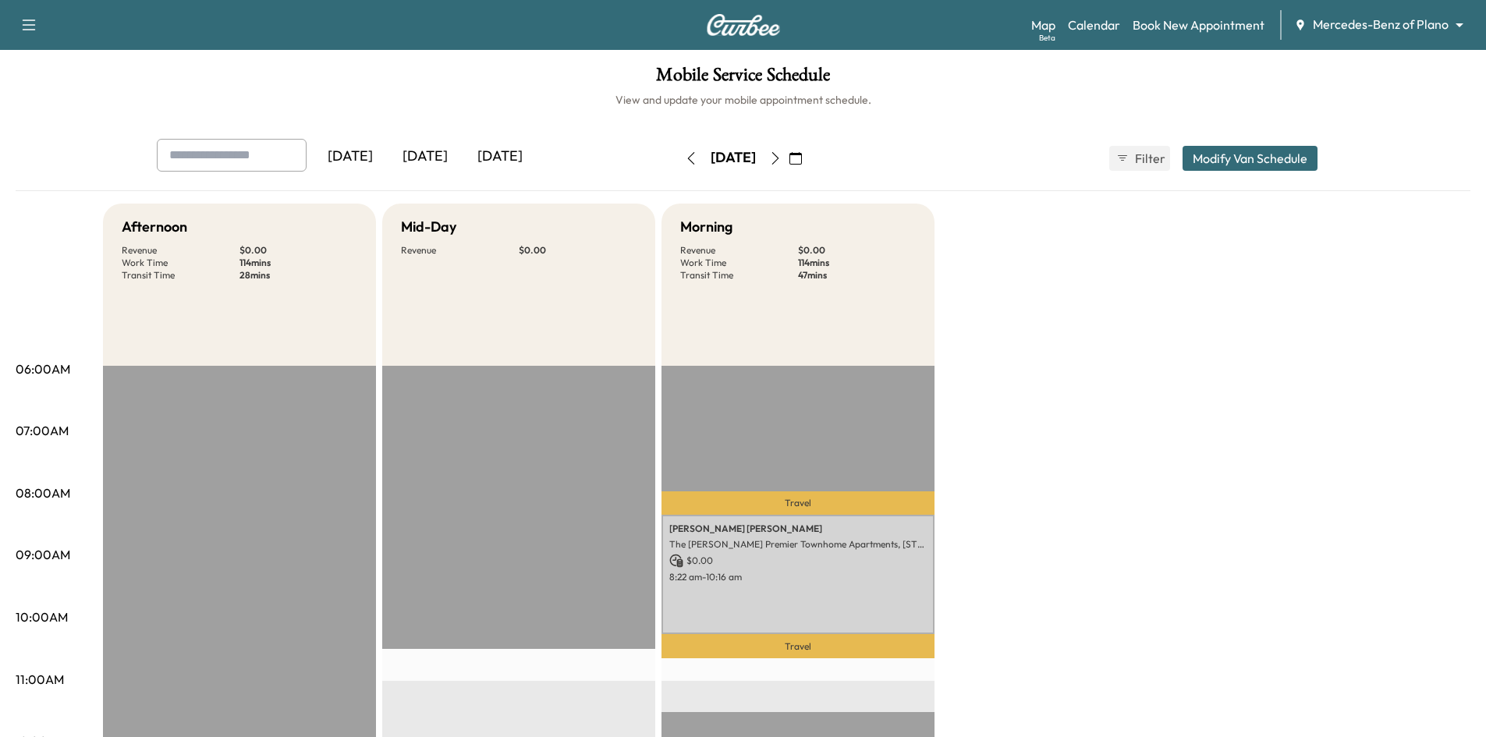
click at [685, 157] on icon "button" at bounding box center [691, 158] width 12 height 12
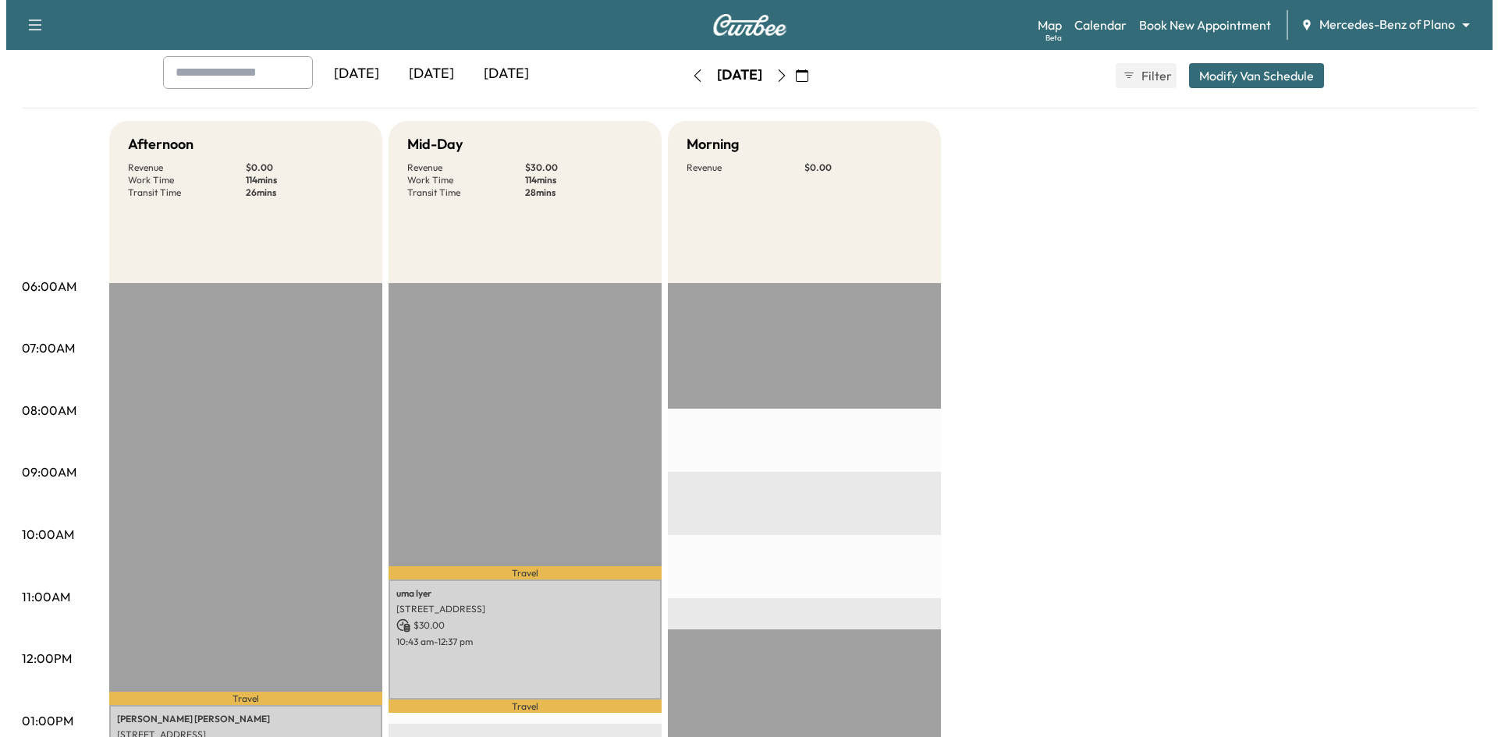
scroll to position [234, 0]
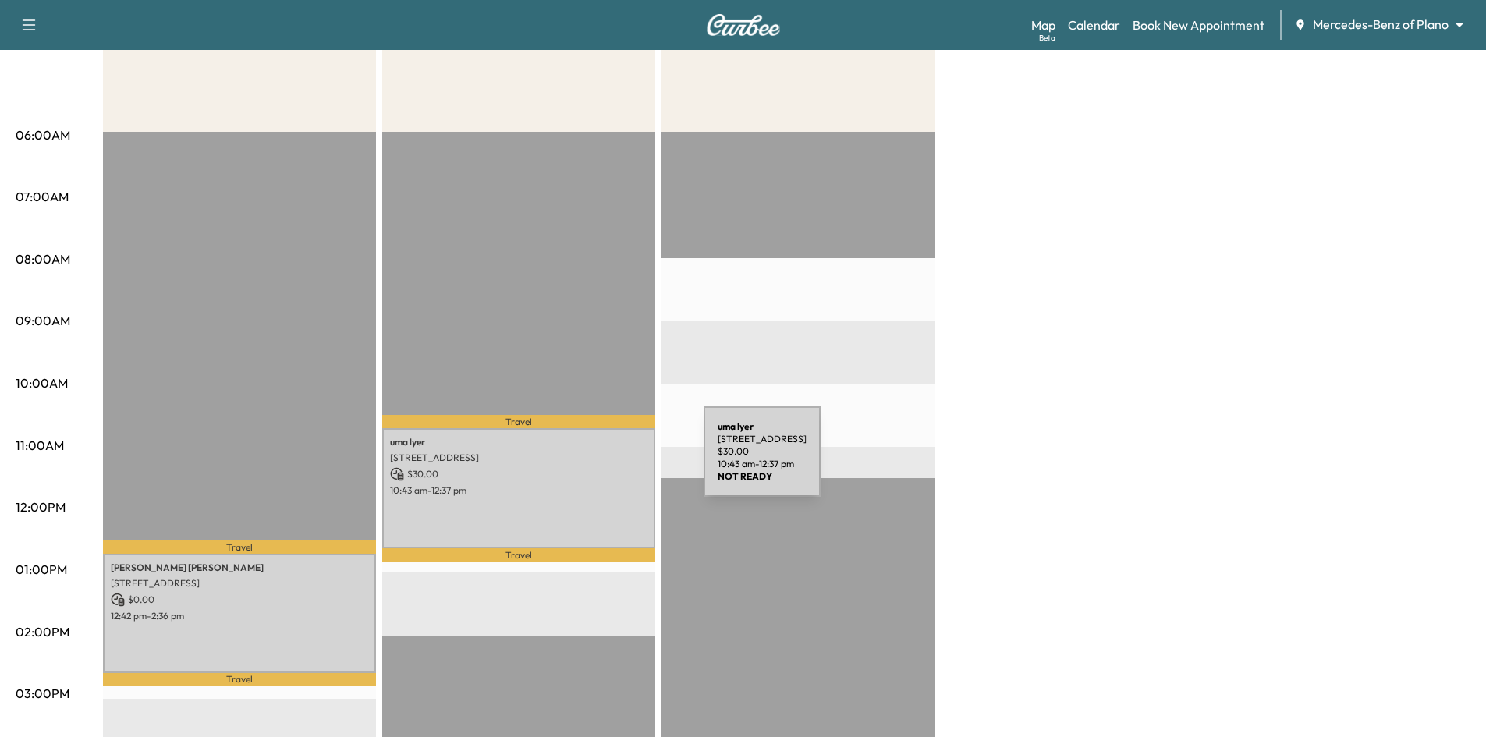
click at [587, 461] on p "4112 Ridge Park Way, Plano, TX 75024, US" at bounding box center [518, 458] width 257 height 12
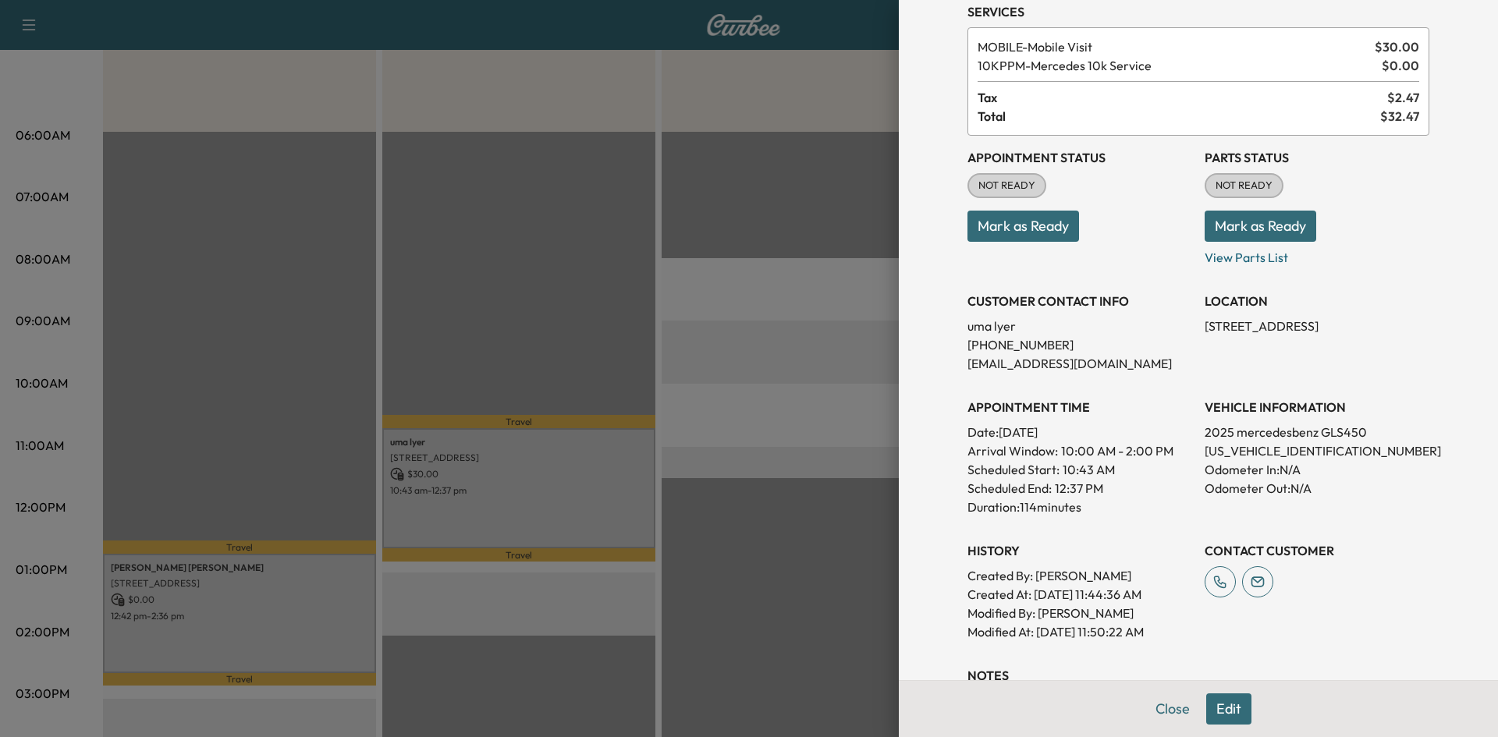
scroll to position [156, 0]
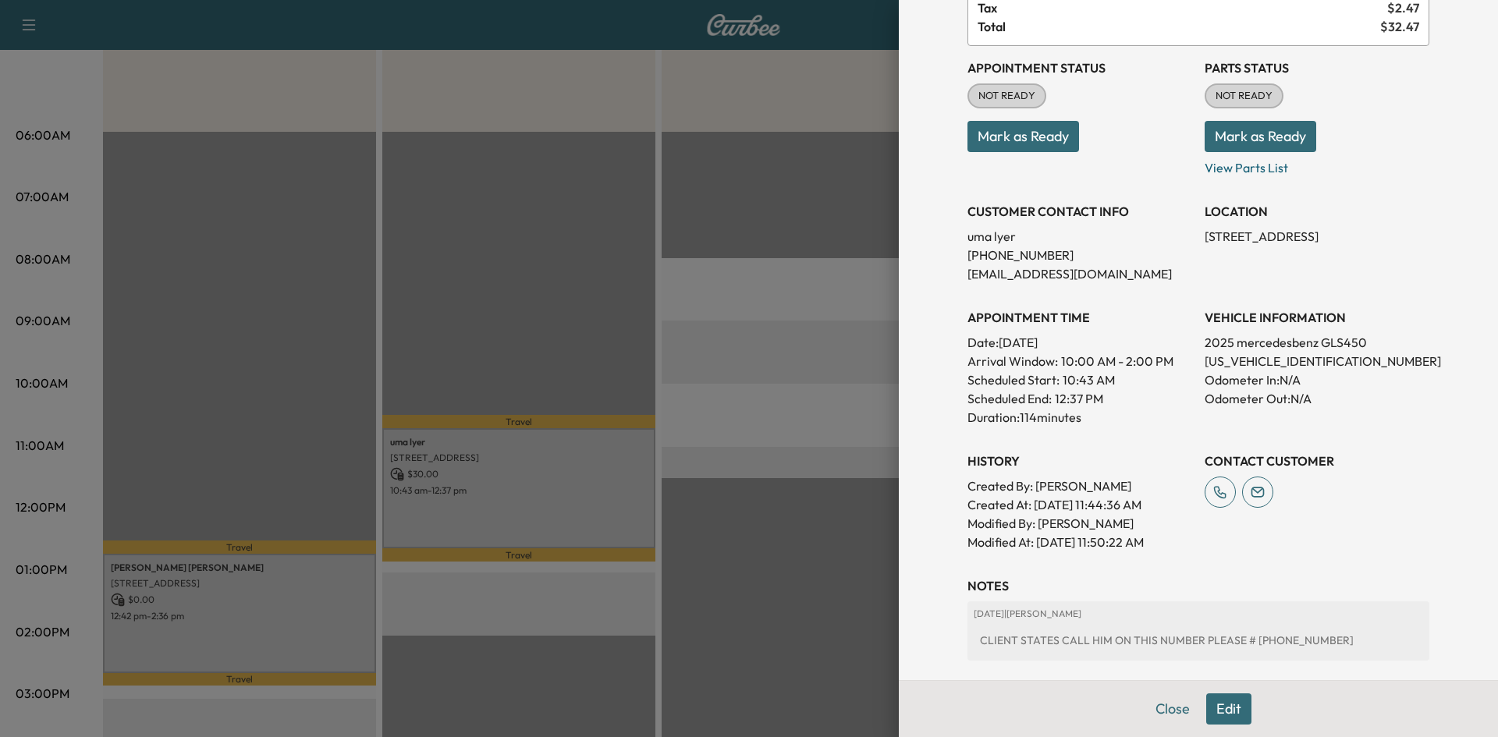
drag, startPoint x: 1211, startPoint y: 709, endPoint x: 1207, endPoint y: 687, distance: 22.2
click at [1211, 708] on button "Edit" at bounding box center [1228, 708] width 45 height 31
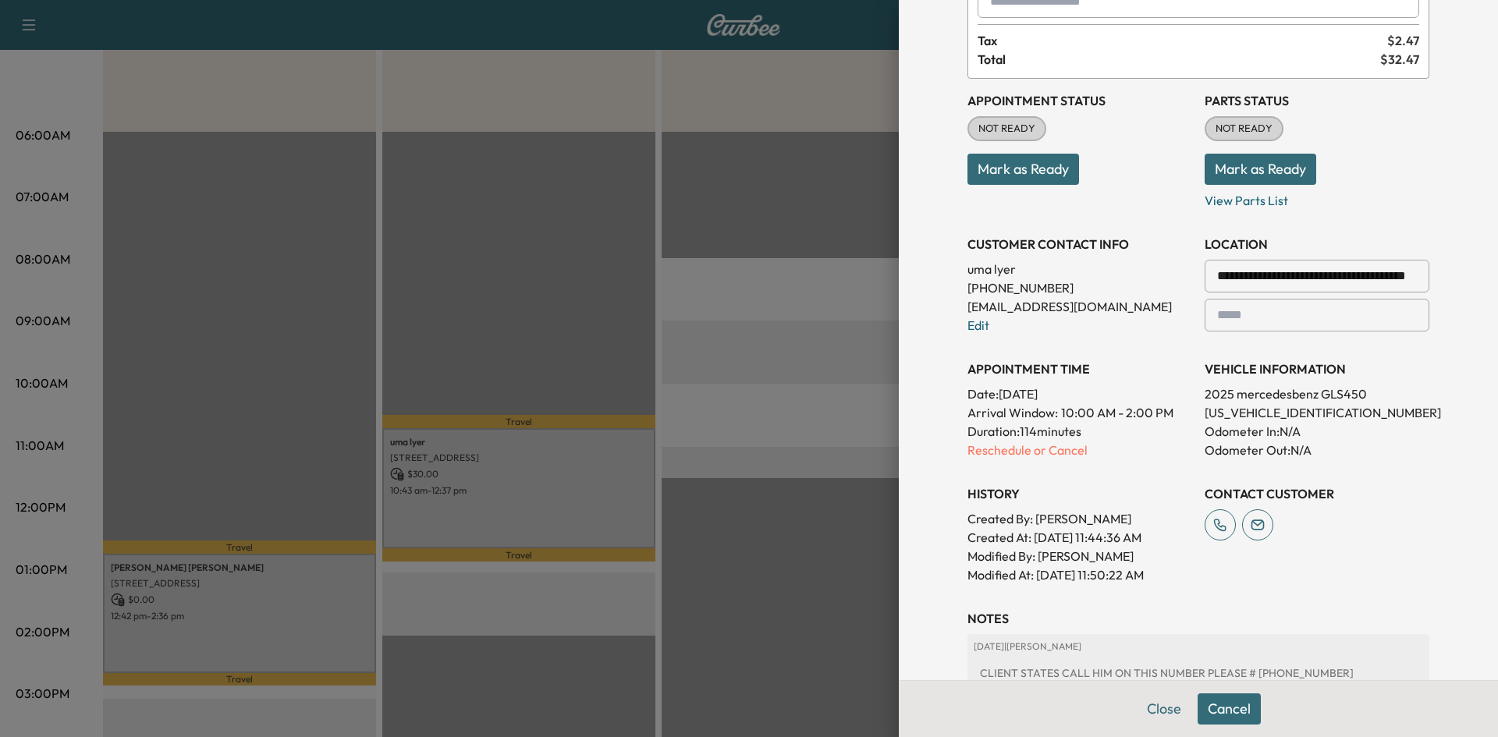
scroll to position [189, 0]
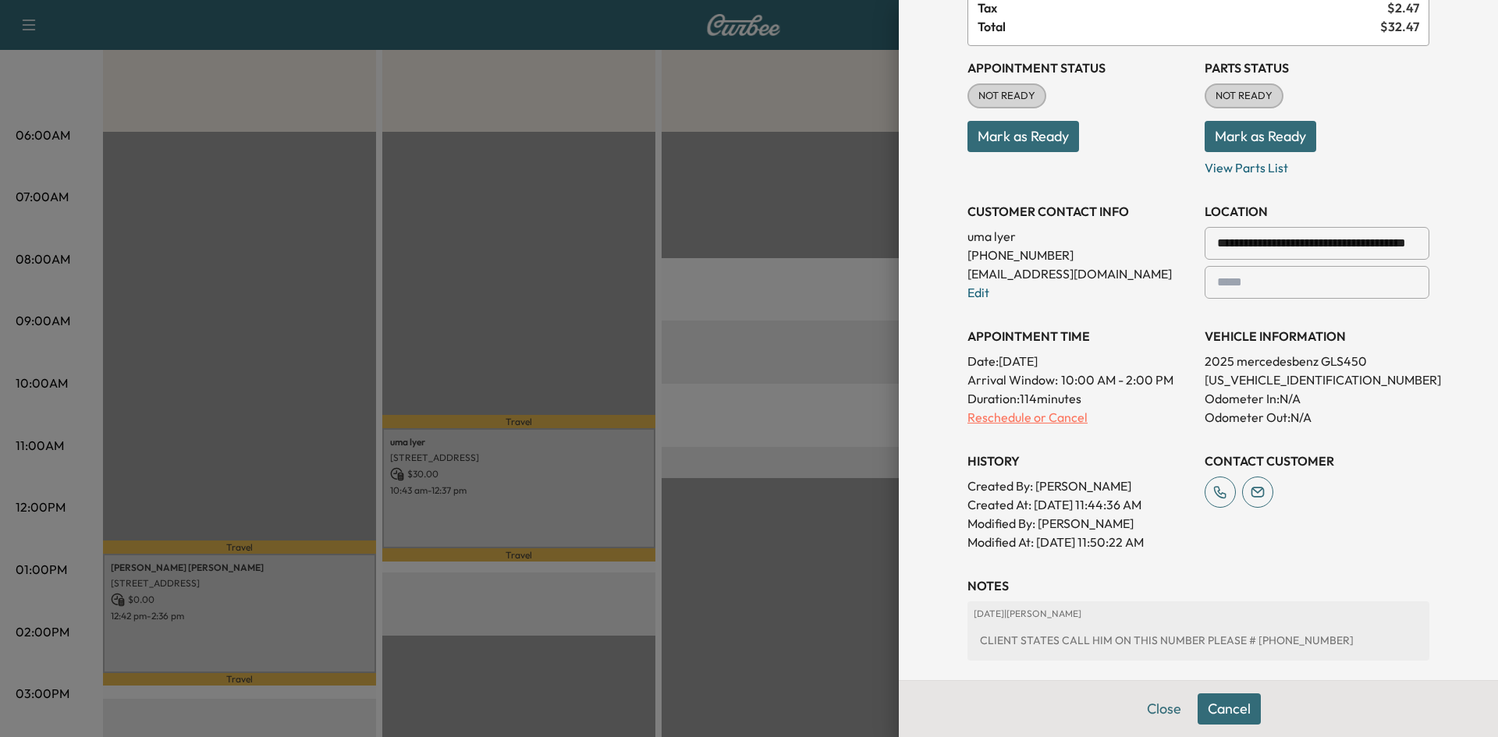
click at [1043, 418] on p "Reschedule or Cancel" at bounding box center [1079, 417] width 225 height 19
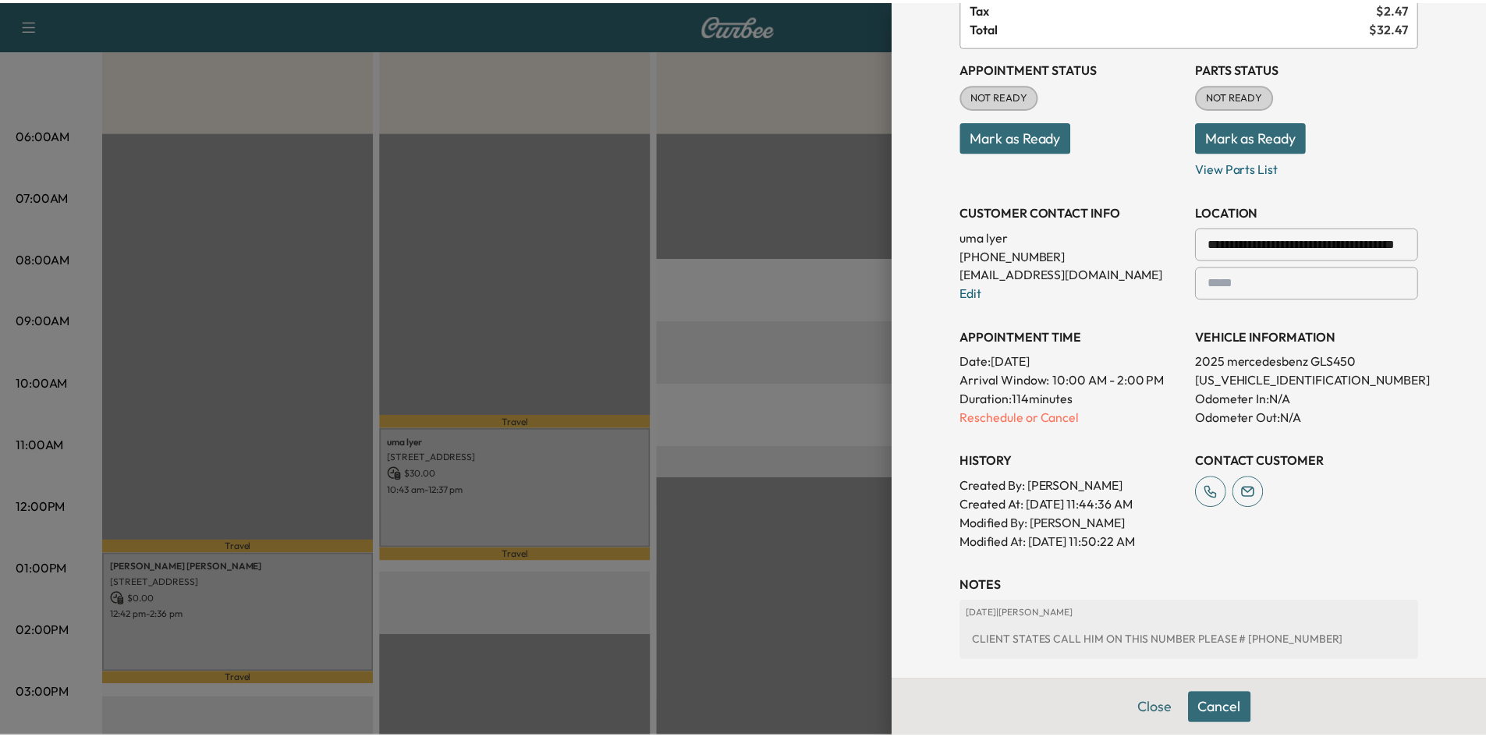
scroll to position [0, 0]
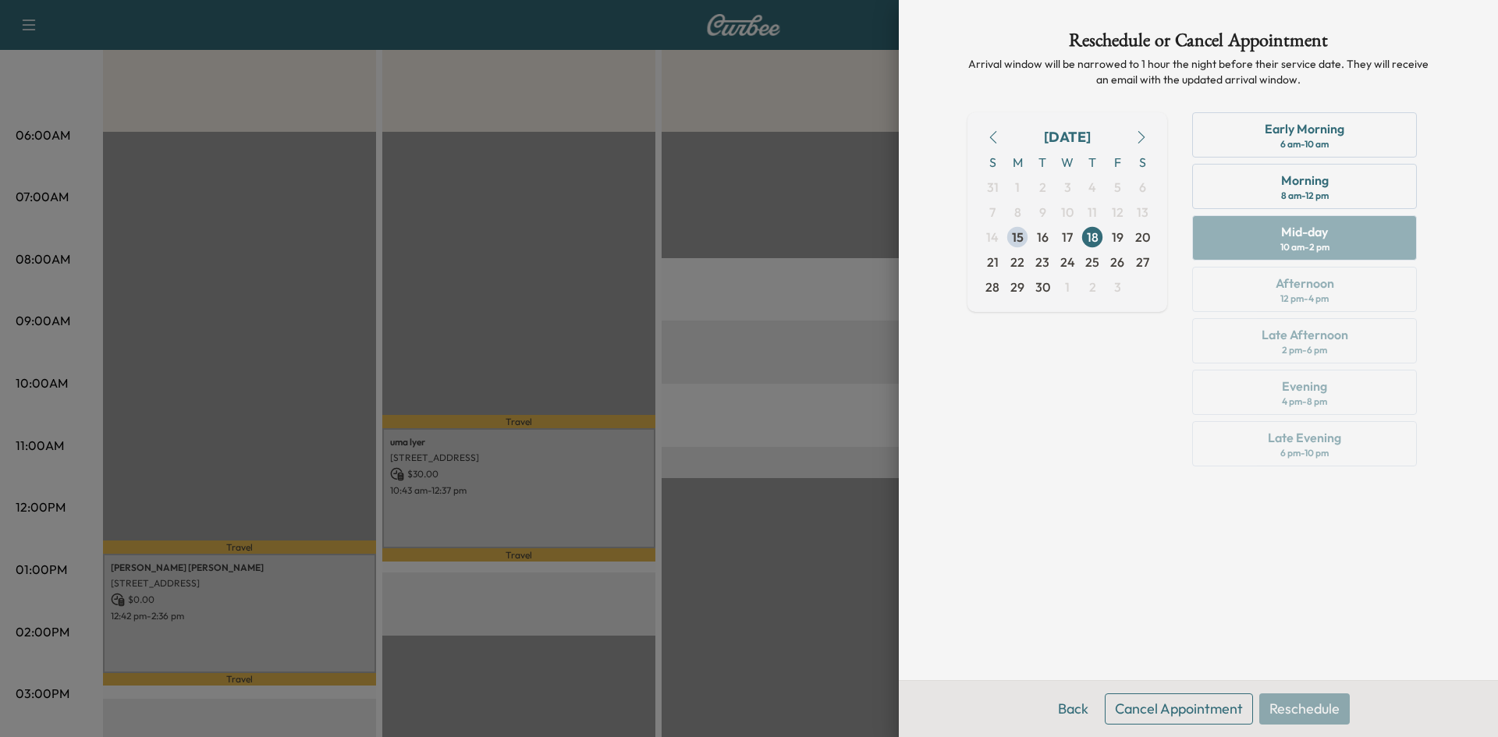
drag, startPoint x: 604, startPoint y: 449, endPoint x: 612, endPoint y: 331, distance: 118.8
click at [605, 448] on div at bounding box center [749, 368] width 1498 height 737
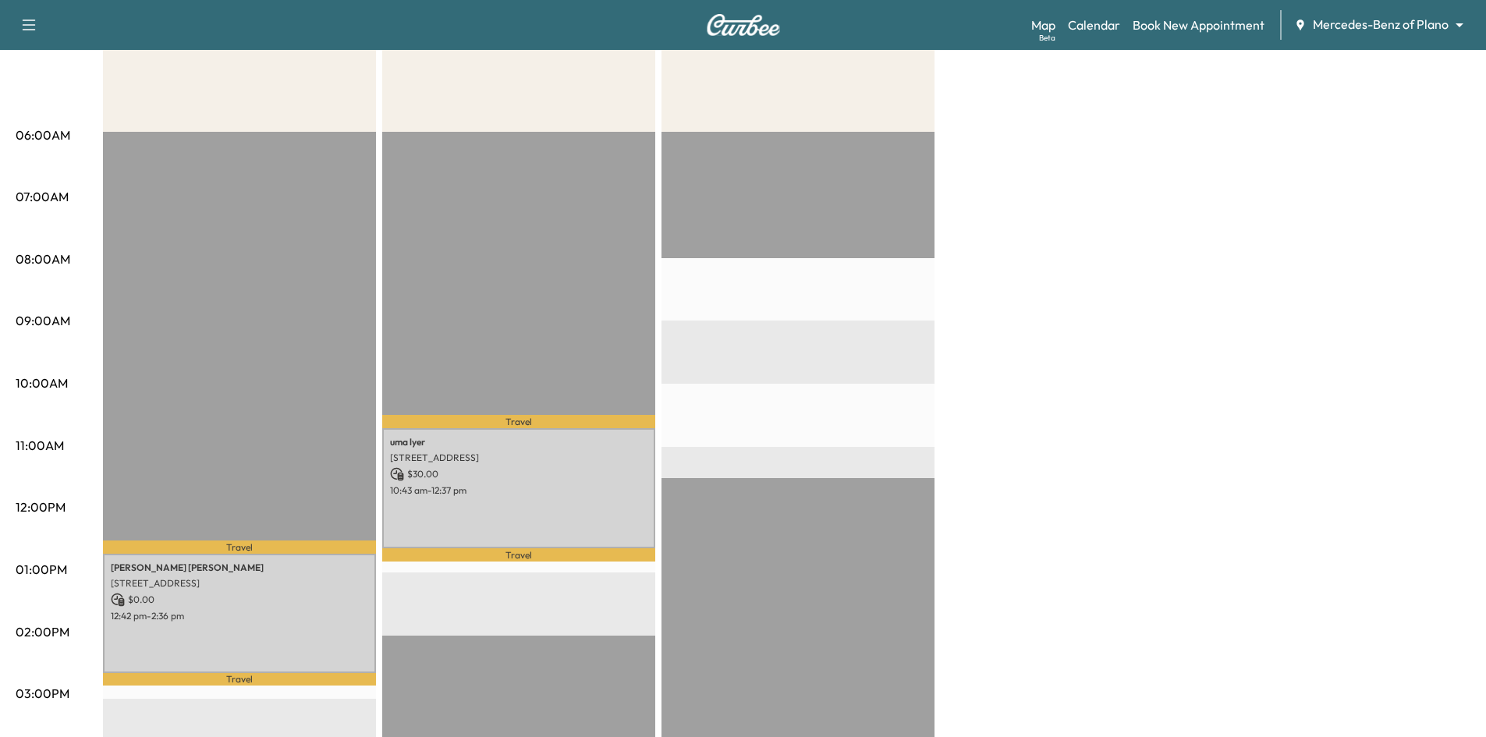
click at [35, 29] on icon "button" at bounding box center [29, 25] width 19 height 19
click at [59, 329] on button "Log Out" at bounding box center [55, 322] width 59 height 25
